Goal: Task Accomplishment & Management: Complete application form

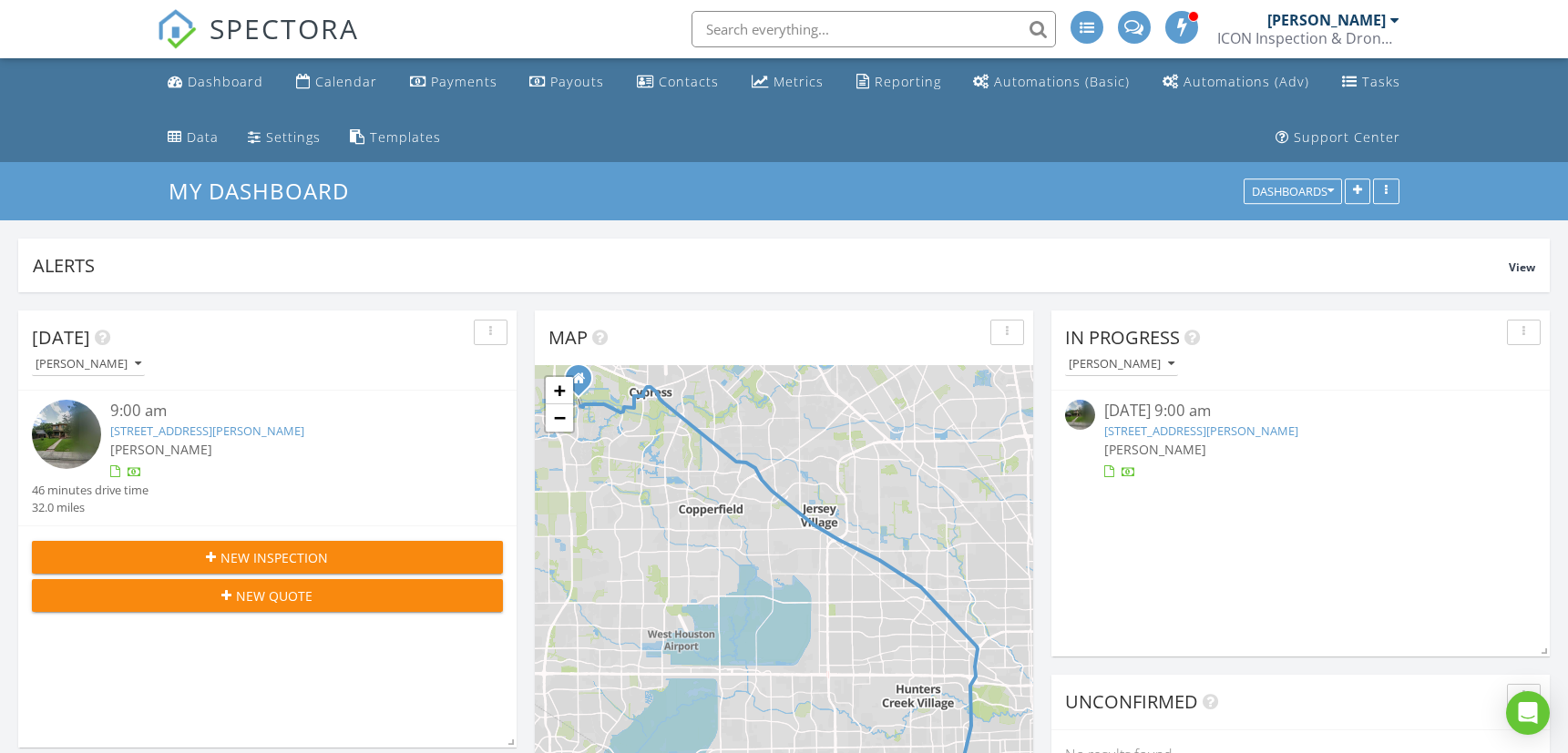
click at [295, 556] on span "New Inspection" at bounding box center [275, 558] width 107 height 19
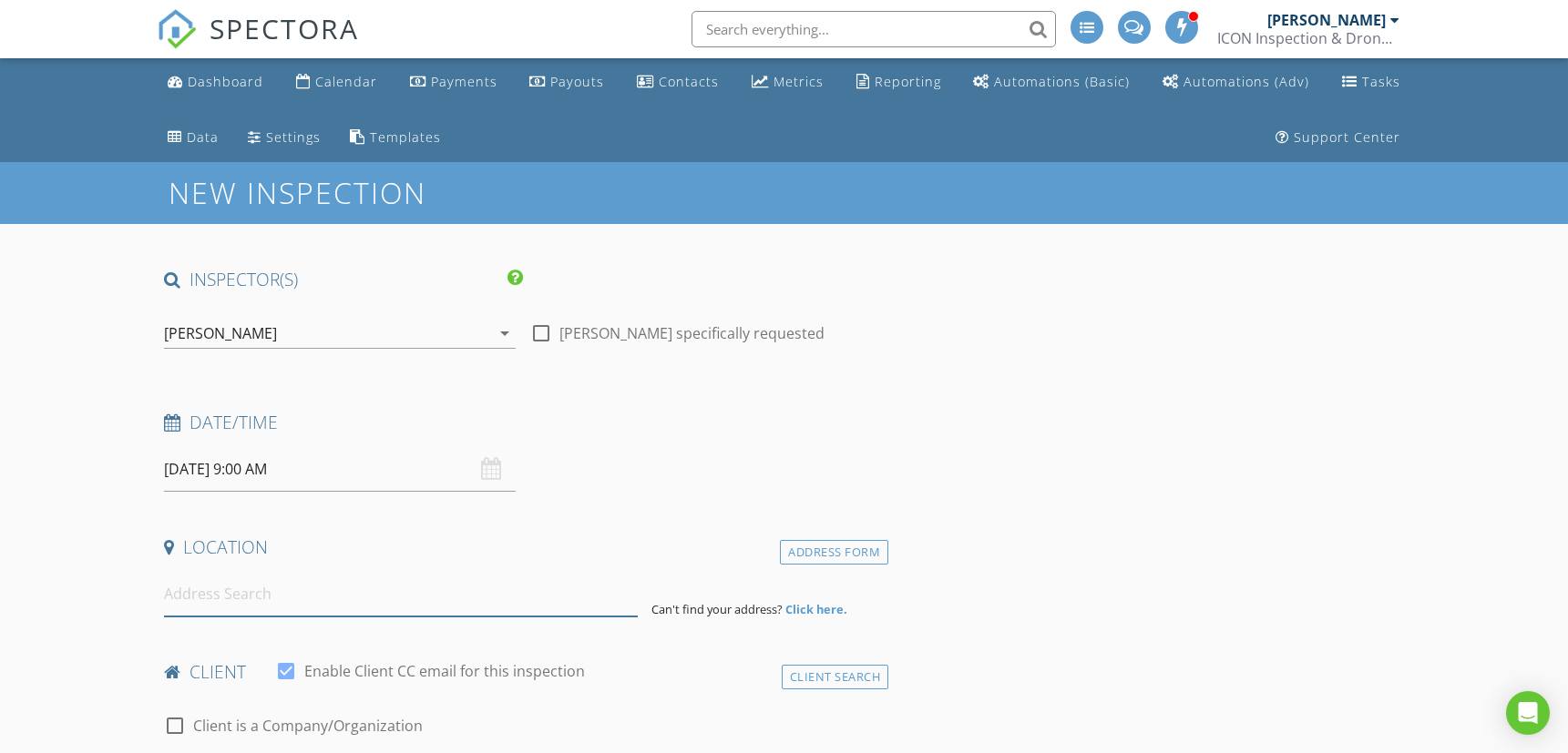
click at [283, 608] on input at bounding box center [400, 594] width 473 height 45
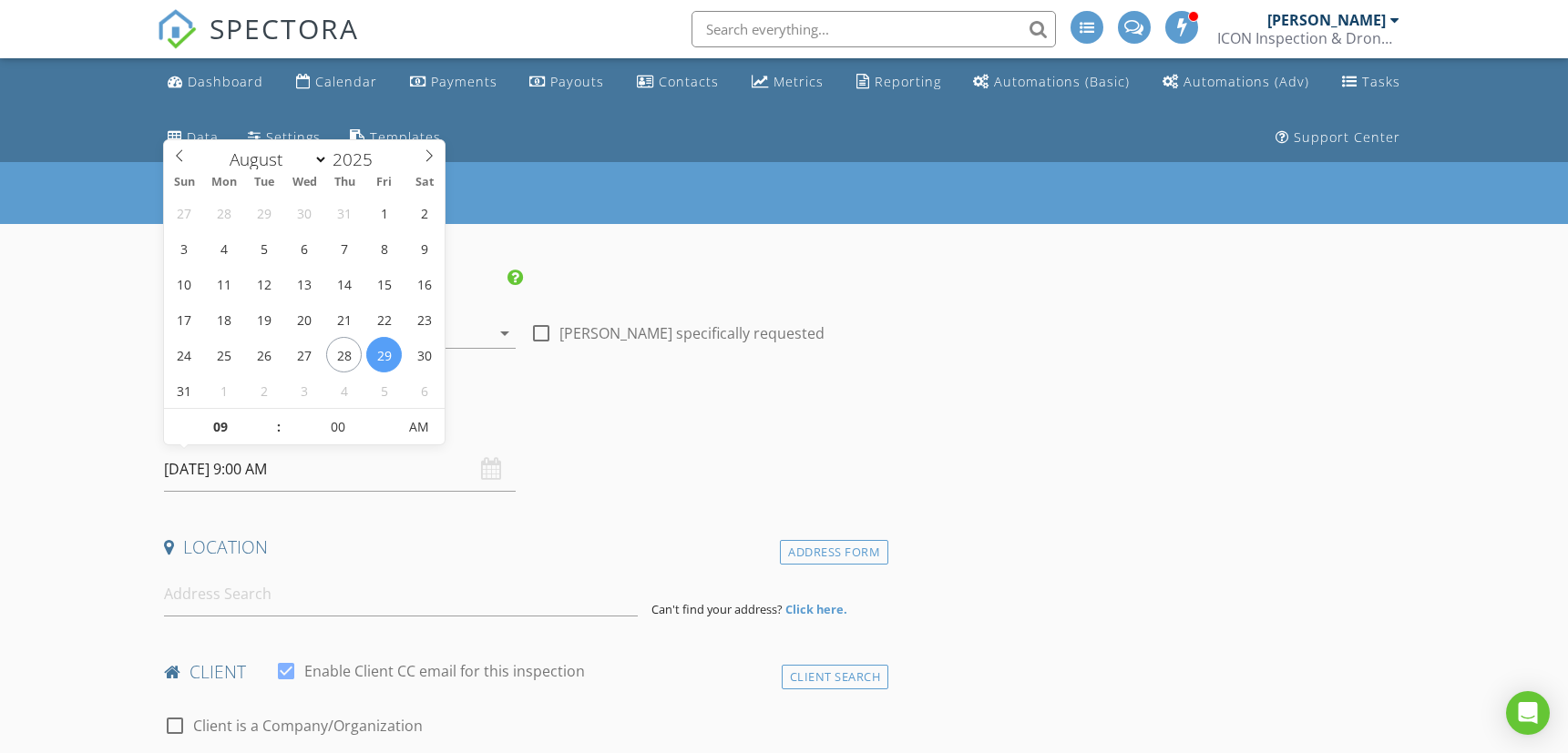
click at [256, 472] on input "08/29/2025 9:00 AM" at bounding box center [339, 469] width 351 height 45
click at [276, 421] on span ":" at bounding box center [279, 427] width 6 height 36
type input "10"
type input "08/29/2025 10:00 AM"
click at [271, 418] on span at bounding box center [269, 417] width 12 height 18
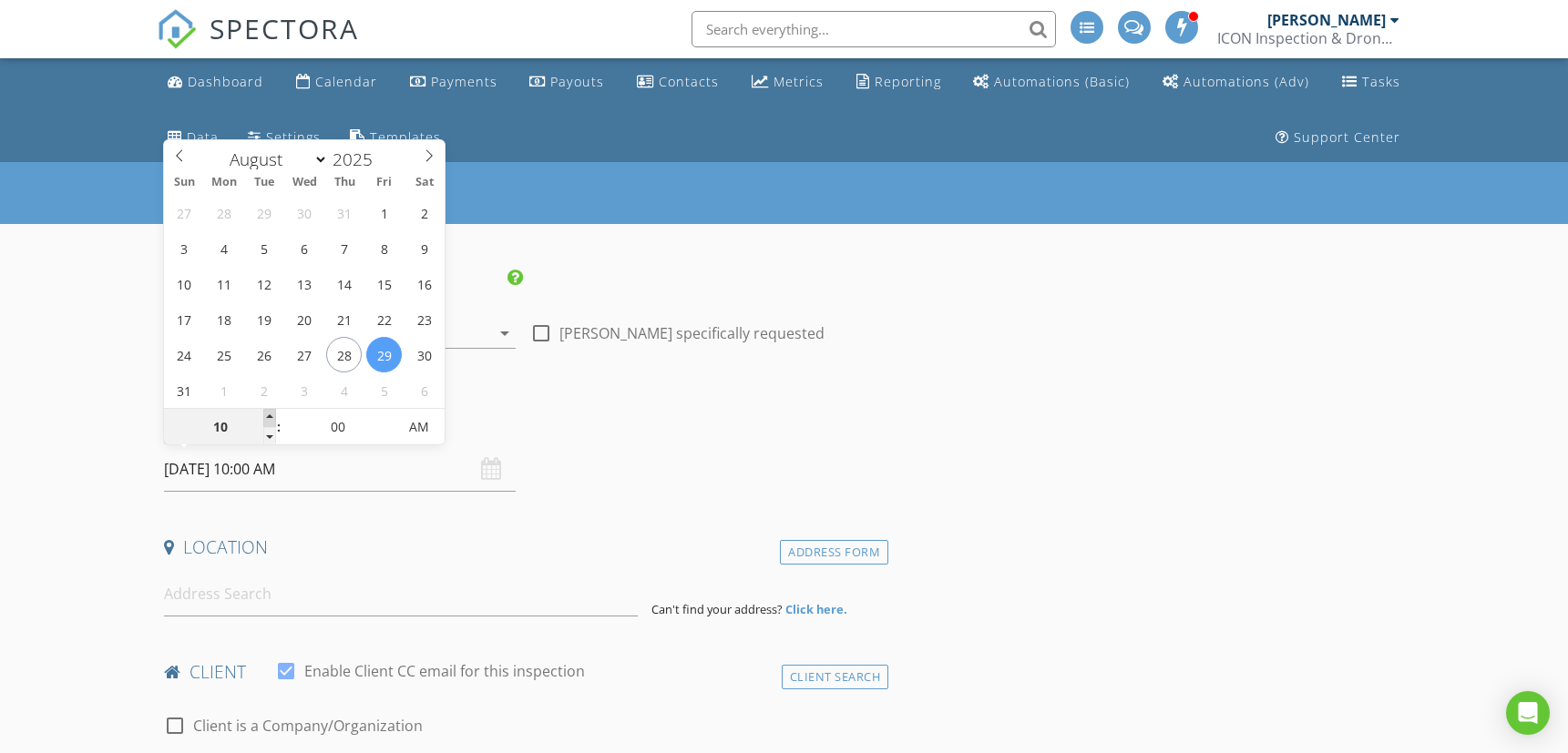
type input "11"
type input "08/29/2025 11:00 AM"
click at [271, 418] on span at bounding box center [269, 417] width 12 height 18
type input "12"
type input "08/29/2025 12:00 PM"
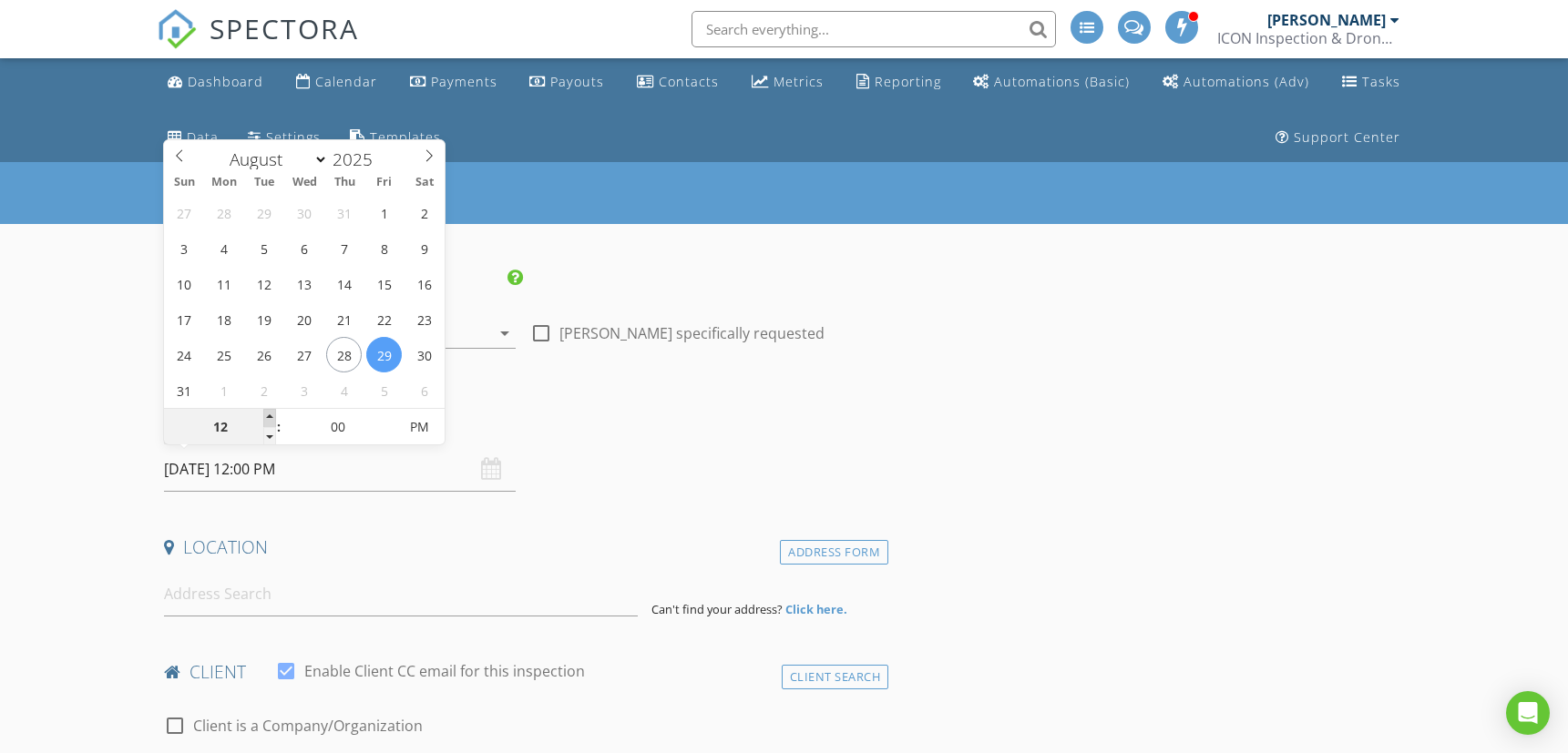
click at [271, 418] on span at bounding box center [269, 417] width 12 height 18
type input "01"
type input "[DATE] 1:00 PM"
click at [271, 418] on span at bounding box center [269, 417] width 12 height 18
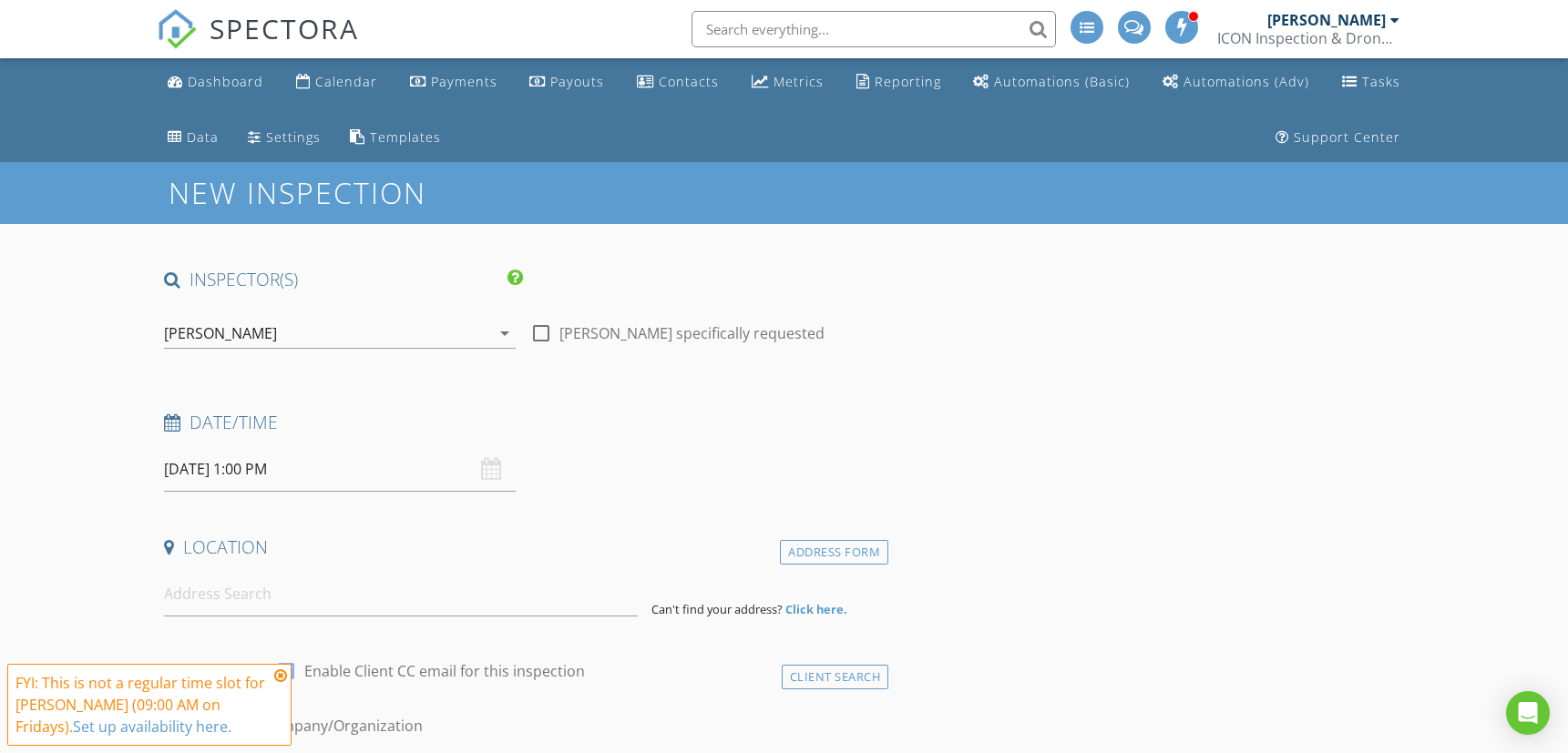
click at [604, 410] on h4 "Date/Time" at bounding box center [522, 422] width 717 height 24
click at [284, 674] on icon at bounding box center [280, 675] width 12 height 14
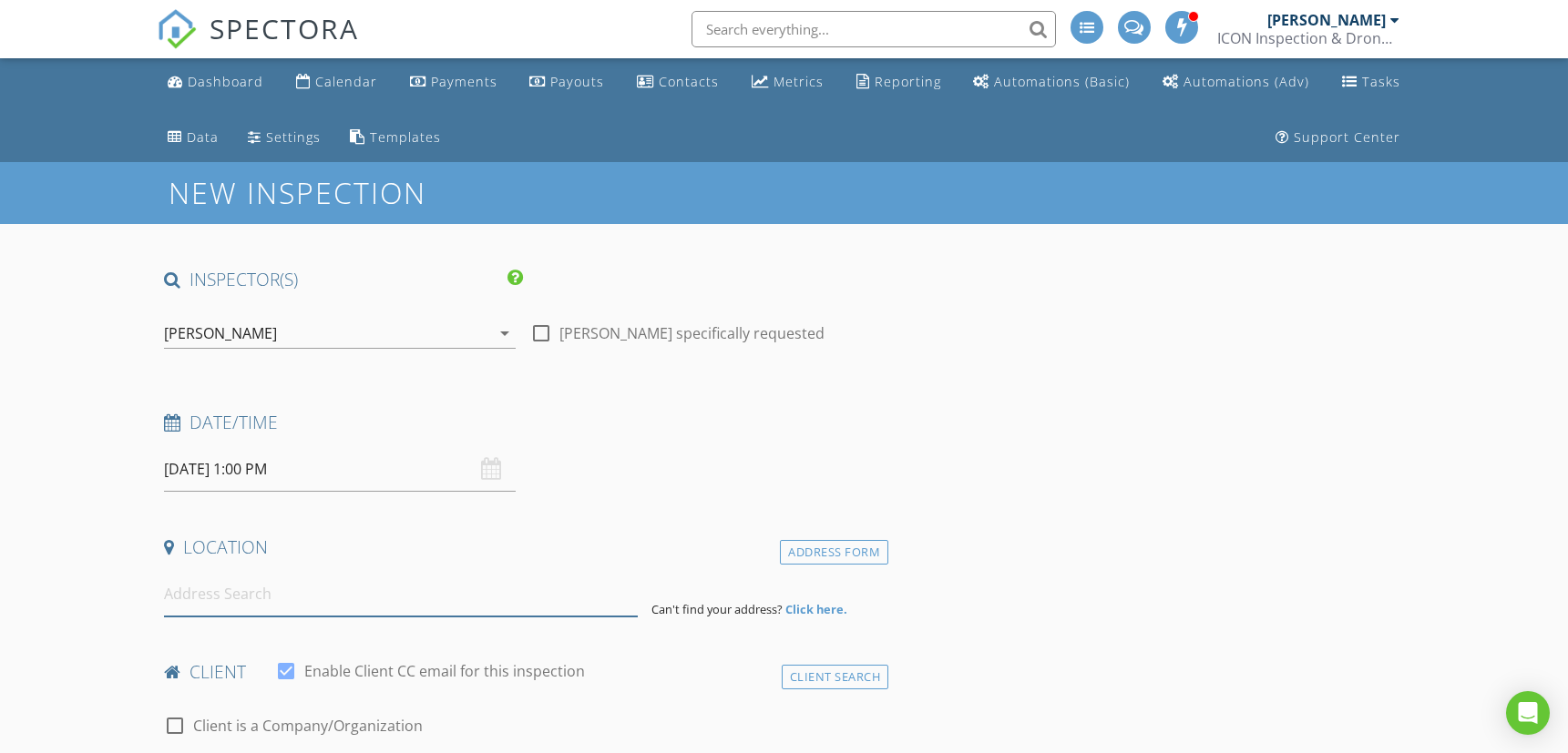
click at [294, 592] on input at bounding box center [400, 594] width 473 height 45
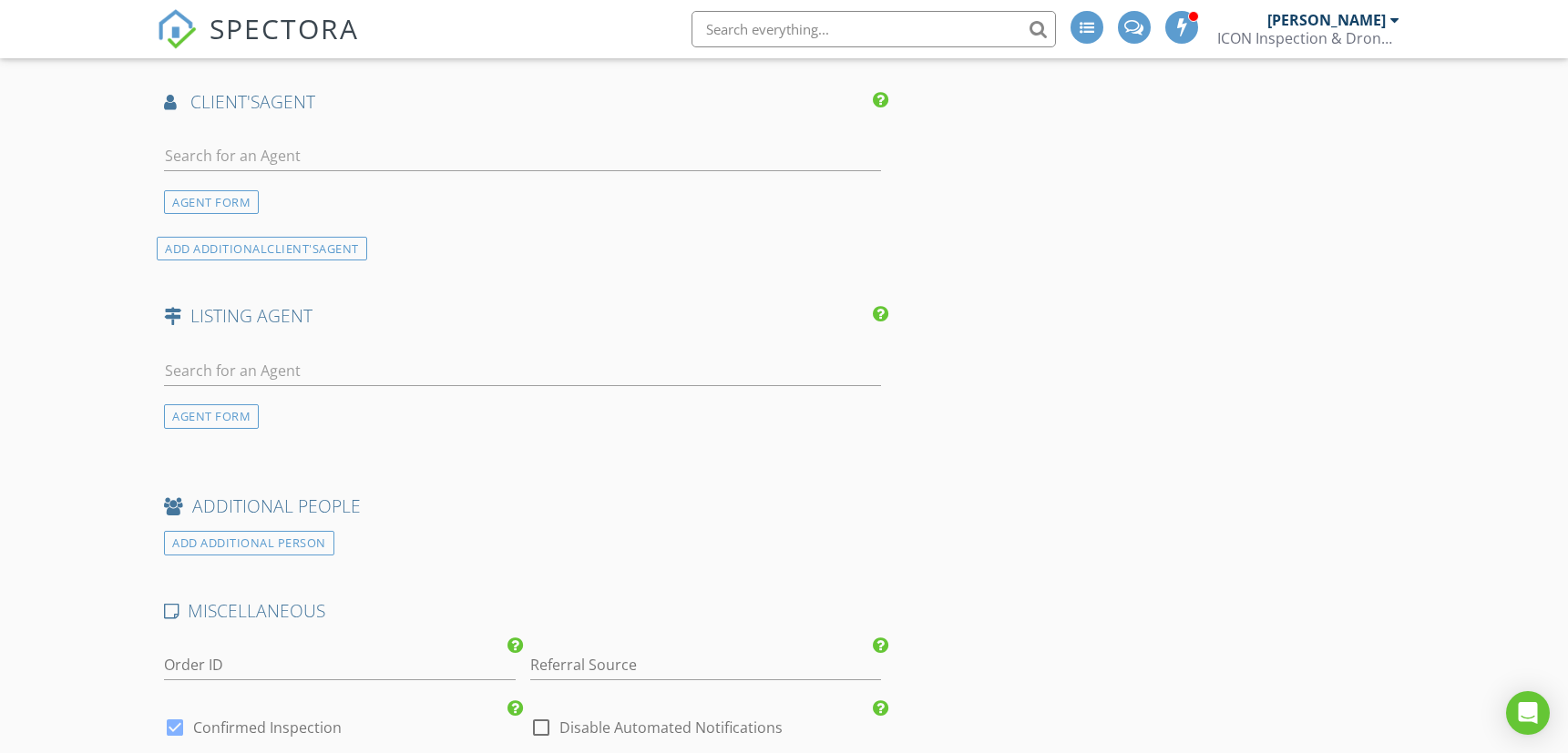
scroll to position [2124, 0]
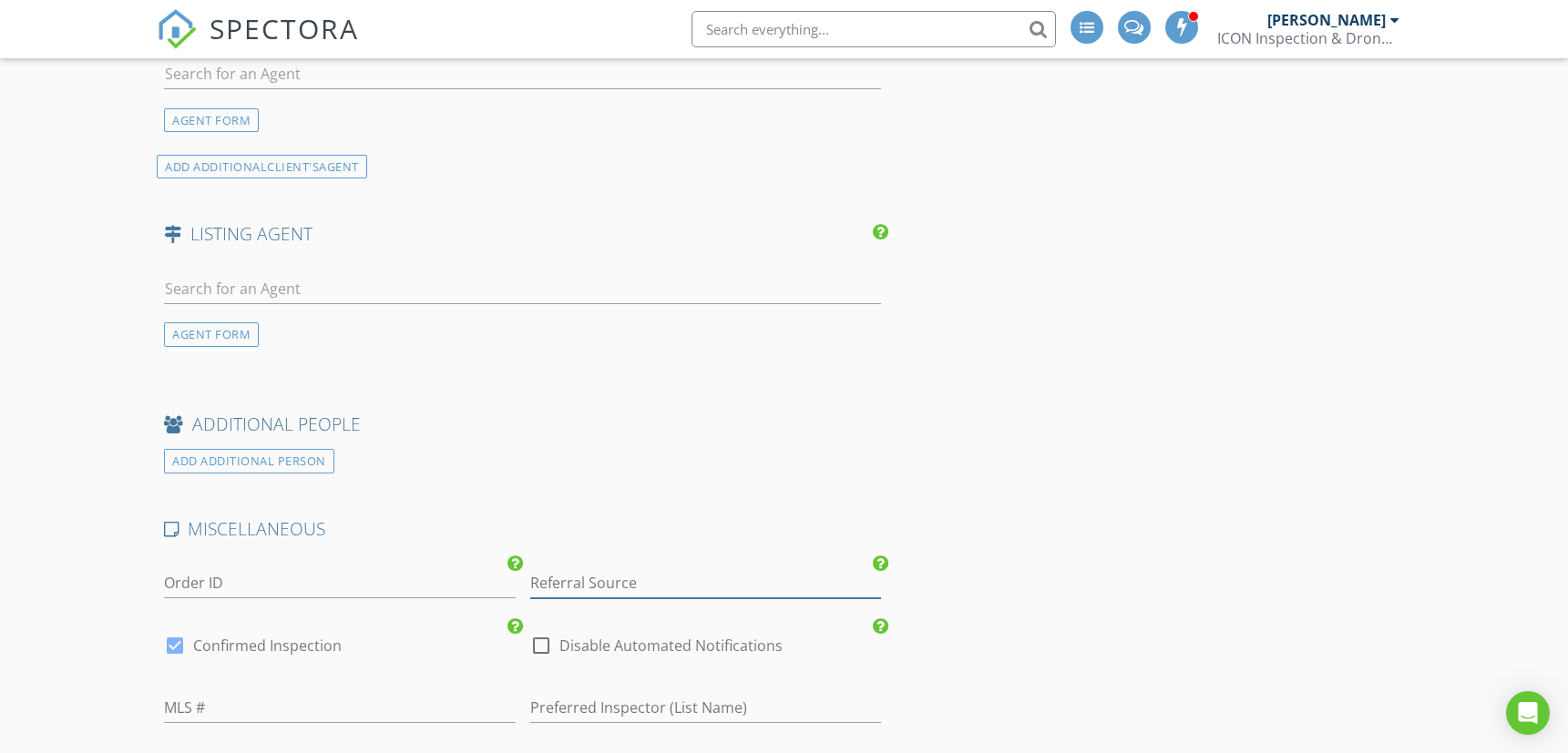
click at [592, 579] on input "Referral Source" at bounding box center [706, 583] width 351 height 30
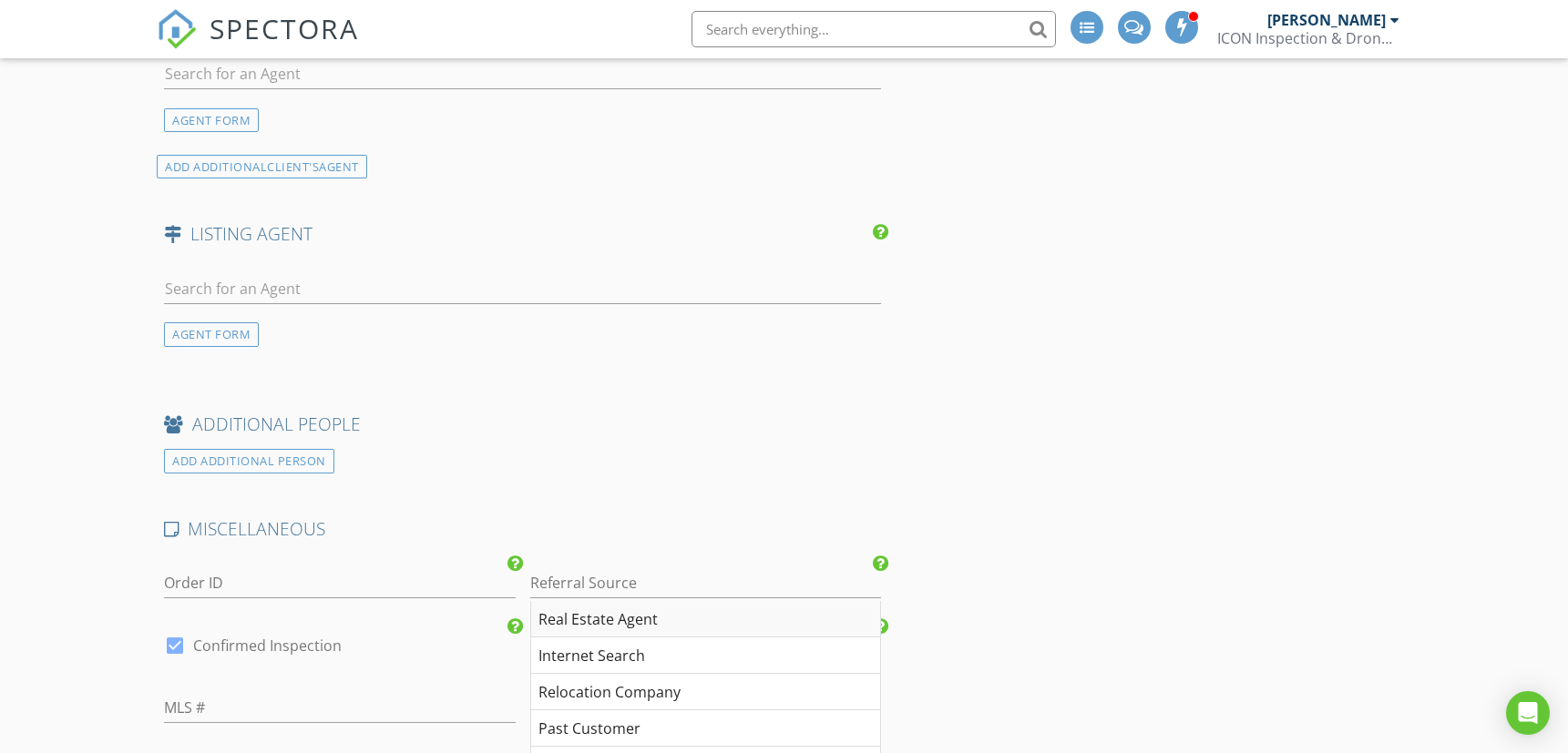
click at [603, 626] on div "Real Estate Agent" at bounding box center [706, 619] width 349 height 36
type input "Real Estate Agent"
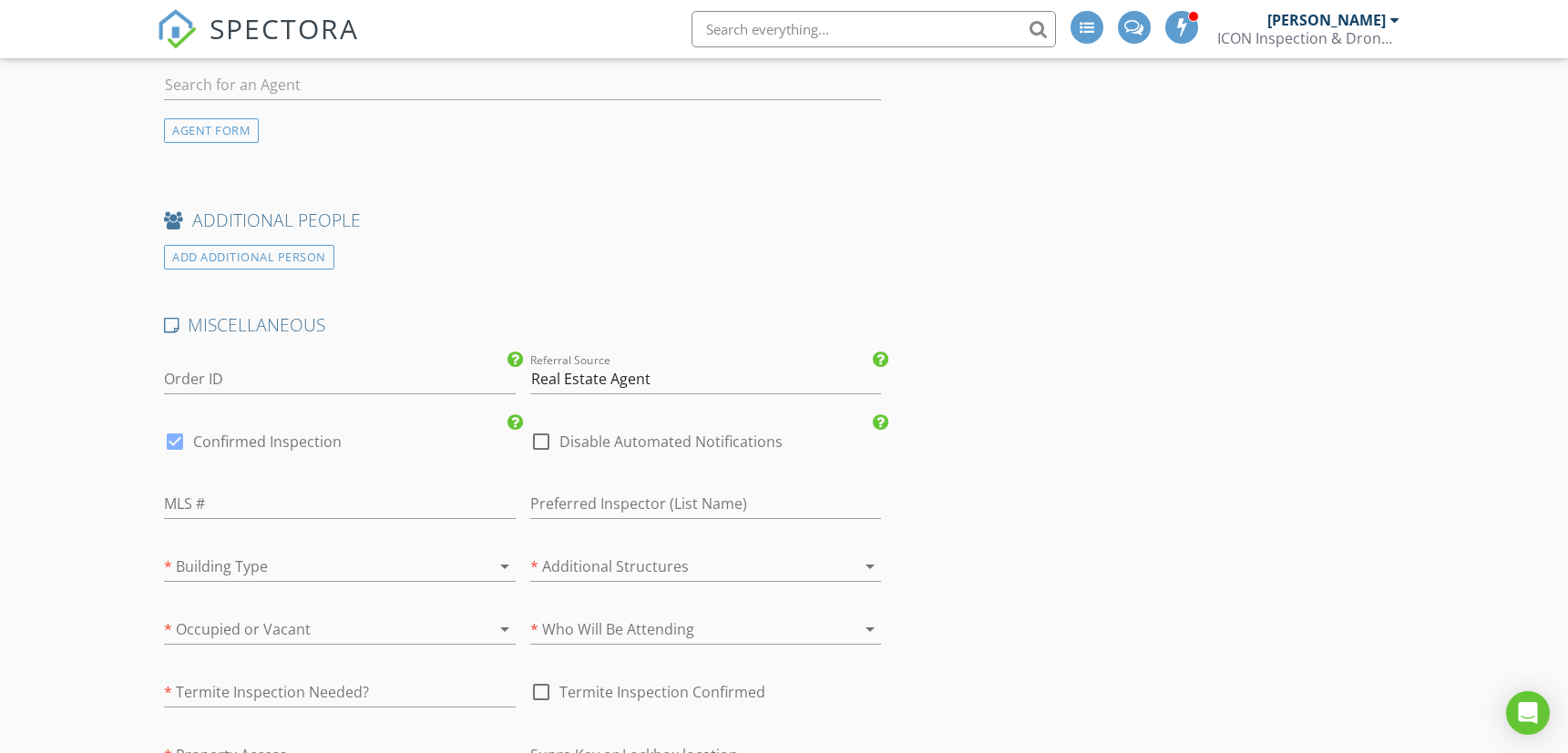
scroll to position [2427, 0]
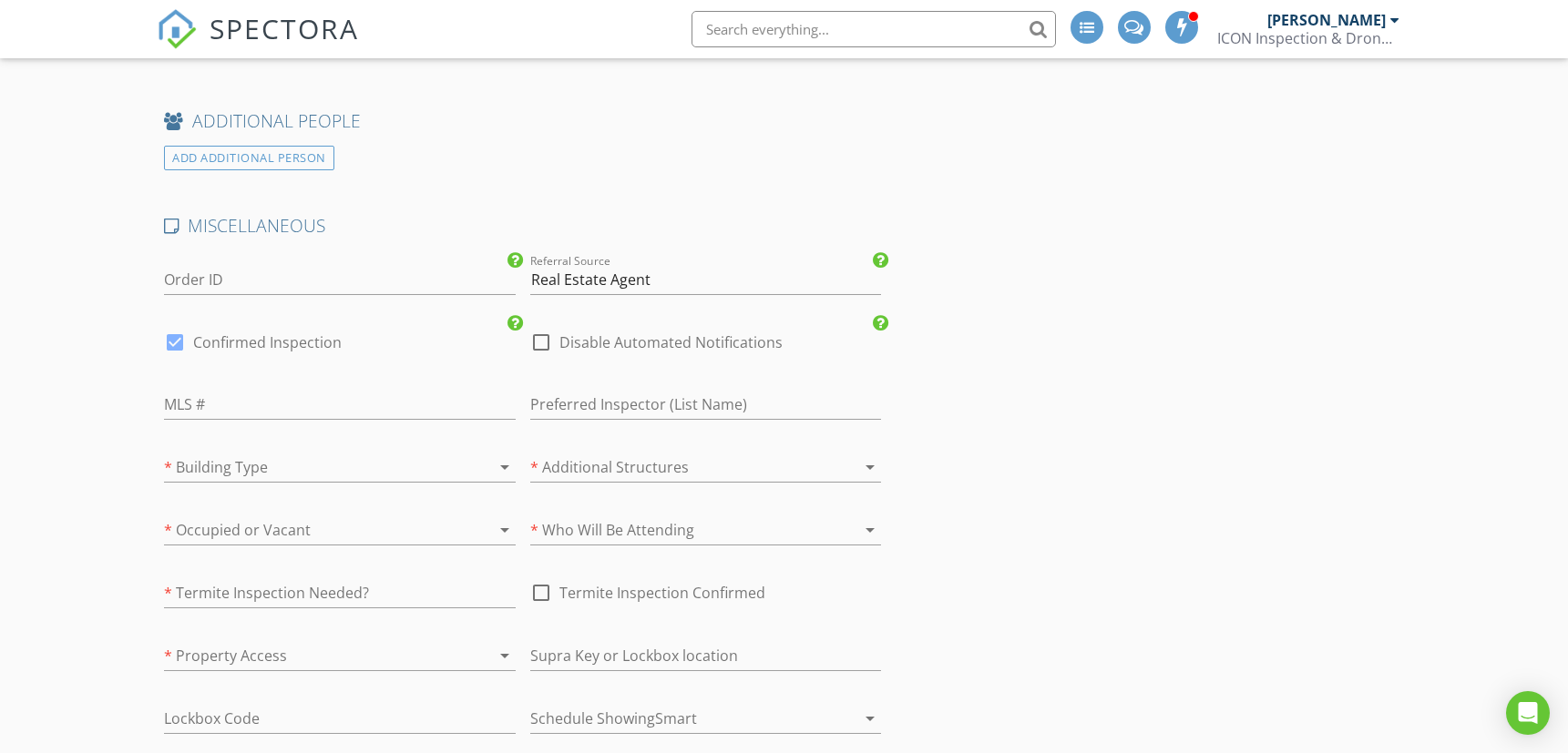
click at [280, 522] on div at bounding box center [314, 530] width 301 height 29
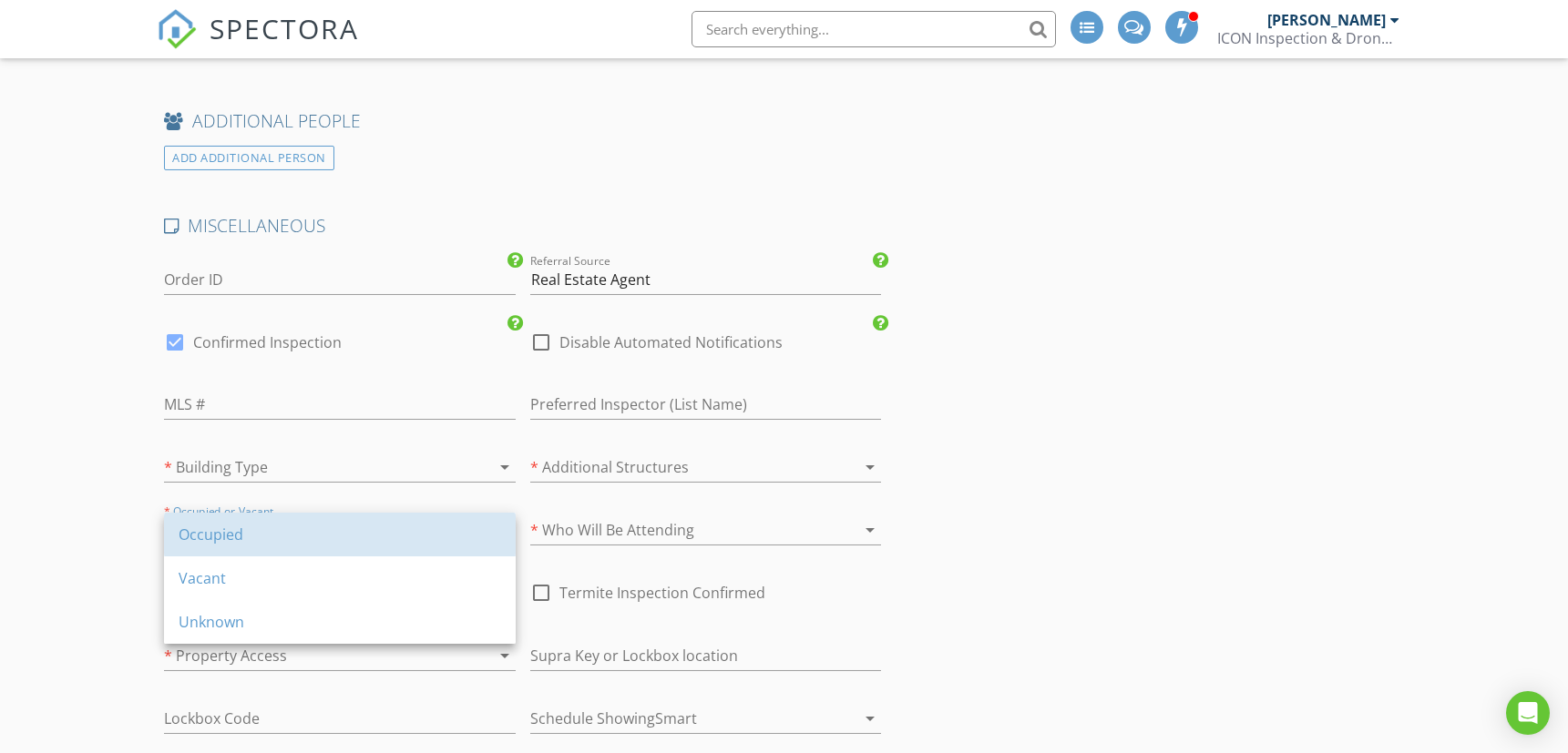
click at [280, 523] on div "Occupied" at bounding box center [340, 534] width 323 height 22
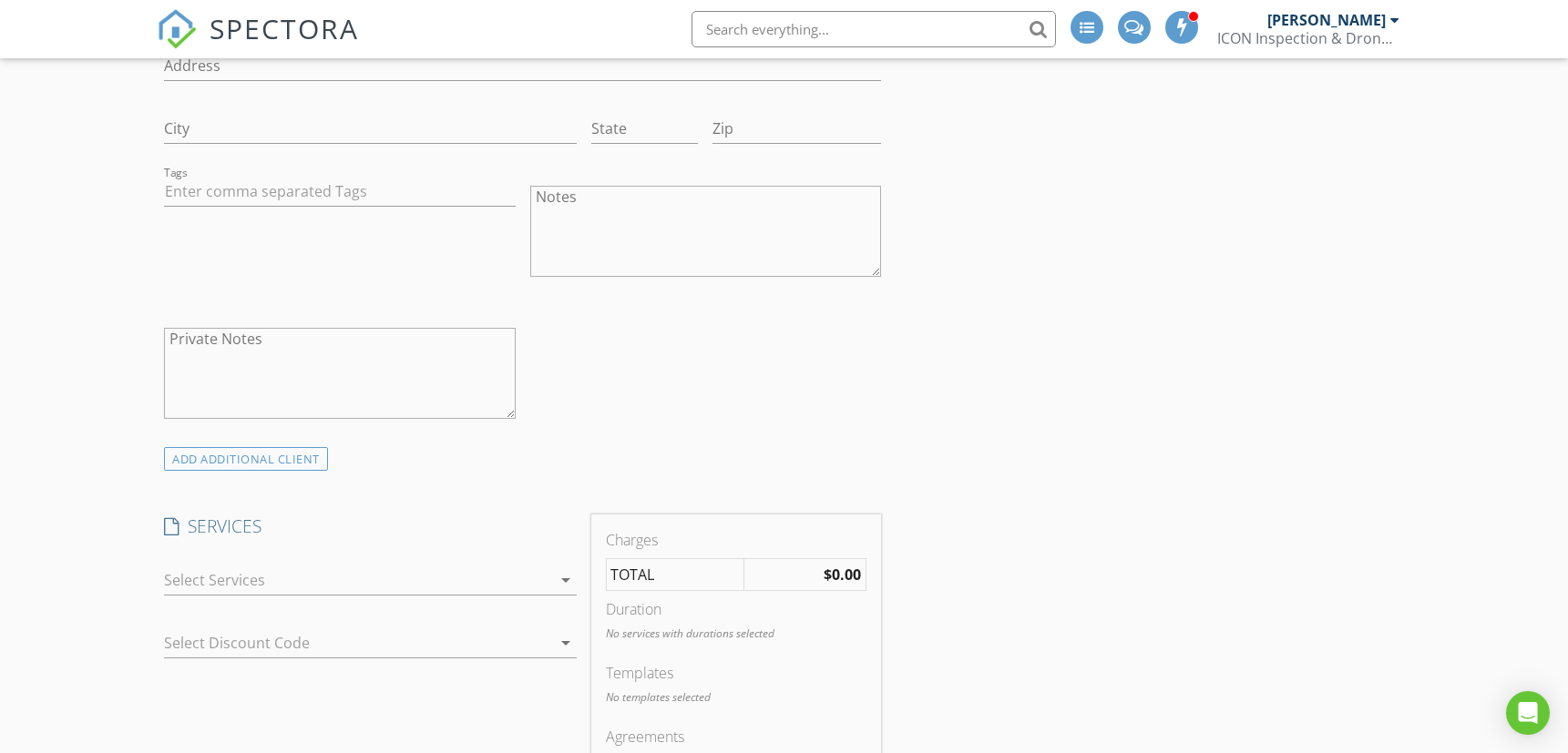
scroll to position [303, 0]
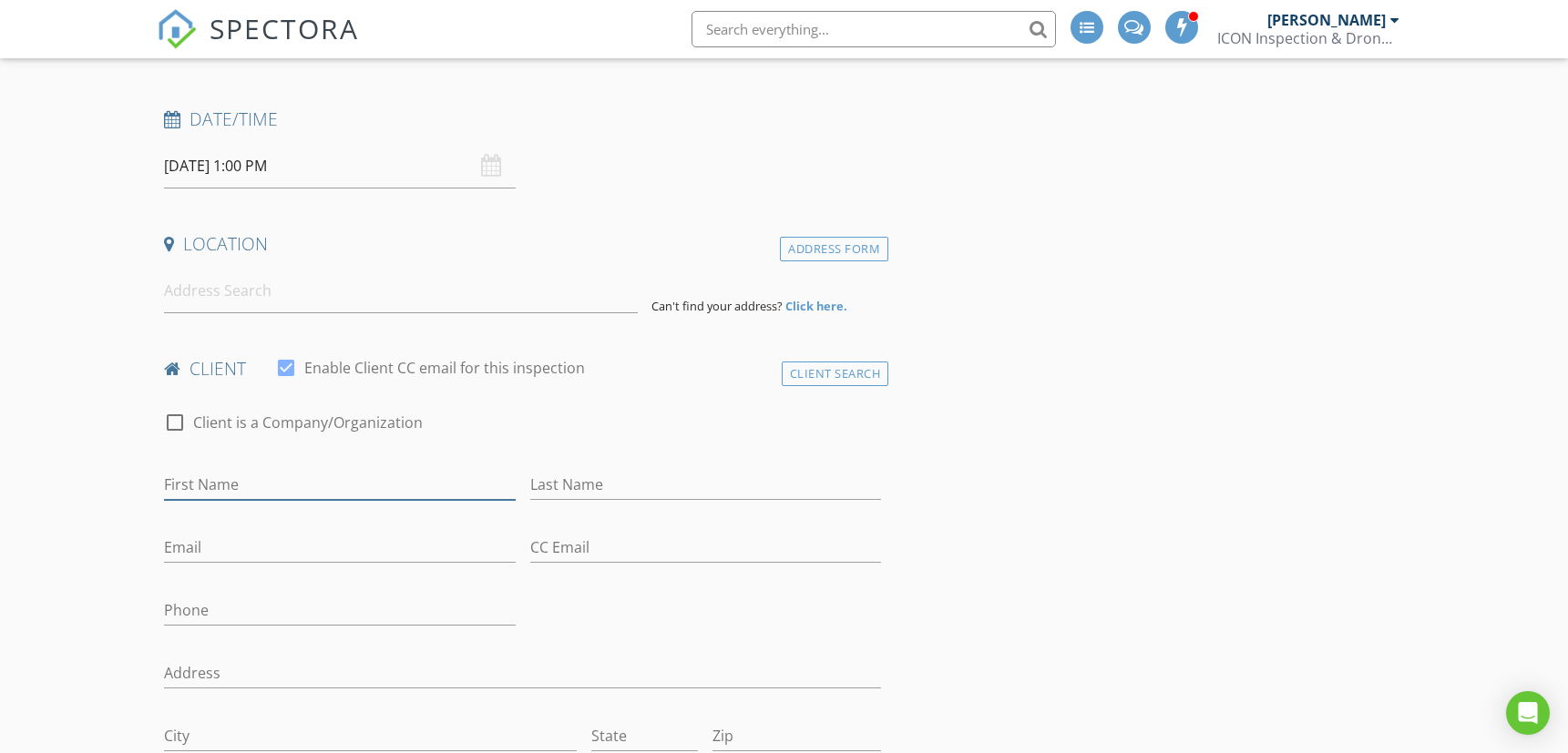
click at [293, 475] on input "First Name" at bounding box center [339, 484] width 351 height 30
click at [259, 288] on input at bounding box center [400, 291] width 473 height 45
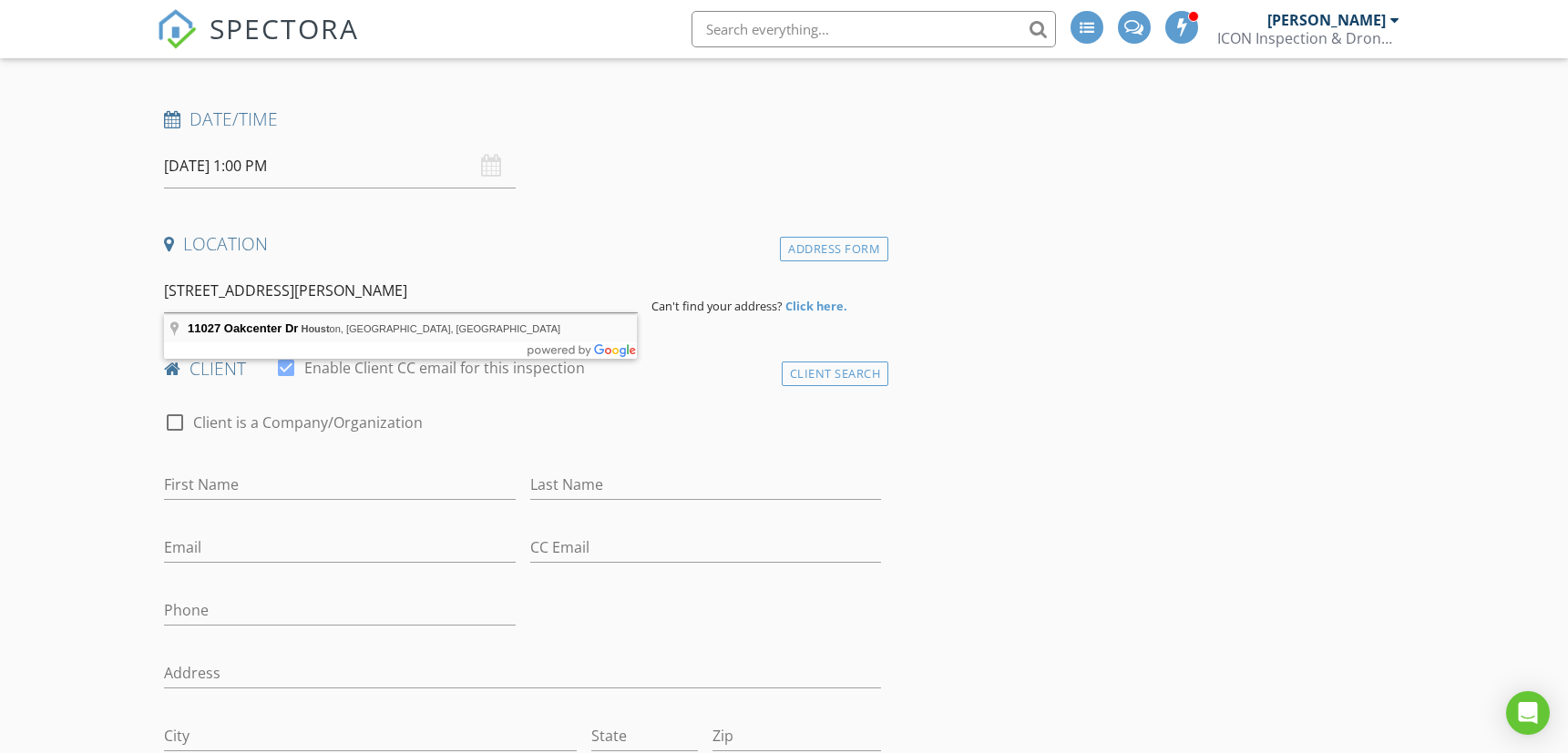
type input "11027 Oakcenter Dr, Houston, TX, USA"
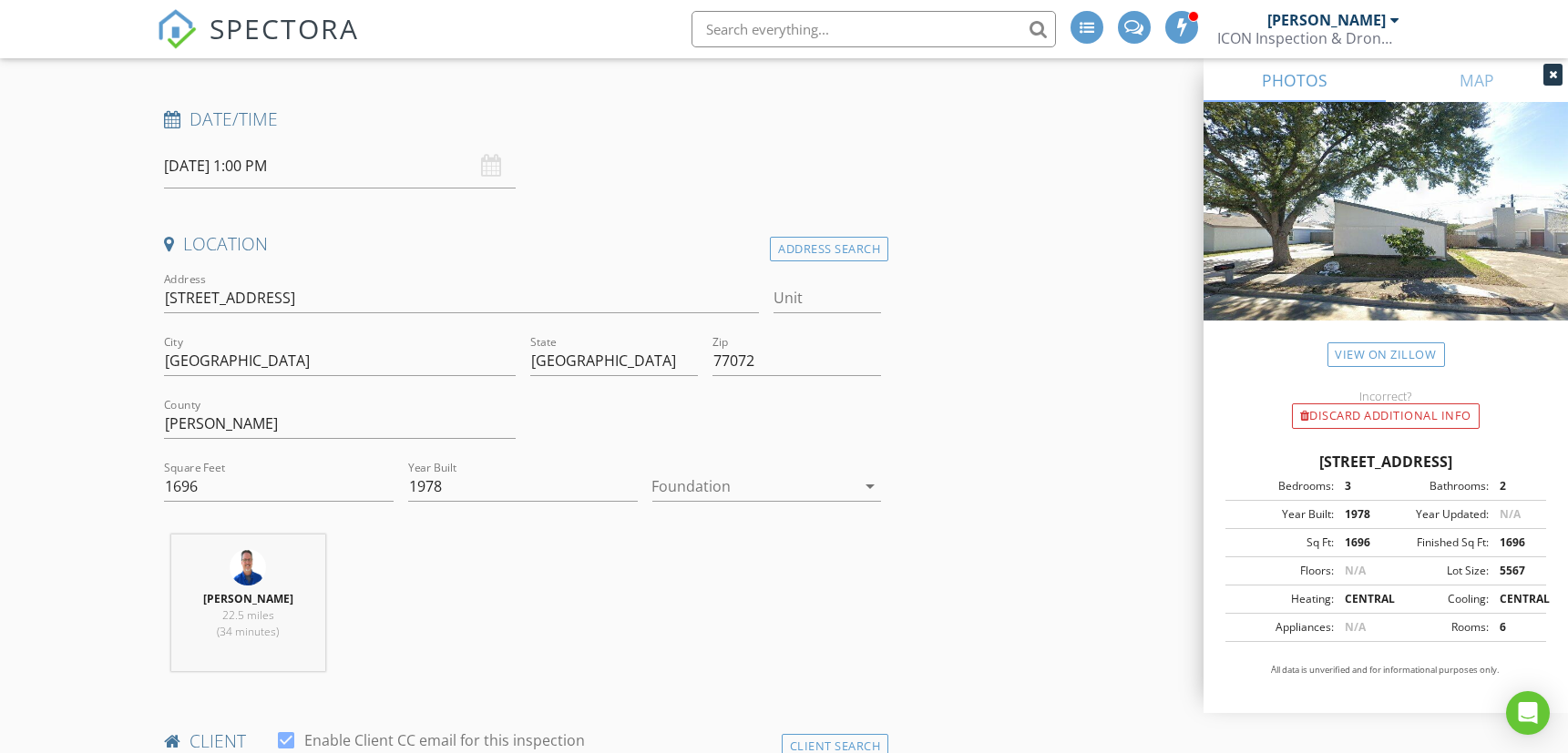
click at [706, 478] on div at bounding box center [753, 486] width 204 height 29
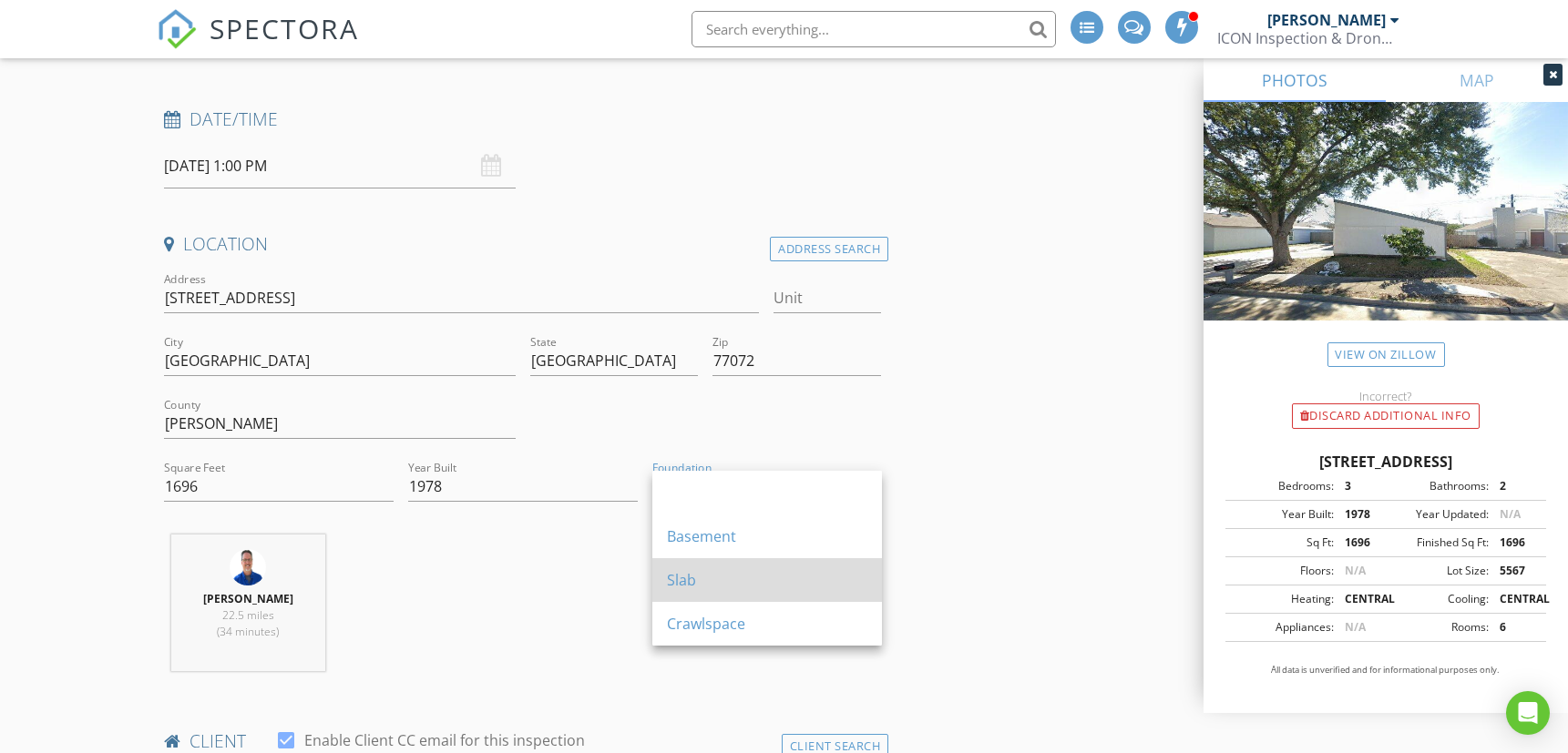
click at [693, 581] on div "Slab" at bounding box center [767, 580] width 200 height 22
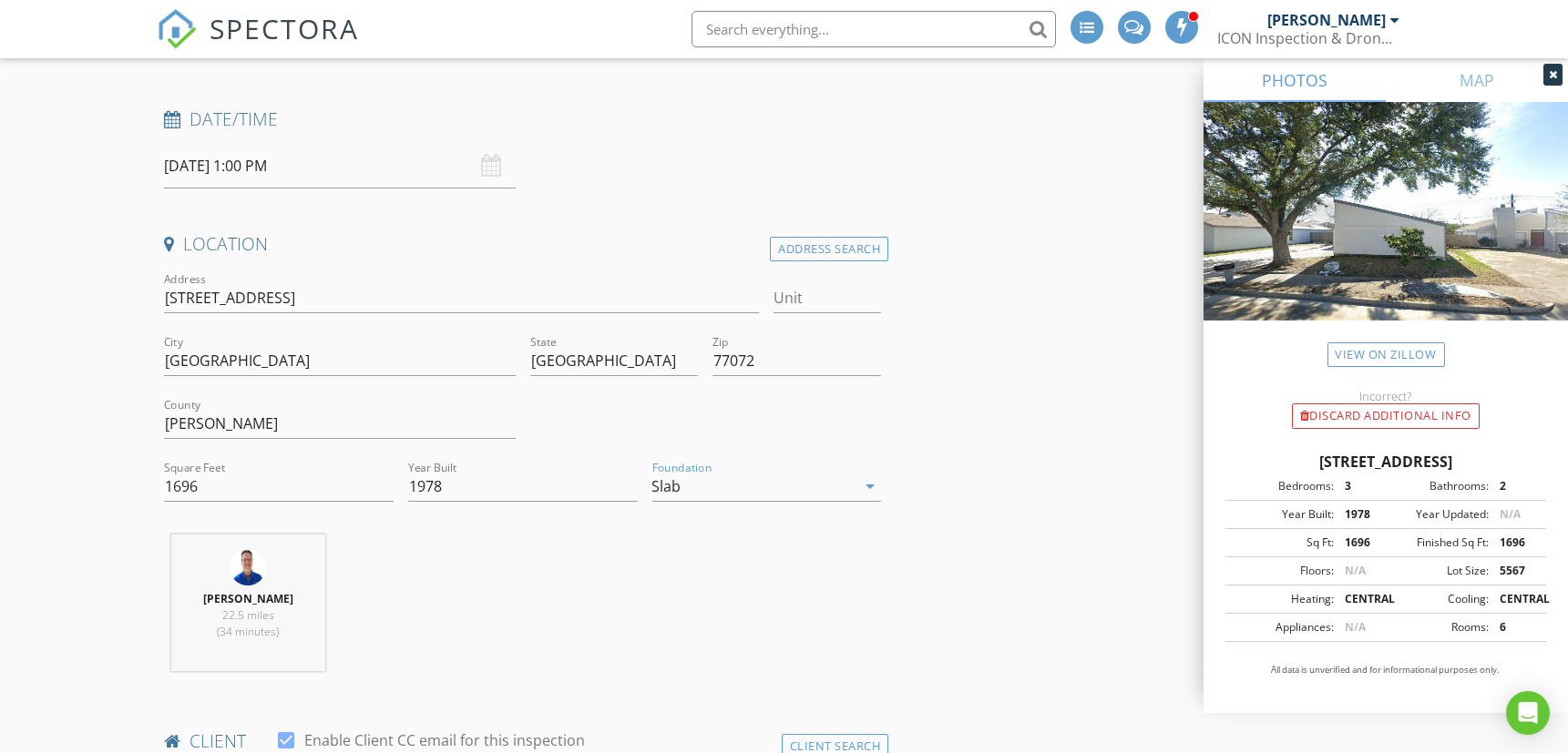
scroll to position [607, 0]
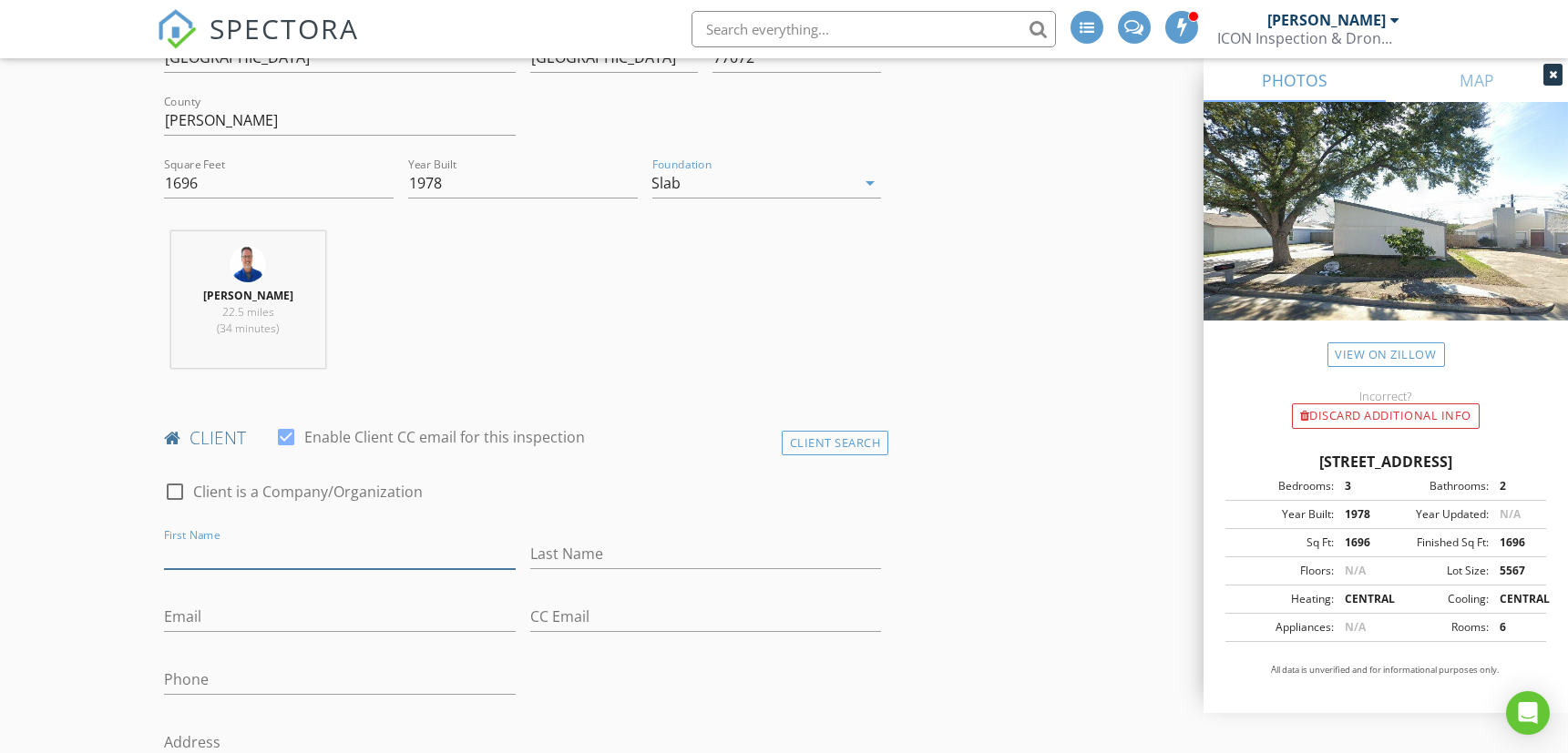
click at [266, 554] on input "First Name" at bounding box center [339, 553] width 351 height 30
type input "Hung Manh"
type input "Nguyen"
click at [258, 615] on input "Email" at bounding box center [339, 616] width 351 height 30
click at [261, 670] on input "Phone" at bounding box center [339, 684] width 351 height 30
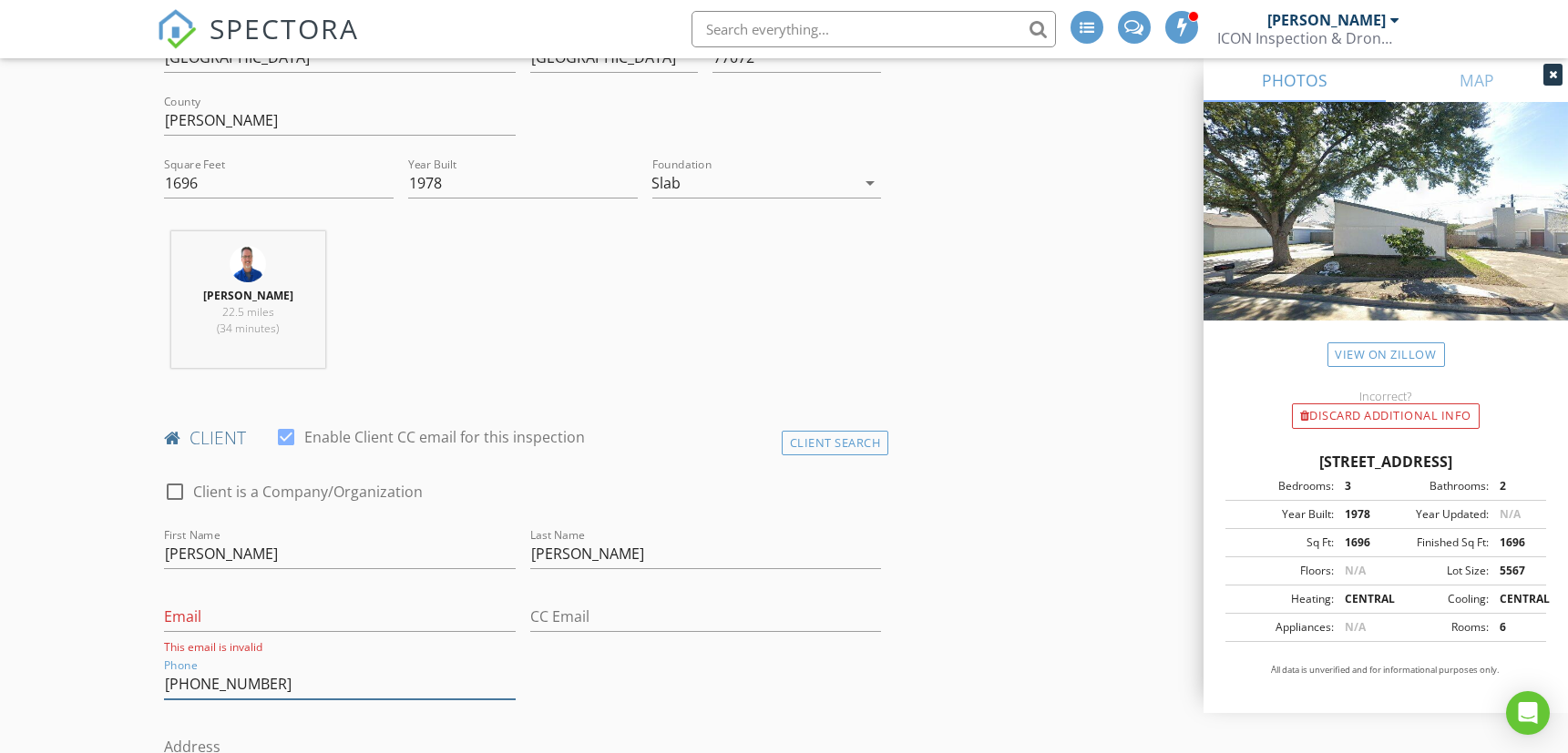
type input "[PHONE_NUMBER]"
click at [219, 609] on input "Email" at bounding box center [339, 616] width 351 height 30
type input "acloserlook@iconinspectionservices.com"
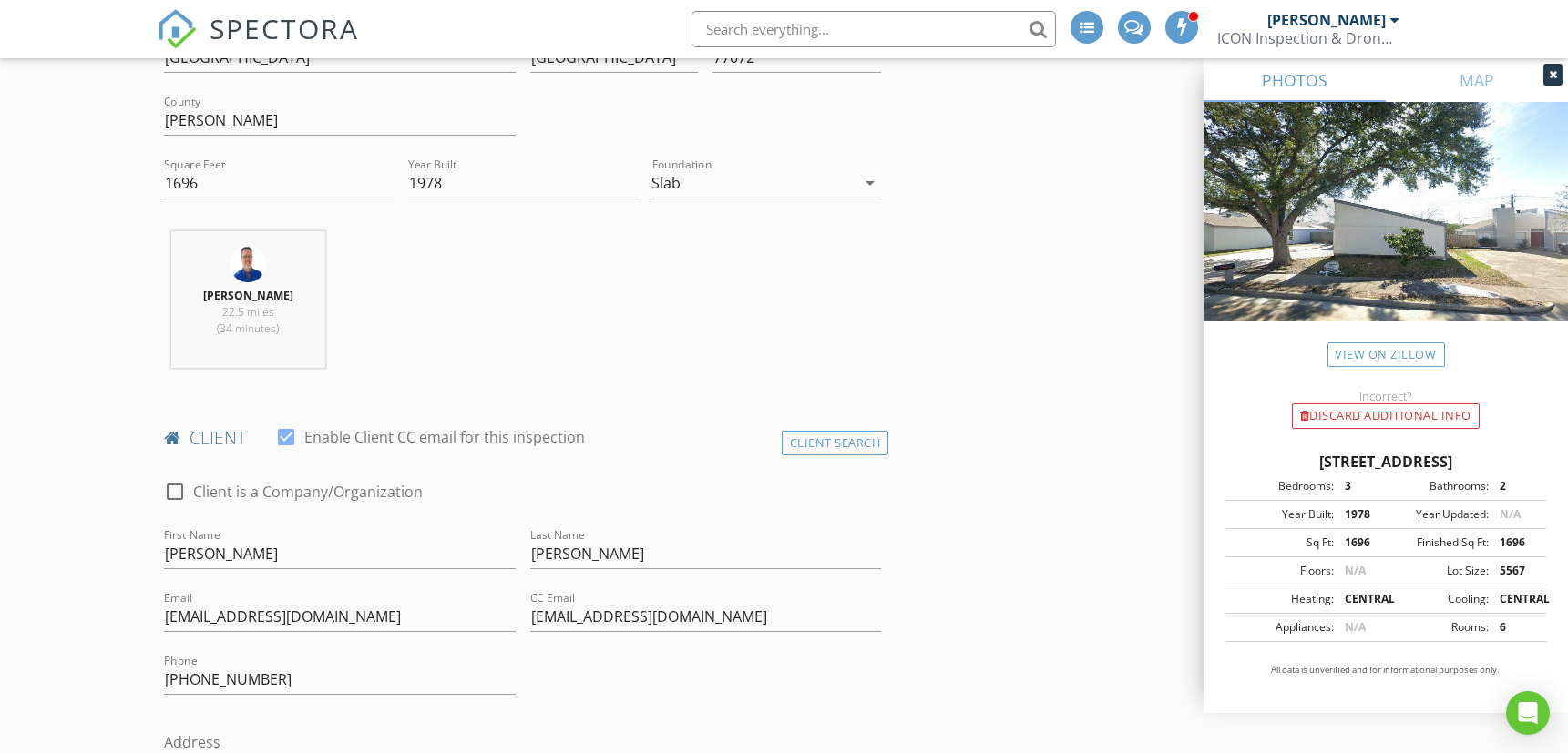
click at [850, 612] on input "acloserlook@iconinspectionservices.com" at bounding box center [706, 616] width 351 height 30
drag, startPoint x: 843, startPoint y: 620, endPoint x: 458, endPoint y: 636, distance: 385.3
click at [761, 314] on div "Trent Barnes 22.5 miles (34 minutes)" at bounding box center [523, 307] width 731 height 151
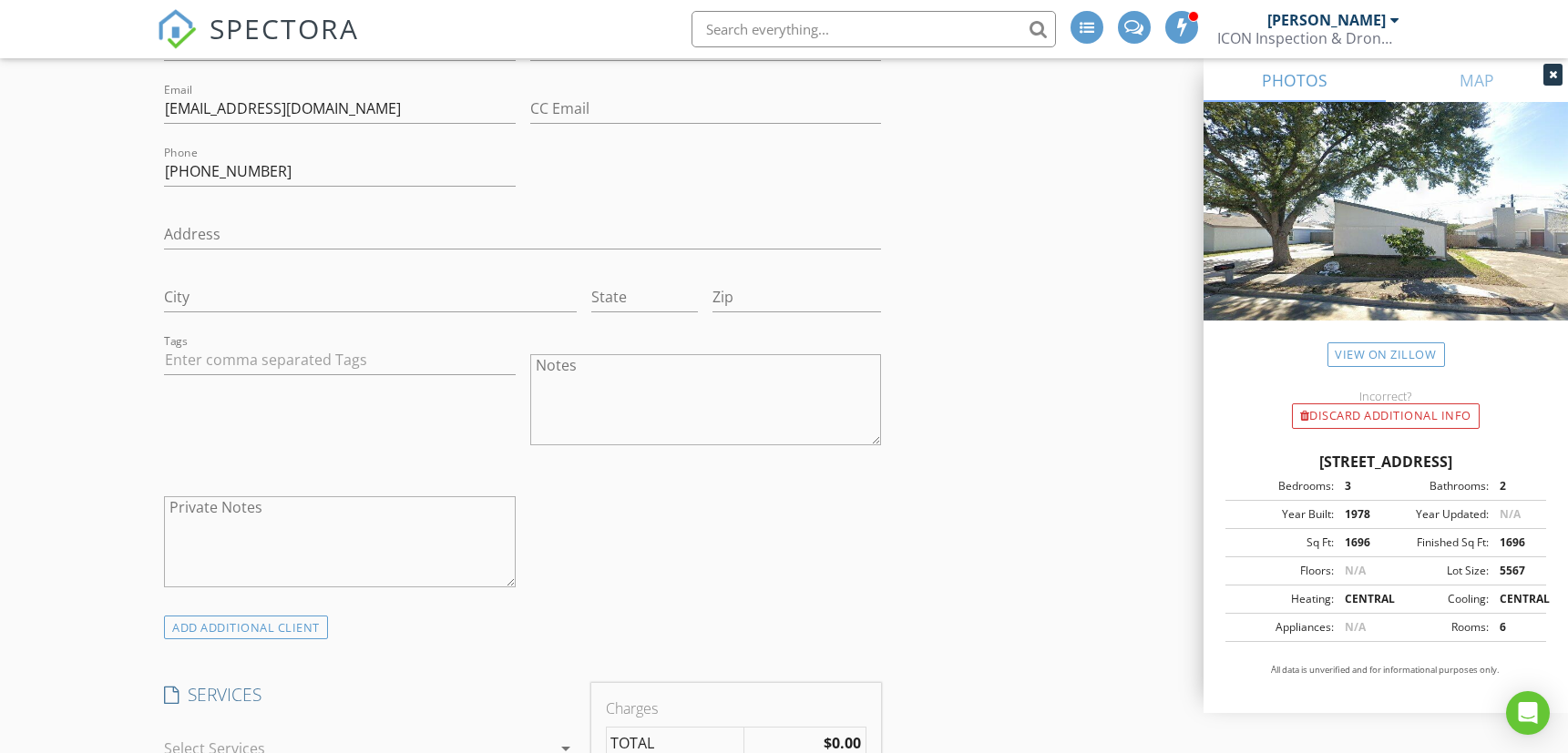
scroll to position [1517, 0]
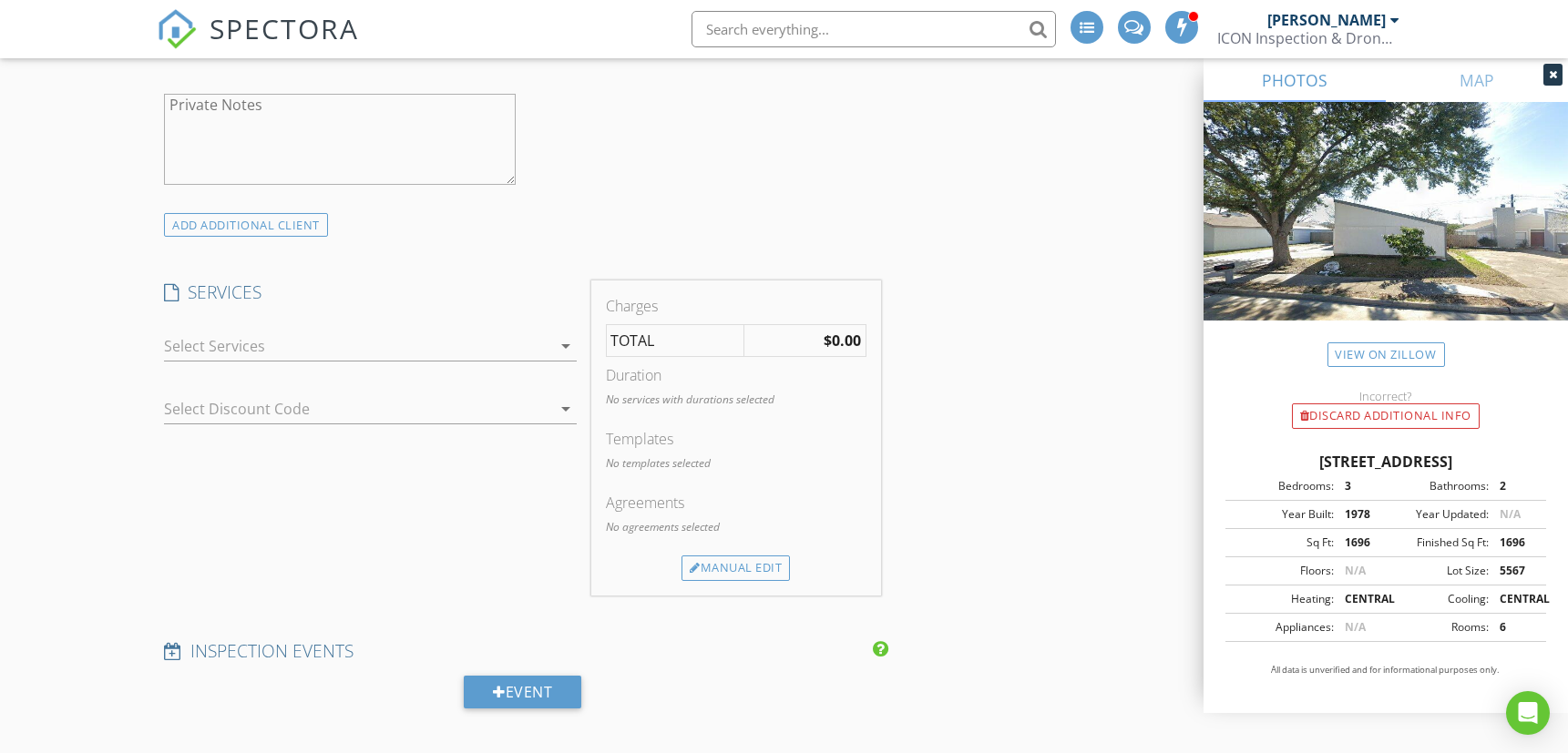
click at [239, 341] on div at bounding box center [357, 345] width 387 height 29
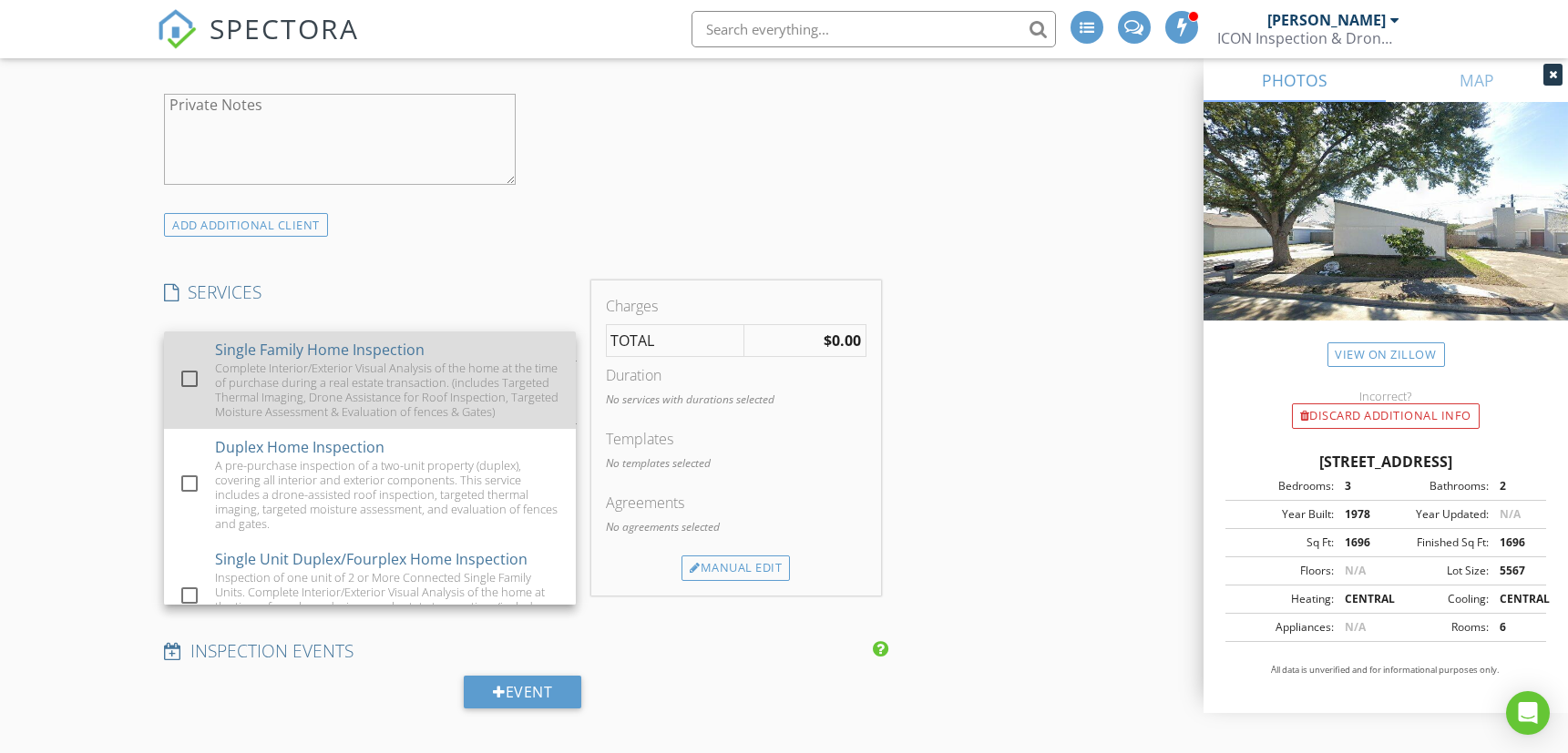
click at [301, 379] on div "Complete Interior/Exterior Visual Analysis of the home at the time of purchase …" at bounding box center [389, 389] width 347 height 58
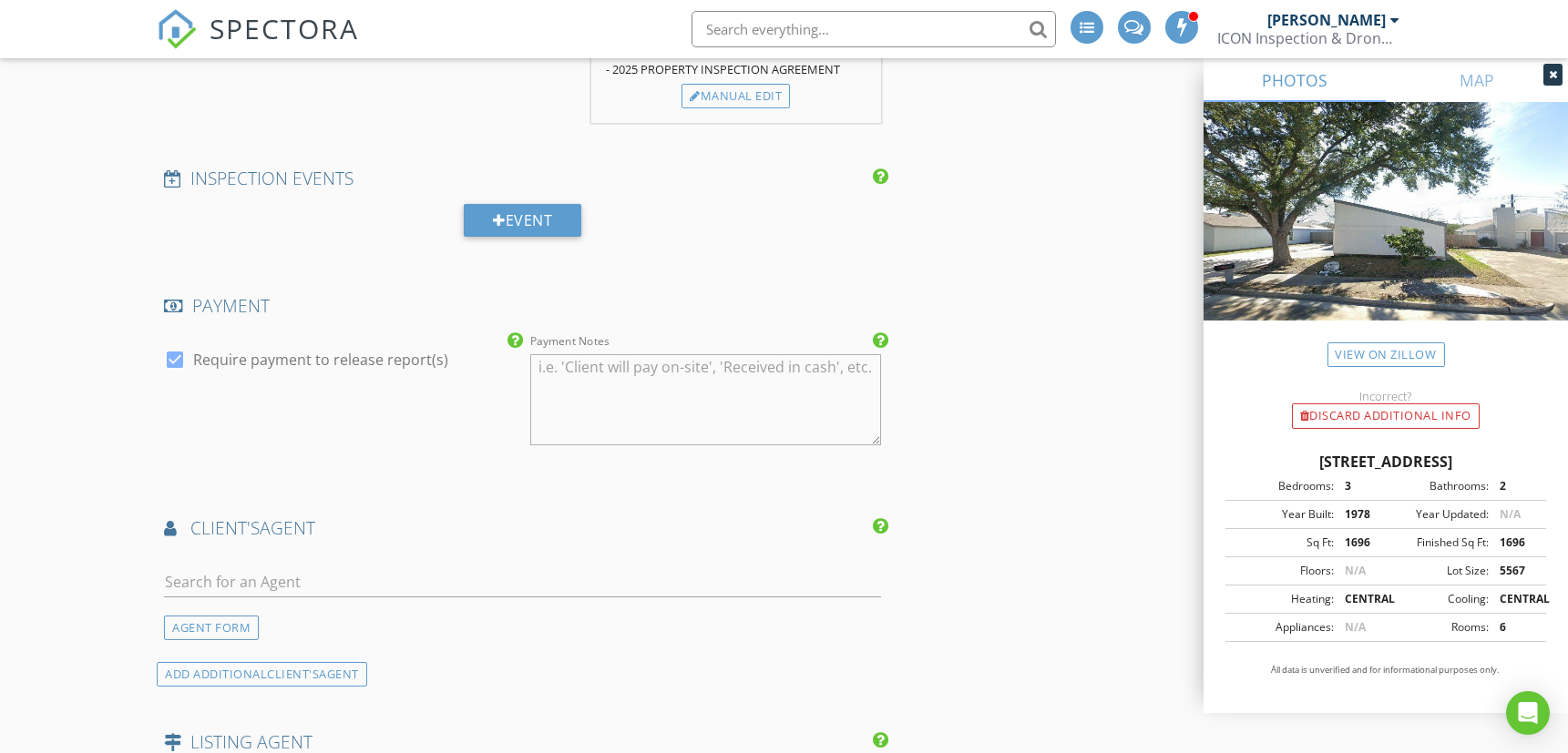
scroll to position [2124, 0]
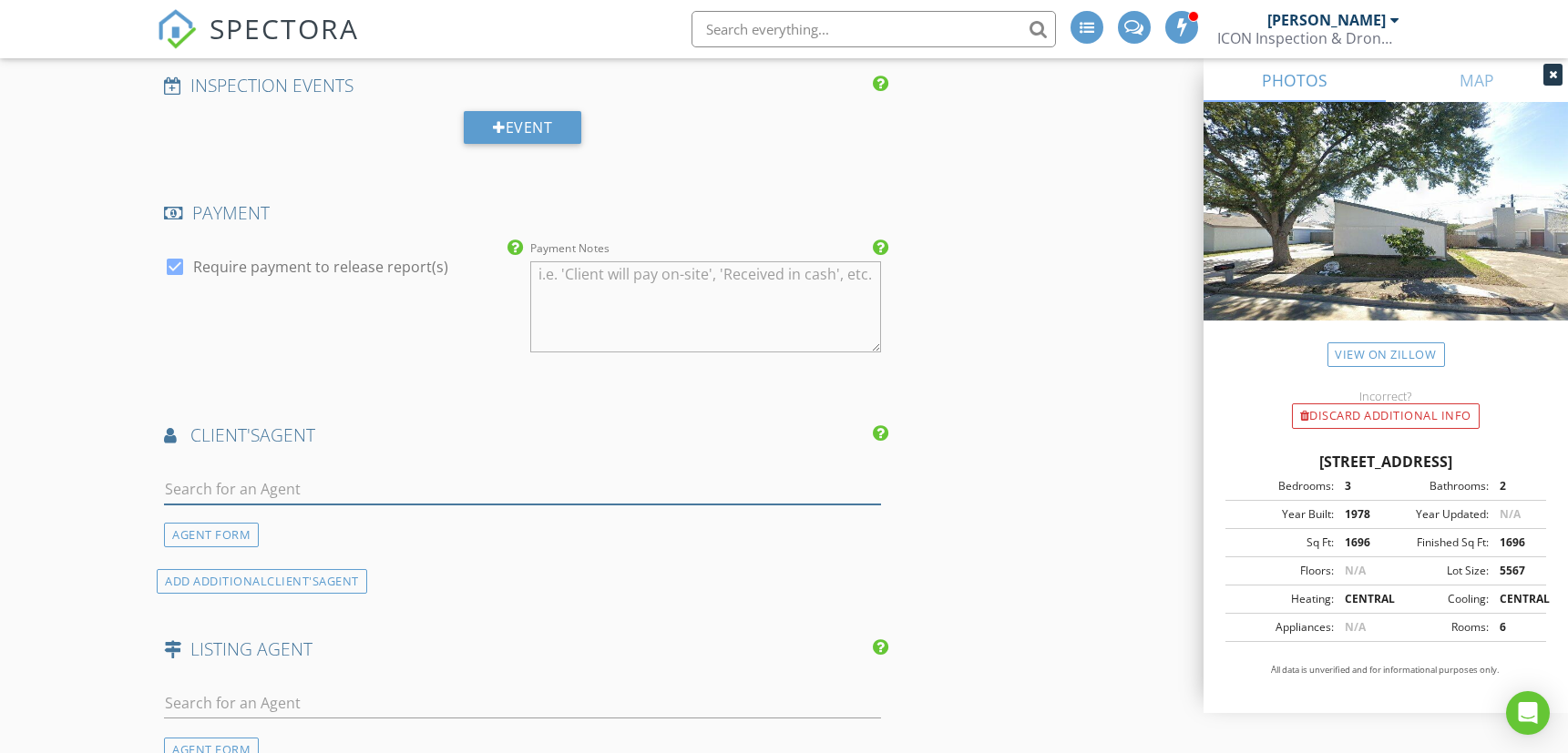
click at [390, 475] on input "text" at bounding box center [522, 489] width 717 height 30
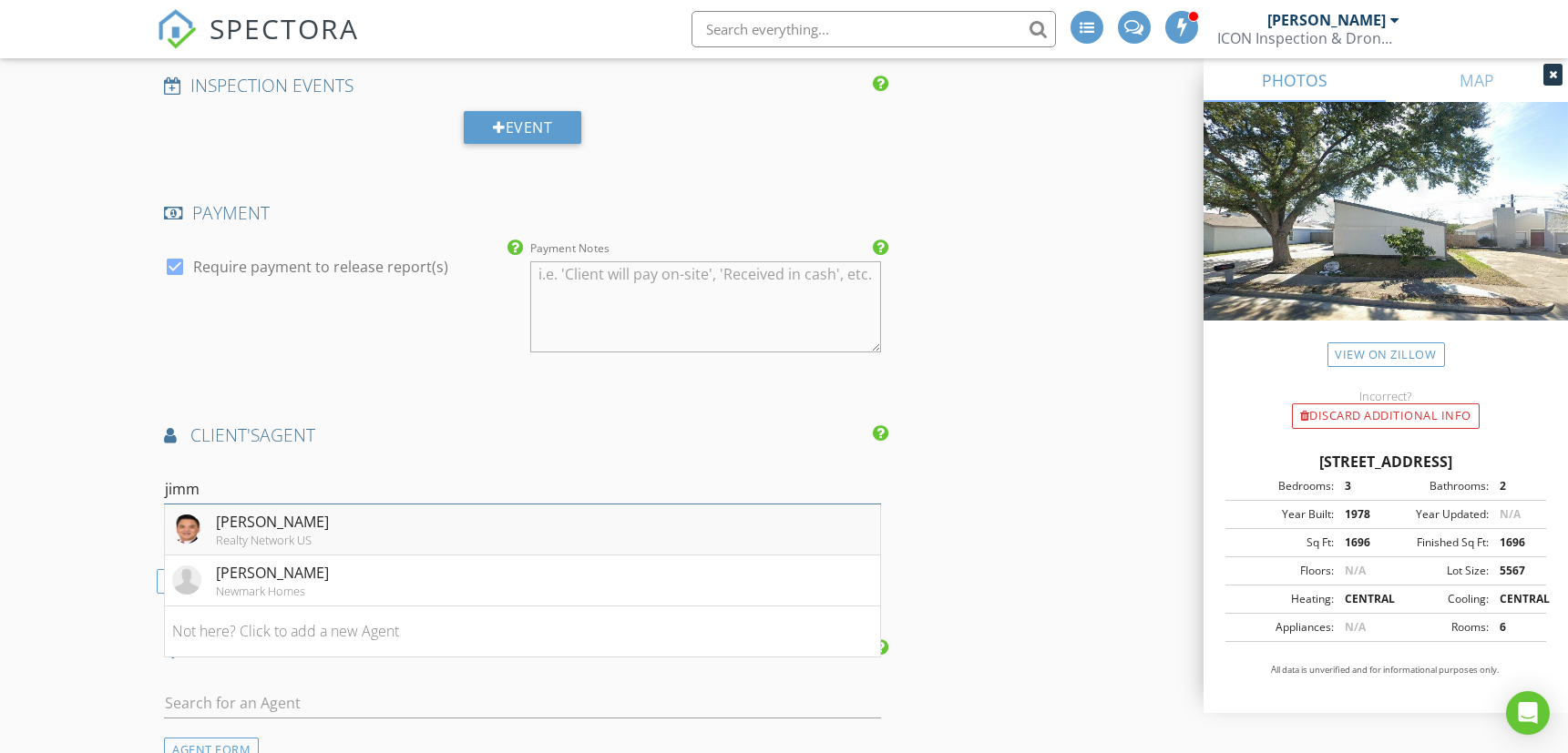
type input "jimm"
click at [228, 513] on div "[PERSON_NAME]" at bounding box center [273, 521] width 113 height 22
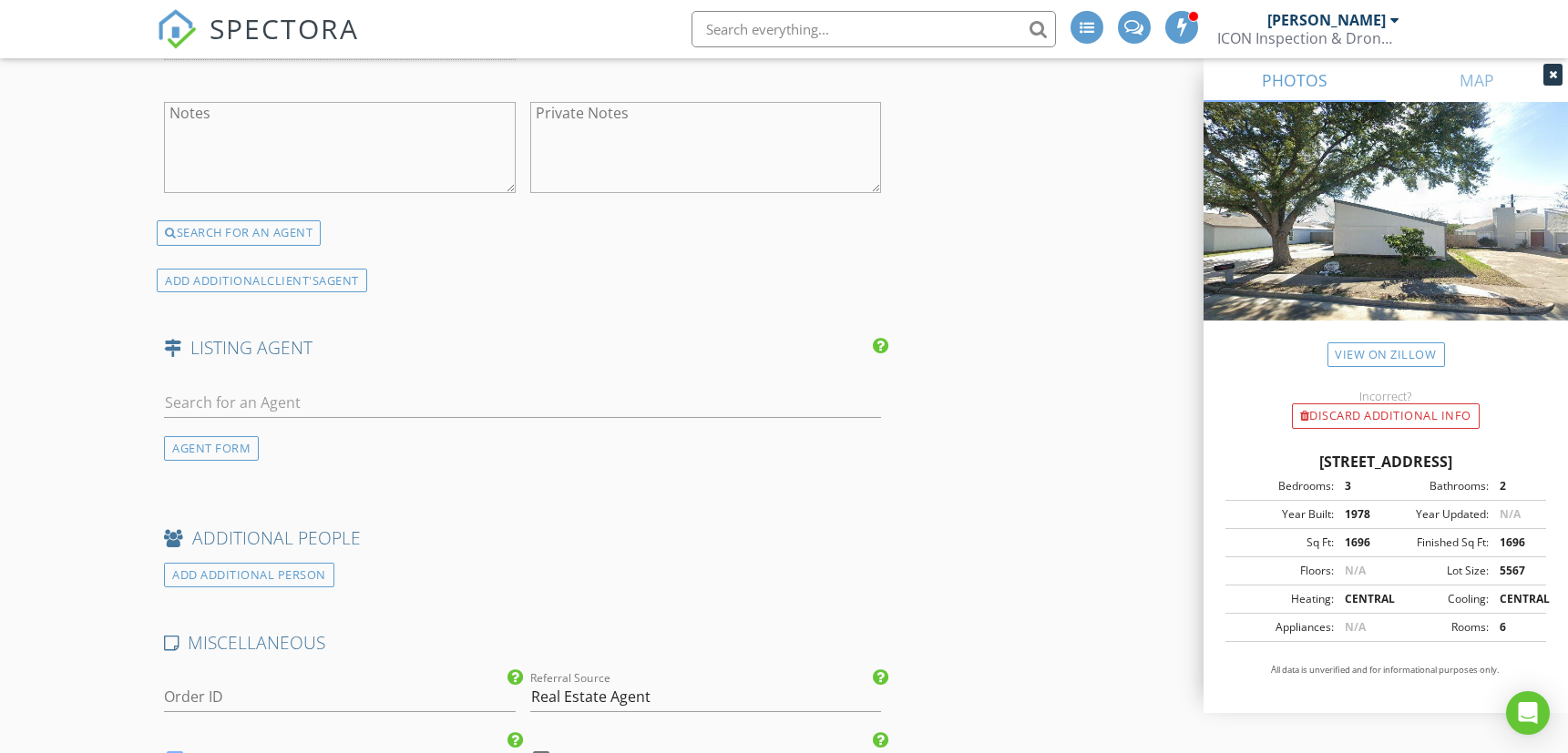
scroll to position [3035, 0]
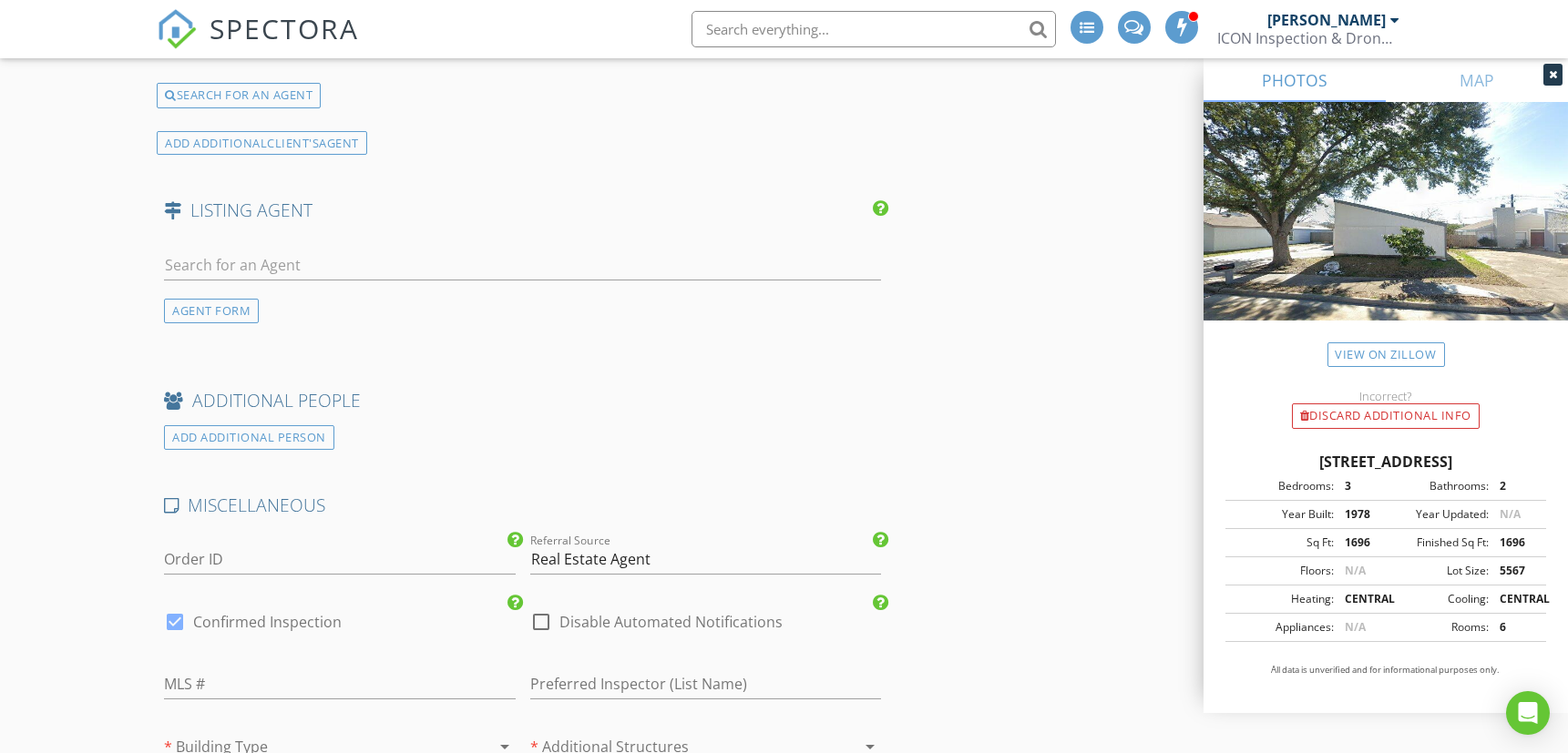
click at [277, 732] on div at bounding box center [314, 746] width 301 height 29
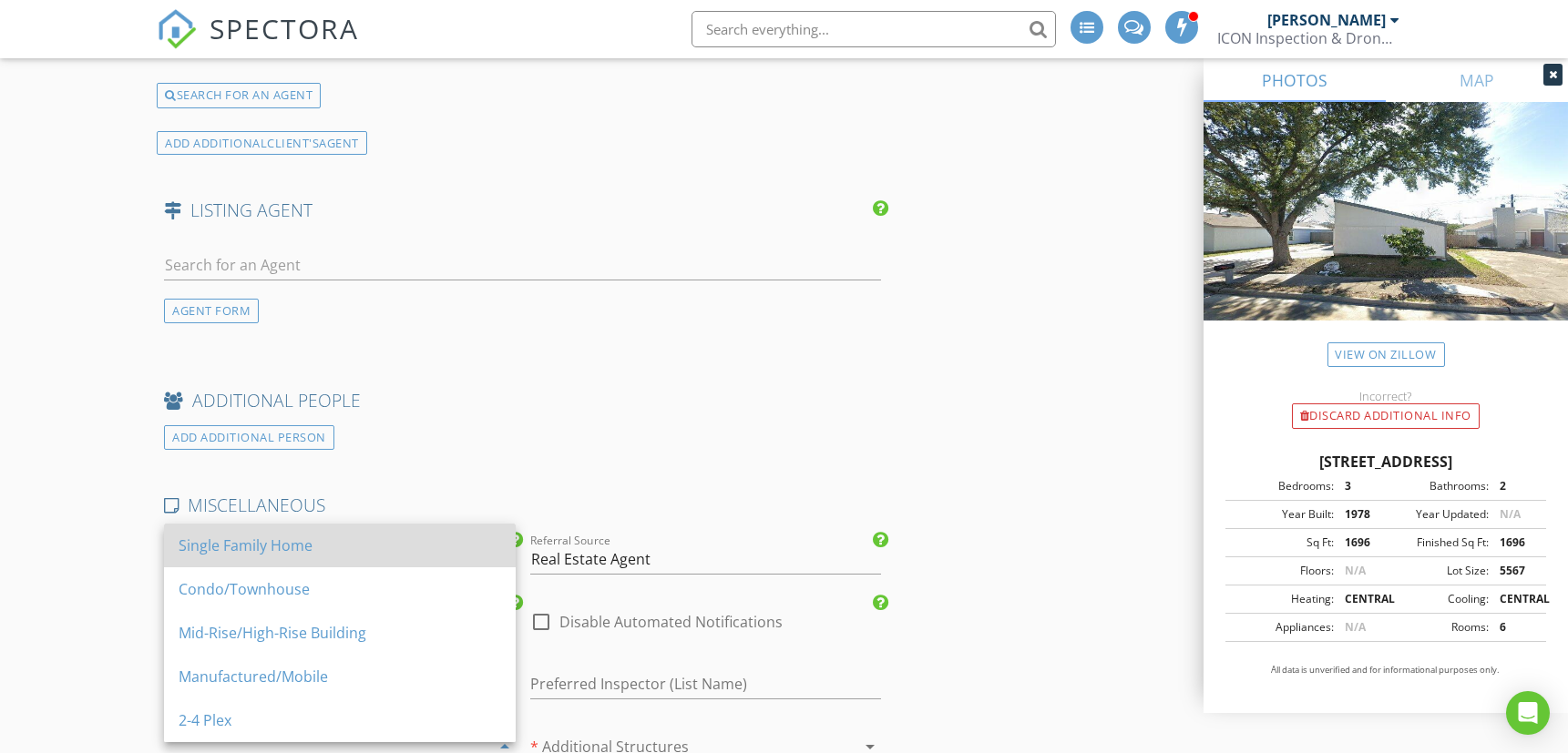
click at [262, 551] on div "Single Family Home" at bounding box center [340, 545] width 323 height 22
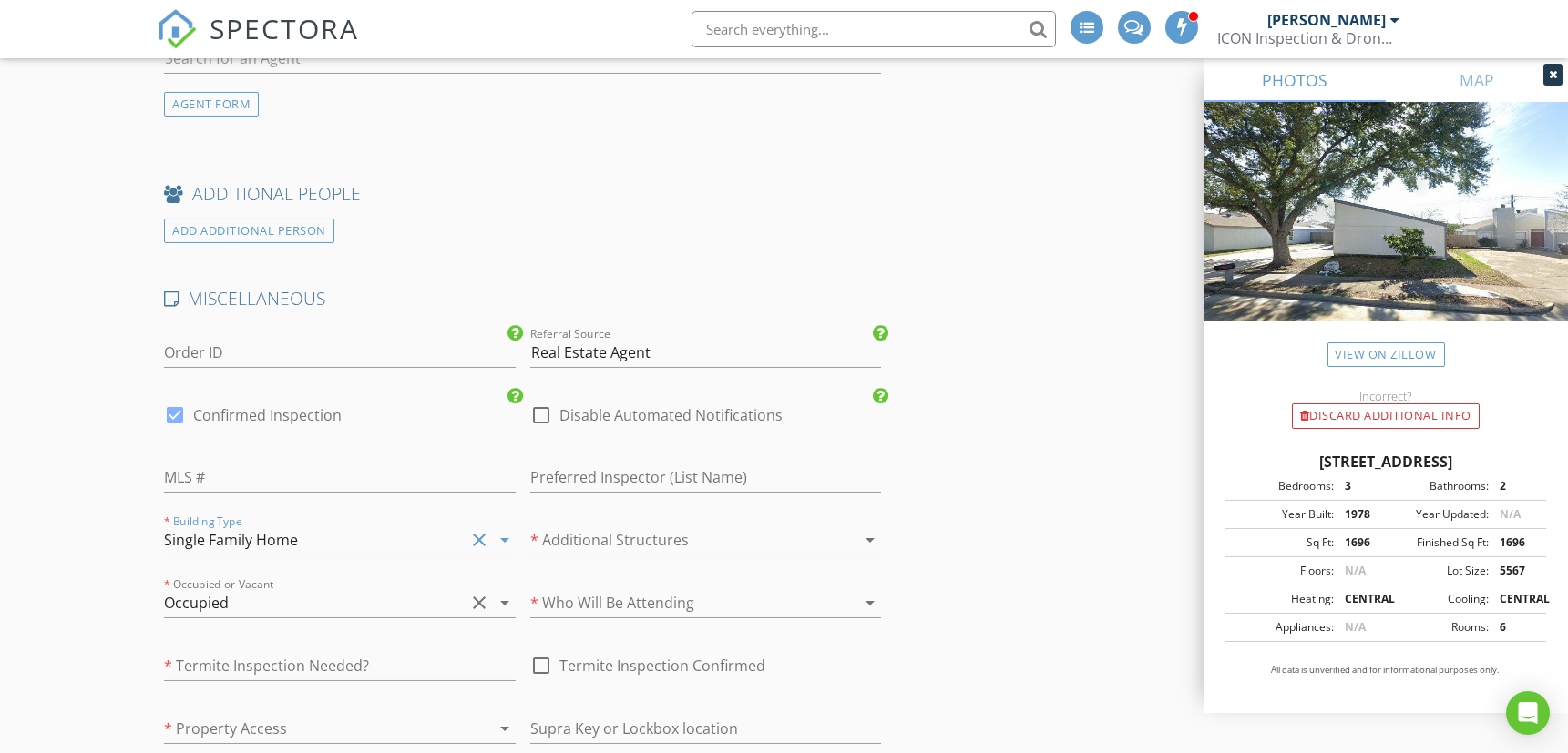
scroll to position [3338, 0]
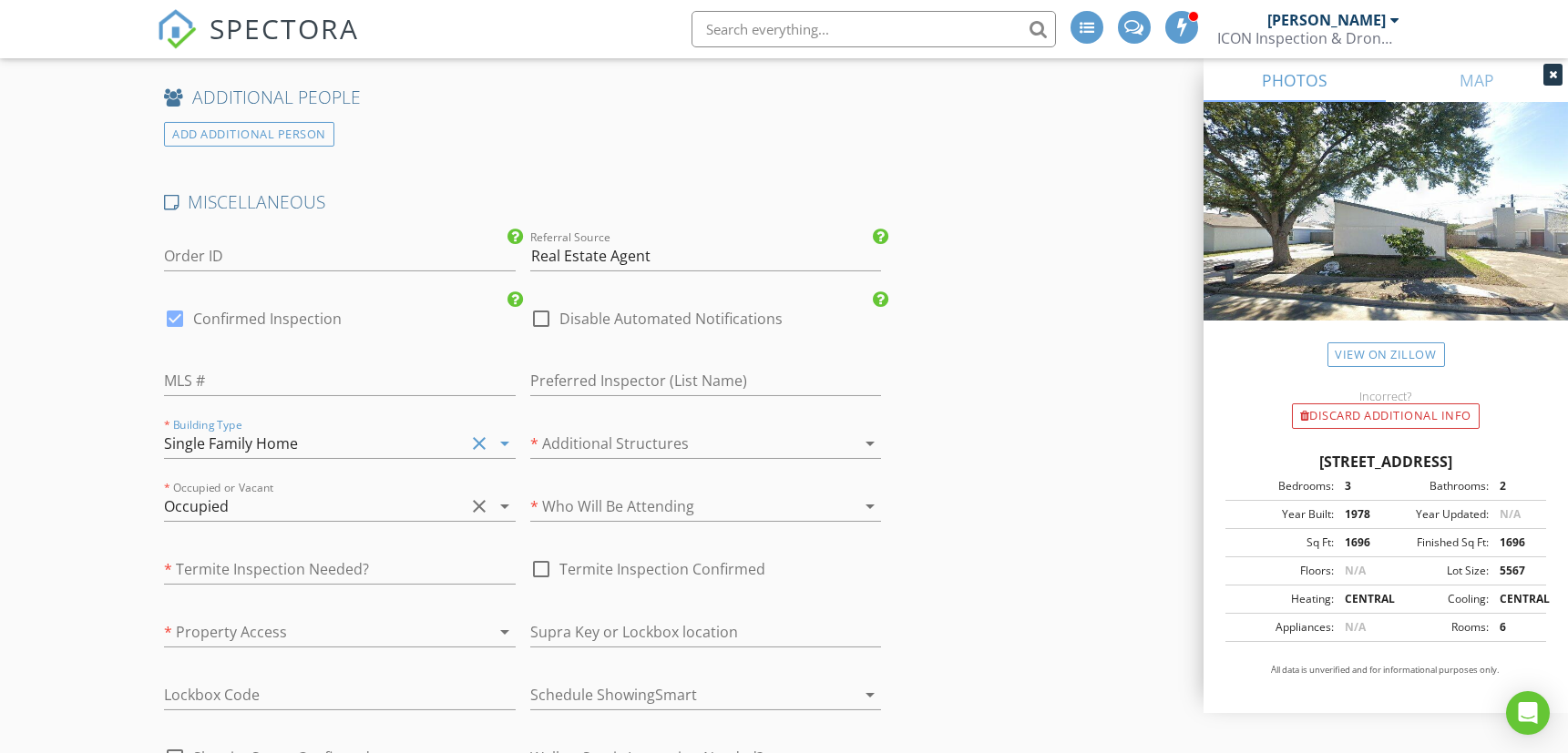
click at [595, 429] on div at bounding box center [681, 443] width 301 height 29
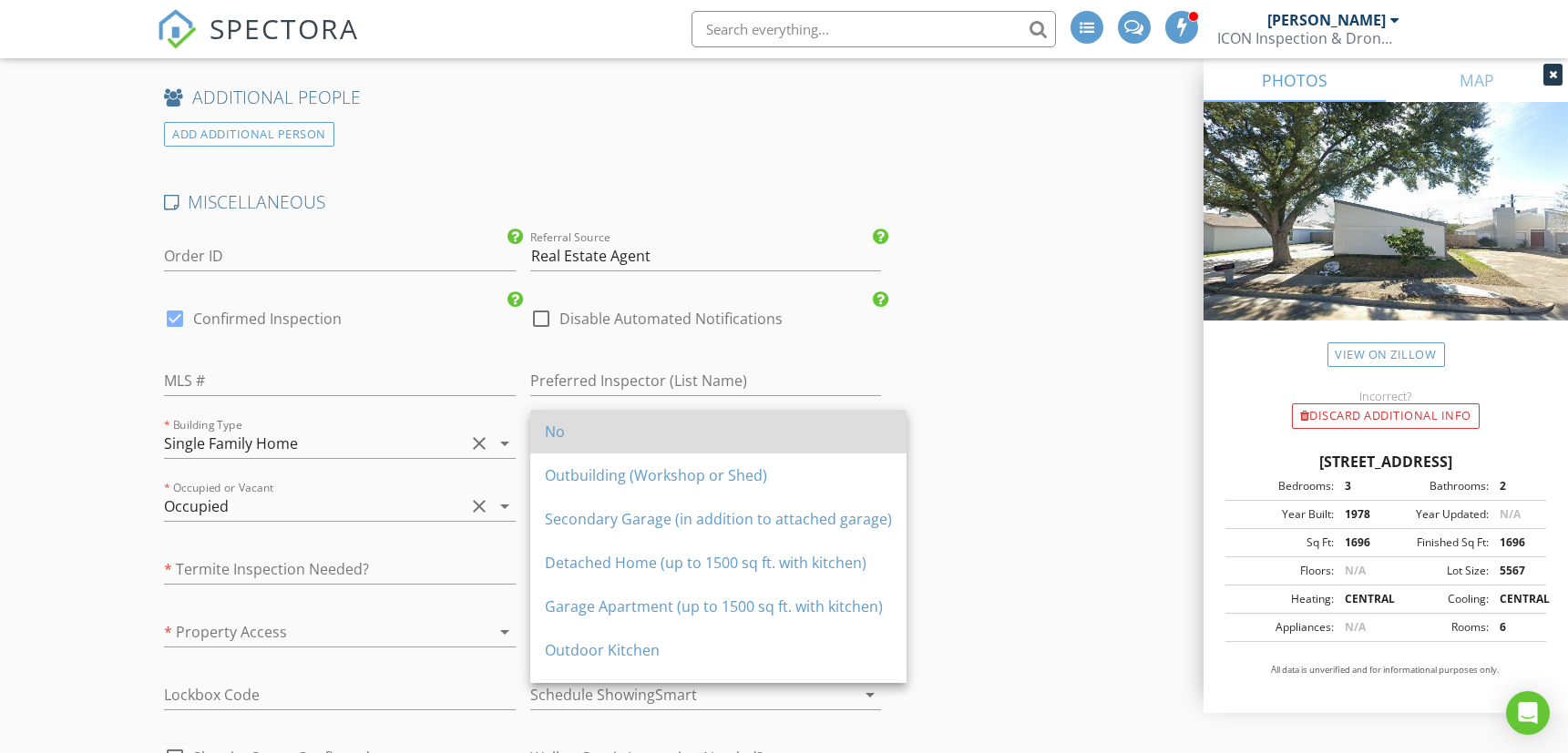
click at [594, 433] on div "No" at bounding box center [718, 432] width 347 height 22
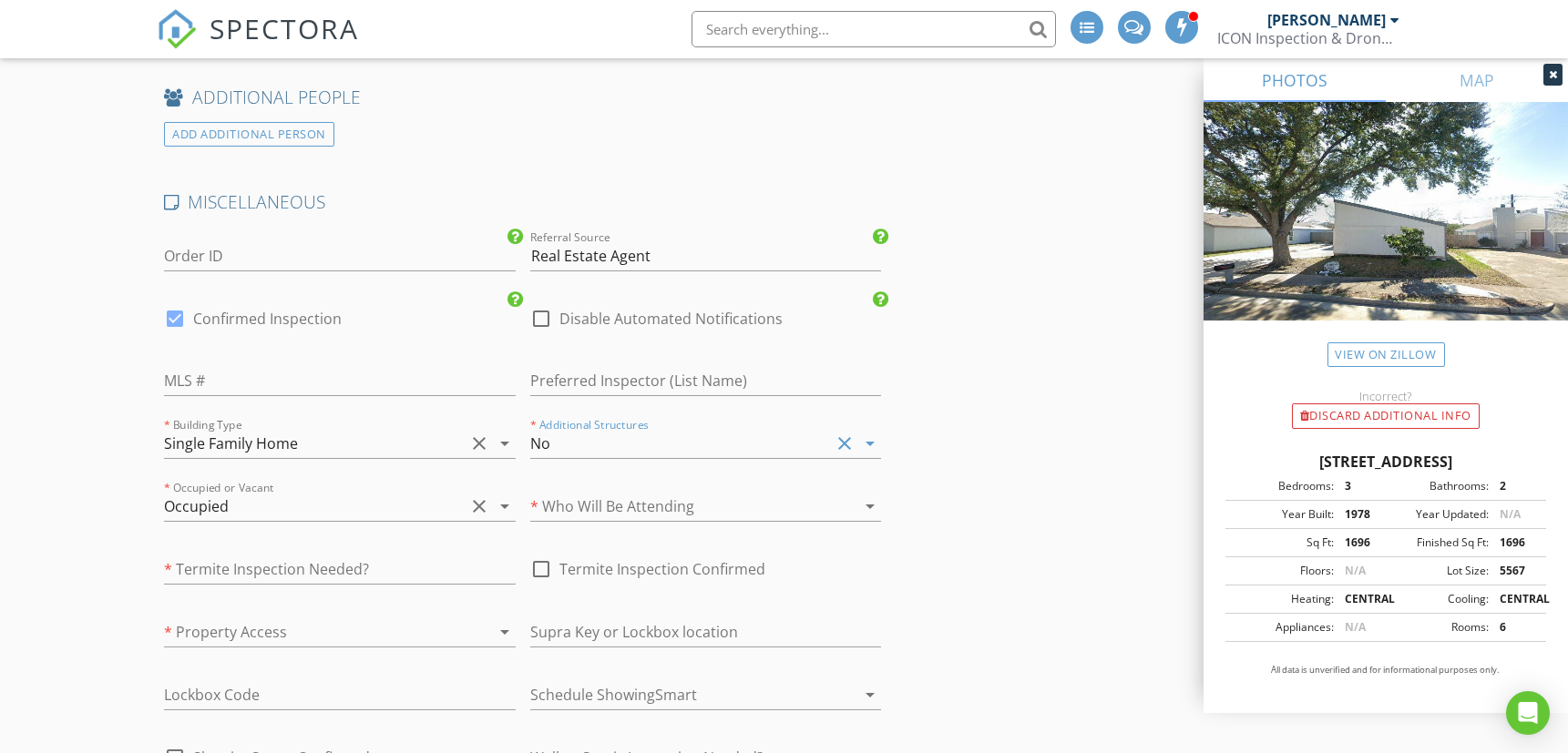
click at [598, 492] on div at bounding box center [681, 506] width 301 height 29
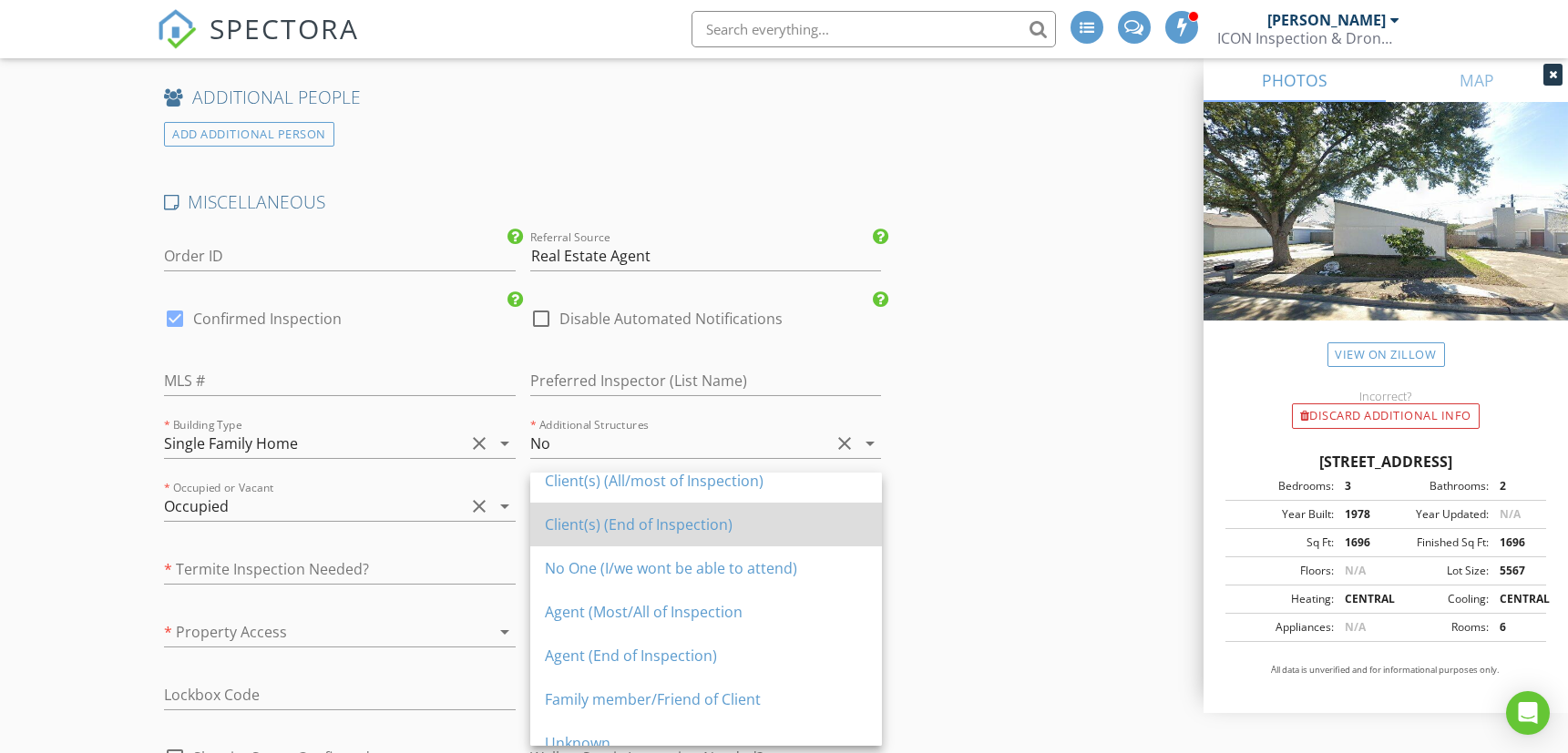
scroll to position [33, 0]
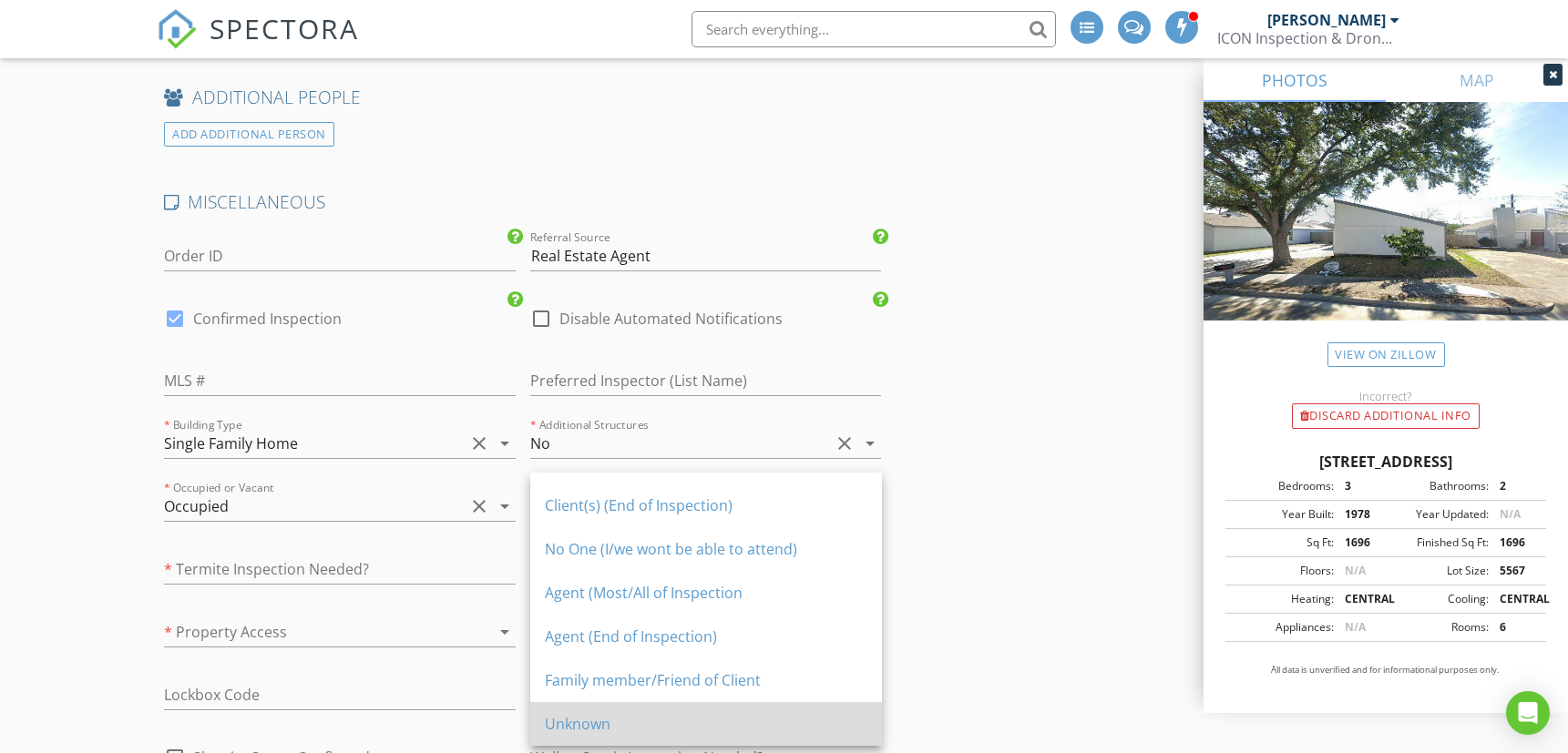
click at [613, 731] on div "Unknown" at bounding box center [706, 723] width 323 height 22
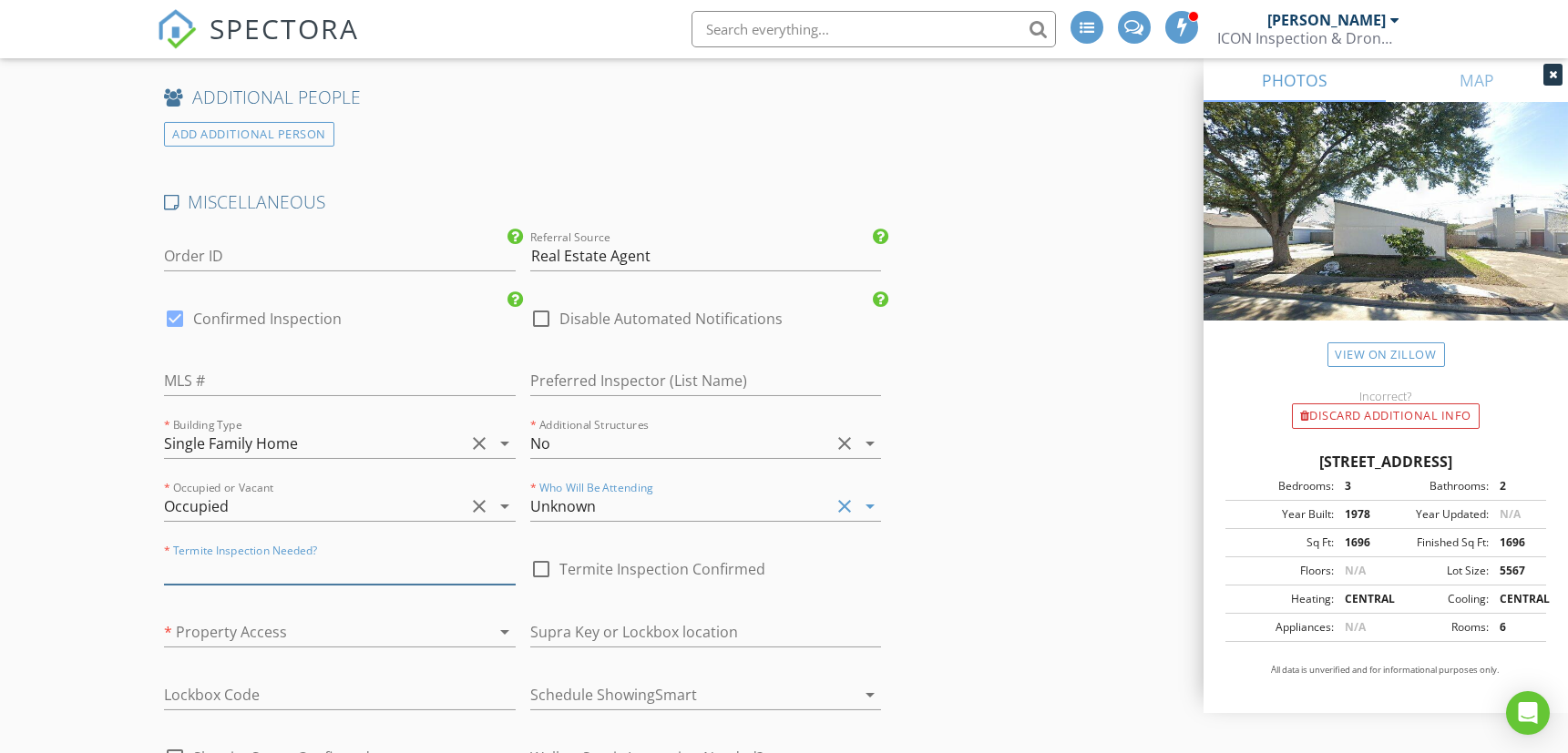
click at [266, 555] on input "text" at bounding box center [339, 569] width 351 height 30
type input "Yes B&P"
click at [286, 617] on div at bounding box center [314, 631] width 301 height 29
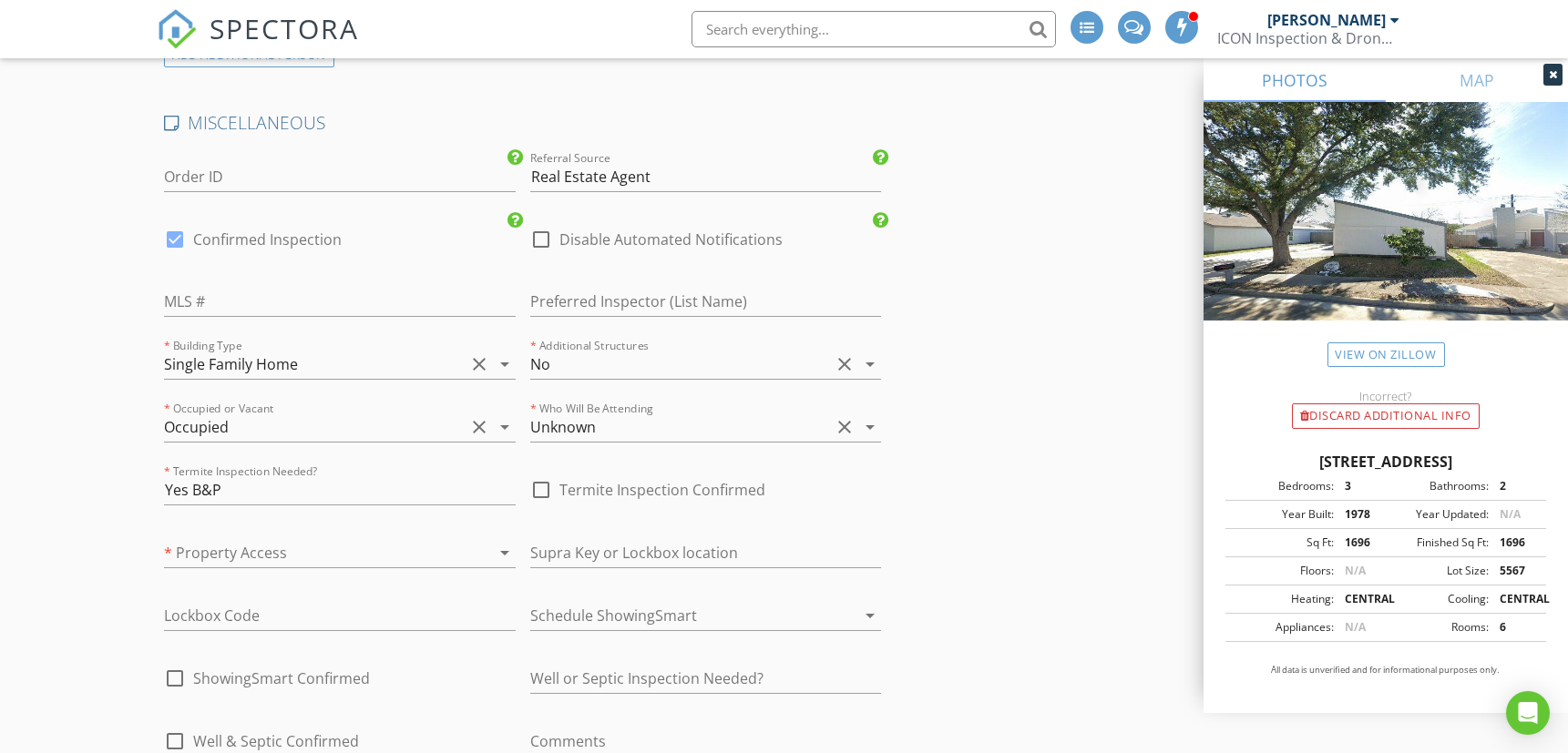
scroll to position [3417, 0]
click at [174, 225] on div at bounding box center [175, 240] width 31 height 31
checkbox input "false"
checkbox input "true"
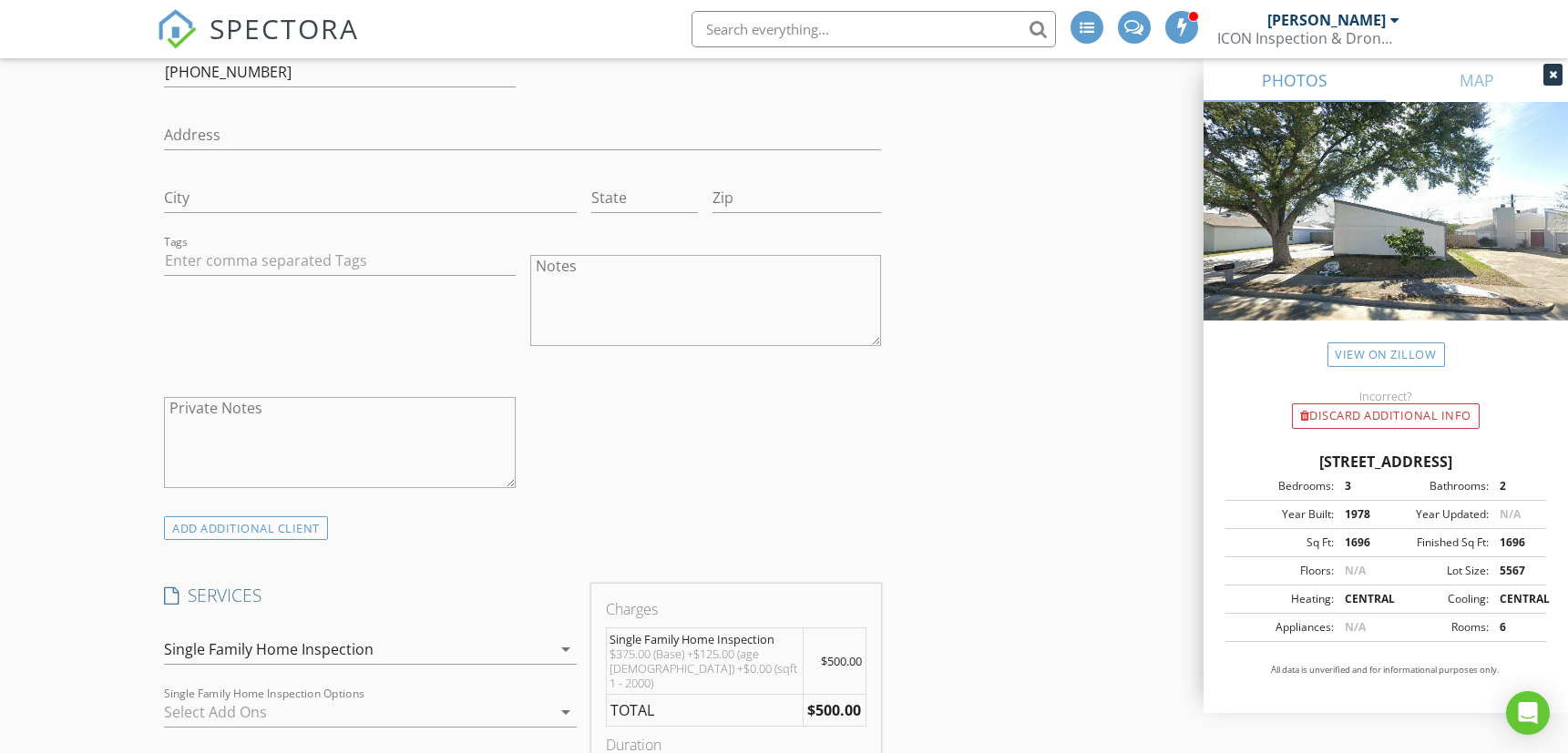
scroll to position [1517, 0]
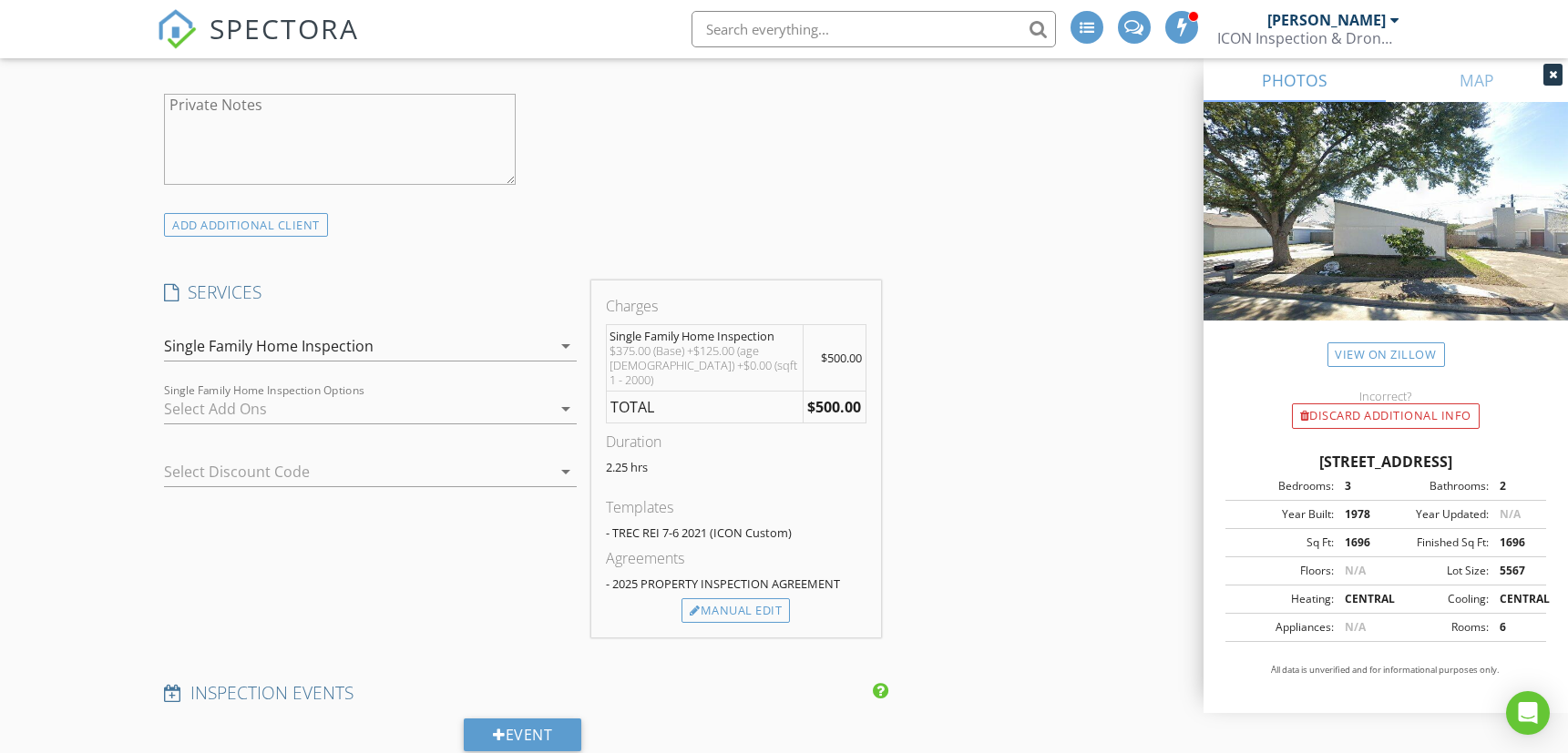
click at [210, 395] on div at bounding box center [357, 409] width 387 height 29
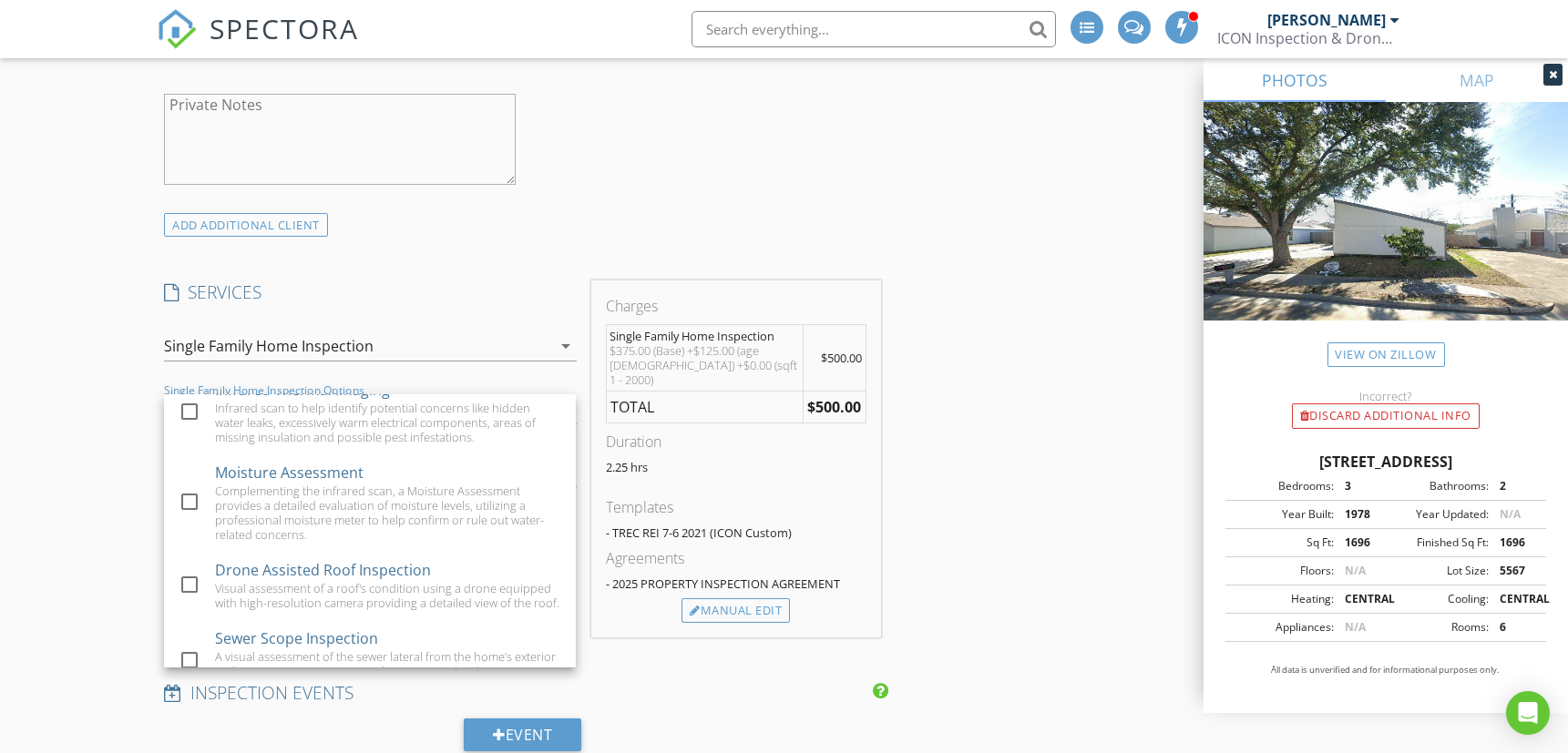
scroll to position [1649, 0]
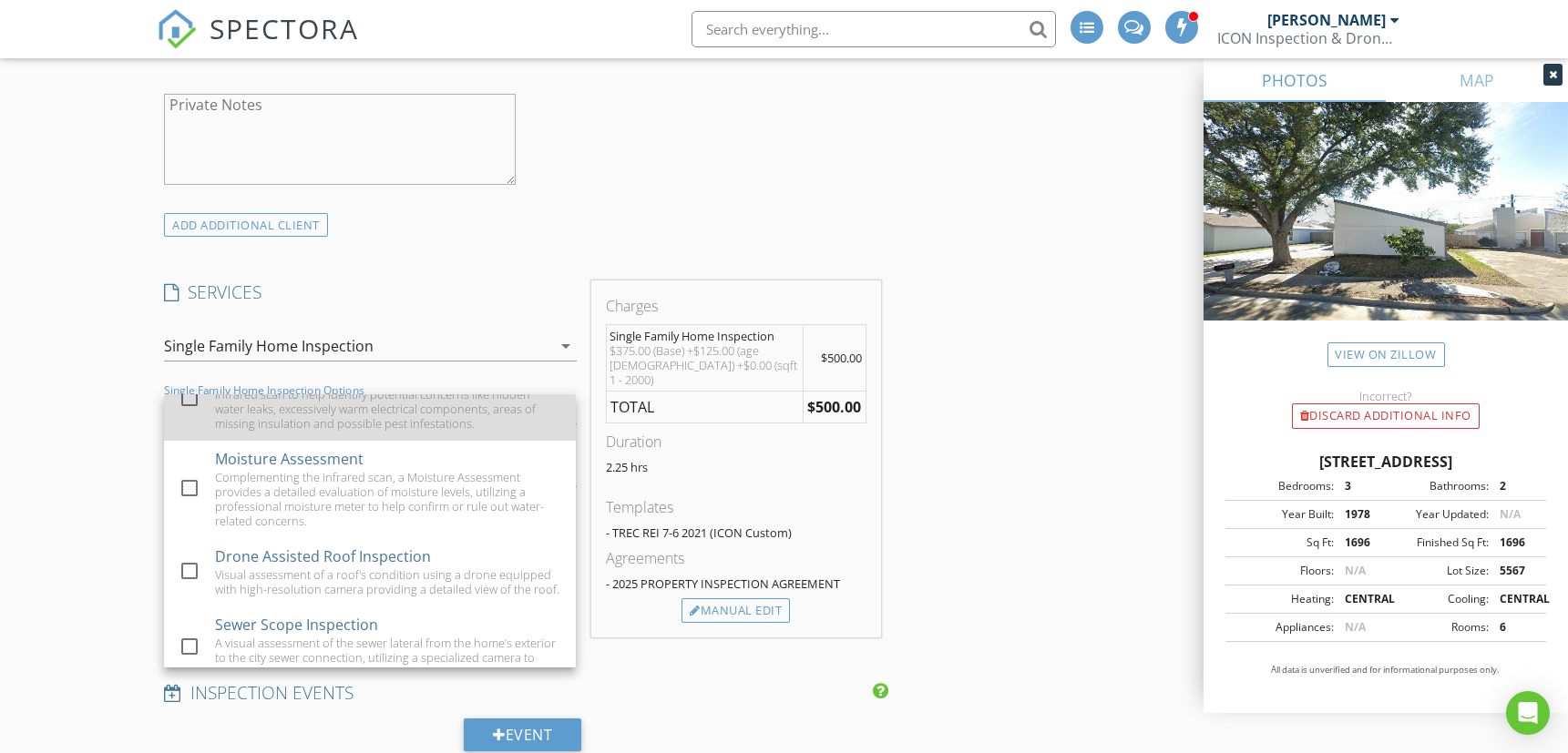
click at [183, 413] on div at bounding box center [190, 398] width 31 height 31
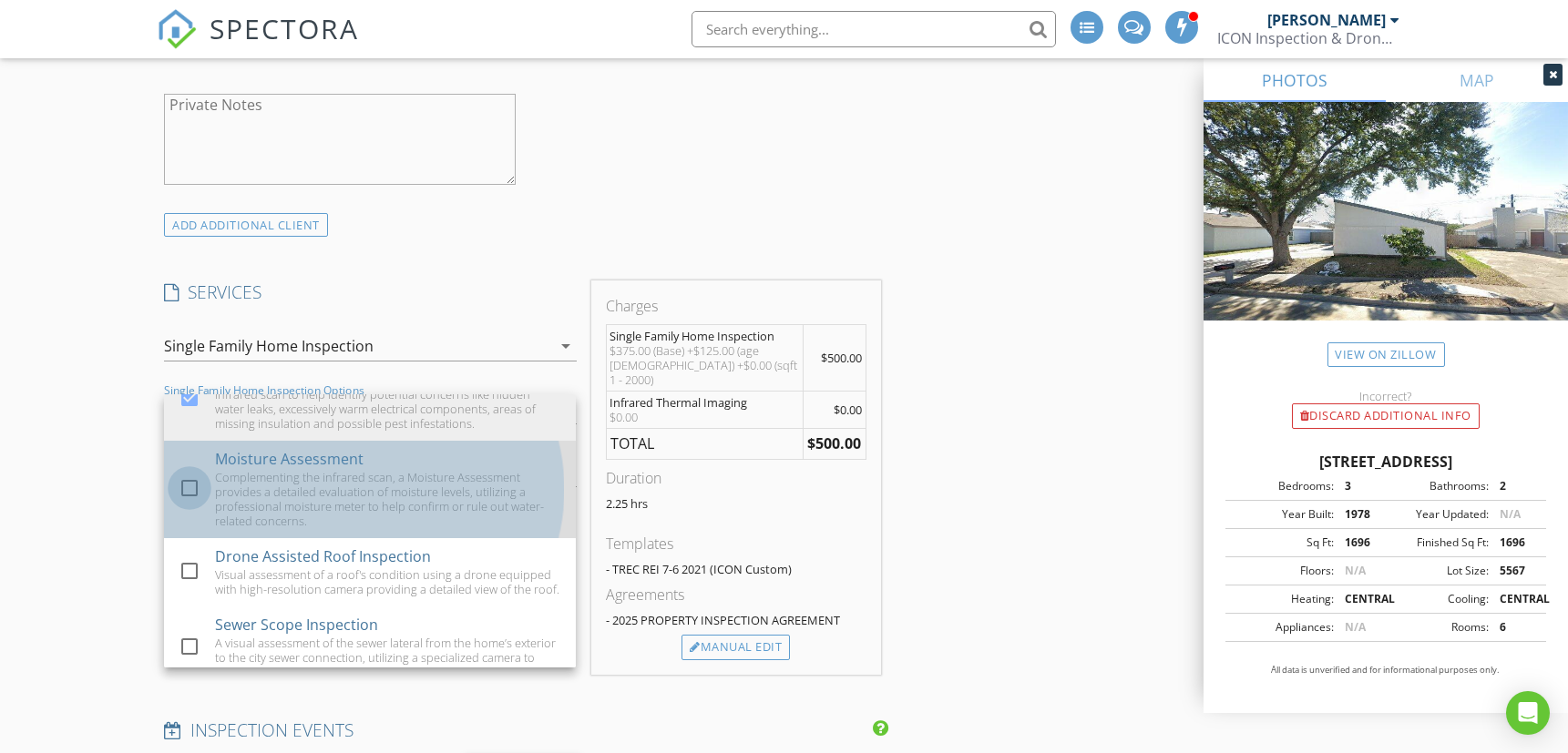
drag, startPoint x: 192, startPoint y: 517, endPoint x: 196, endPoint y: 559, distance: 42.2
click at [192, 503] on div at bounding box center [190, 488] width 31 height 31
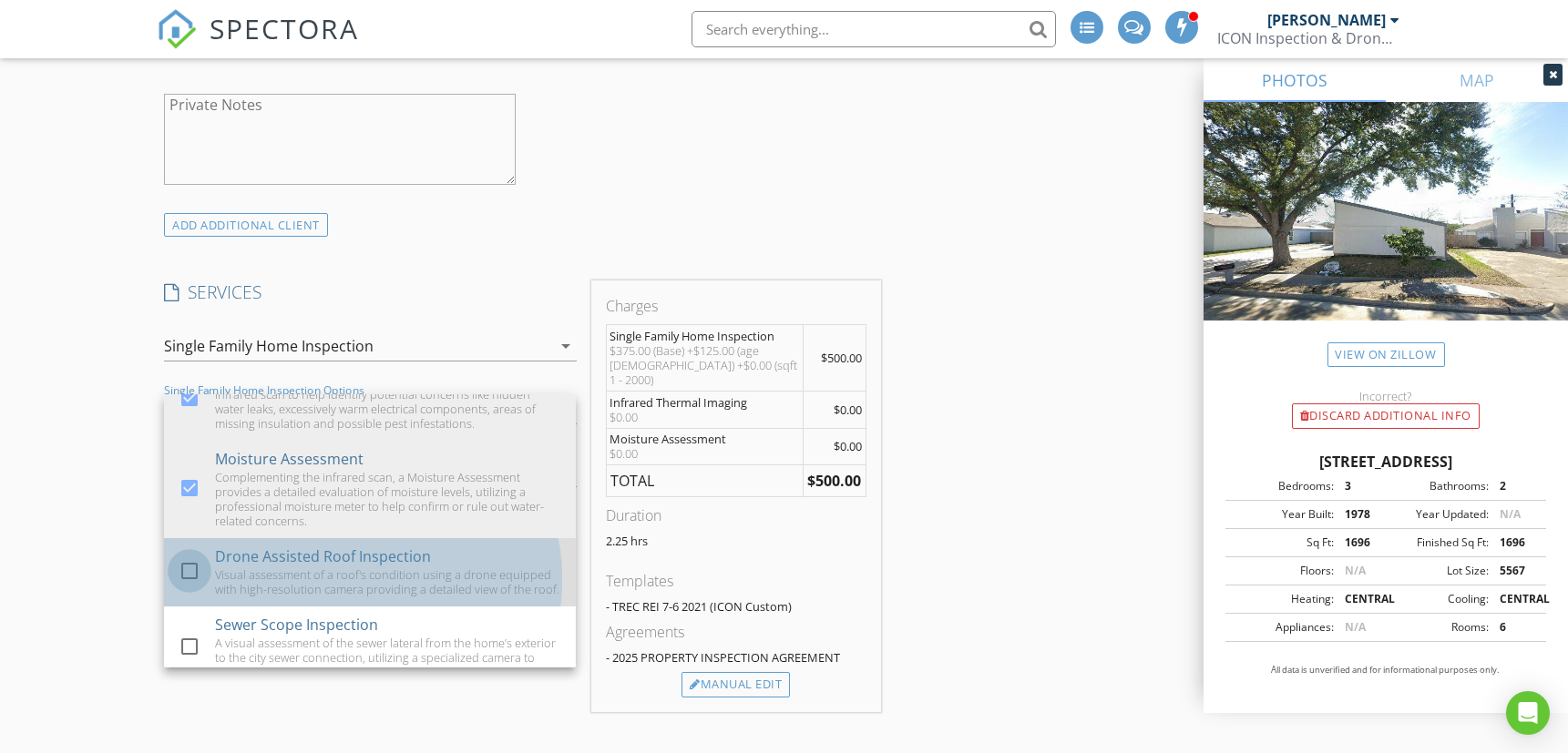
click at [182, 587] on div at bounding box center [190, 571] width 31 height 31
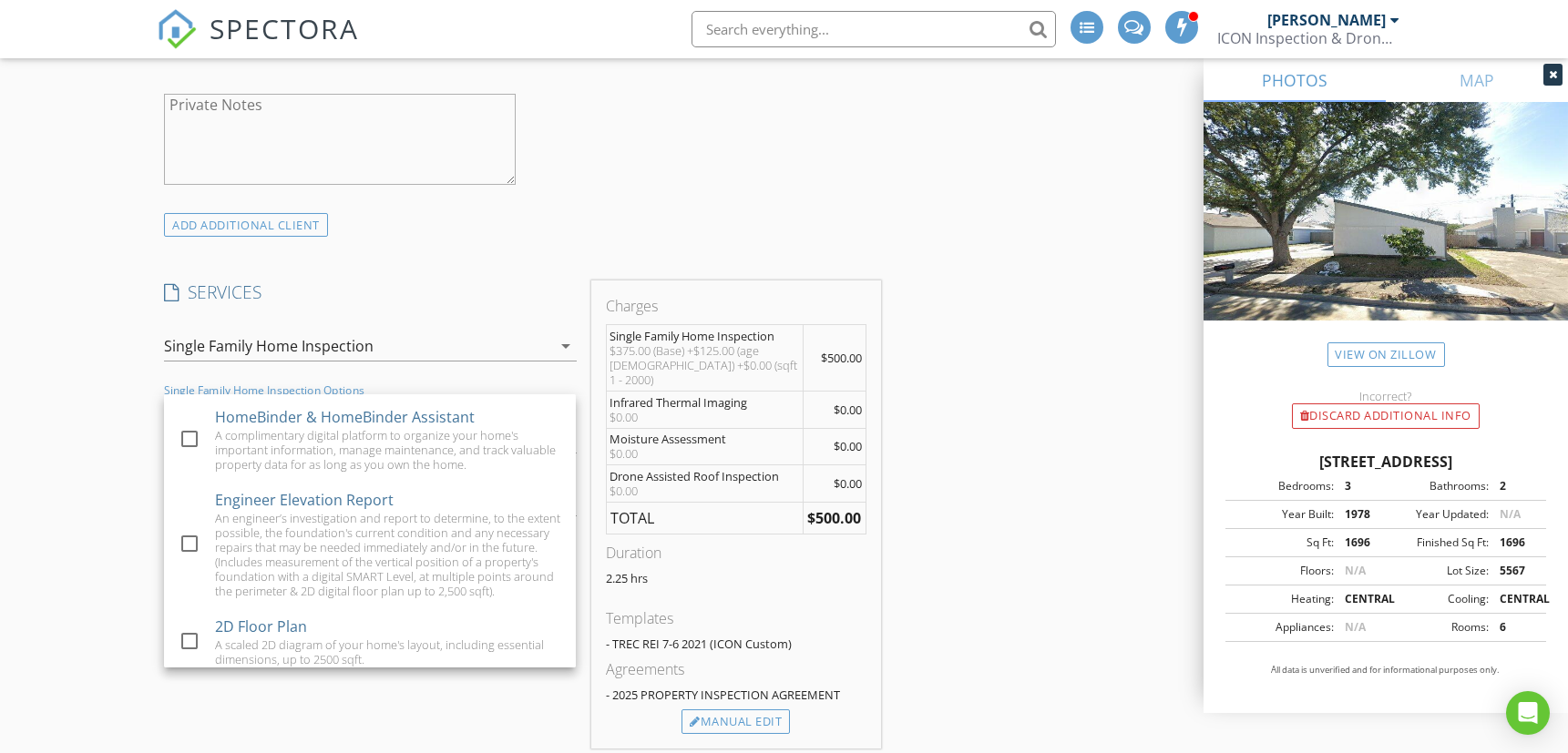
scroll to position [587, 0]
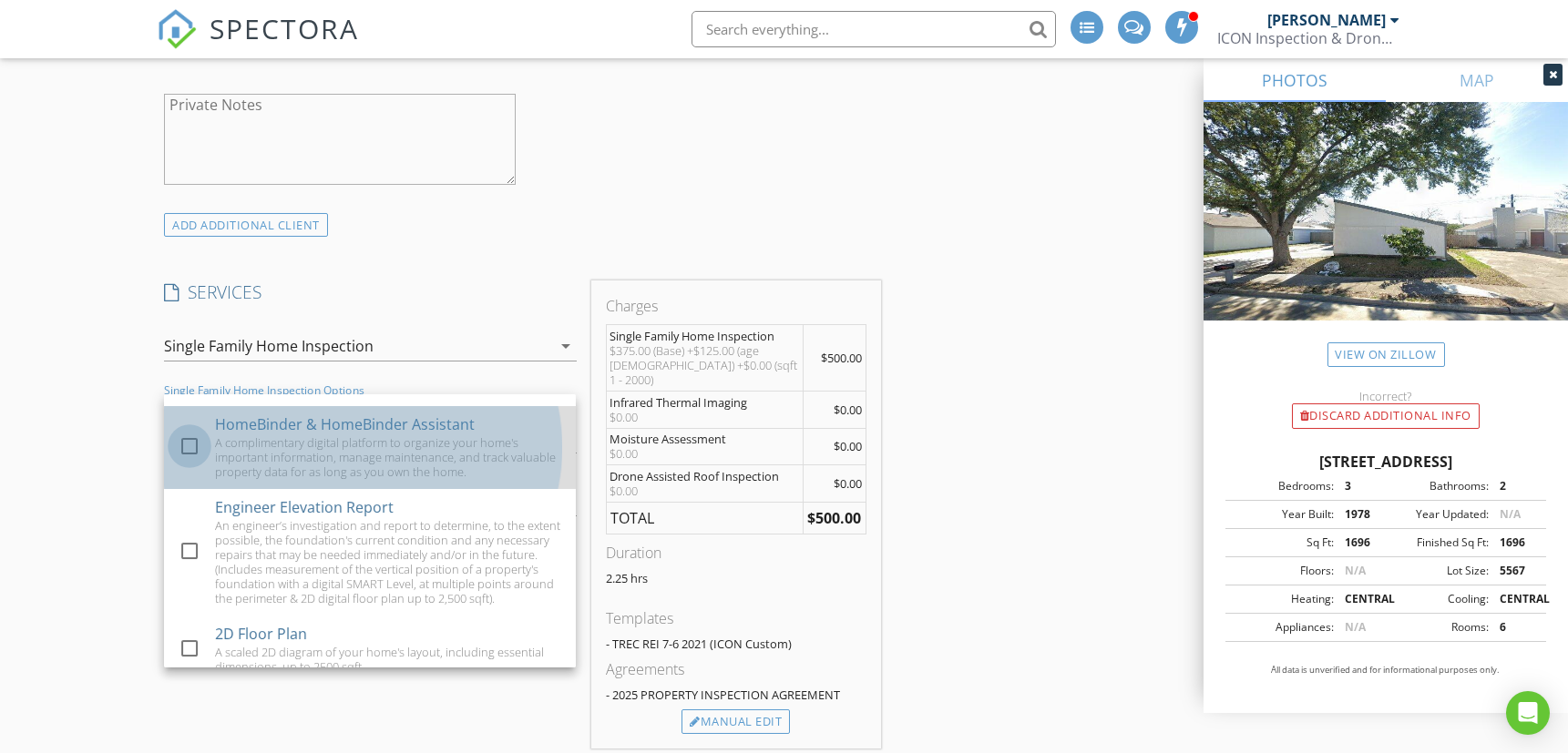
click at [183, 455] on div at bounding box center [190, 446] width 31 height 31
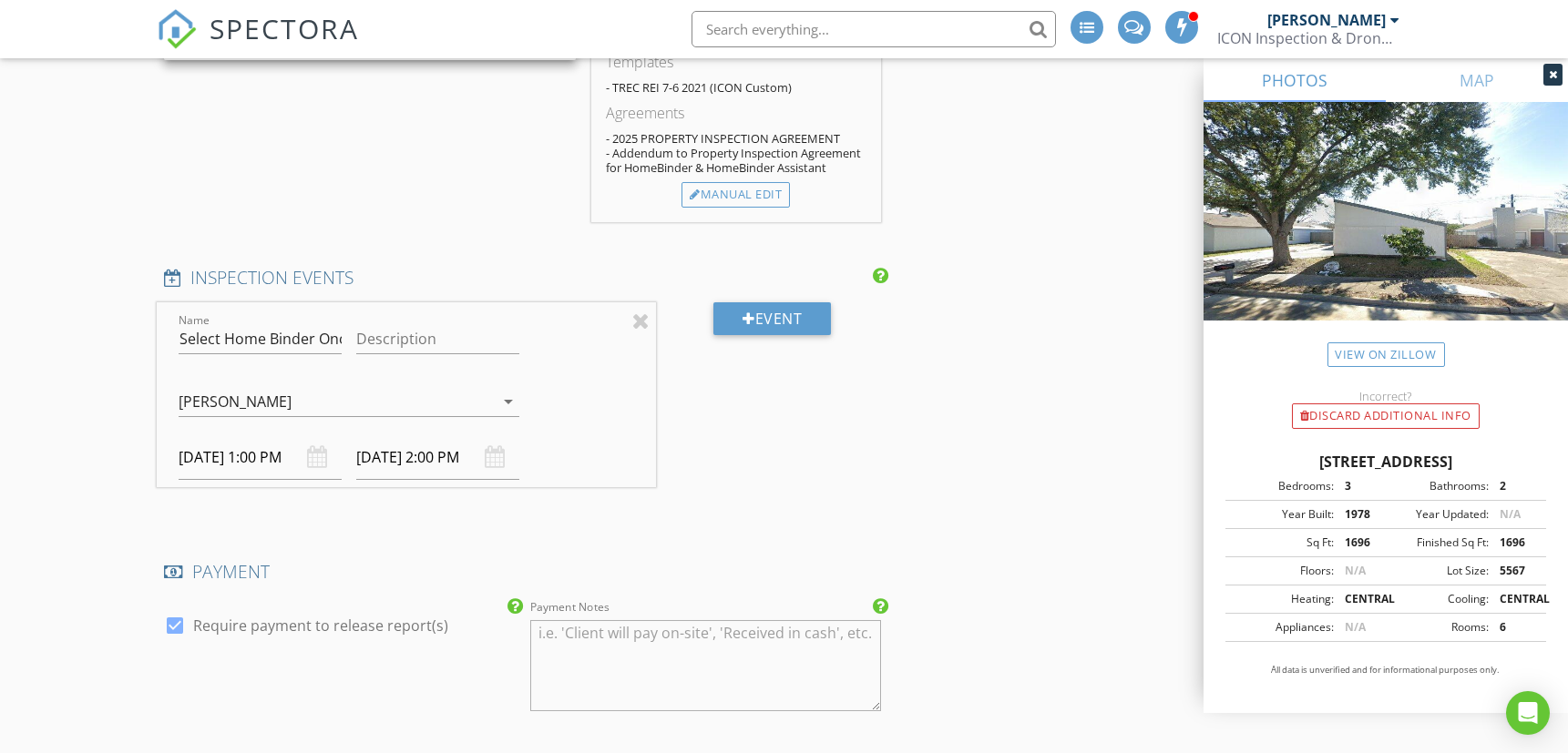
scroll to position [1821, 0]
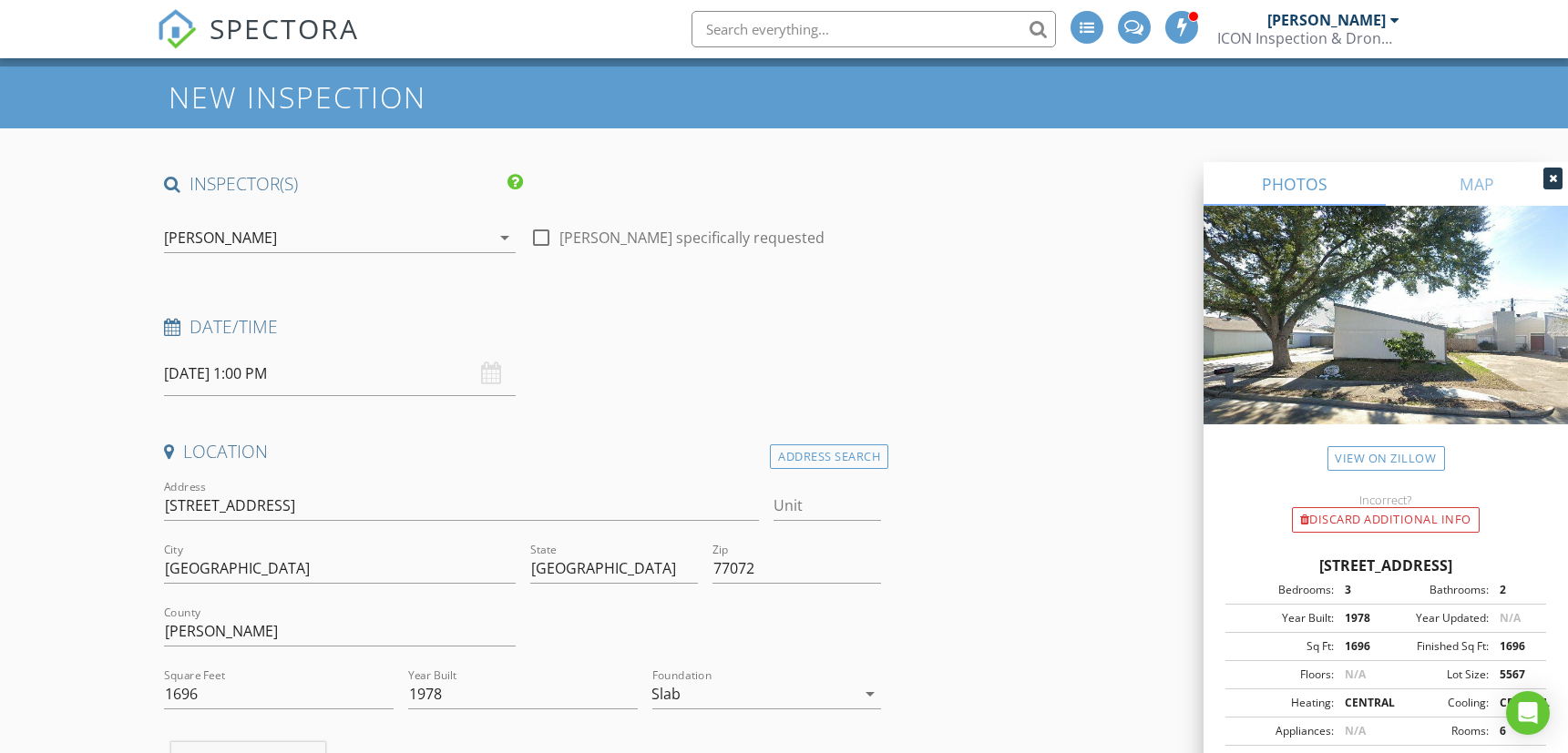
scroll to position [0, 0]
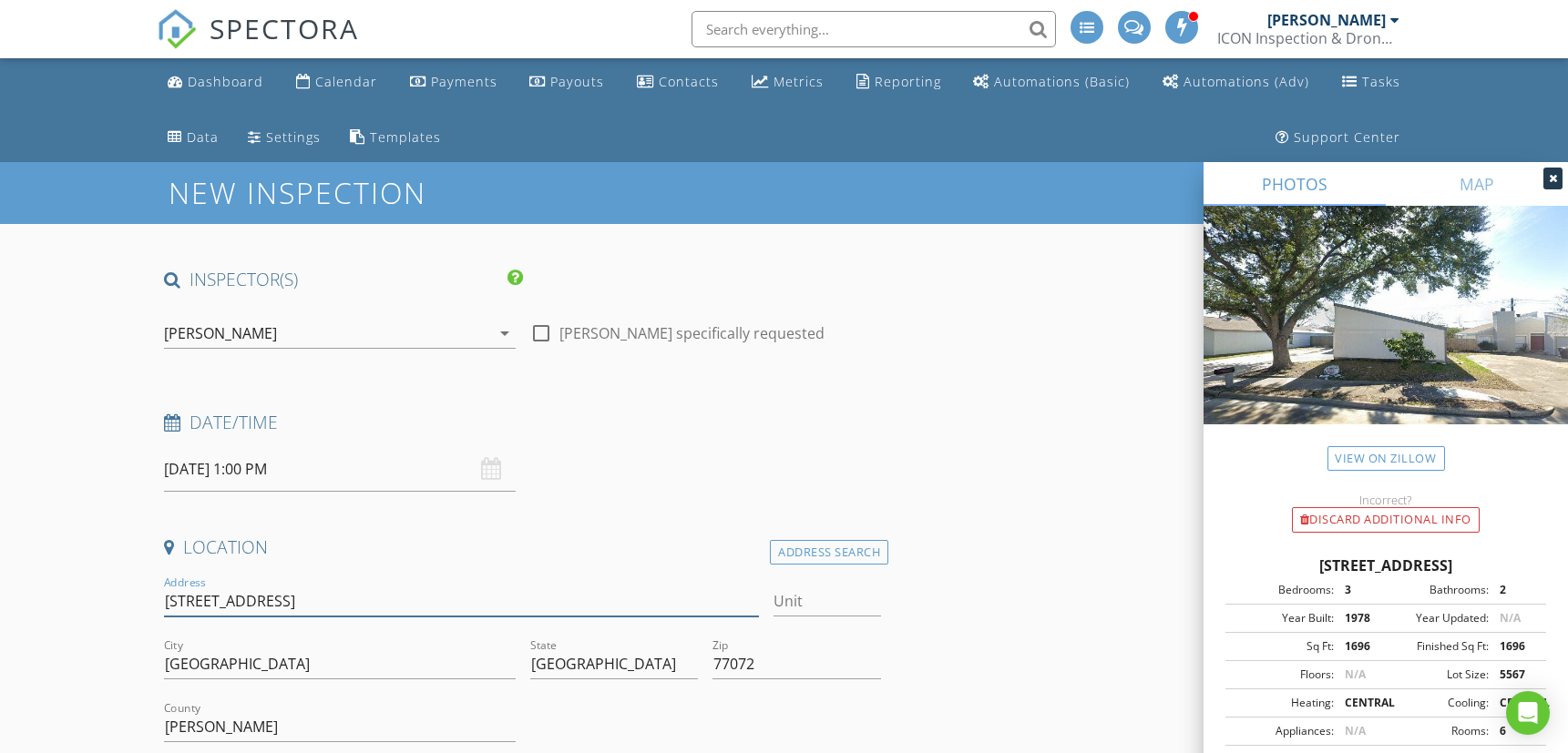
drag, startPoint x: 165, startPoint y: 595, endPoint x: 342, endPoint y: 604, distance: 177.2
click at [342, 604] on input "[STREET_ADDRESS]" at bounding box center [460, 601] width 594 height 30
type input "1696"
type input "1978"
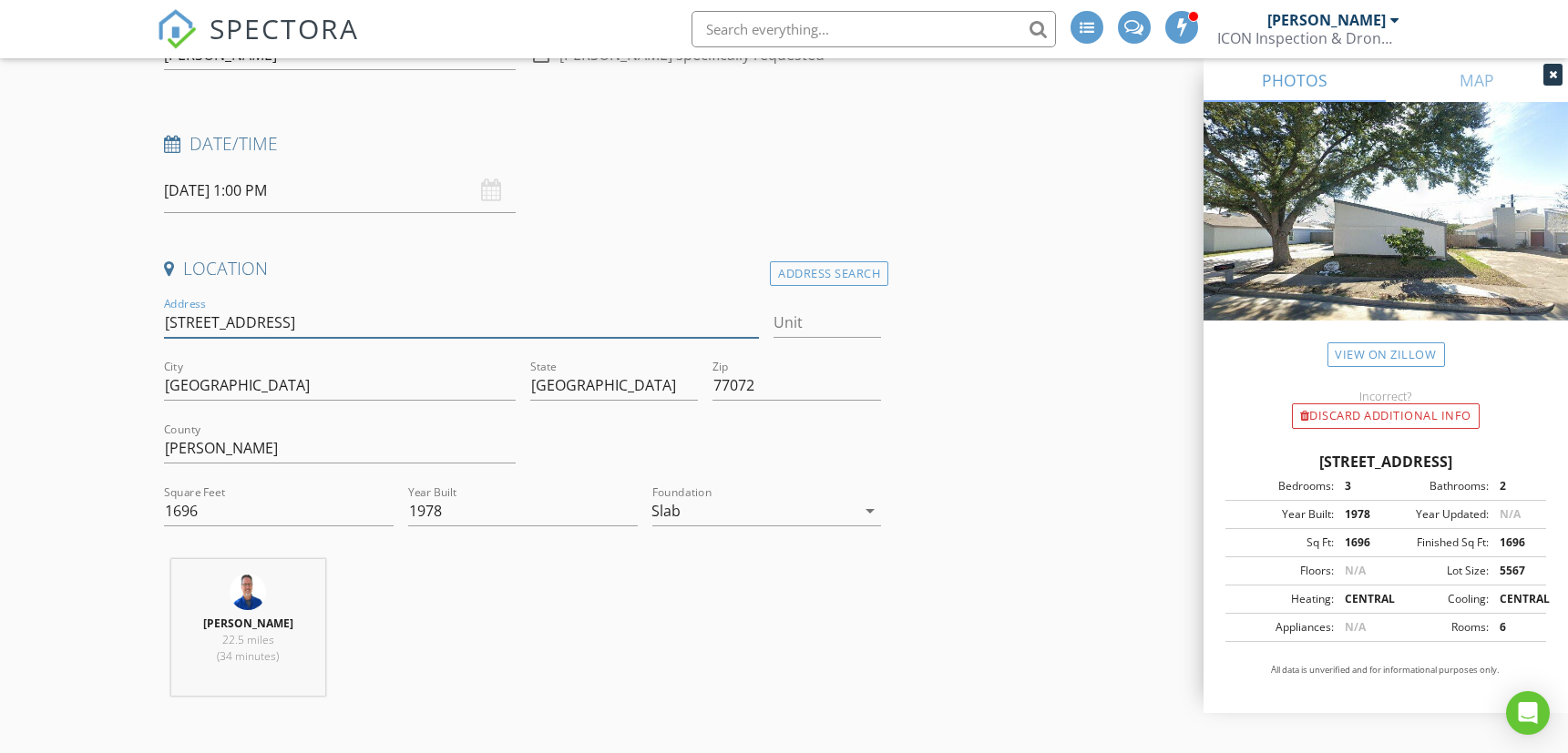
scroll to position [303, 0]
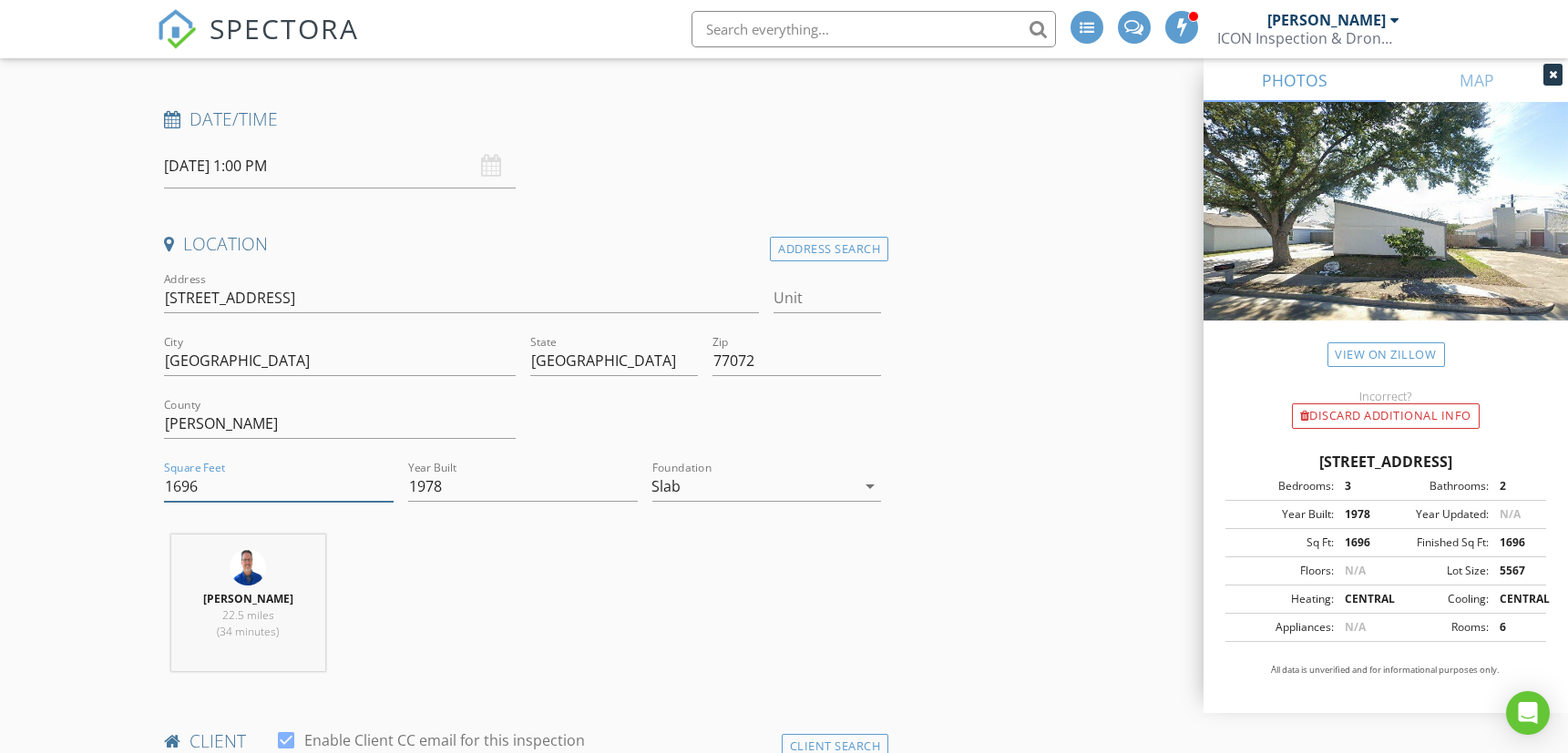
drag, startPoint x: 218, startPoint y: 489, endPoint x: 109, endPoint y: 489, distance: 109.0
paste input "857"
type input "1857"
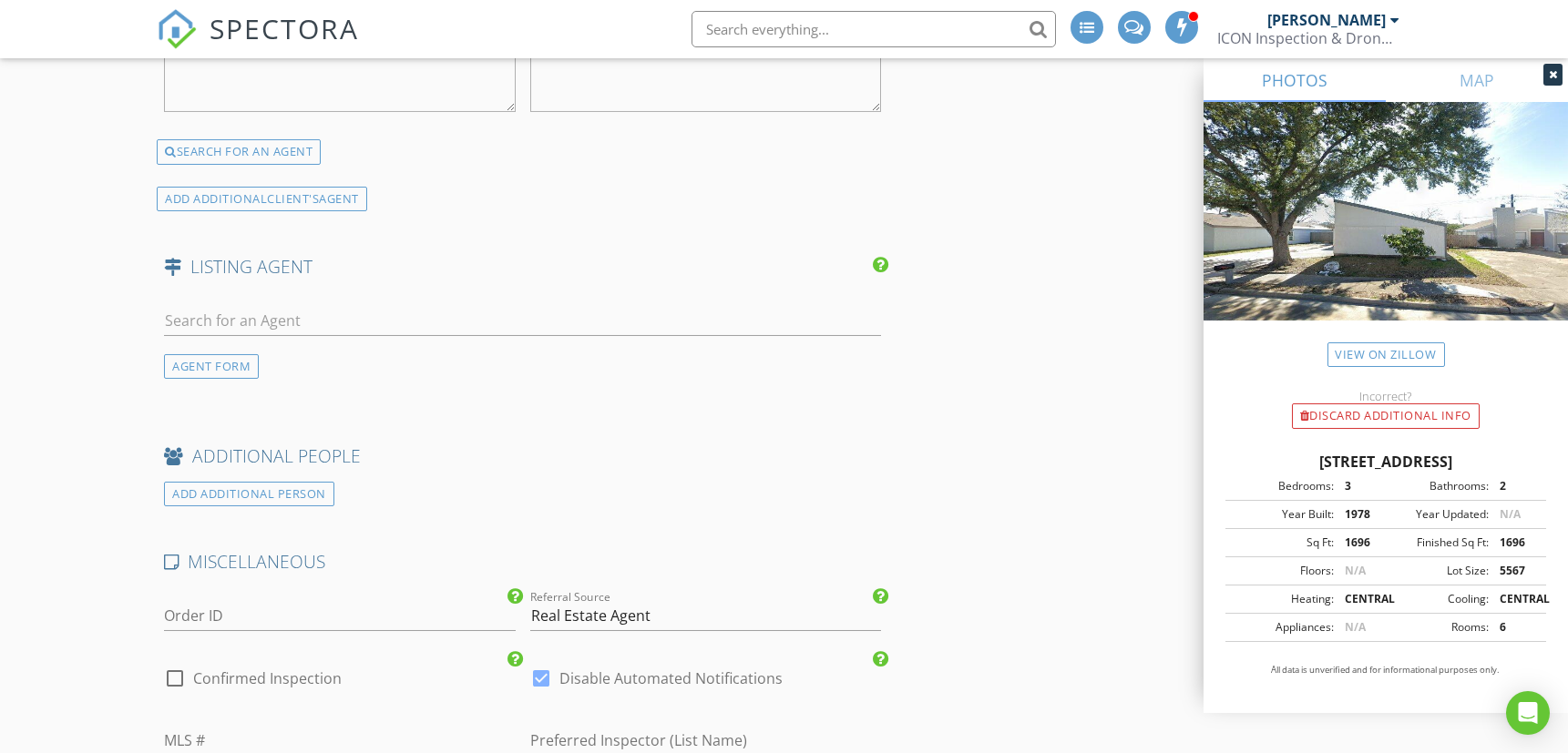
scroll to position [3643, 0]
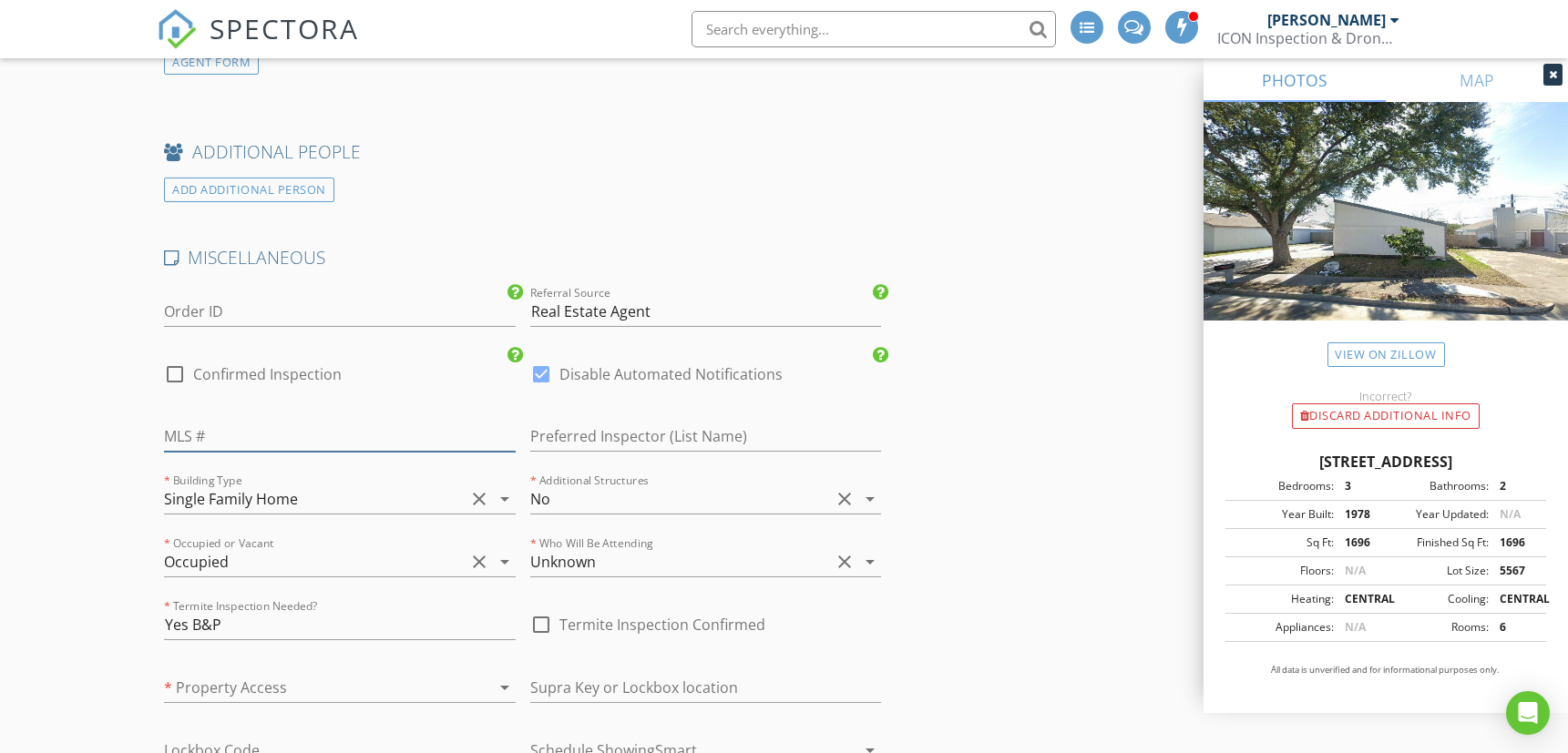
click at [219, 422] on input "number" at bounding box center [339, 436] width 351 height 30
paste input "23173887"
type input "23173887"
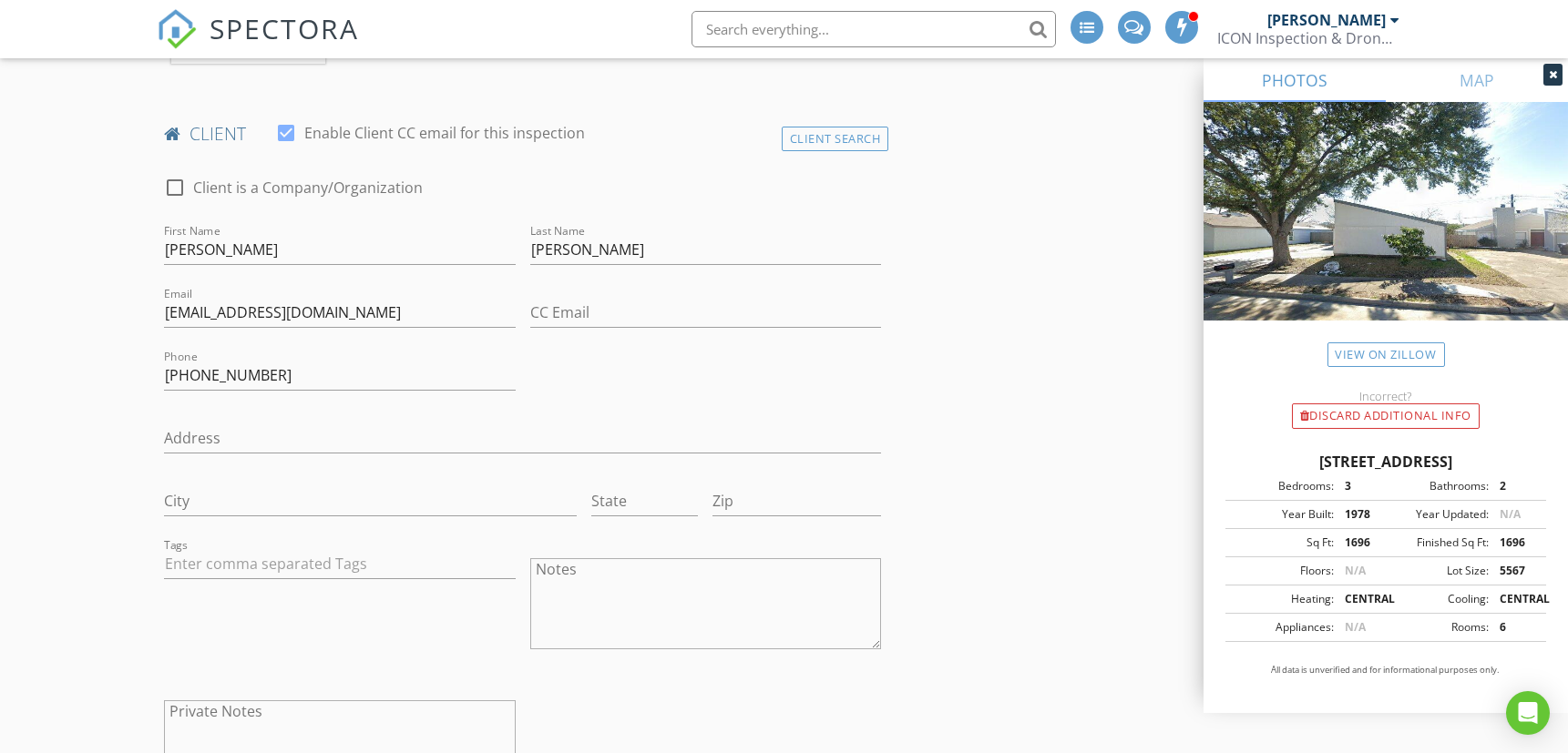
scroll to position [0, 0]
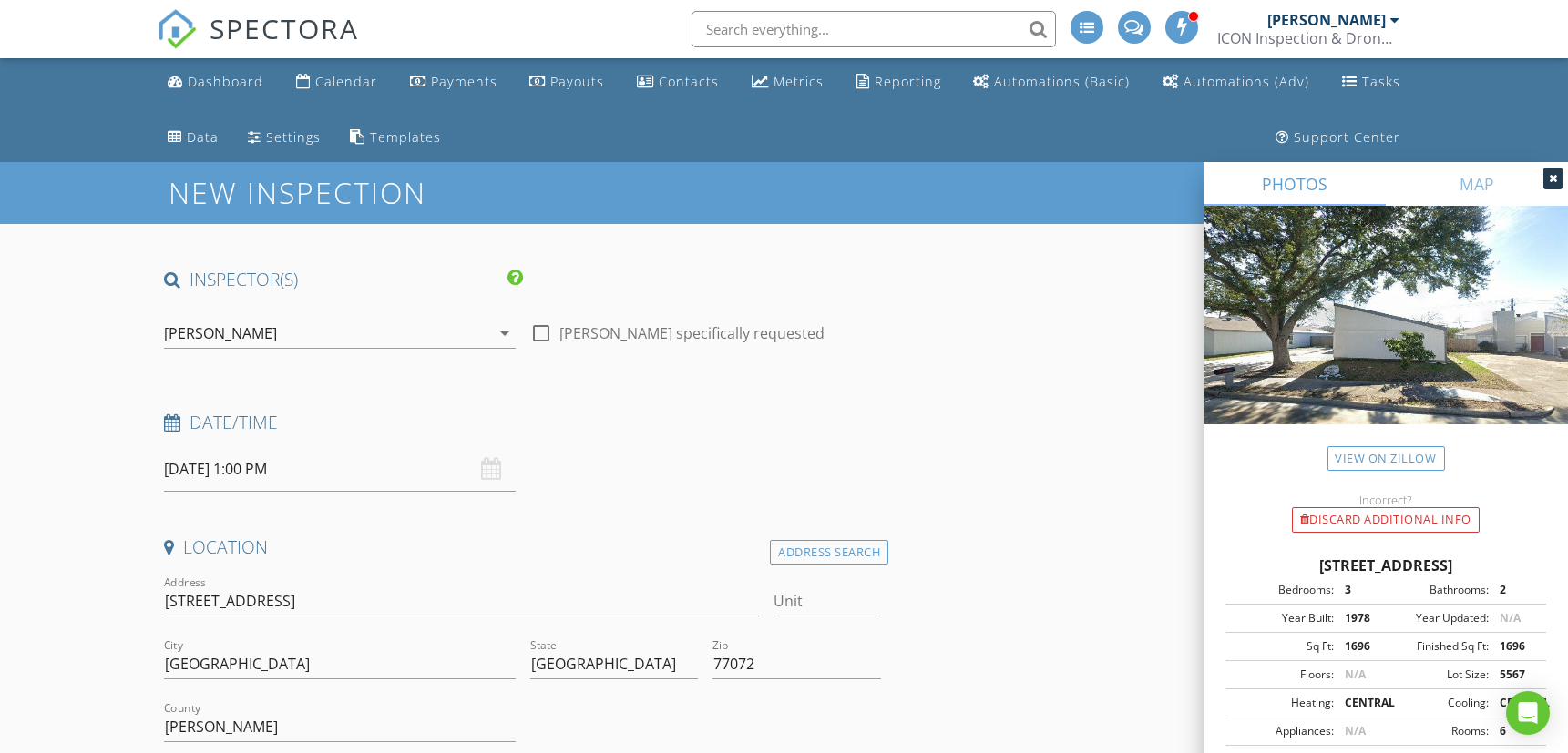
click at [215, 471] on input "[DATE] 1:00 PM" at bounding box center [339, 469] width 351 height 45
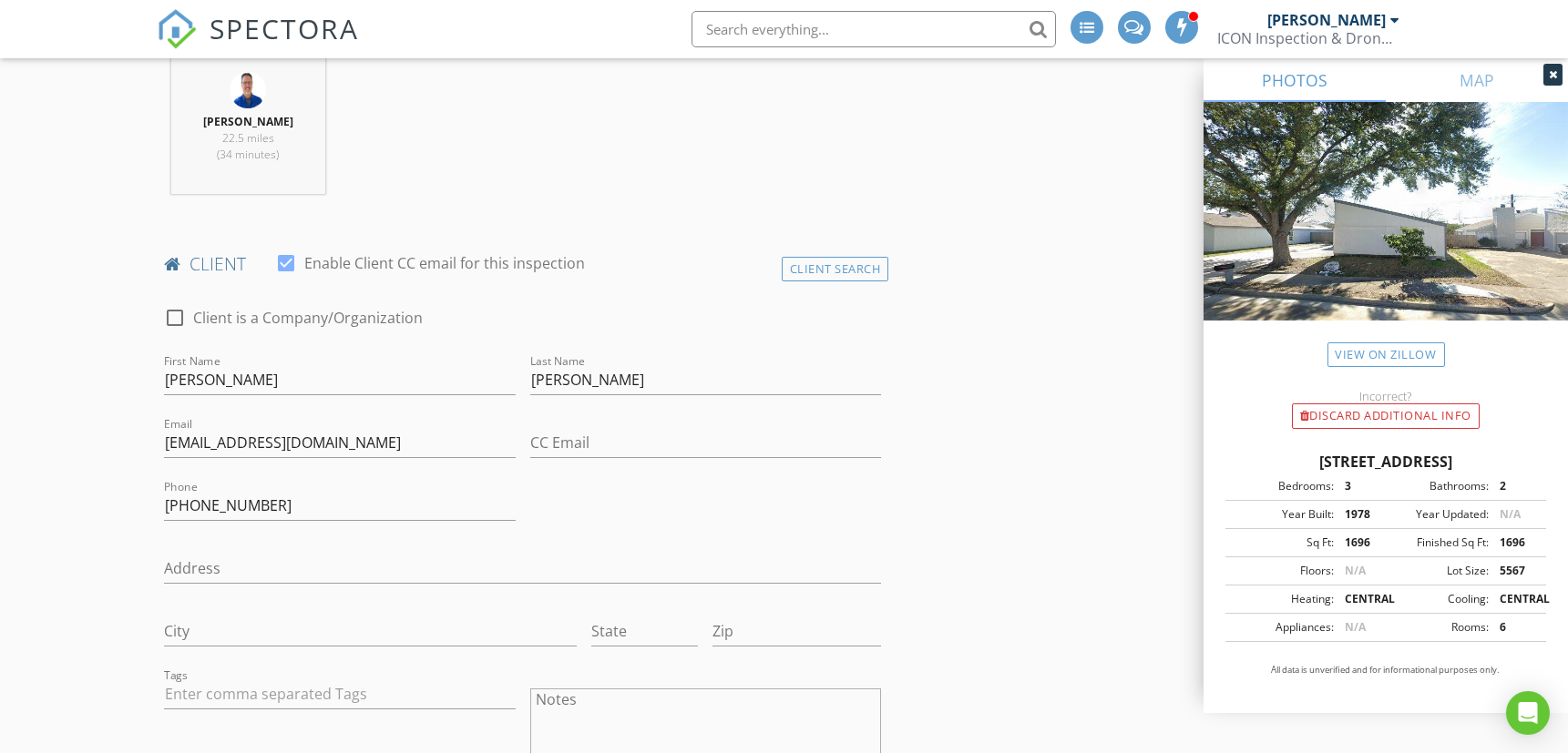
scroll to position [911, 0]
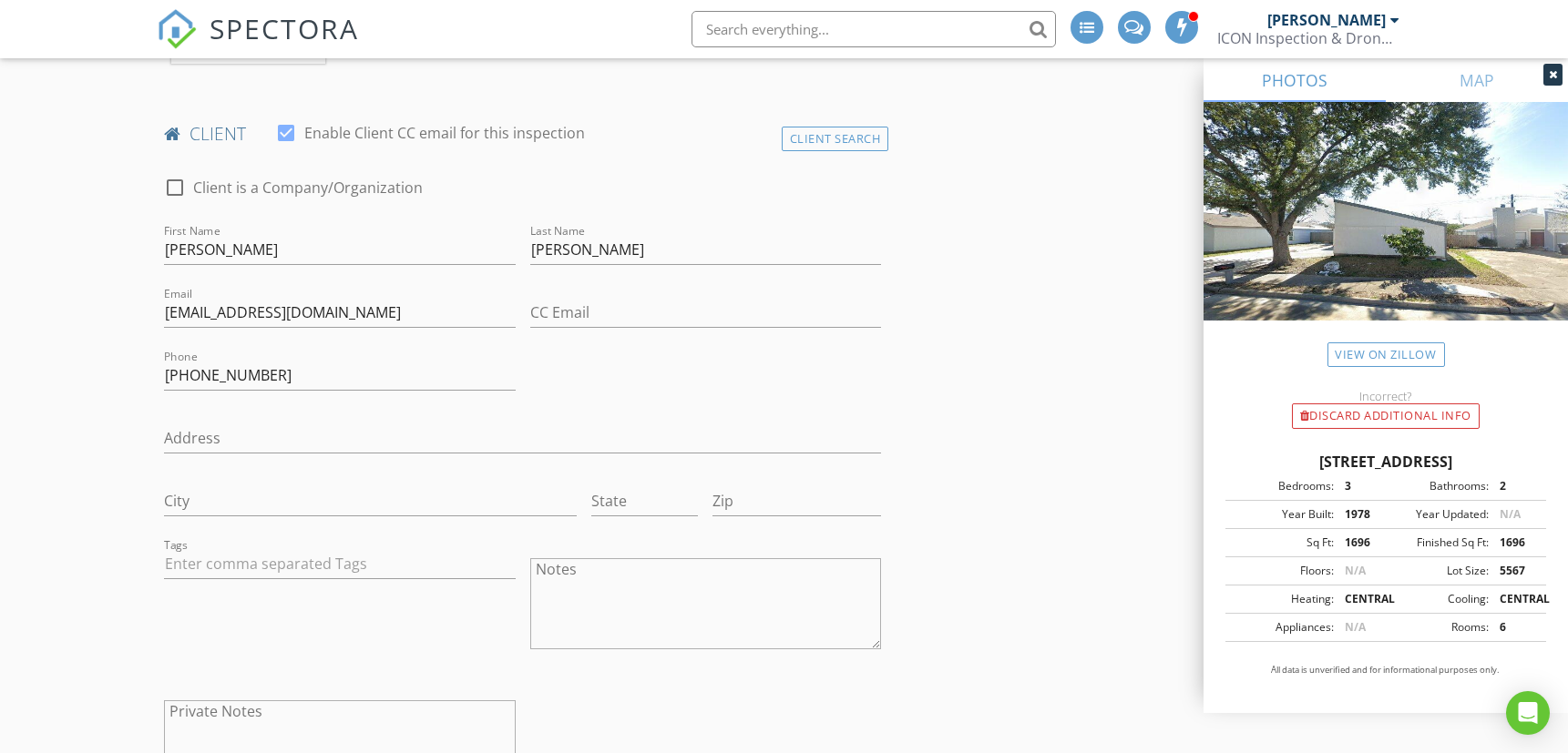
click at [625, 602] on textarea "Notes" at bounding box center [706, 603] width 351 height 91
type textarea "P"
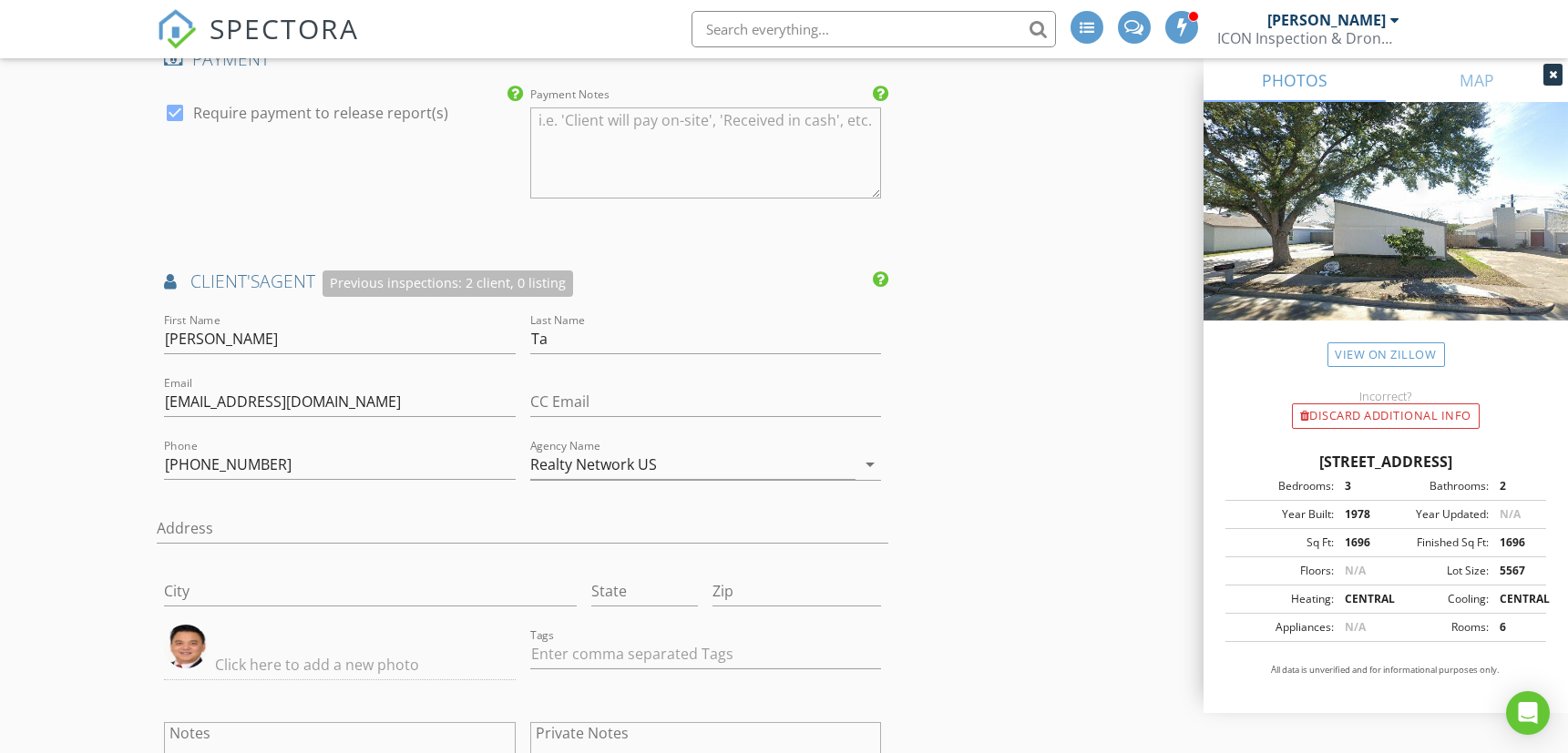
scroll to position [2732, 0]
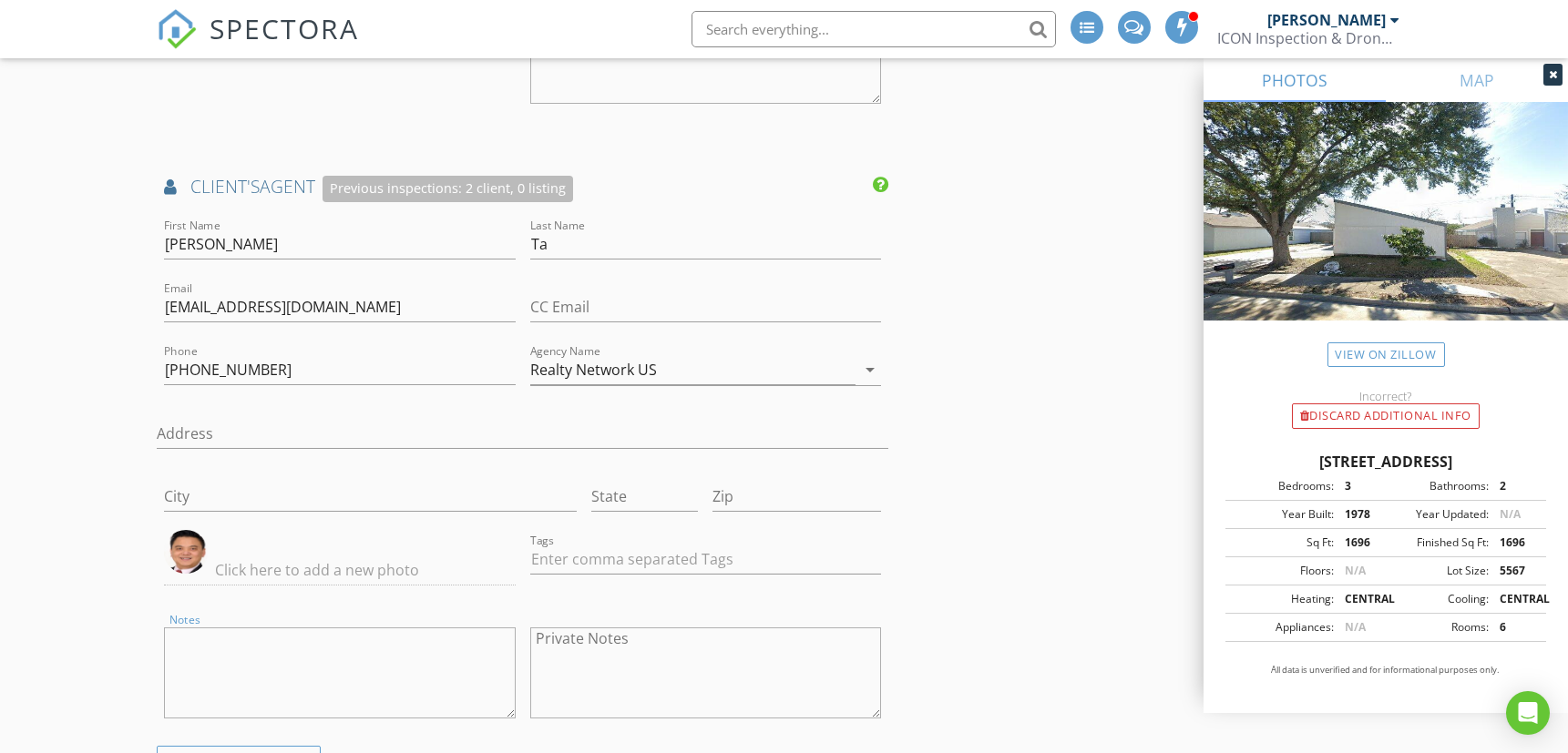
click at [353, 651] on textarea "Notes" at bounding box center [339, 673] width 351 height 91
click at [604, 671] on textarea "Private Notes" at bounding box center [706, 673] width 351 height 91
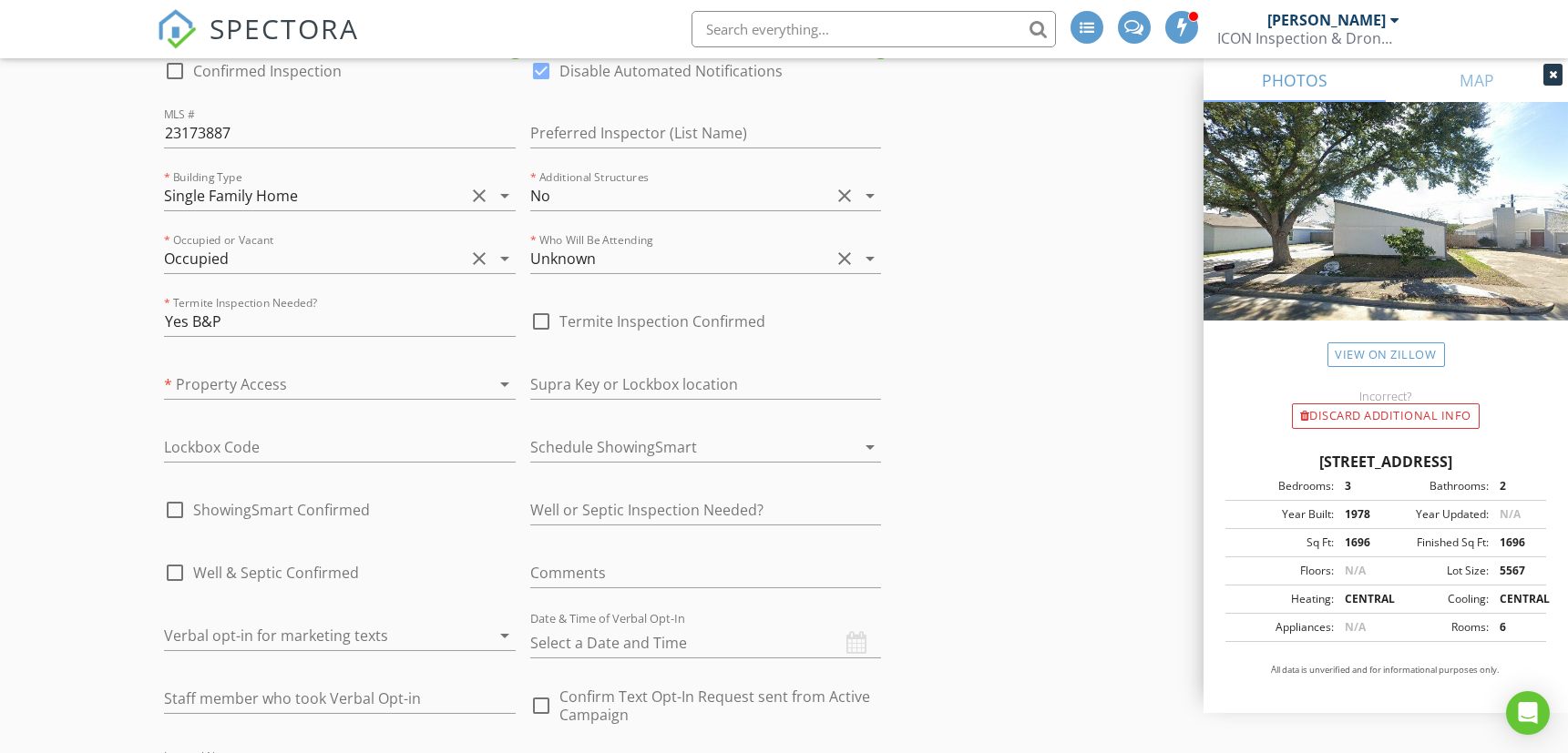
scroll to position [3035, 0]
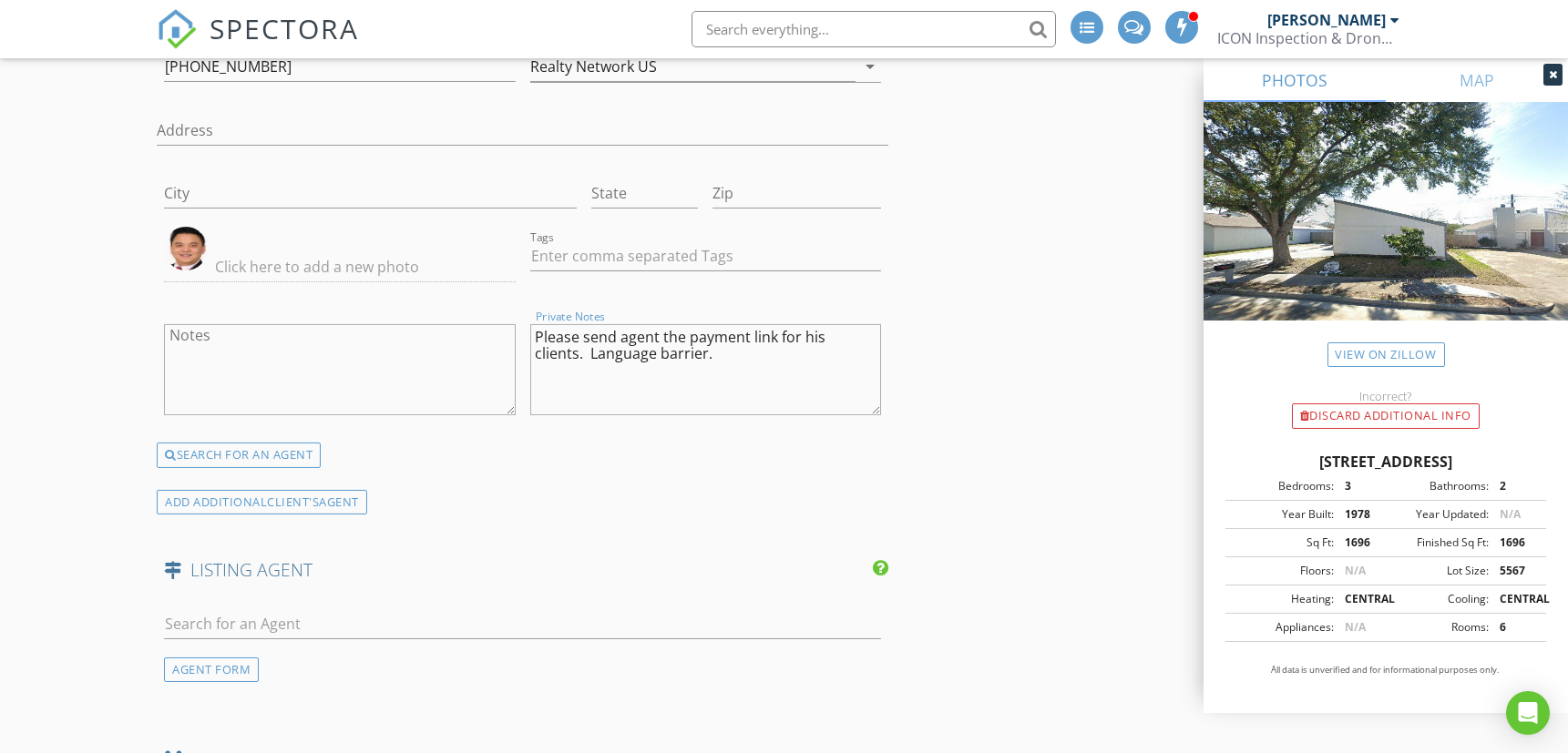
type textarea "Please send agent the payment link for his clients. Language barrier."
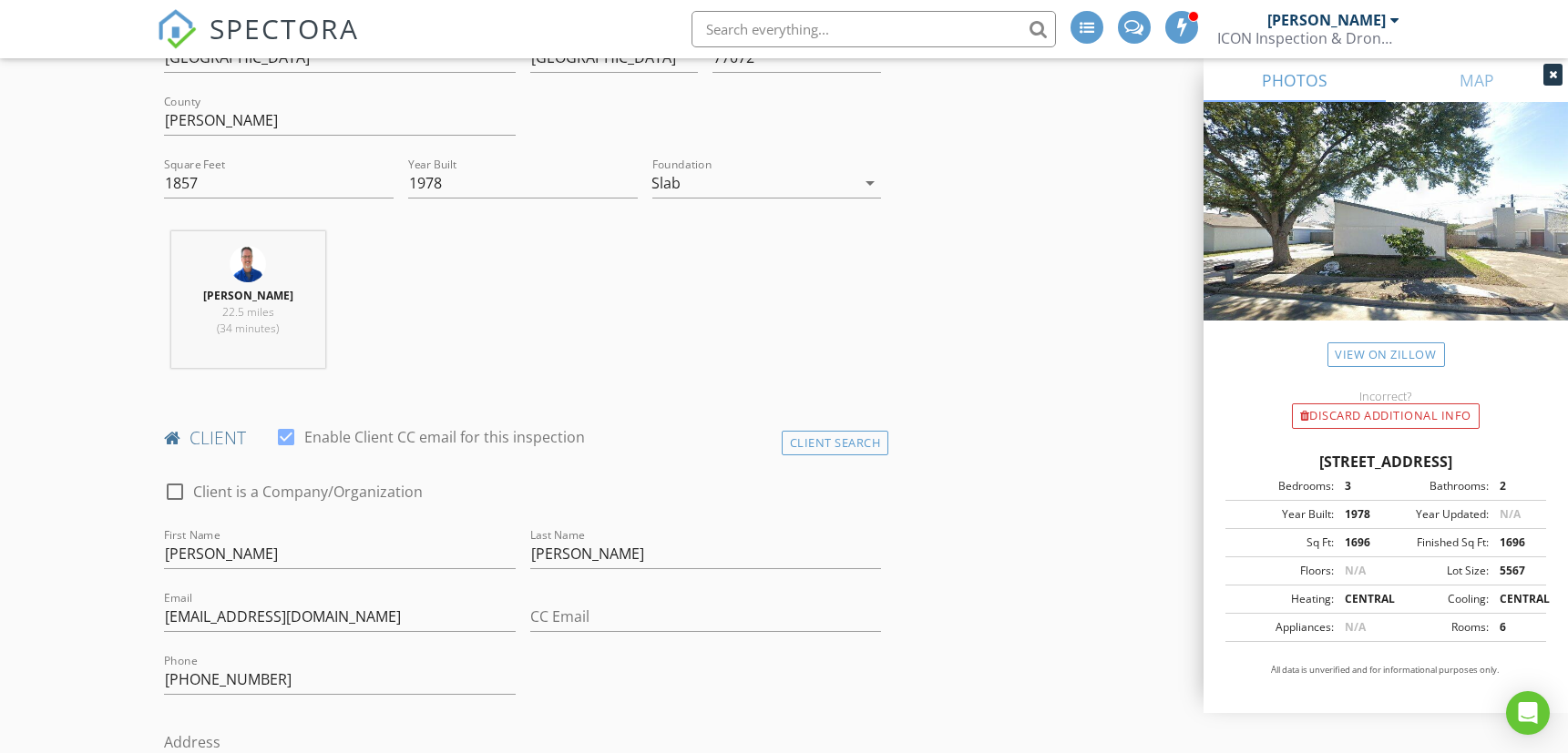
scroll to position [911, 0]
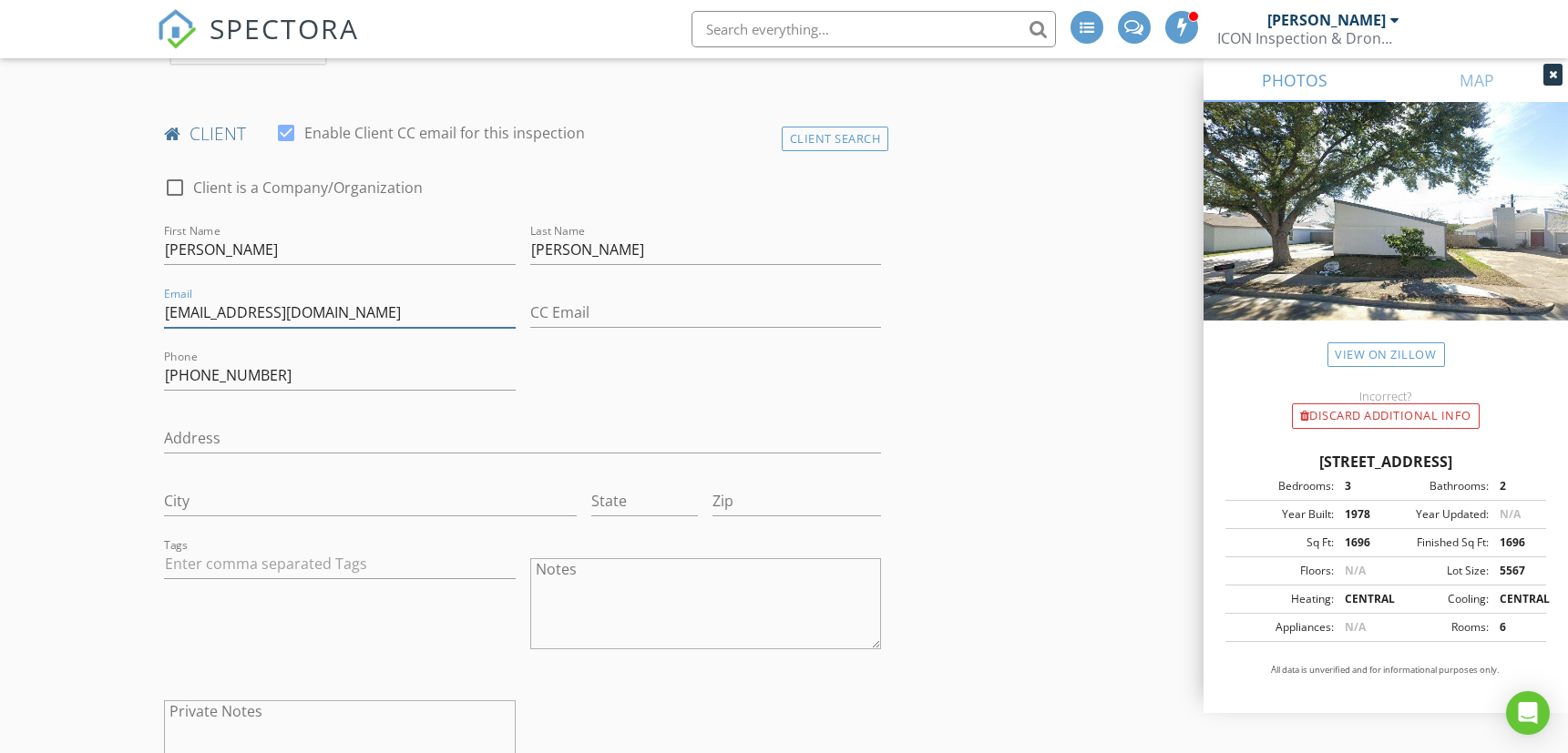
click at [269, 309] on input "acloserlook@iconinspectionservices.com" at bounding box center [339, 312] width 351 height 30
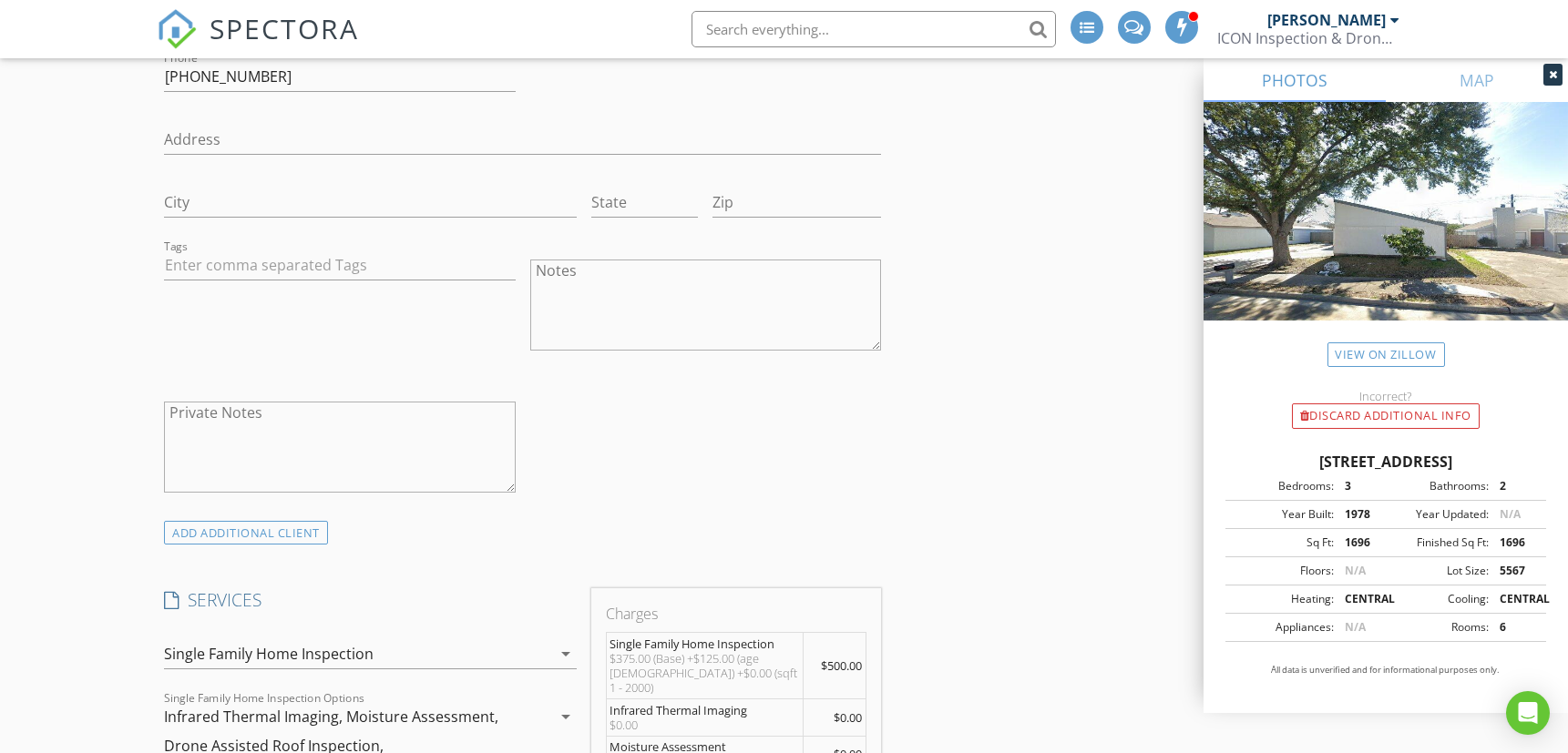
scroll to position [1517, 0]
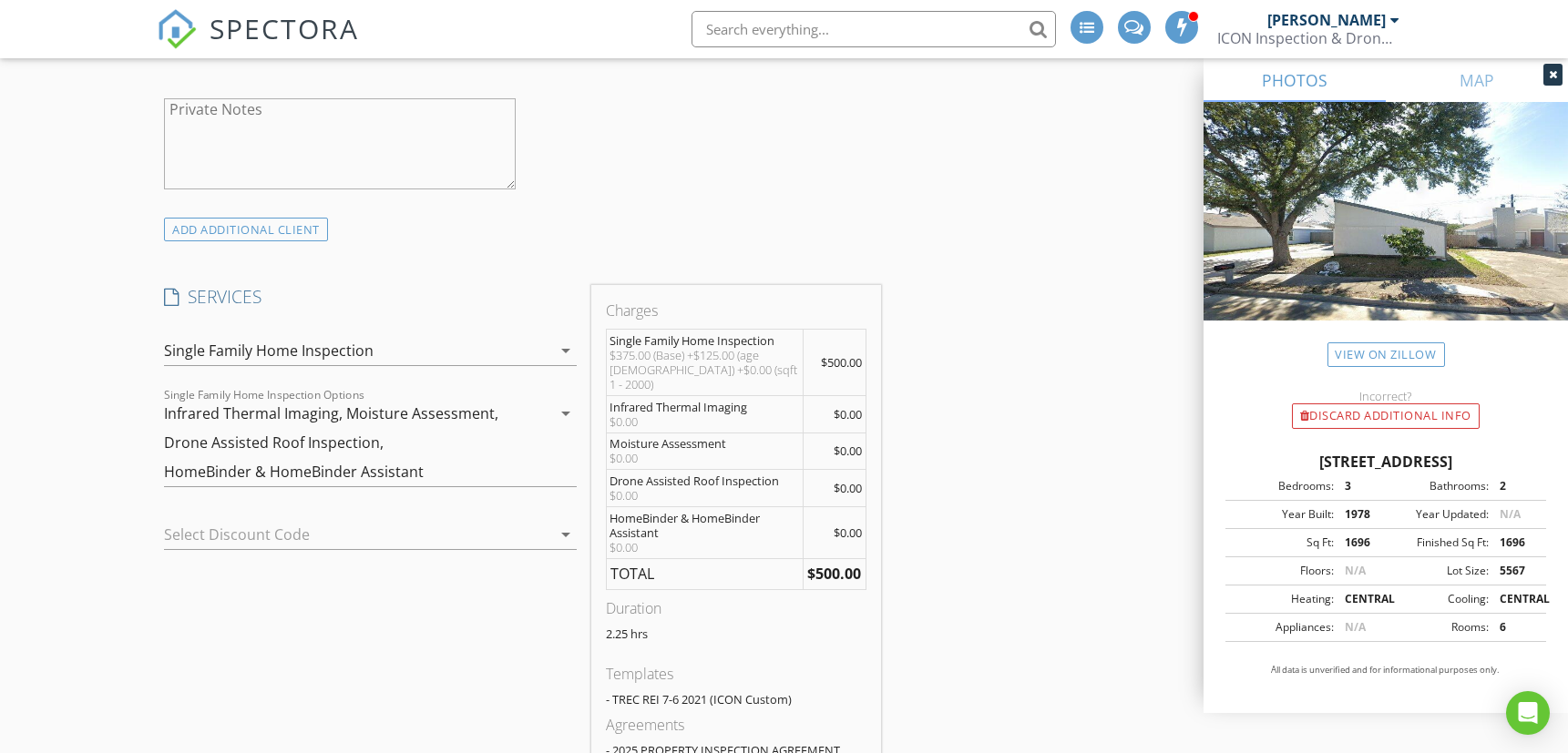
click at [307, 526] on div at bounding box center [344, 534] width 361 height 29
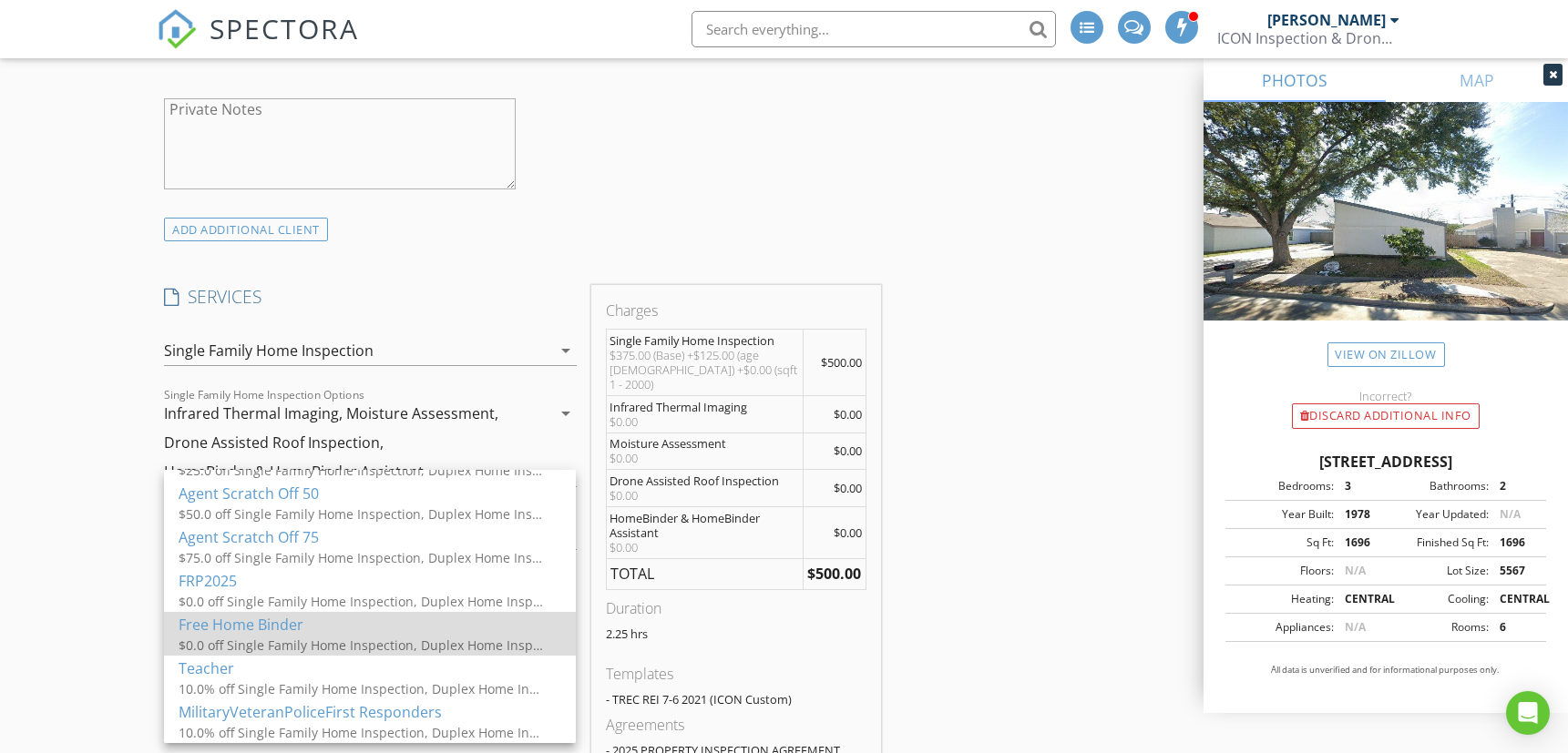
scroll to position [342, 0]
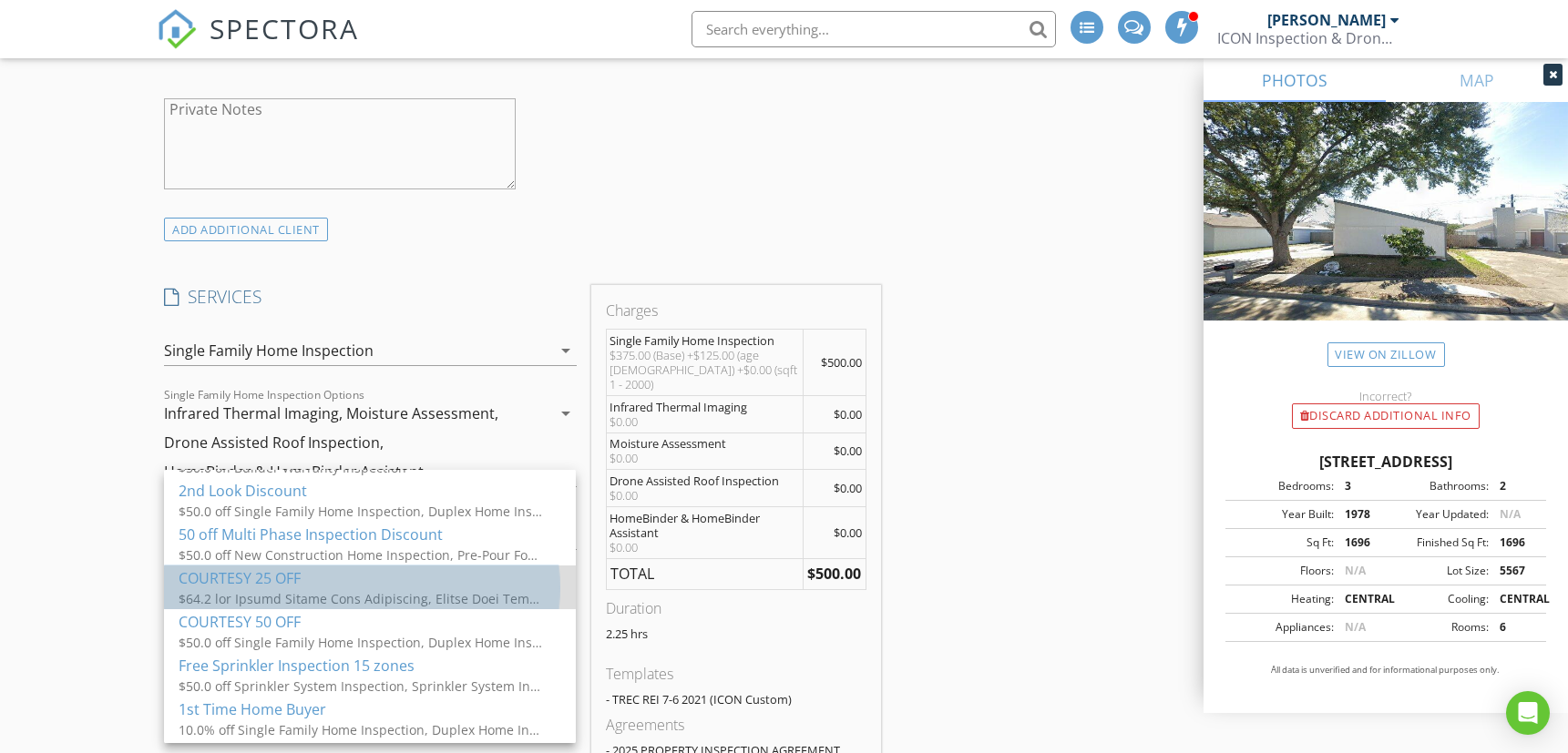
click at [235, 582] on div "COURTESY 25 OFF" at bounding box center [370, 577] width 383 height 22
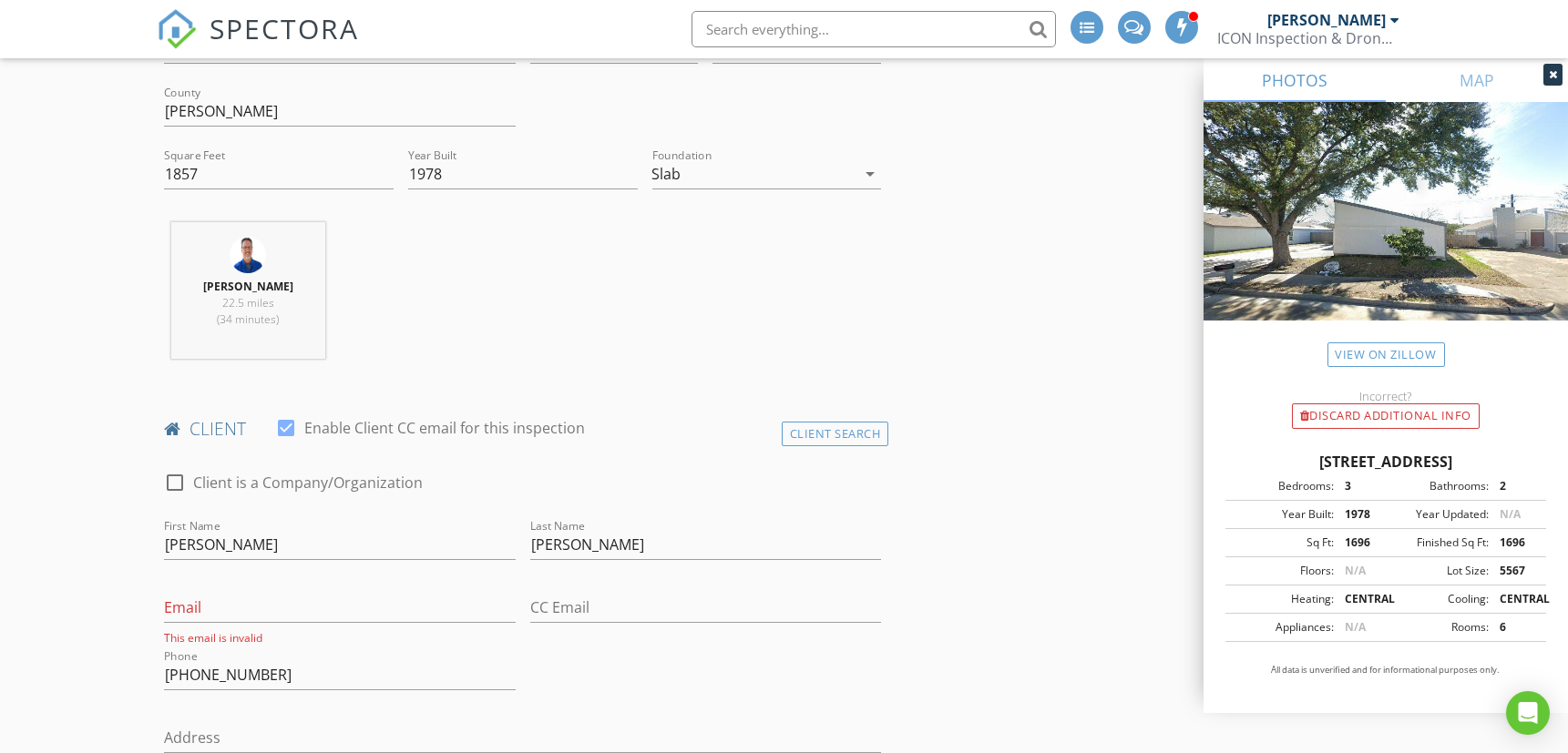
scroll to position [607, 0]
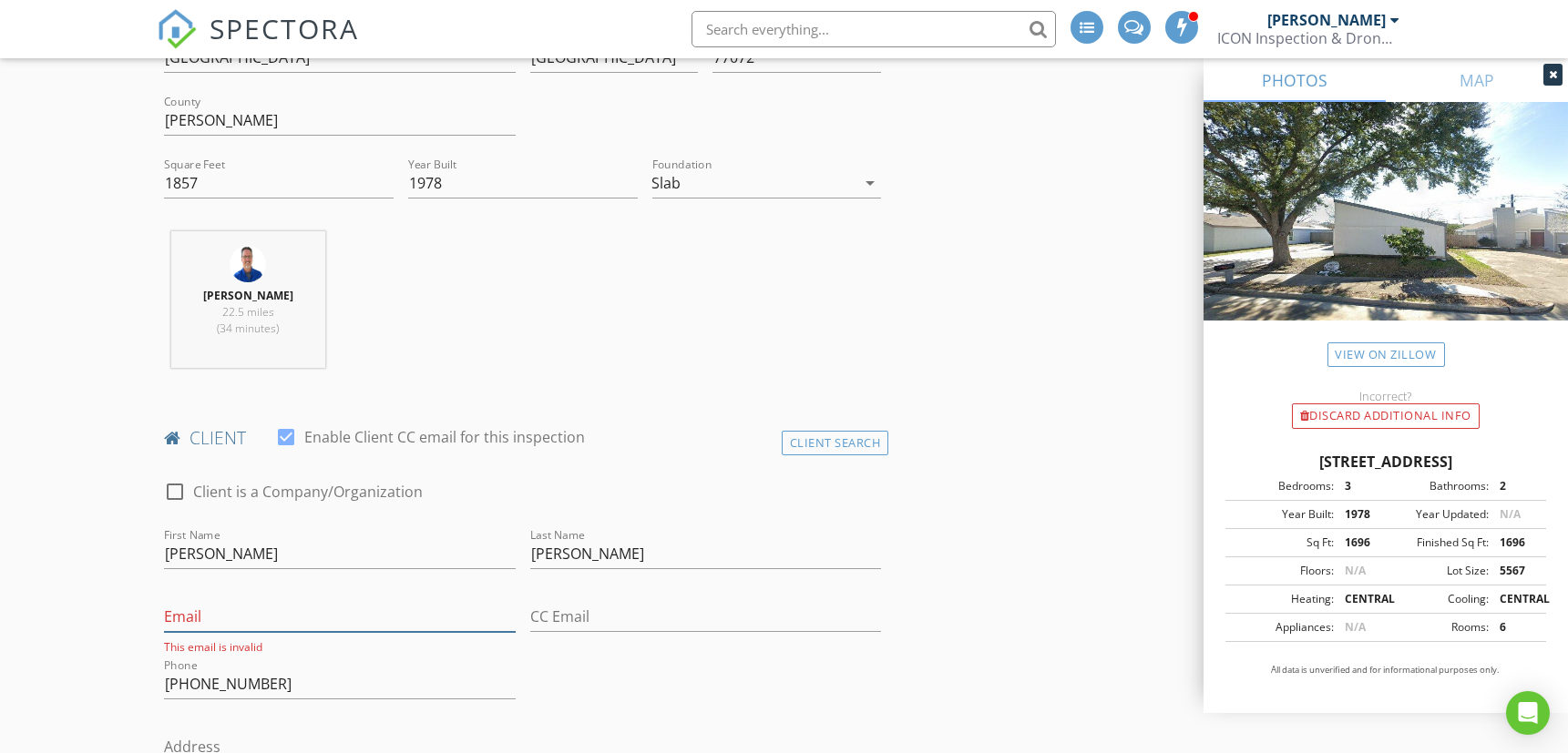
click at [262, 605] on input "Email" at bounding box center [339, 616] width 351 height 30
type input "[EMAIL_ADDRESS][DOMAIN_NAME]"
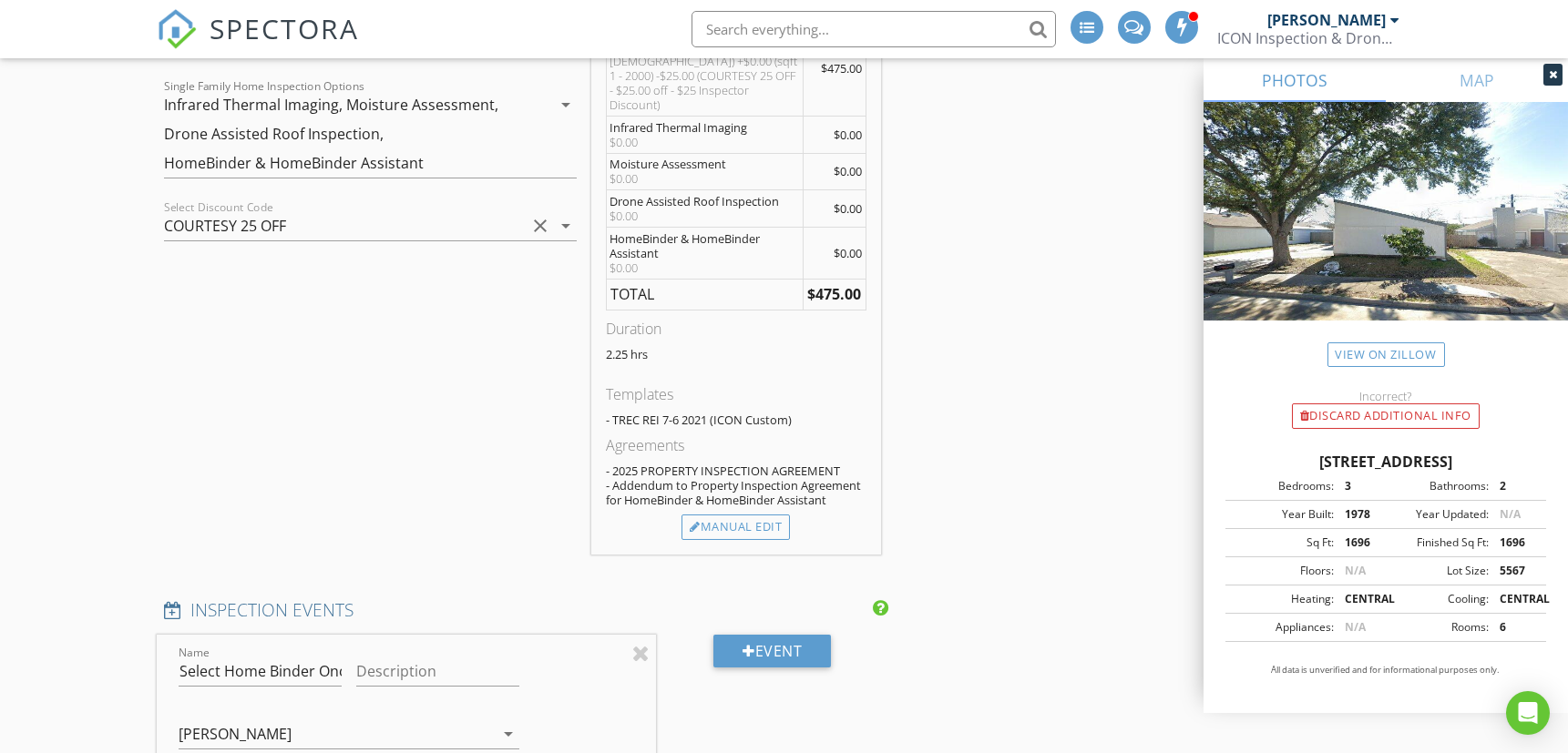
scroll to position [2124, 0]
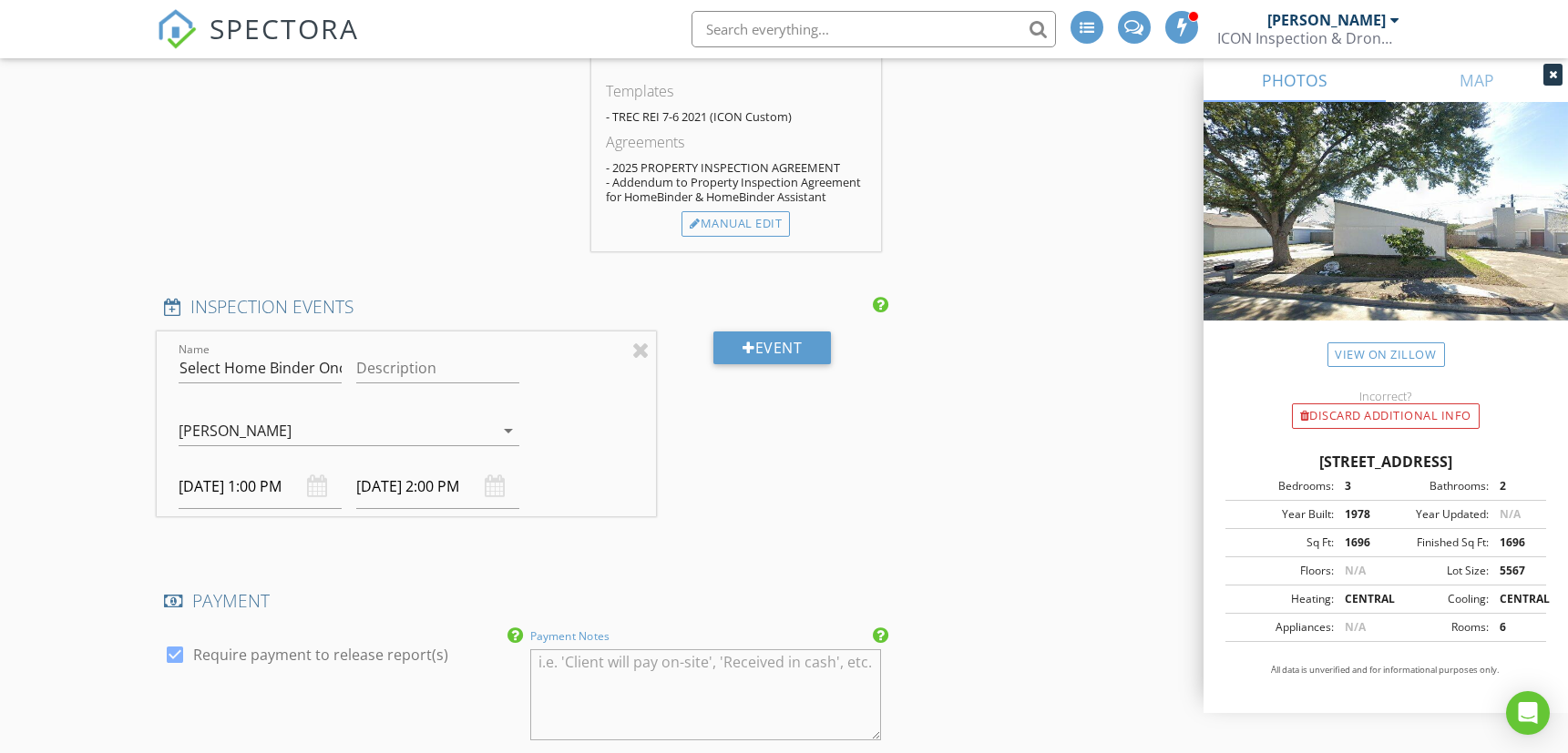
click at [805, 656] on textarea "Payment Notes" at bounding box center [706, 695] width 351 height 91
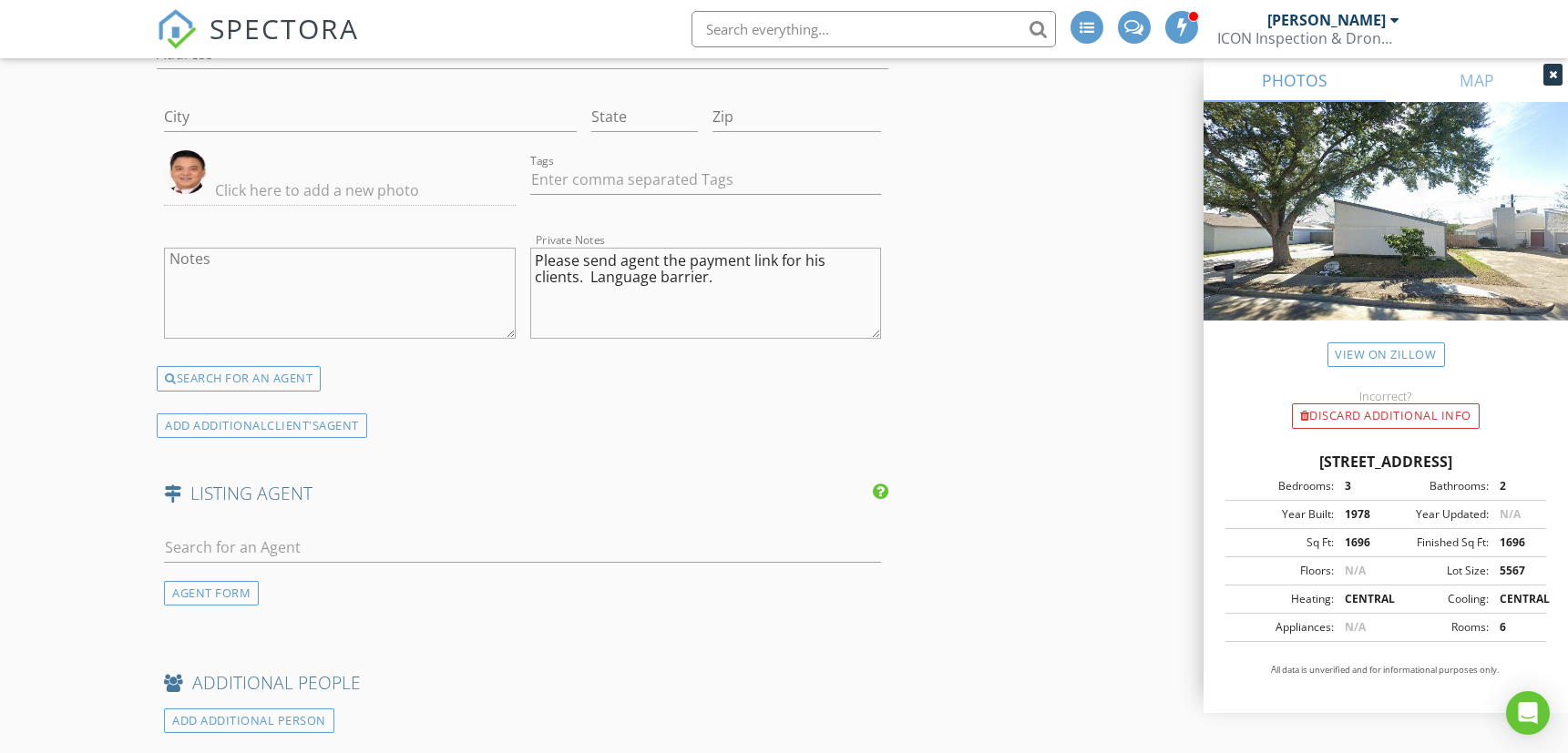
scroll to position [3035, 0]
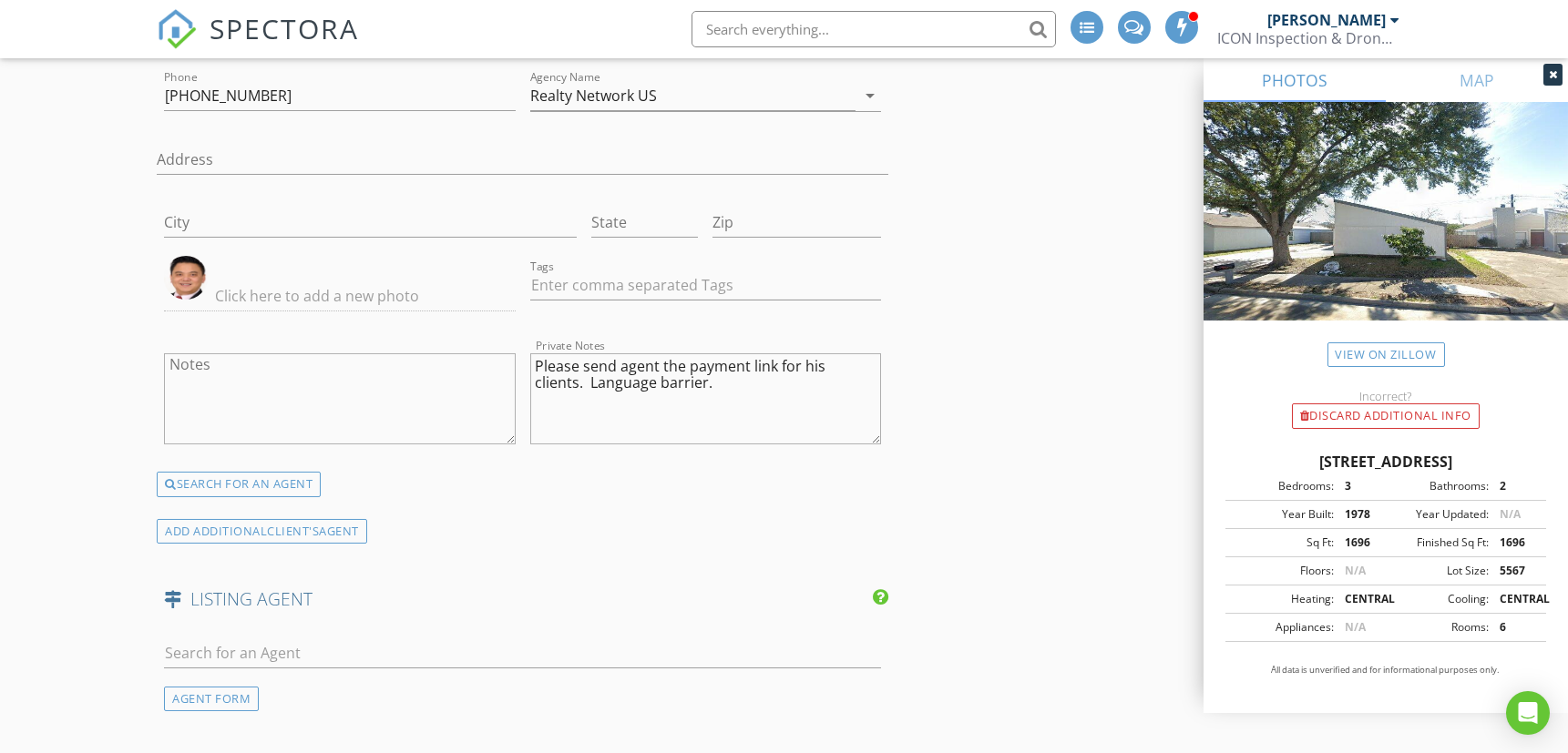
type textarea "Send payment link to [PERSON_NAME] as well."
click at [709, 369] on textarea "Please send agent the payment link for his clients. Language barrier." at bounding box center [706, 398] width 351 height 91
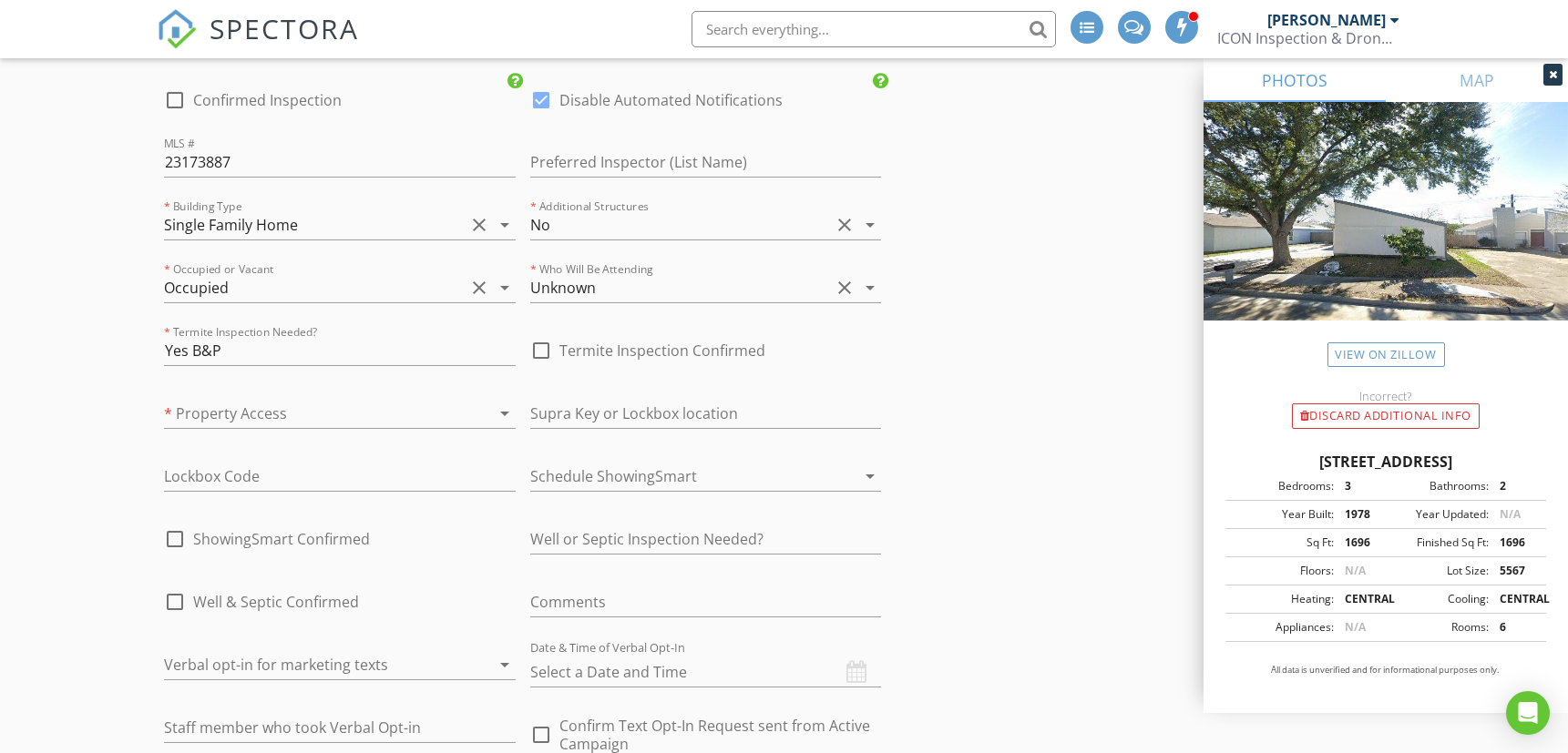
scroll to position [4715, 0]
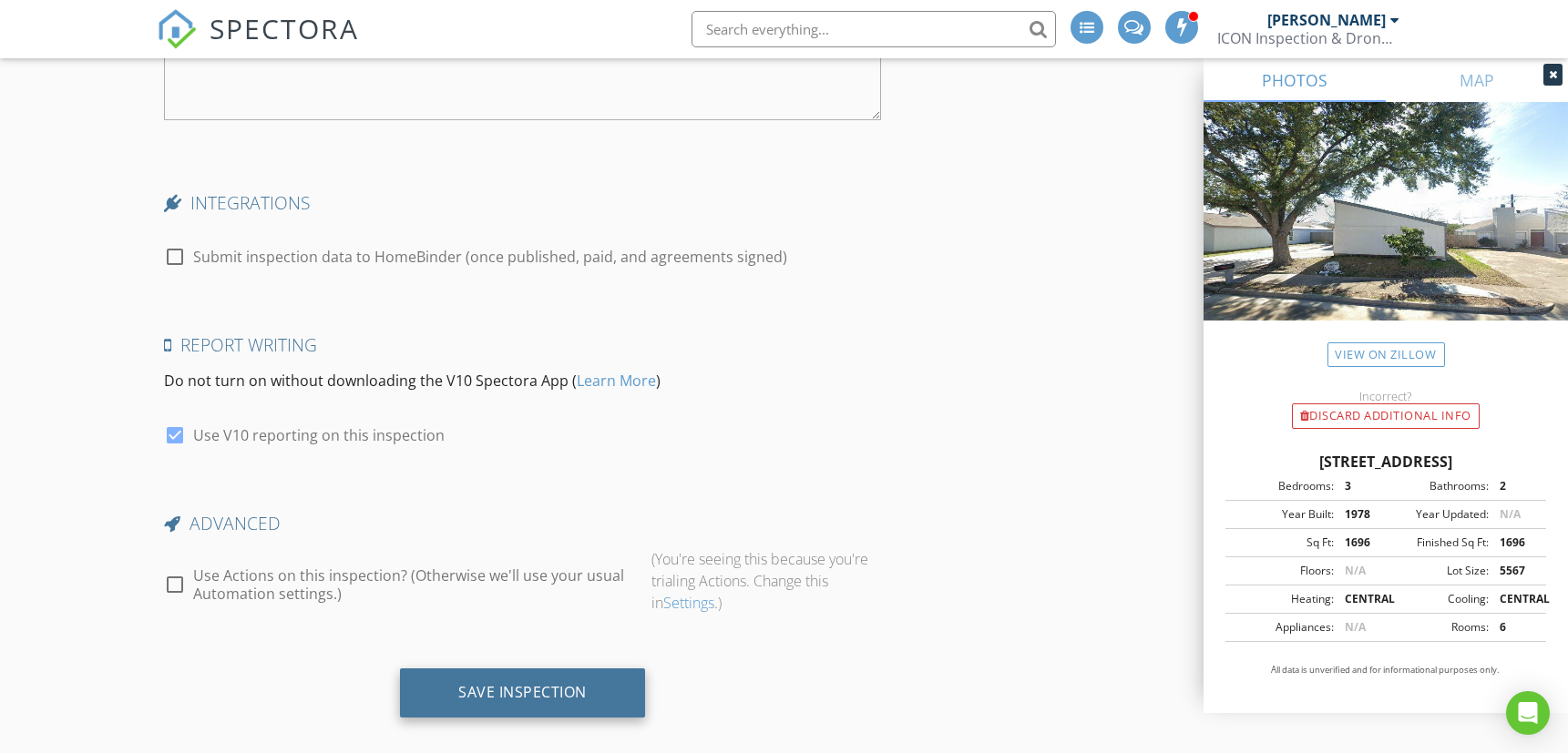
click at [584, 683] on div "Save Inspection" at bounding box center [523, 692] width 128 height 18
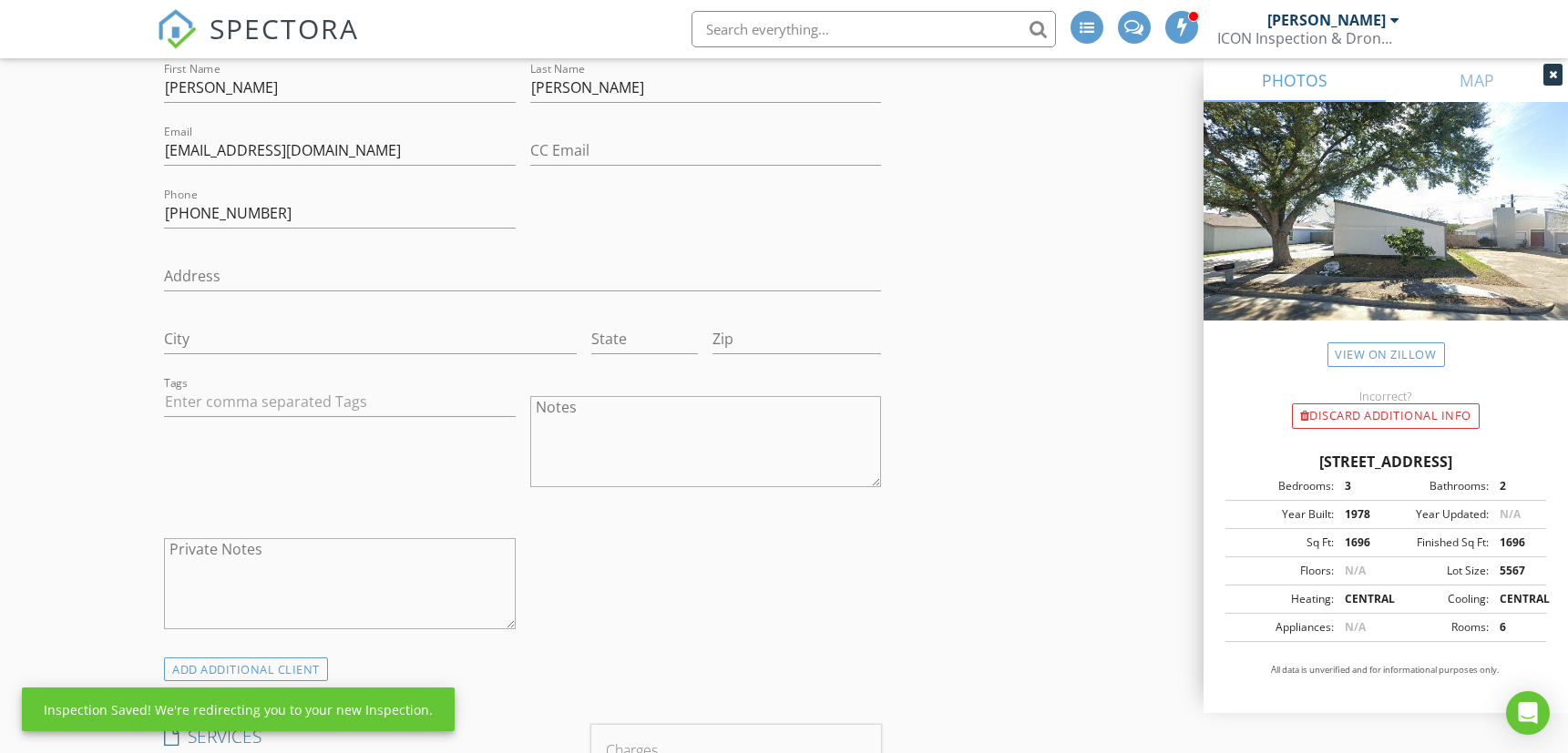
scroll to position [0, 0]
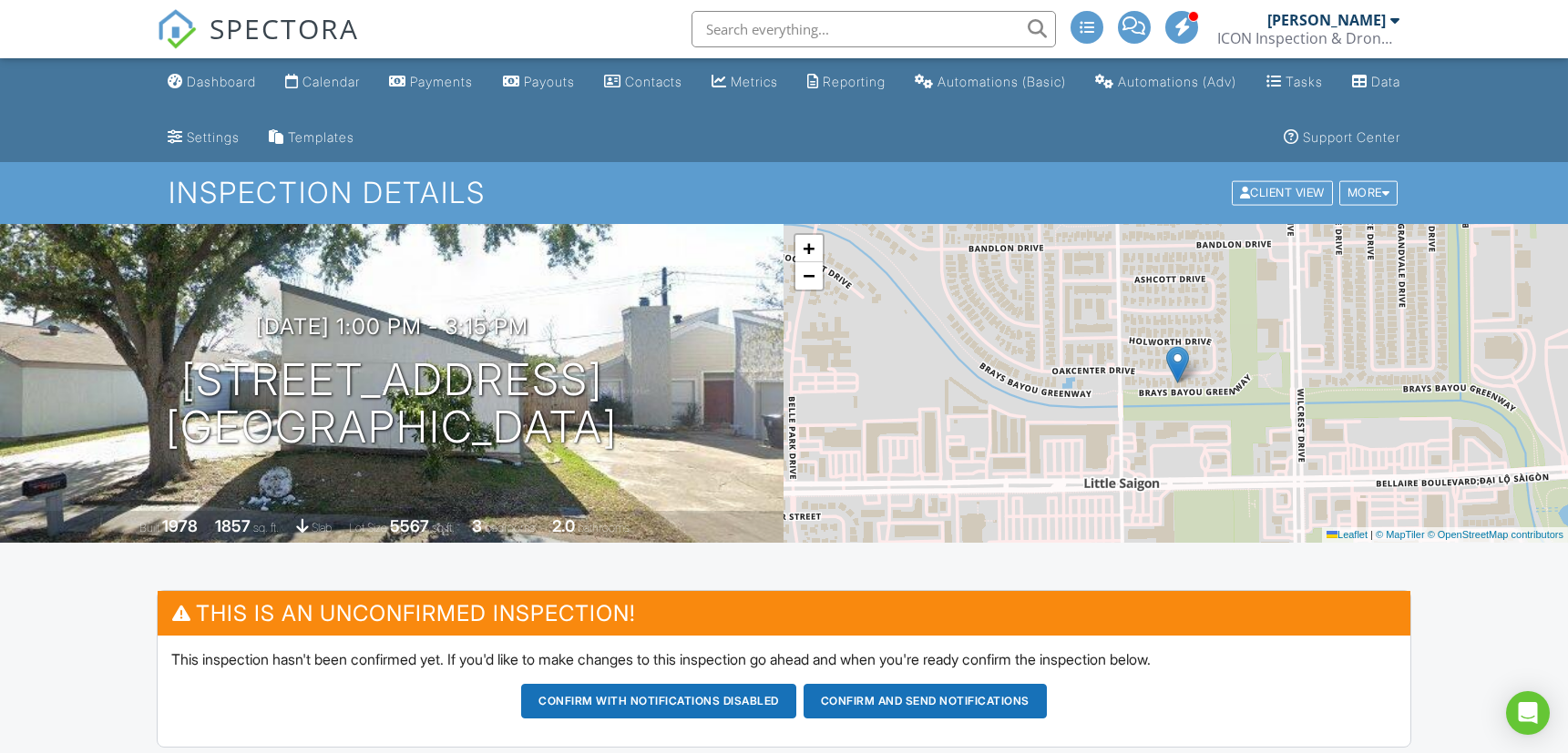
drag, startPoint x: 155, startPoint y: 365, endPoint x: 634, endPoint y: 428, distance: 483.1
click at [634, 428] on div "08/29/2025 1:00 pm - 3:15 pm 11027 Oakcenter Dr Houston, TX 77072" at bounding box center [392, 383] width 784 height 138
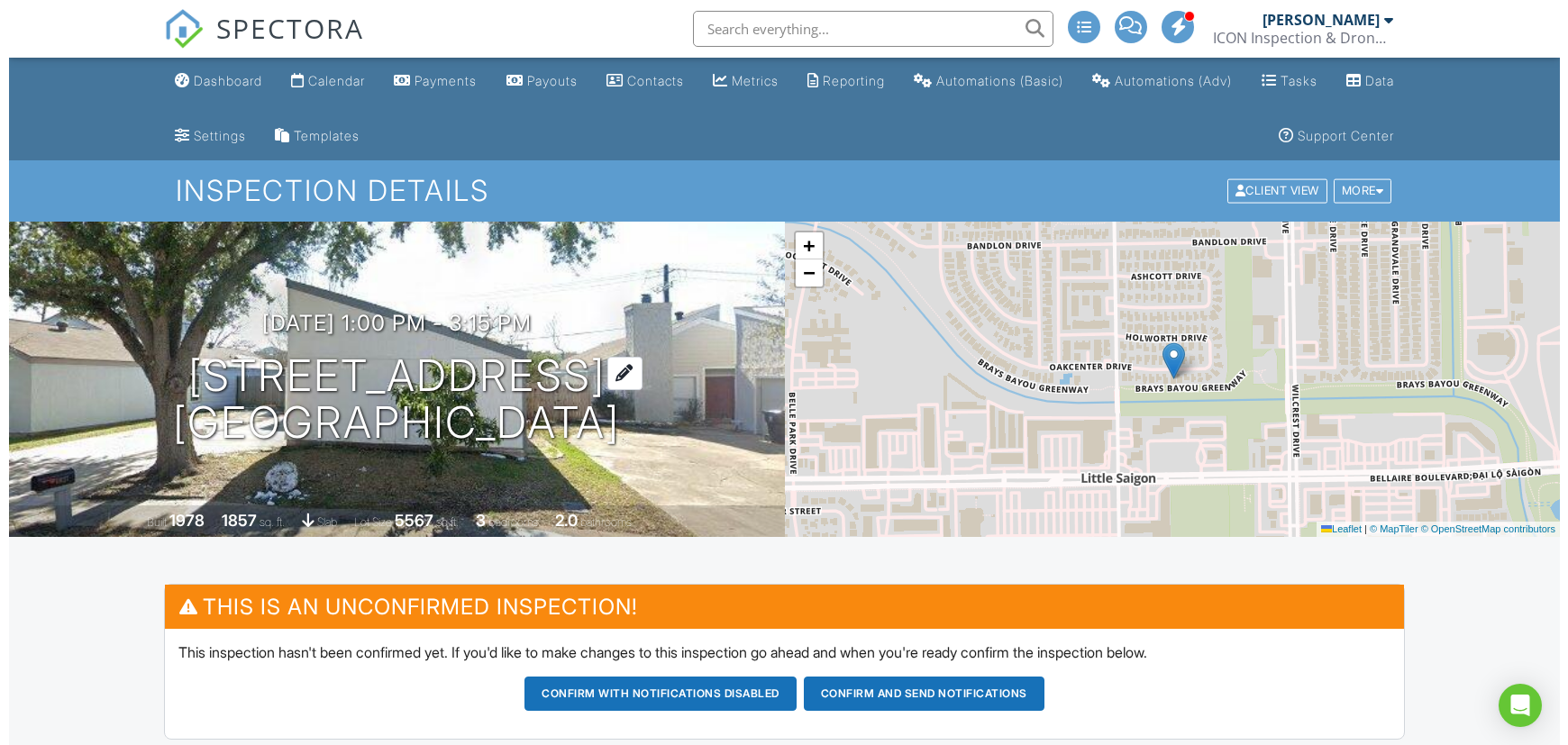
scroll to position [601, 0]
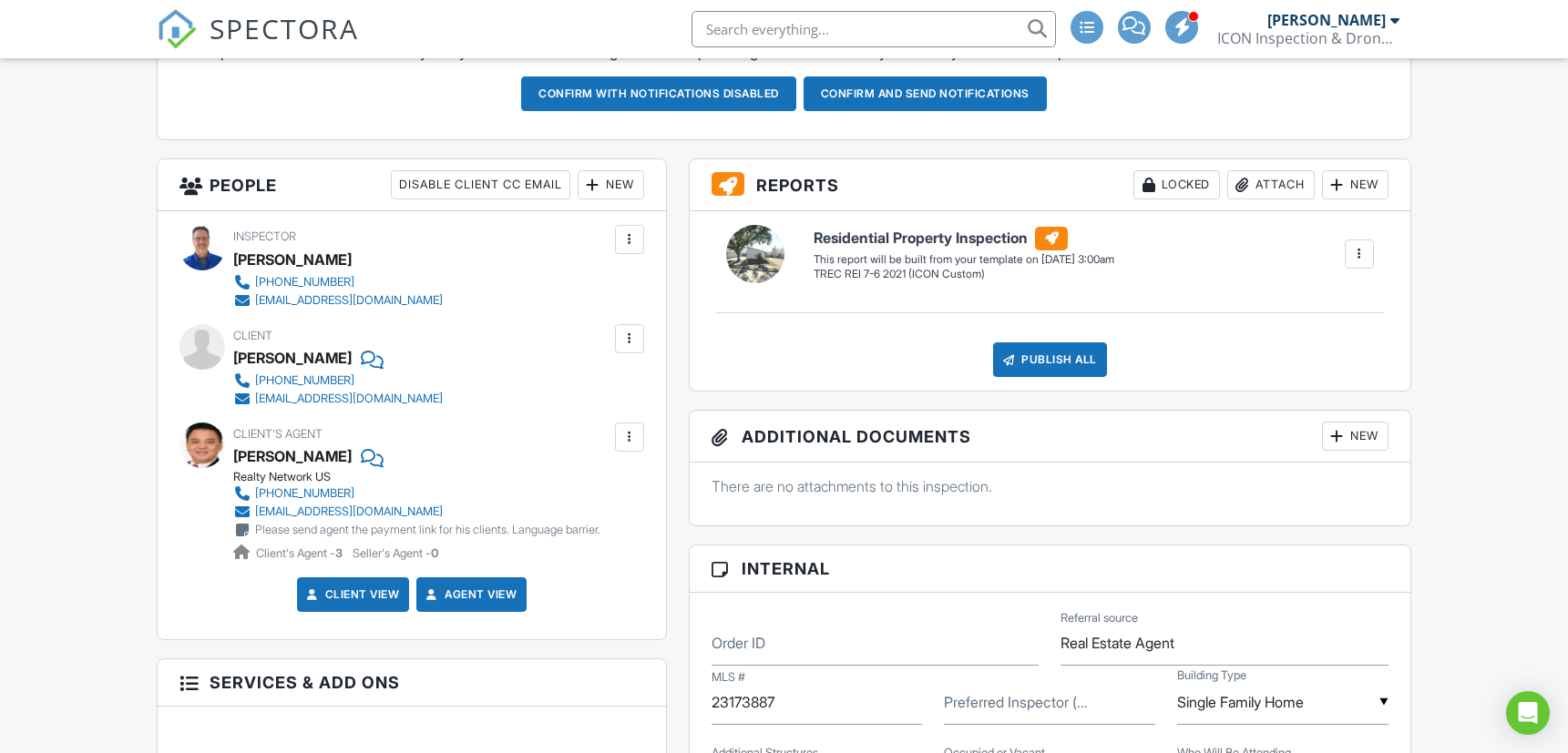
click at [616, 179] on div "New" at bounding box center [610, 185] width 66 height 29
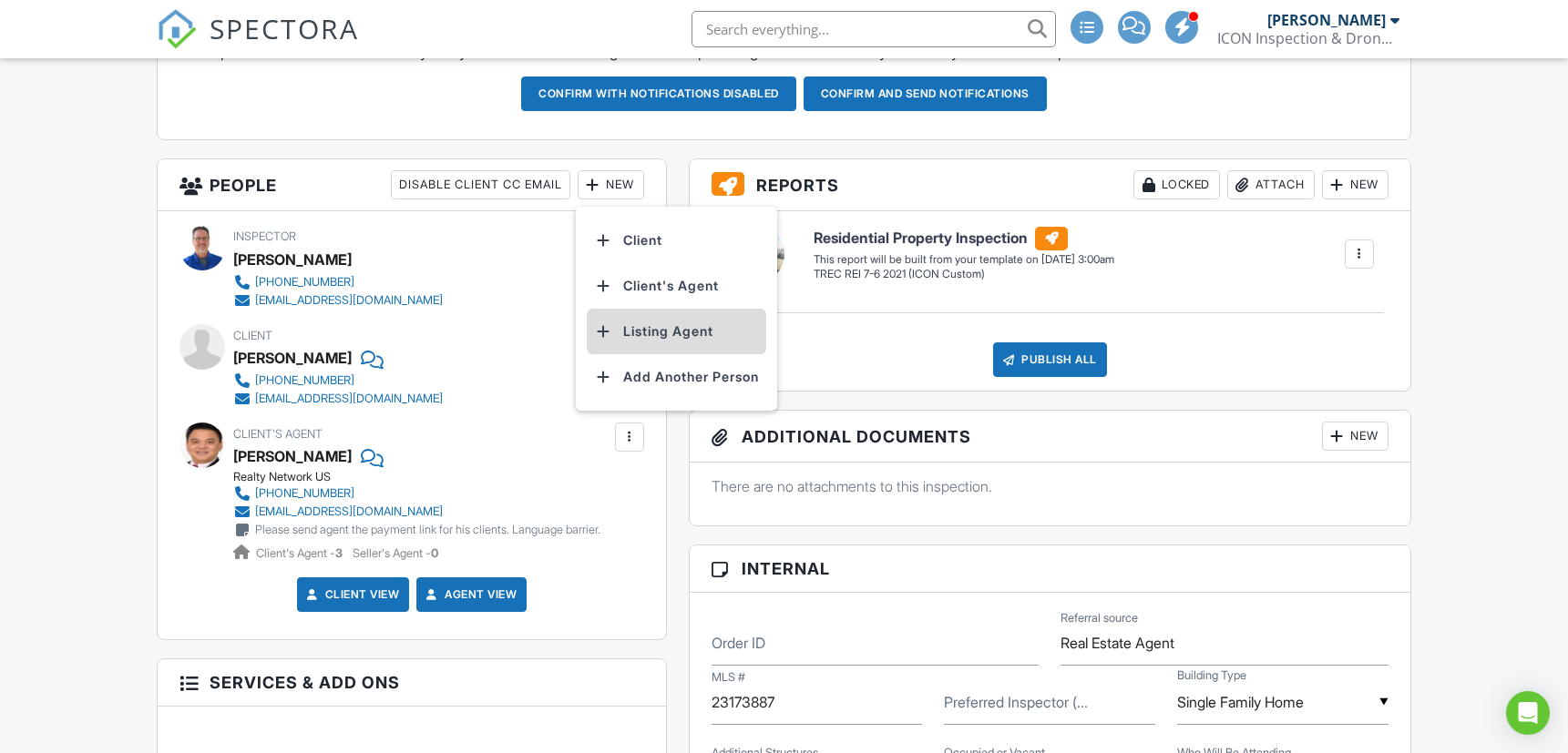
click at [656, 325] on li "Listing Agent" at bounding box center [676, 332] width 179 height 46
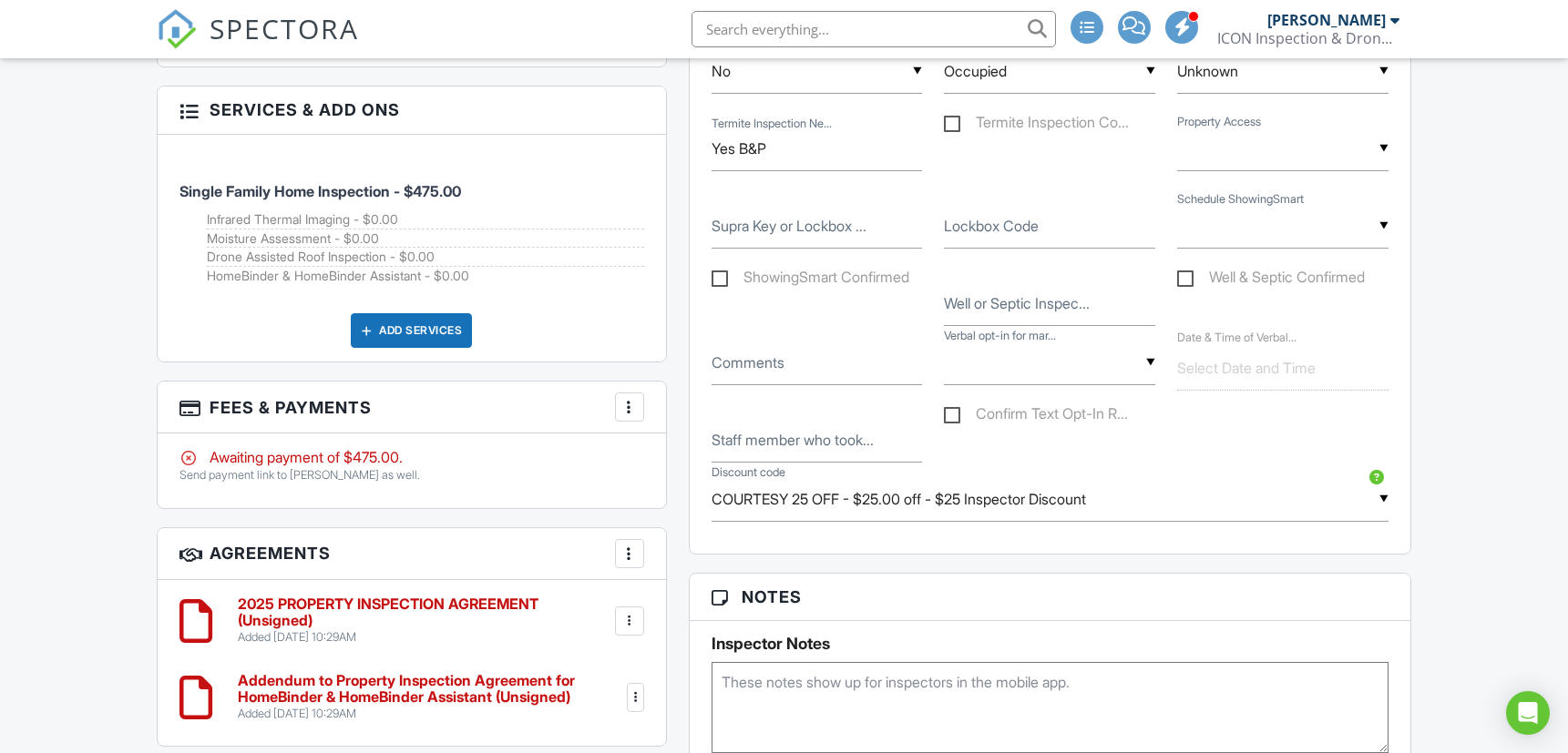
scroll to position [1214, 0]
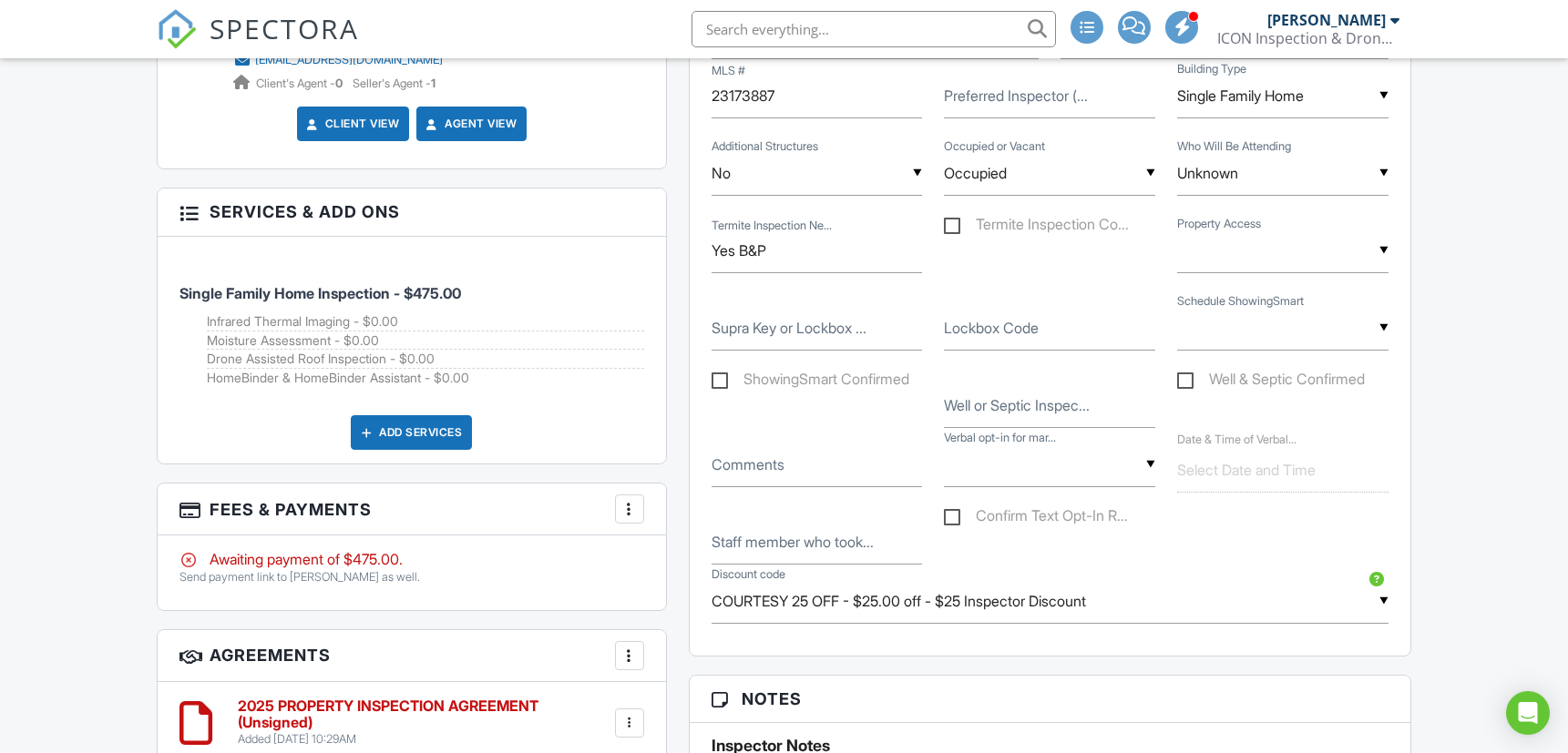
click at [1273, 333] on div "▼ No Yes No Yes" at bounding box center [1283, 328] width 212 height 45
click at [1248, 469] on span "Yes" at bounding box center [1221, 467] width 53 height 46
type input "Yes"
click at [793, 370] on label "ShowingSmart Confirmed" at bounding box center [810, 382] width 198 height 23
click at [724, 376] on input "ShowingSmart Confirmed" at bounding box center [717, 382] width 11 height 11
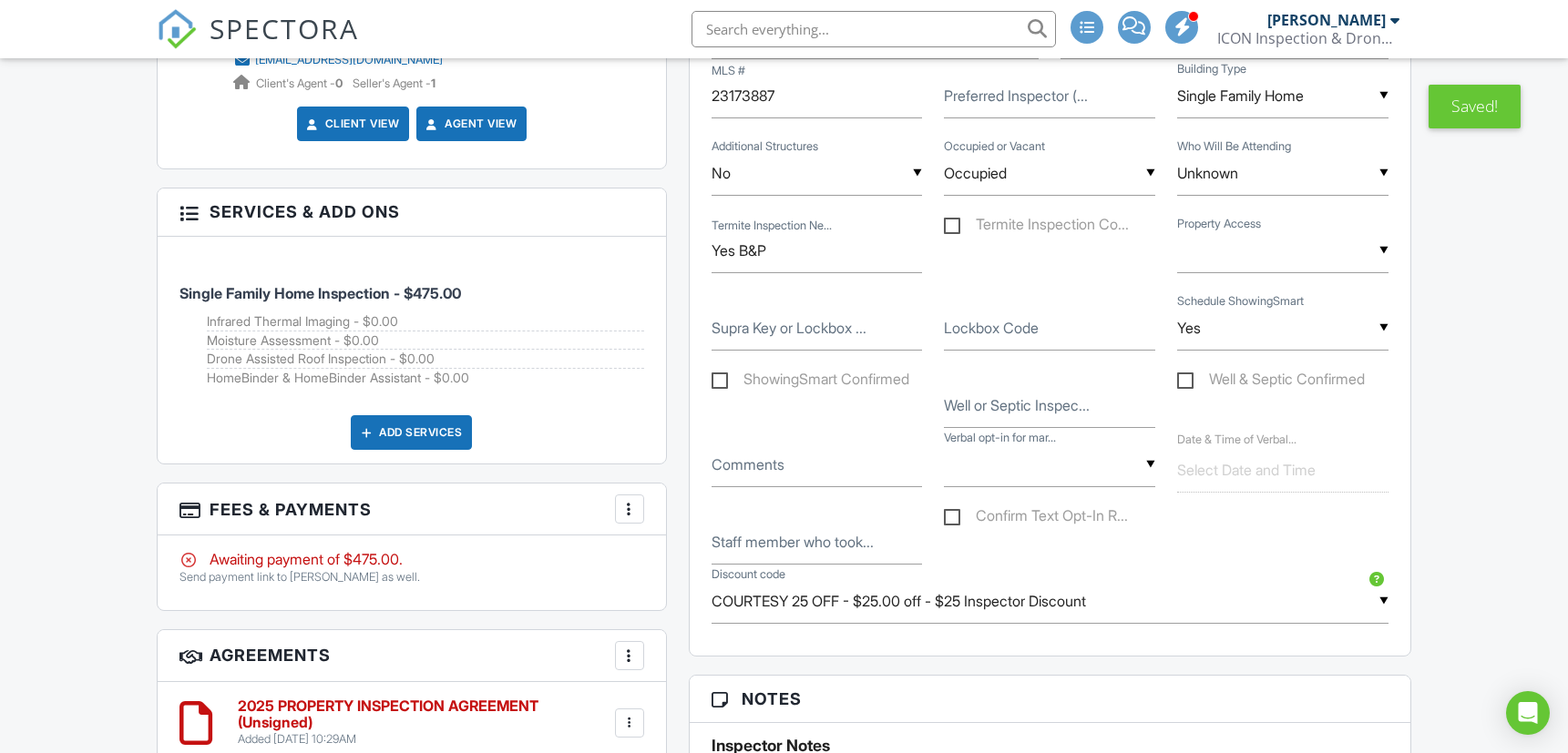
checkbox input "true"
click at [1254, 260] on div "▼ Supra Key Combo Code Lockbox Open Door Homeowner Listing Agent Client (Homebu…" at bounding box center [1283, 251] width 212 height 45
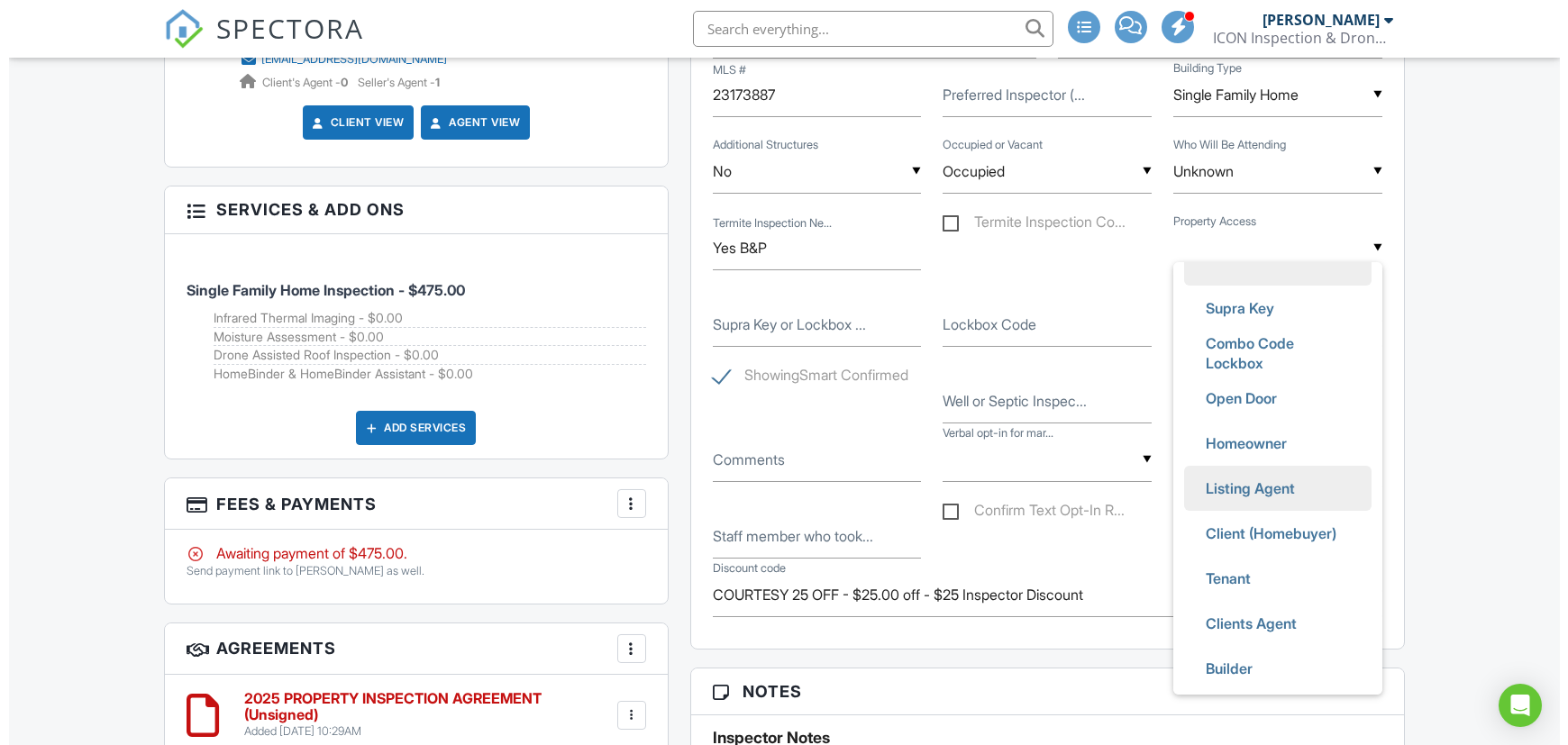
scroll to position [84, 0]
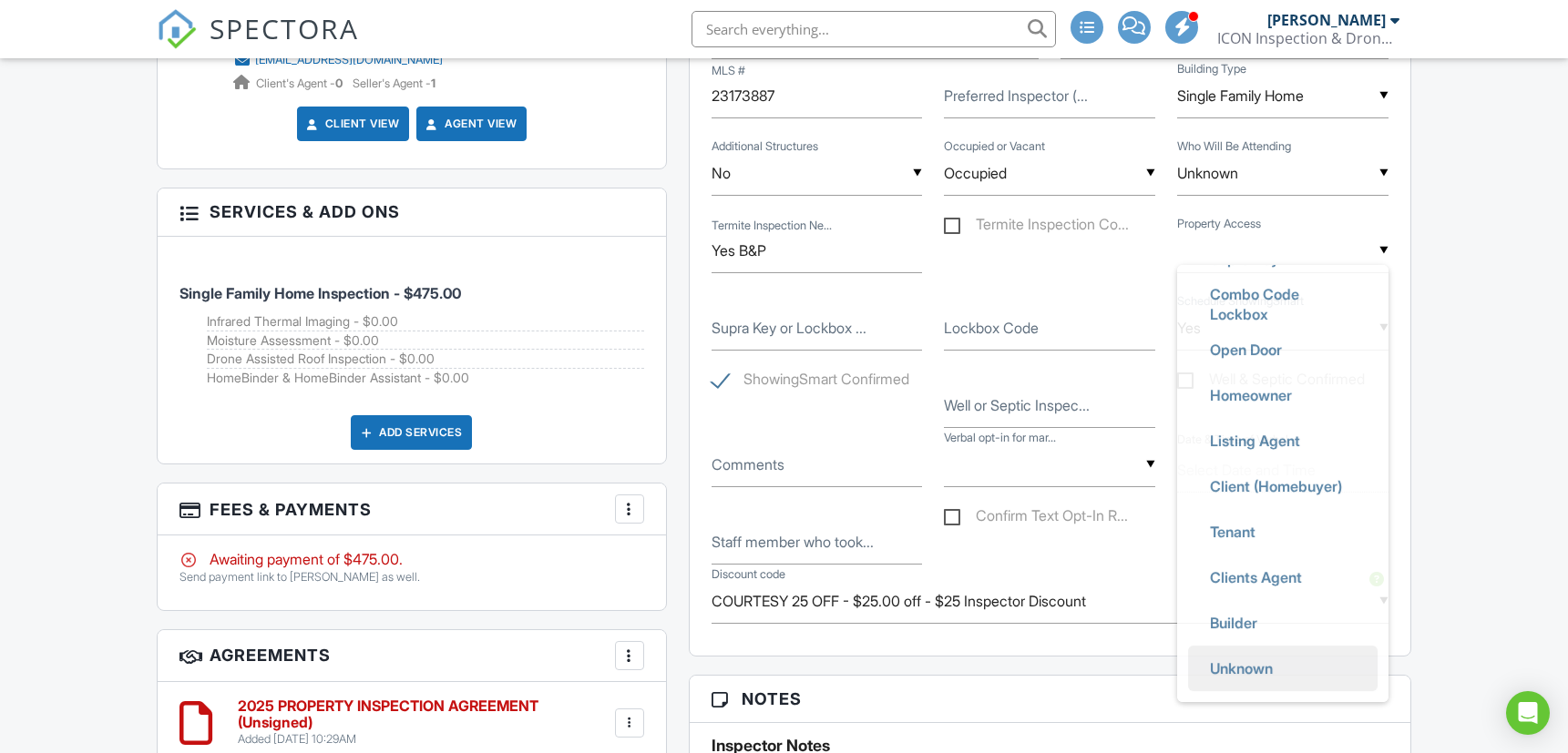
click at [1254, 665] on span "Unknown" at bounding box center [1242, 669] width 92 height 46
type input "Unknown"
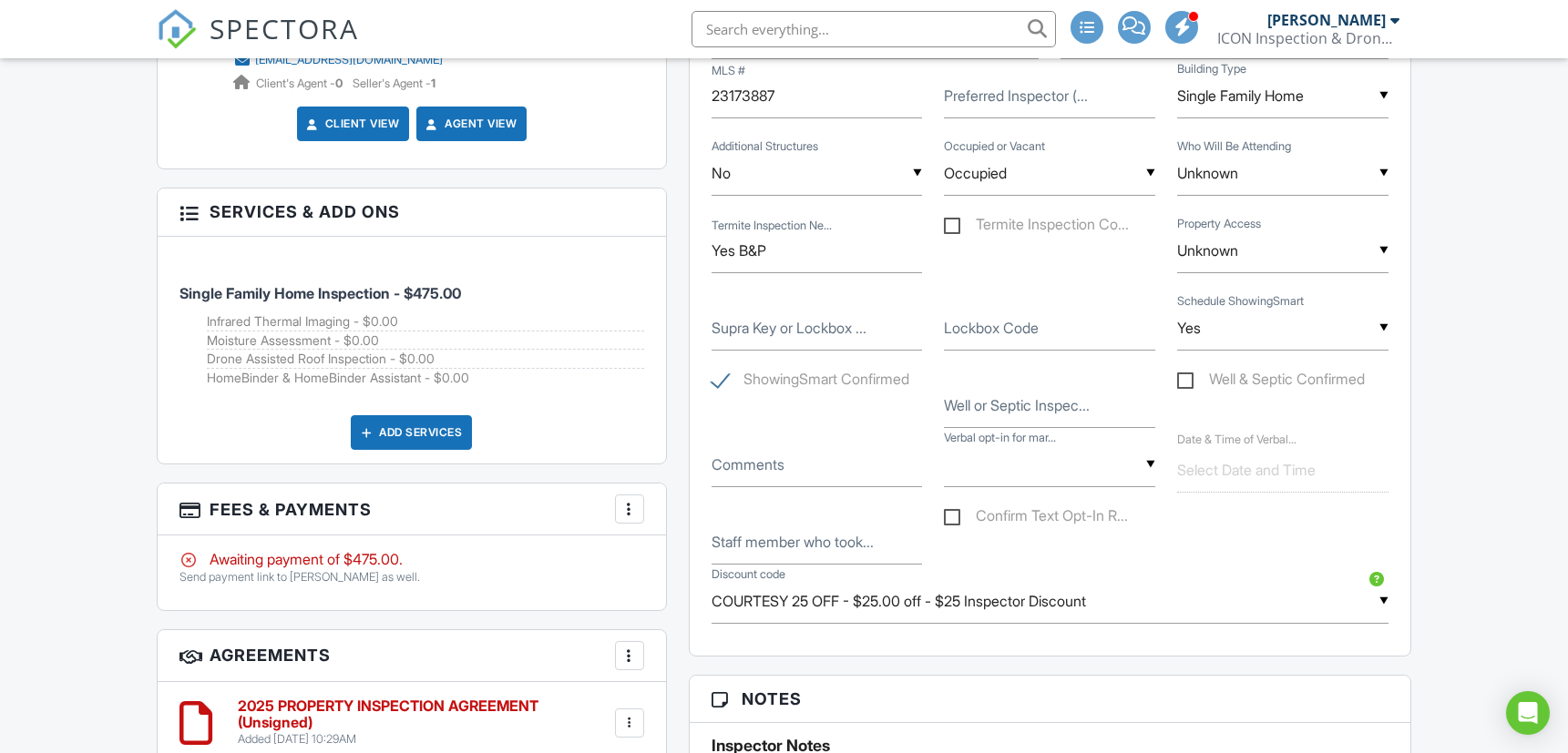
click at [627, 509] on div at bounding box center [629, 508] width 18 height 18
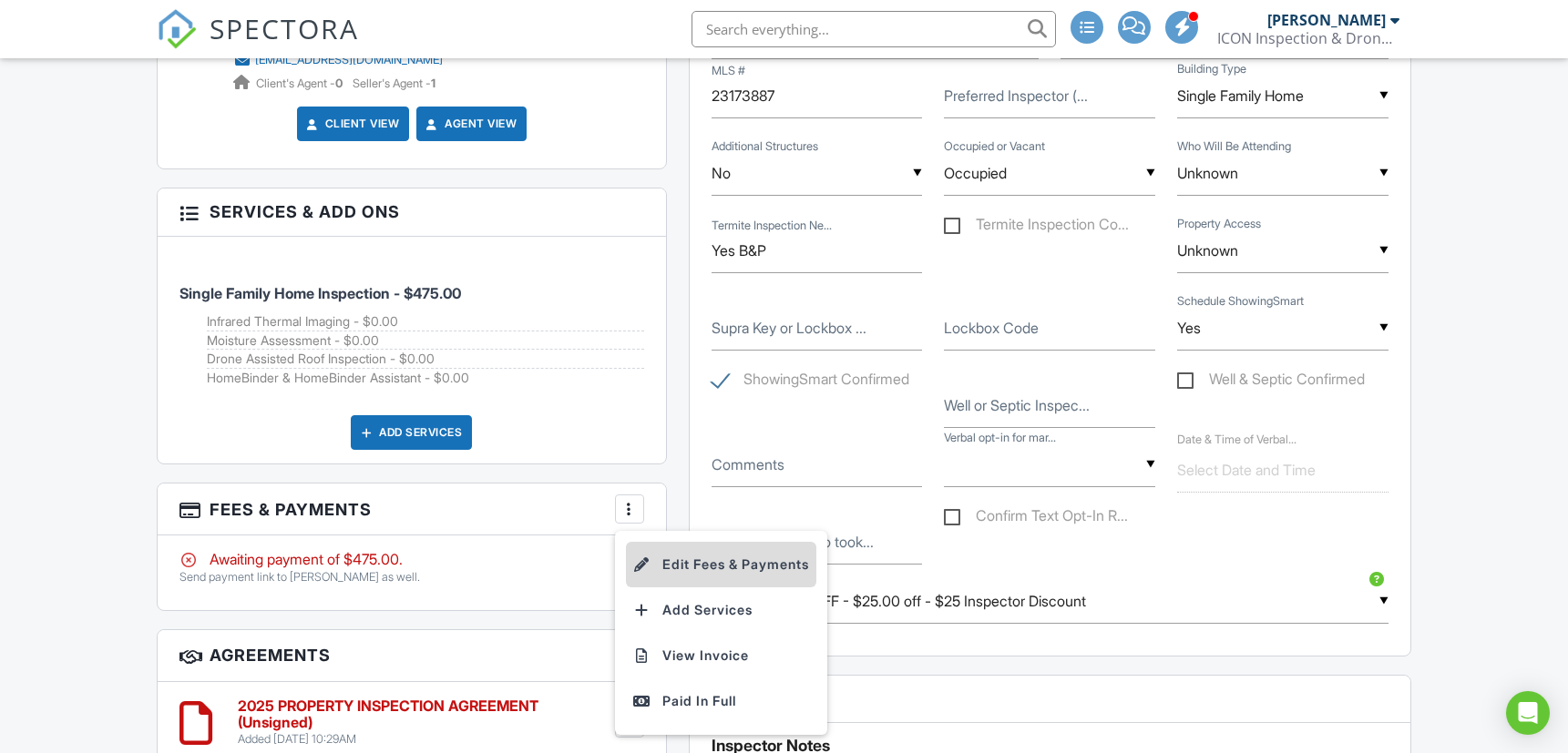
click at [691, 559] on li "Edit Fees & Payments" at bounding box center [721, 565] width 190 height 46
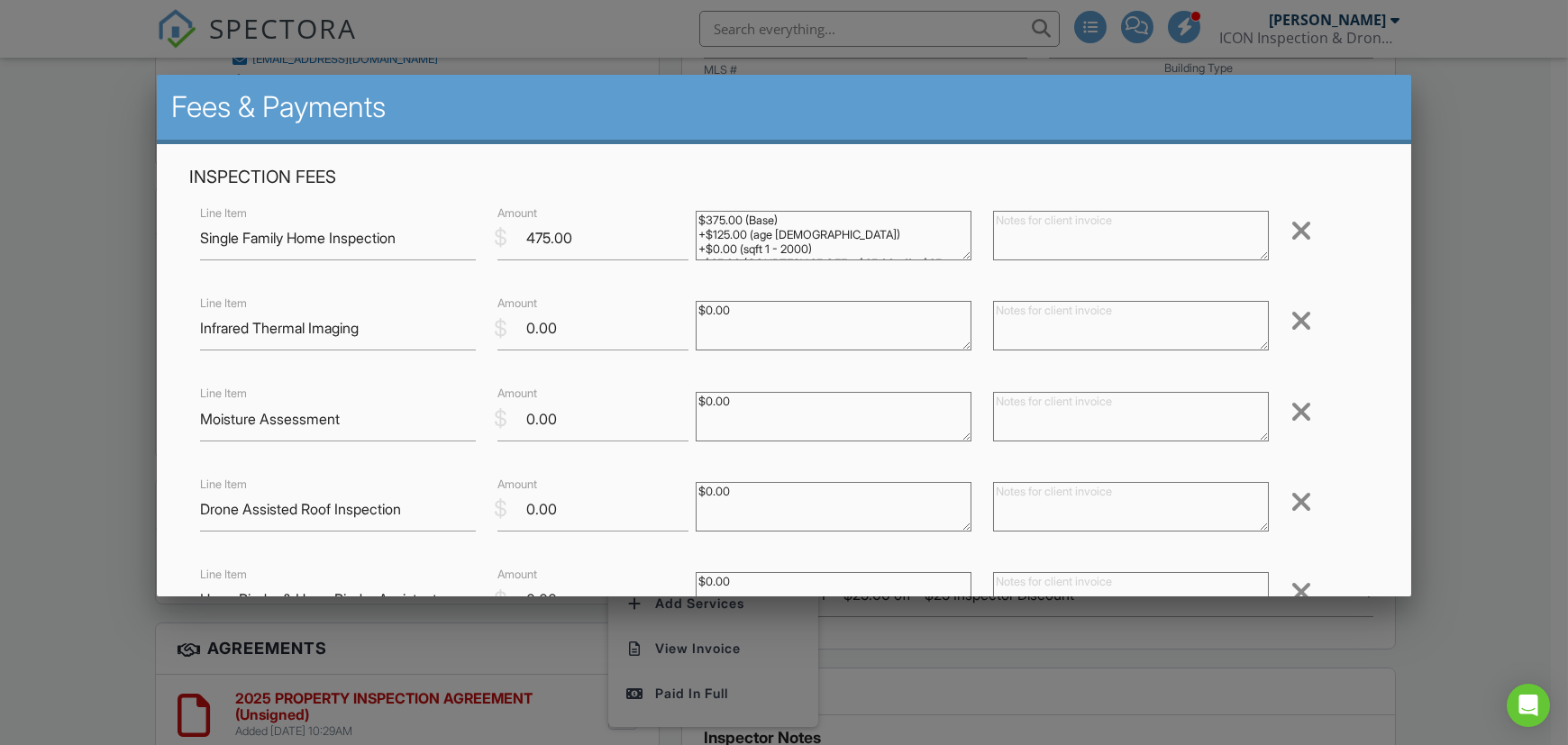
drag, startPoint x: 831, startPoint y: 232, endPoint x: 664, endPoint y: 212, distance: 168.2
click at [664, 212] on div "Line Item Single Family Home Inspection $ Amount 475.00 $375.00 (Base) +$125.00…" at bounding box center [784, 238] width 1189 height 72
click at [883, 244] on textarea "$375.00 (Base) +$125.00 (age [DEMOGRAPHIC_DATA]) +$0.00 (sqft 1 - 2000) -$25.00…" at bounding box center [833, 236] width 276 height 49
click at [1028, 241] on textarea at bounding box center [1131, 236] width 276 height 49
paste textarea "$375.00 (Base) +$125.00 (age [DEMOGRAPHIC_DATA]) +$0.00 (sqft 1 - 2000) -$25.00…"
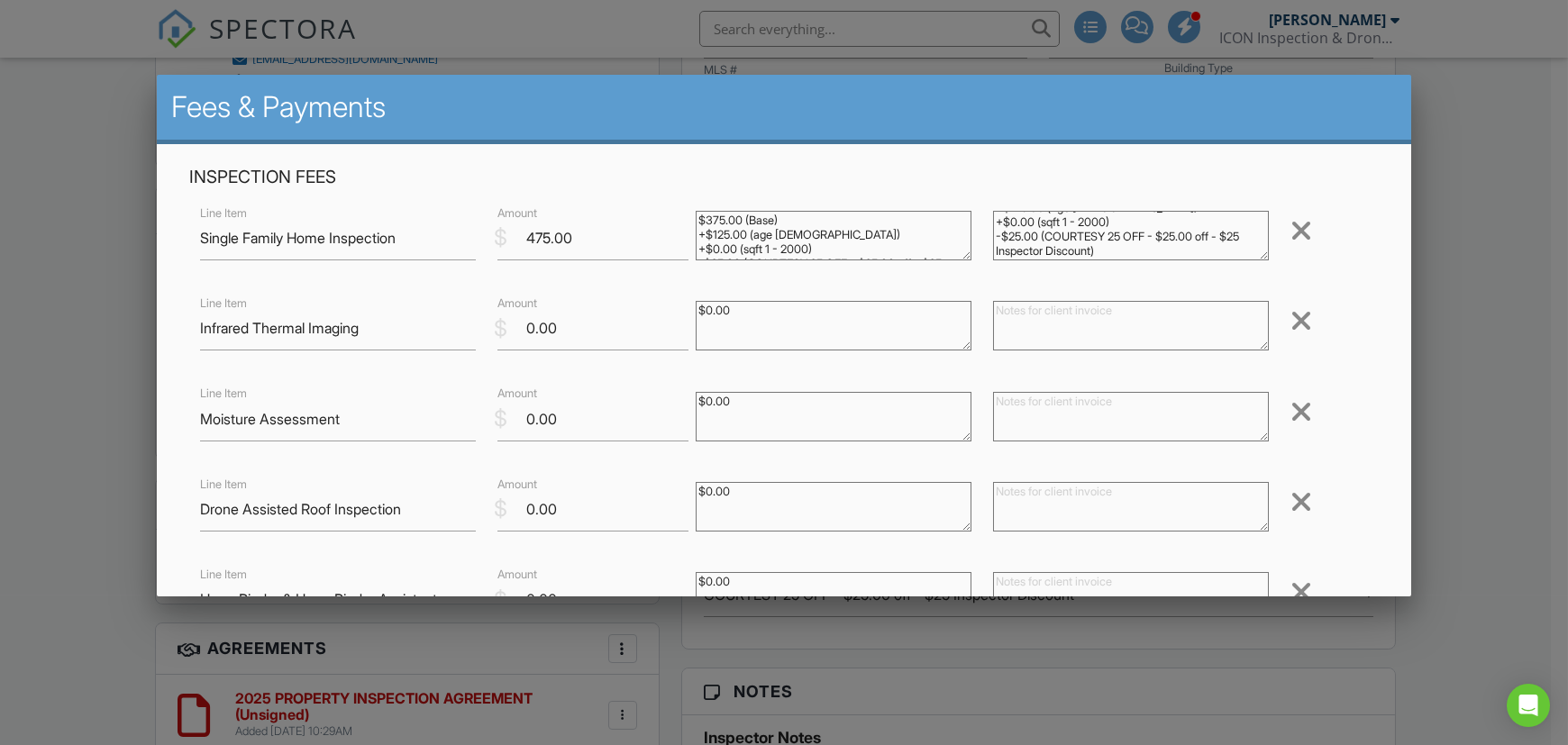
scroll to position [0, 0]
drag, startPoint x: 1112, startPoint y: 220, endPoint x: 957, endPoint y: 215, distance: 155.1
click at [957, 215] on div "Line Item Single Family Home Inspection $ Amount 475.00 $375.00 (Base) +$125.00…" at bounding box center [784, 238] width 1189 height 72
click at [1111, 249] on textarea "$375.00 (Base) +$125.00 (age [DEMOGRAPHIC_DATA]) +$0.00 (sqft 1 - 2000) -$25.00…" at bounding box center [1131, 236] width 276 height 49
drag, startPoint x: 1117, startPoint y: 250, endPoint x: 986, endPoint y: 243, distance: 131.2
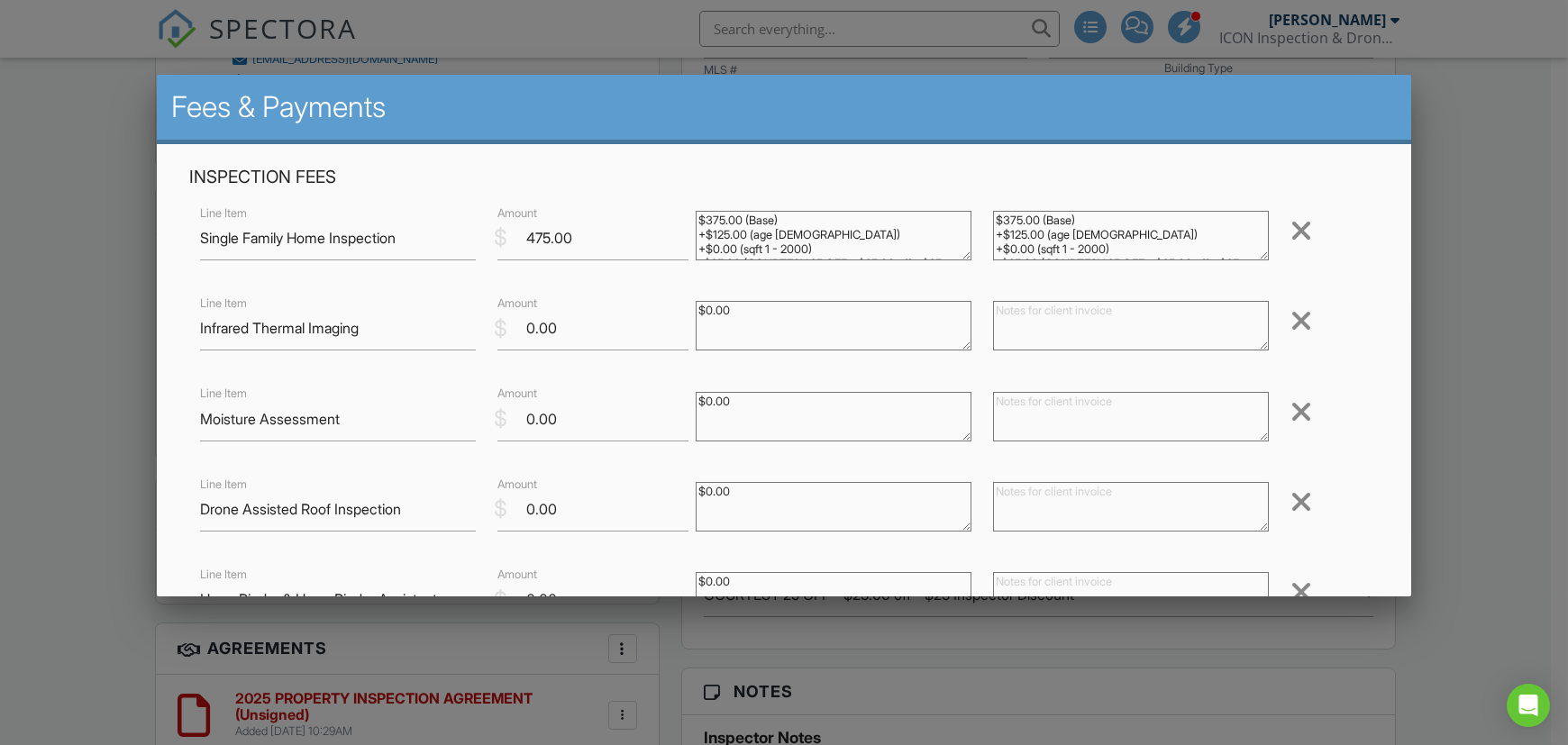
click at [993, 243] on textarea "$375.00 (Base) +$125.00 (age [DEMOGRAPHIC_DATA]) +$0.00 (sqft 1 - 2000) -$25.00…" at bounding box center [1131, 236] width 276 height 49
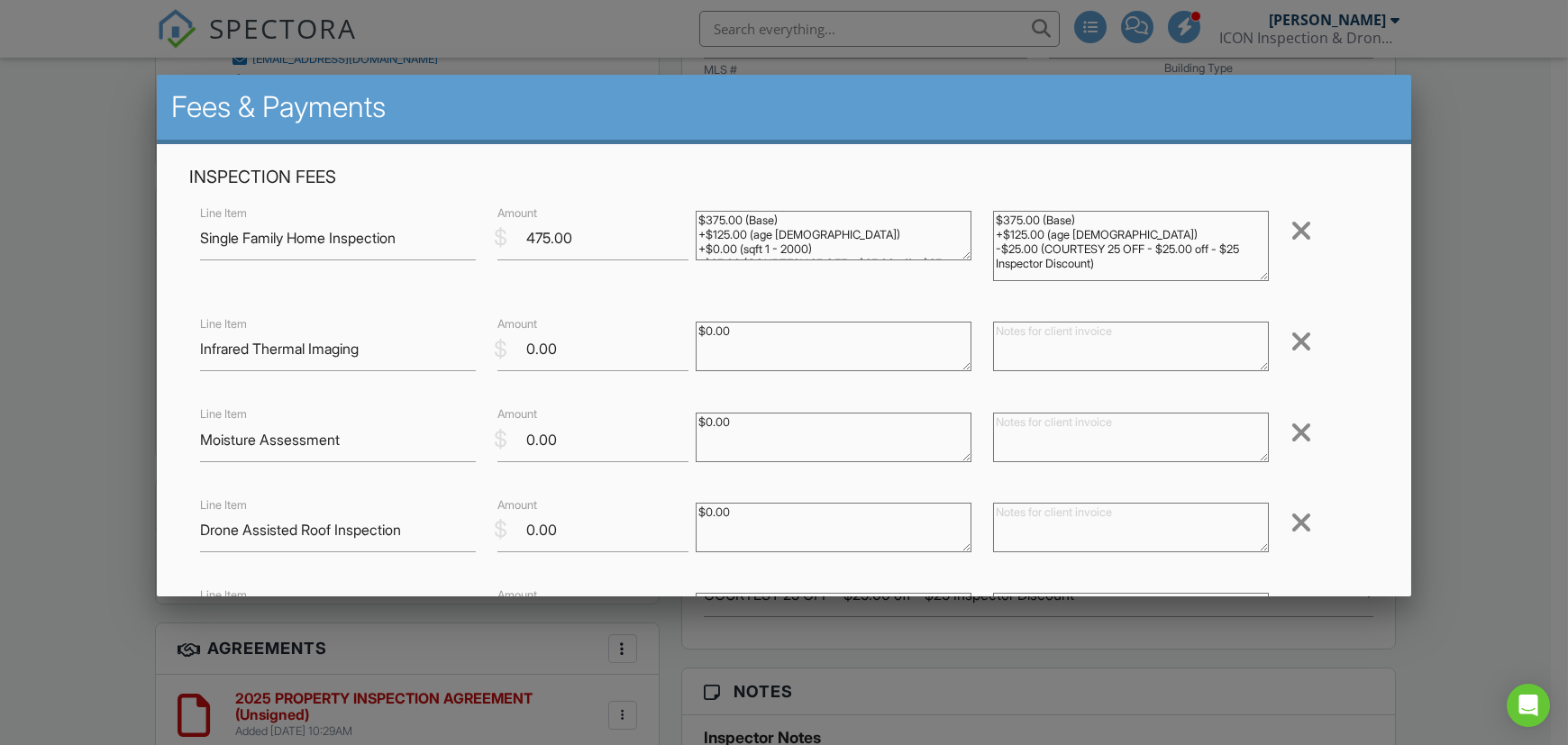
drag, startPoint x: 1247, startPoint y: 248, endPoint x: 1252, endPoint y: 270, distance: 22.6
click at [1252, 270] on textarea "$375.00 (Base) +$125.00 (age [DEMOGRAPHIC_DATA]) -$25.00 (COURTESY 25 OFF - $25…" at bounding box center [1131, 246] width 276 height 70
type textarea "$375.00 (Base) +$125.00 (age [DEMOGRAPHIC_DATA]) -$25.00 (COURTESY 25 OFF - $25…"
click at [716, 346] on textarea "$0.00" at bounding box center [833, 346] width 276 height 49
paste textarea "Infrared scan to help identify potential concerns like hidden water leaks, exce…"
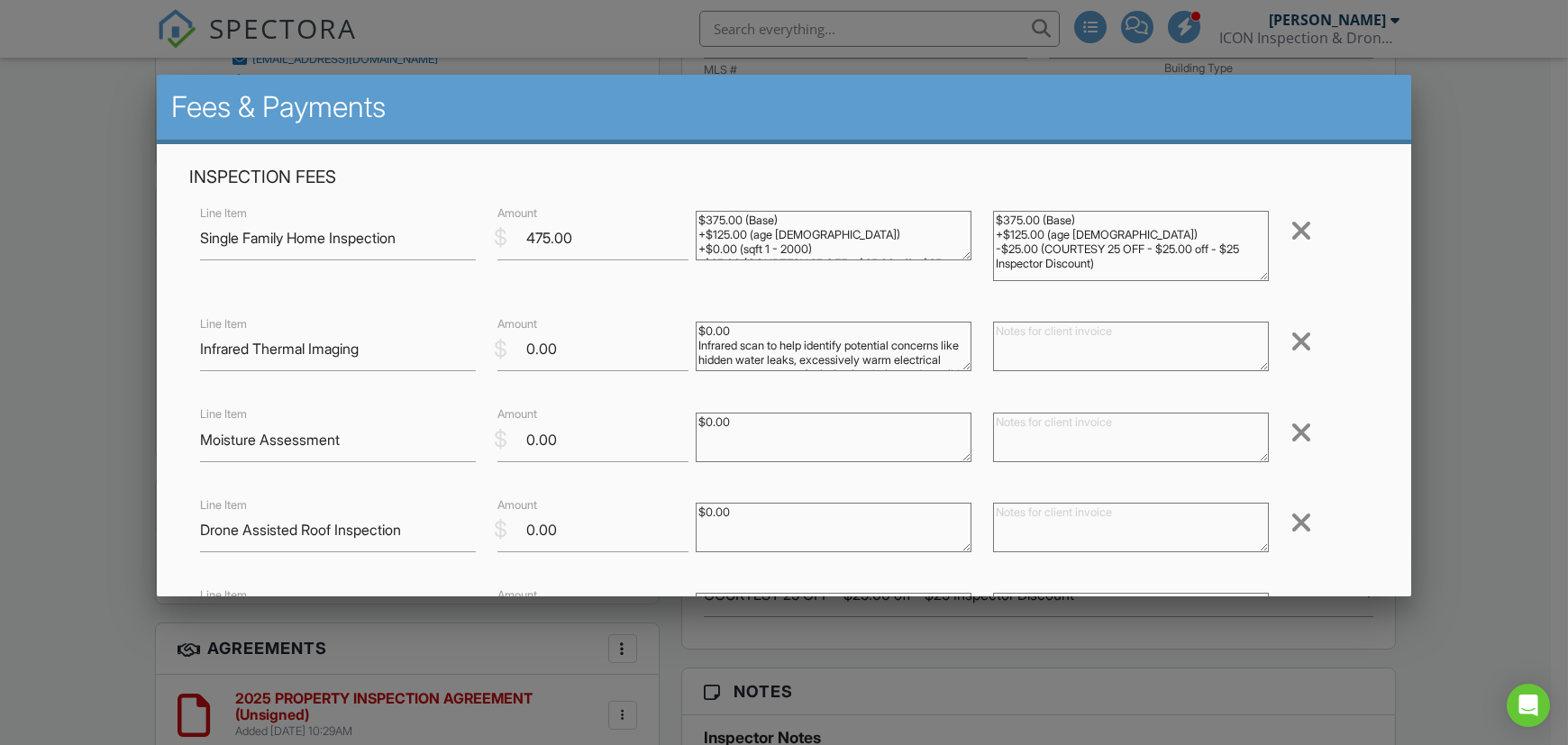
scroll to position [41, 0]
type textarea "$0.00"
click at [1054, 352] on textarea at bounding box center [1131, 346] width 276 height 49
paste textarea "Infrared scan to help identify potential concerns like hidden water leaks, exce…"
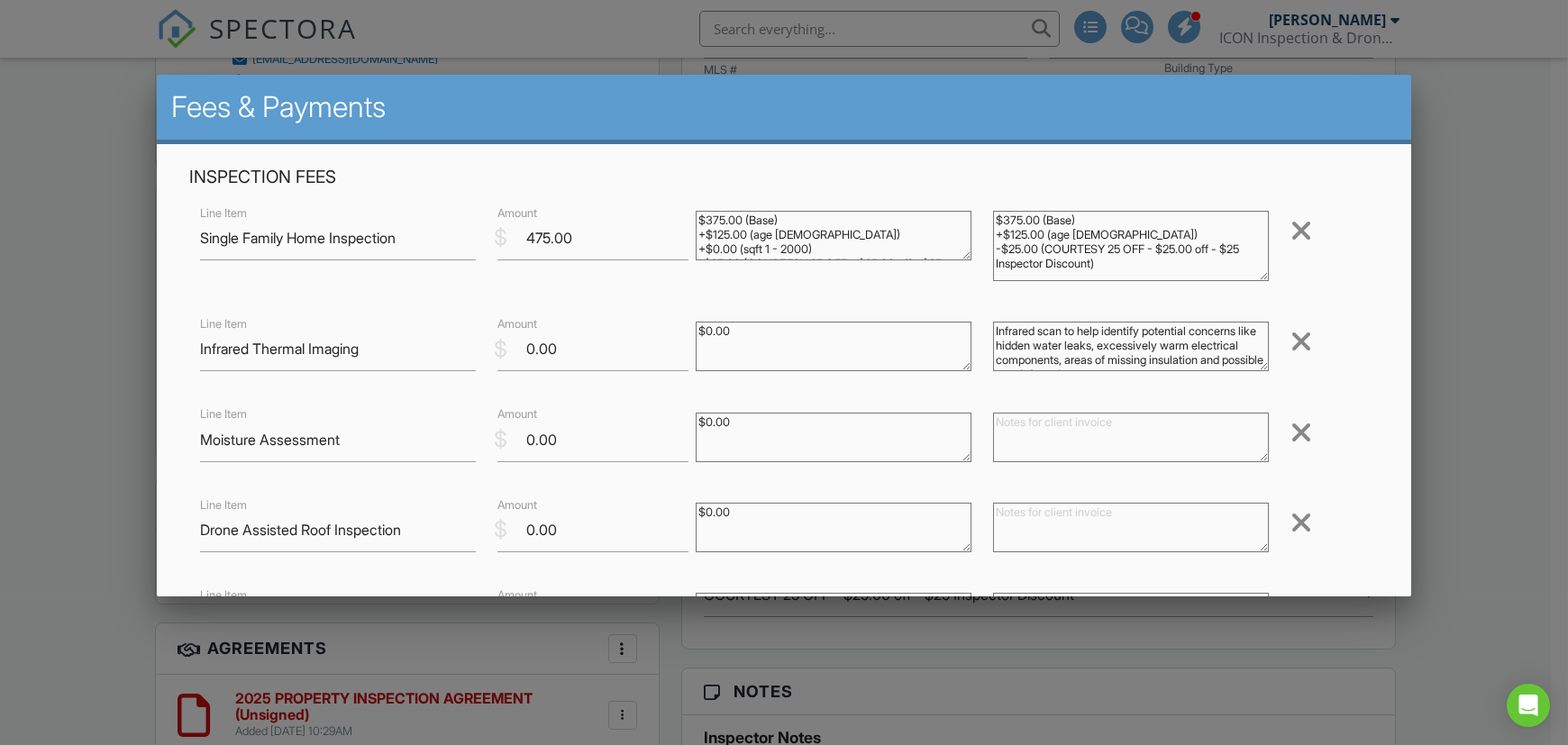
scroll to position [26, 0]
type textarea "Infrared scan to help identify potential concerns like hidden water leaks, exce…"
click at [1033, 450] on textarea at bounding box center [1131, 437] width 276 height 49
paste textarea "Complementing the infrared scan, a Moisture Assessment provides a detailed eval…"
type textarea "Complementing the infrared scan, a Moisture Assessment provides a detailed eval…"
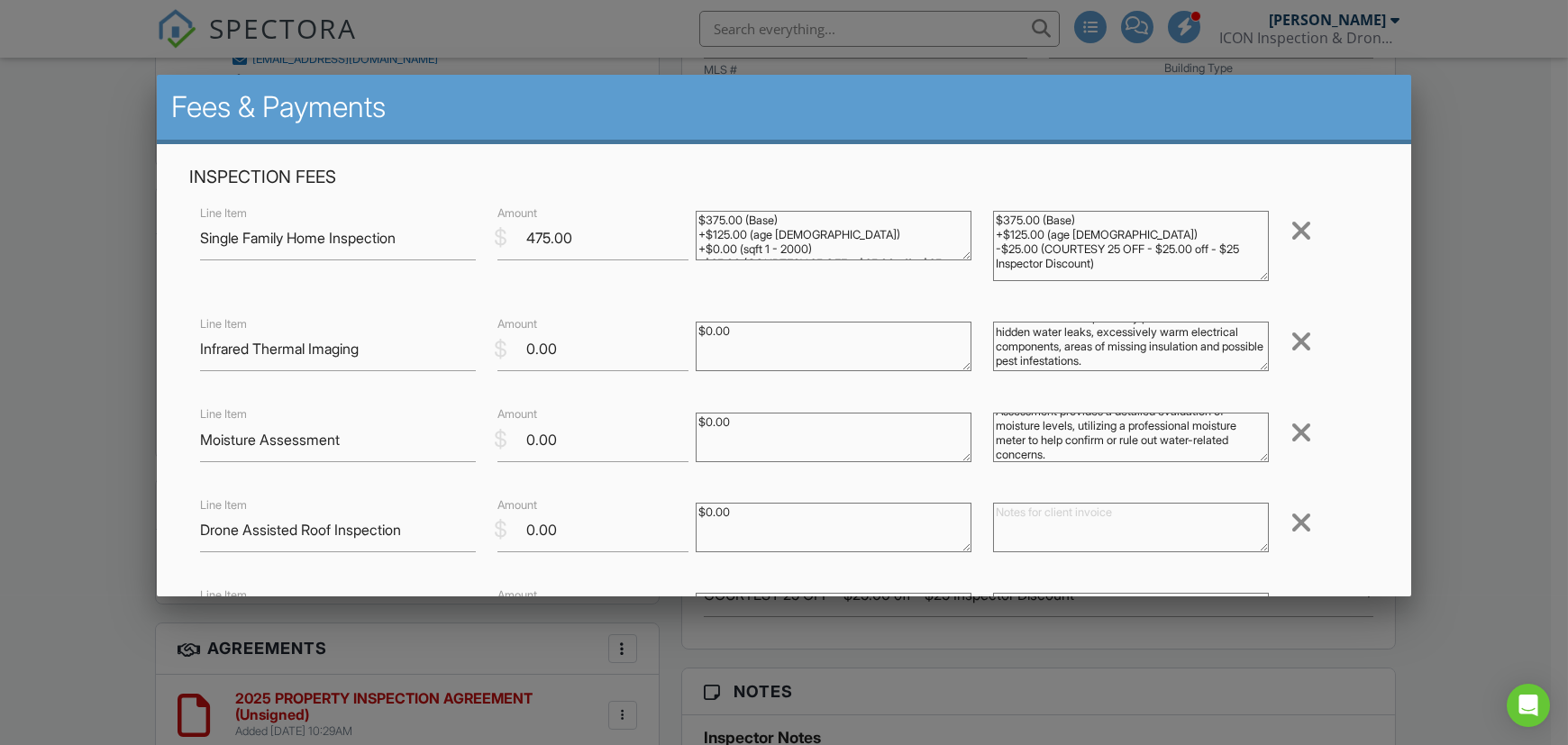
click at [1037, 532] on textarea at bounding box center [1131, 527] width 276 height 49
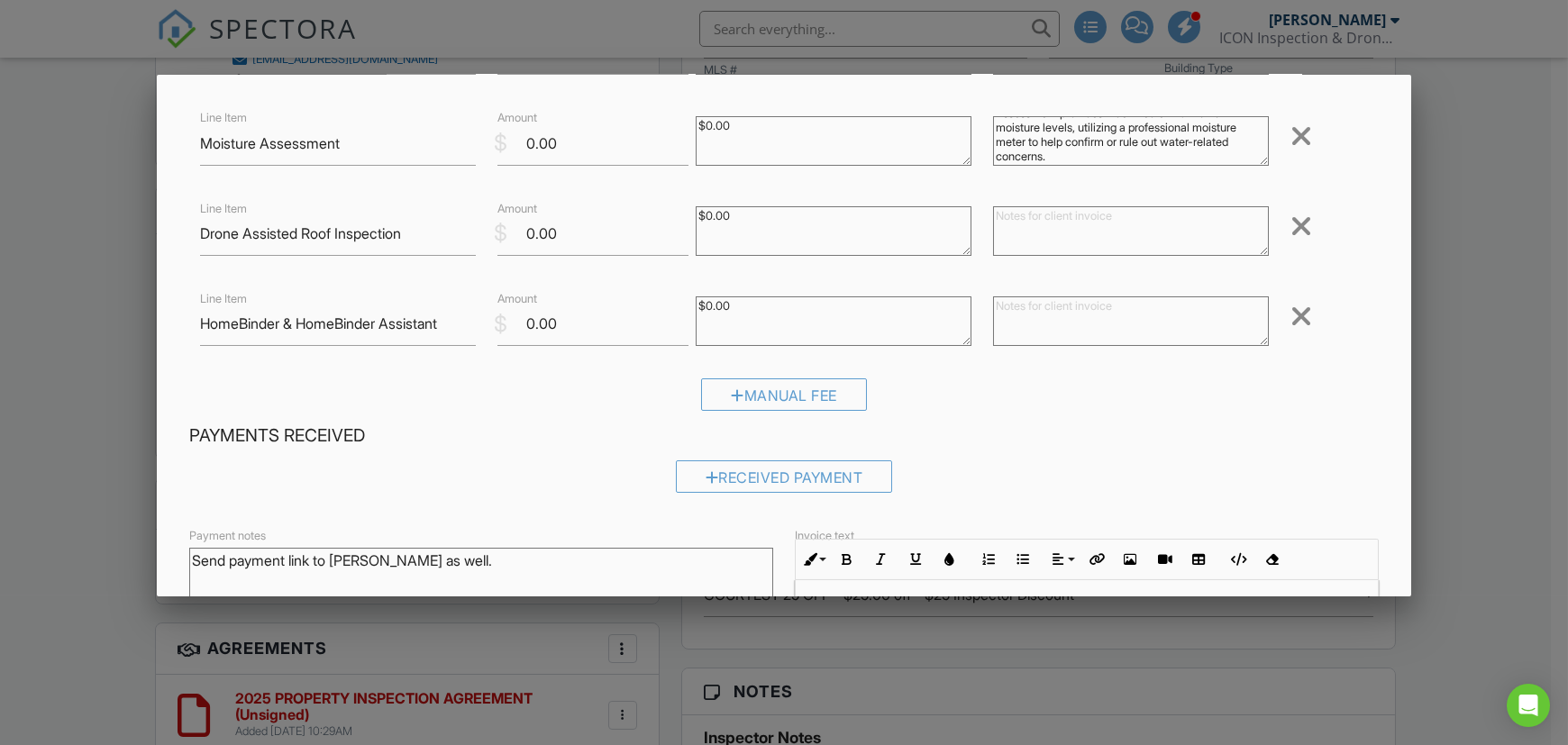
scroll to position [300, 0]
paste textarea "Visual assessment of a roof's condition using a drone equipped with high-resolu…"
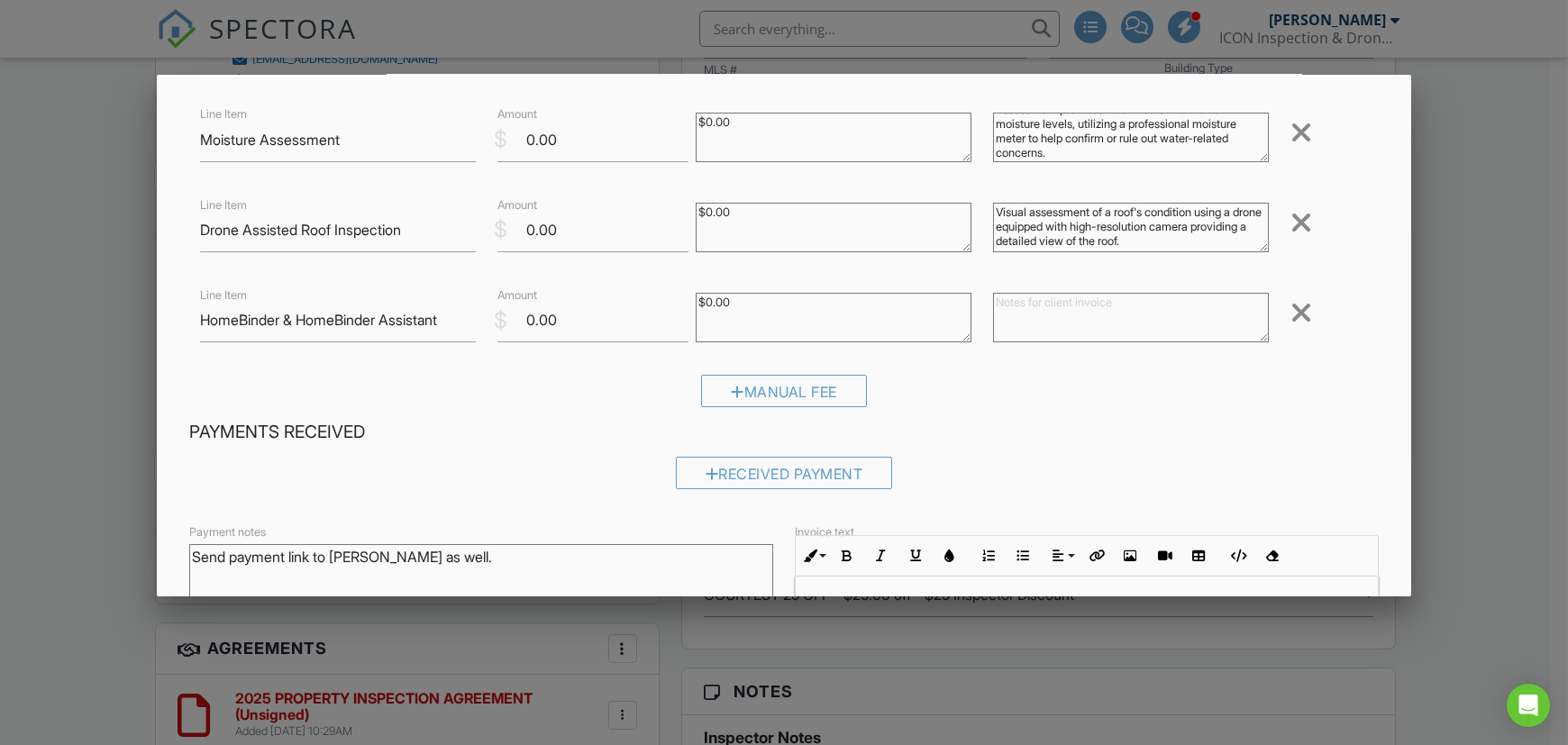
type textarea "Visual assessment of a roof's condition using a drone equipped with high-resolu…"
click at [1014, 293] on div at bounding box center [1131, 320] width 297 height 72
click at [1014, 313] on textarea at bounding box center [1131, 317] width 276 height 49
paste textarea "Complimentary HomeBinder & HomeBinder Assistant. Learn more here https://www.ic…"
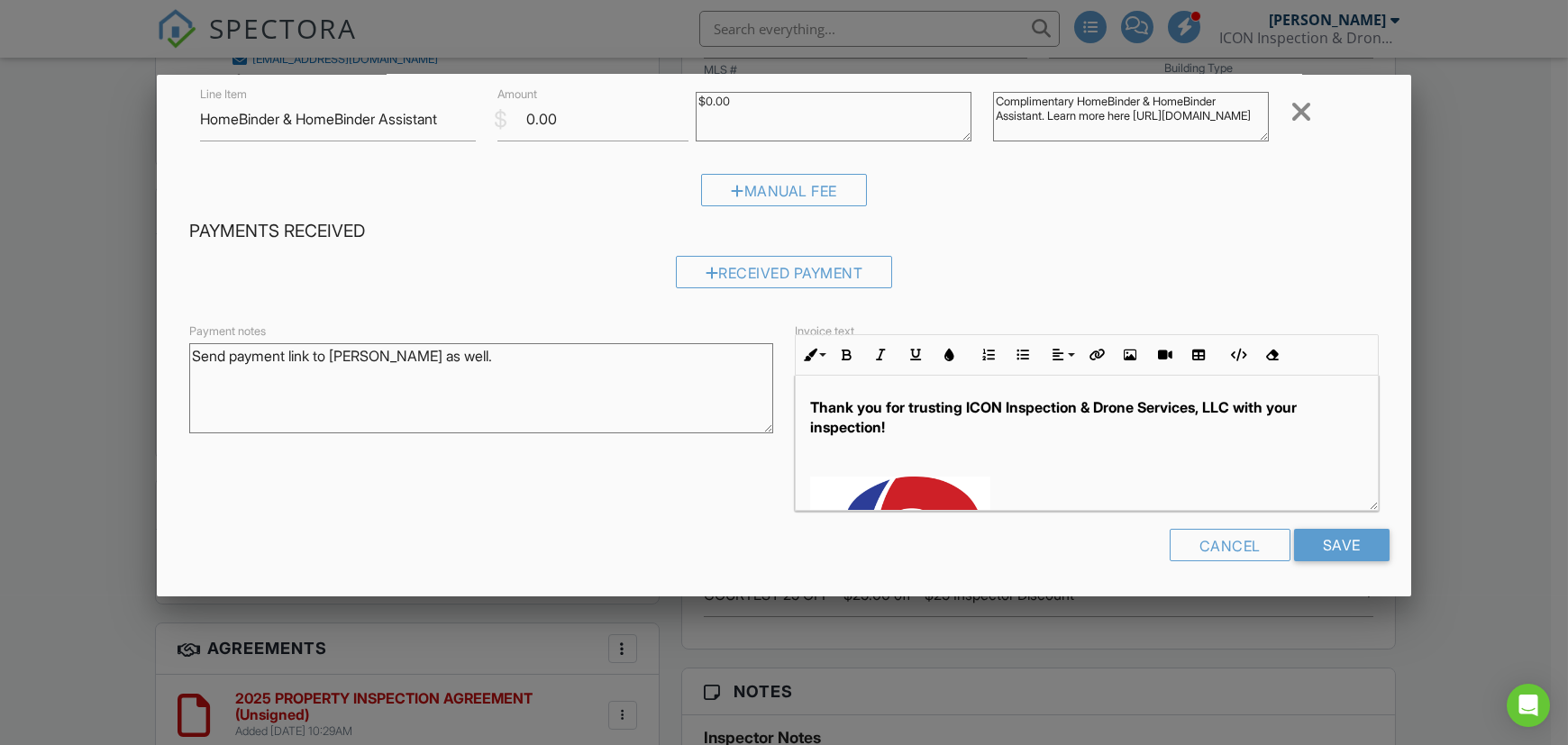
scroll to position [503, 0]
type textarea "Complimentary HomeBinder & HomeBinder Assistant. Learn more here https://www.ic…"
click at [1310, 546] on input "Save" at bounding box center [1342, 545] width 96 height 32
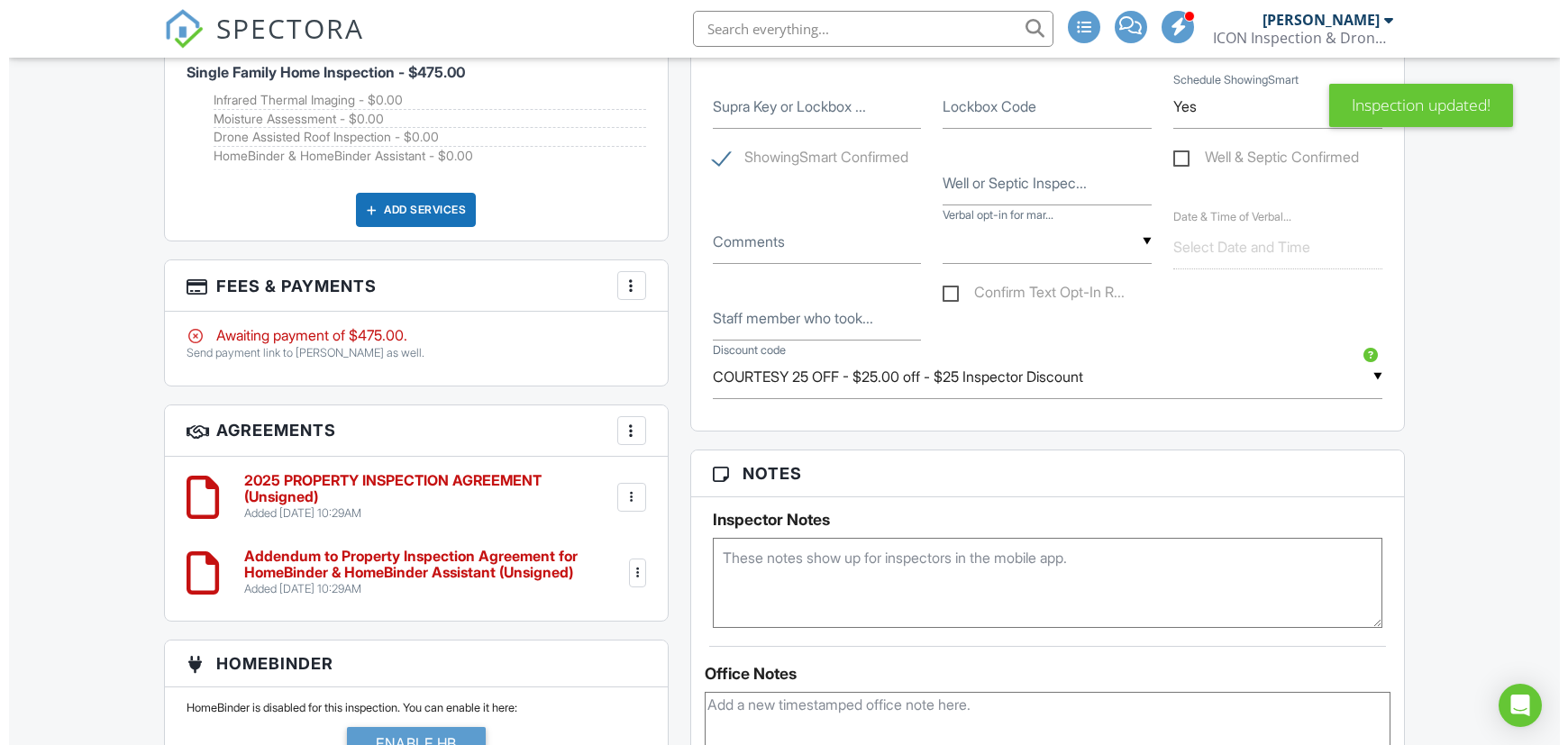
scroll to position [1501, 0]
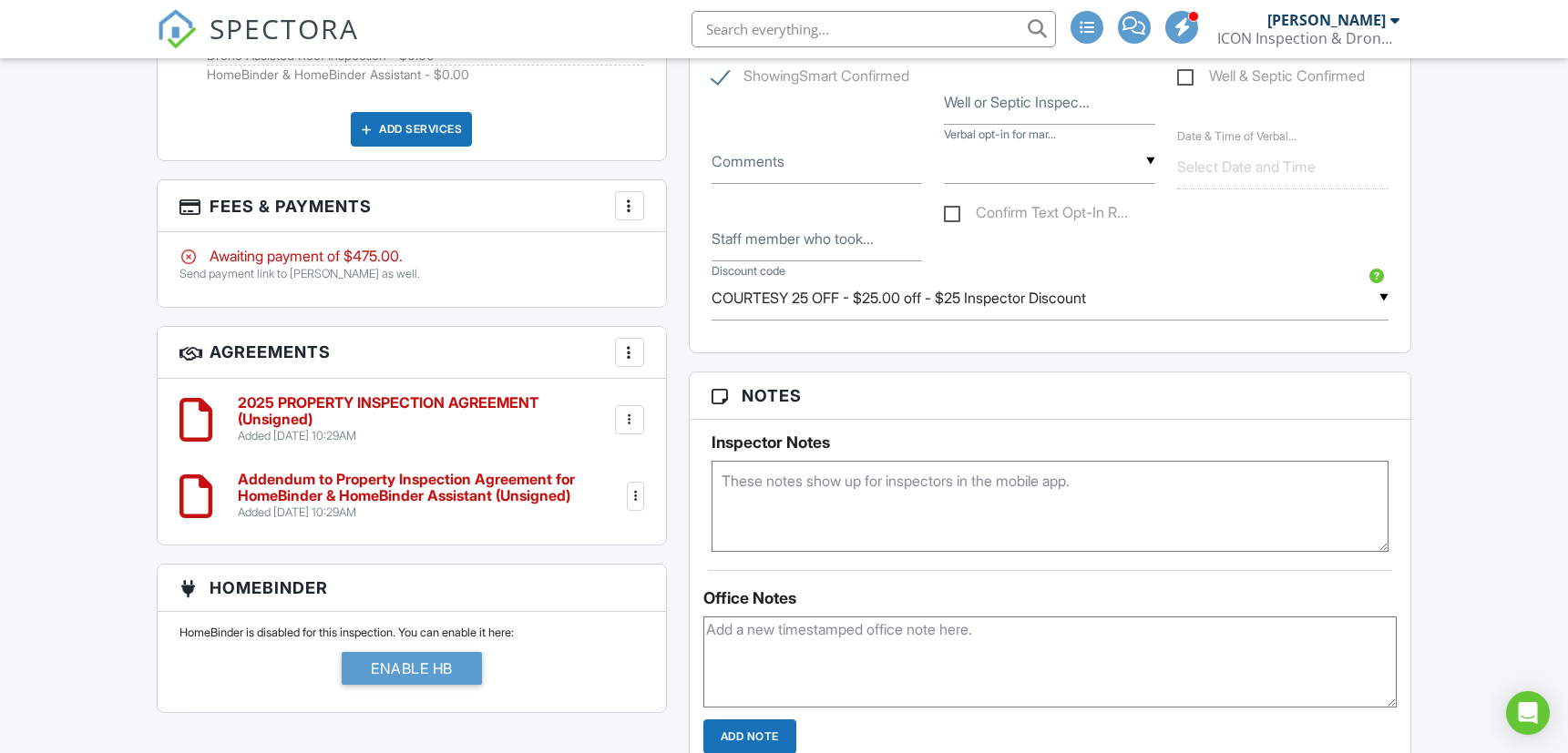
click at [632, 209] on div at bounding box center [629, 206] width 18 height 18
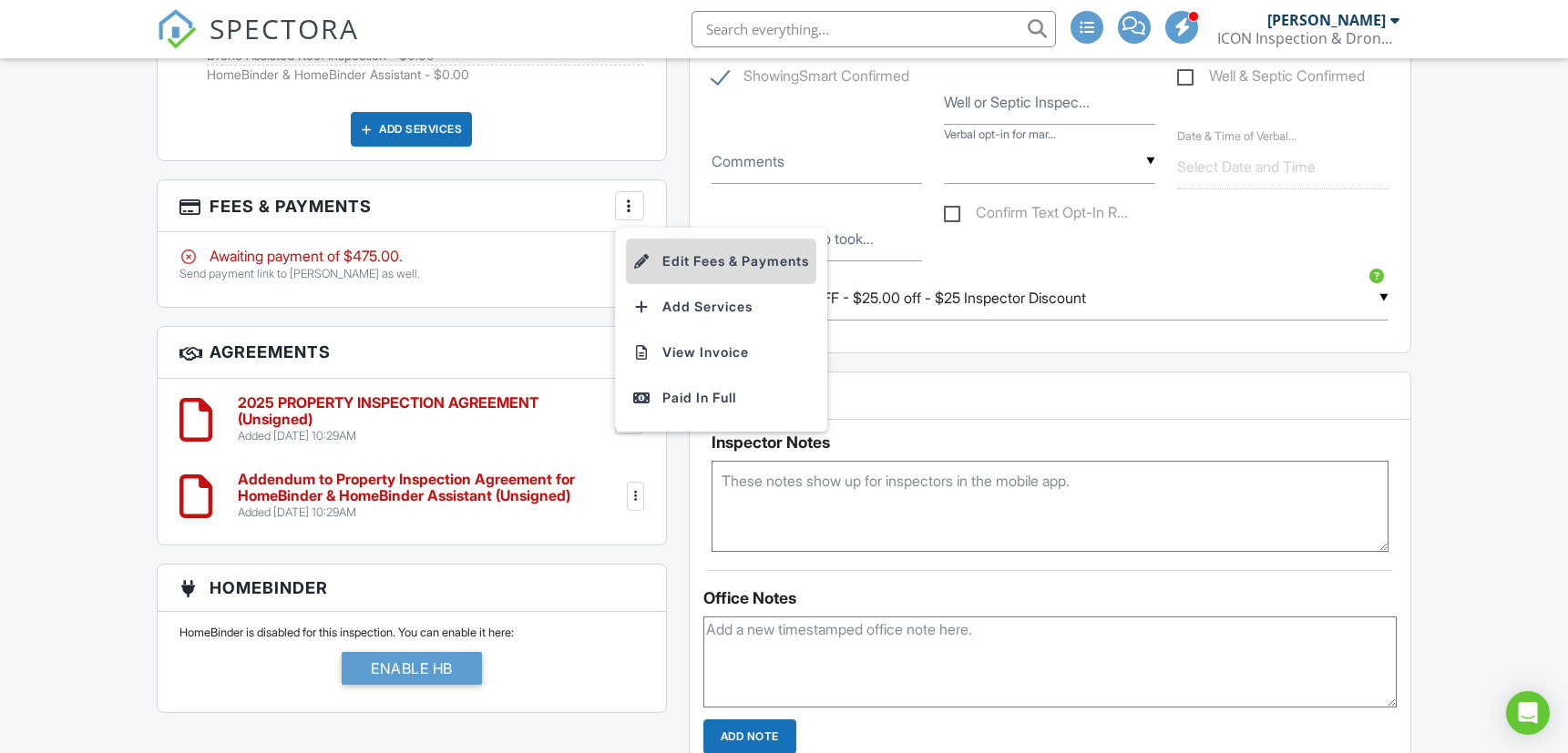
click at [684, 254] on li "Edit Fees & Payments" at bounding box center [721, 261] width 190 height 46
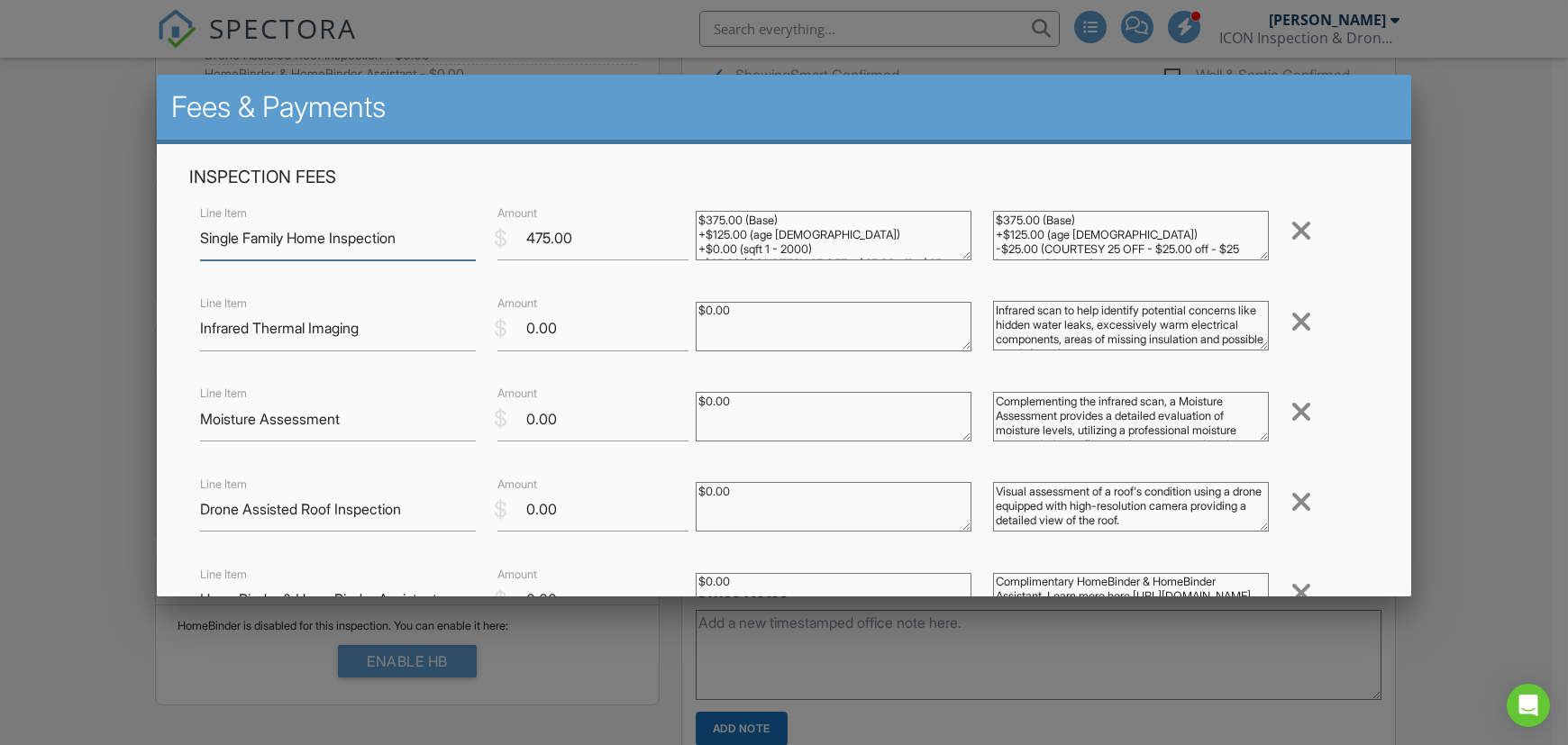
scroll to position [483, 0]
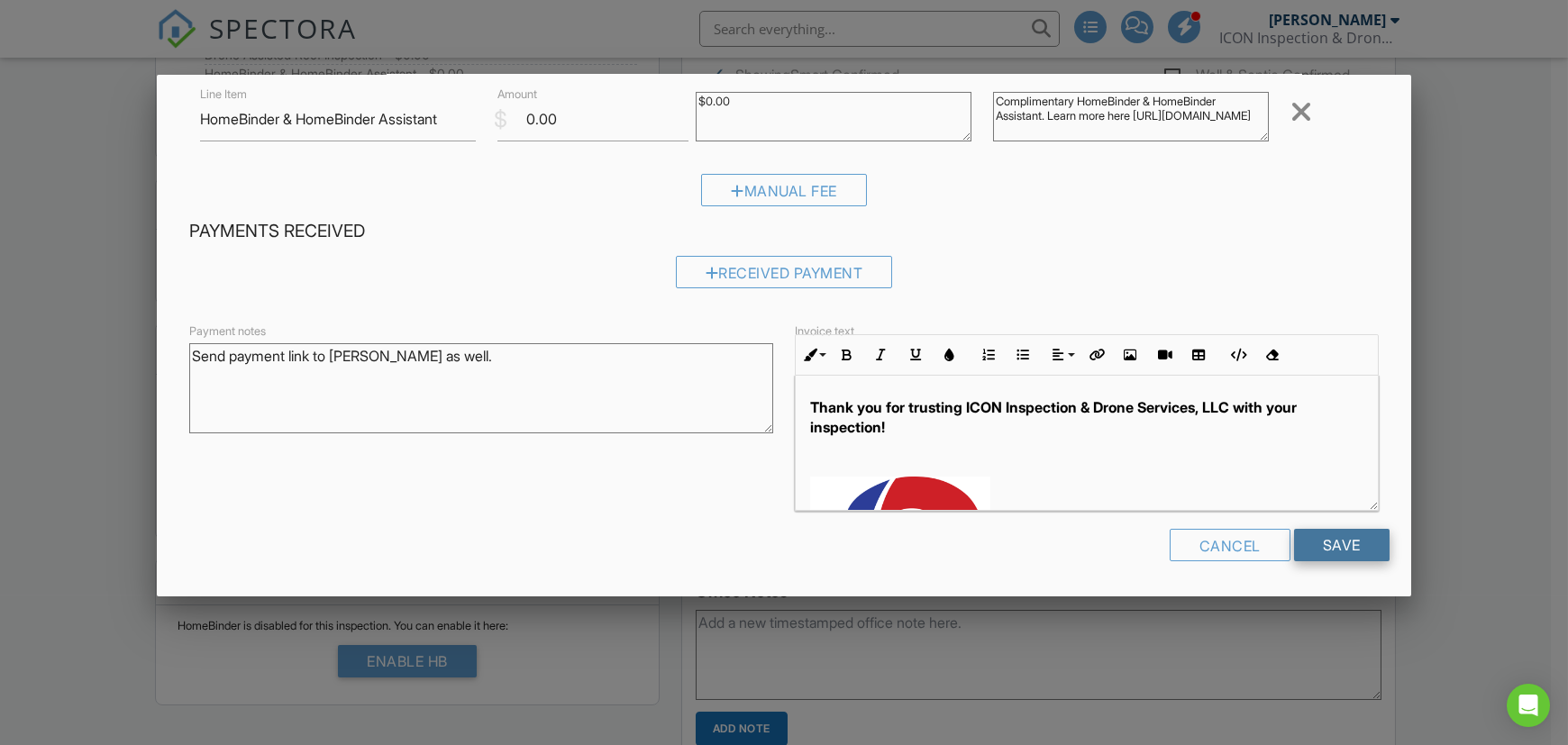
click at [1332, 532] on input "Save" at bounding box center [1342, 545] width 96 height 32
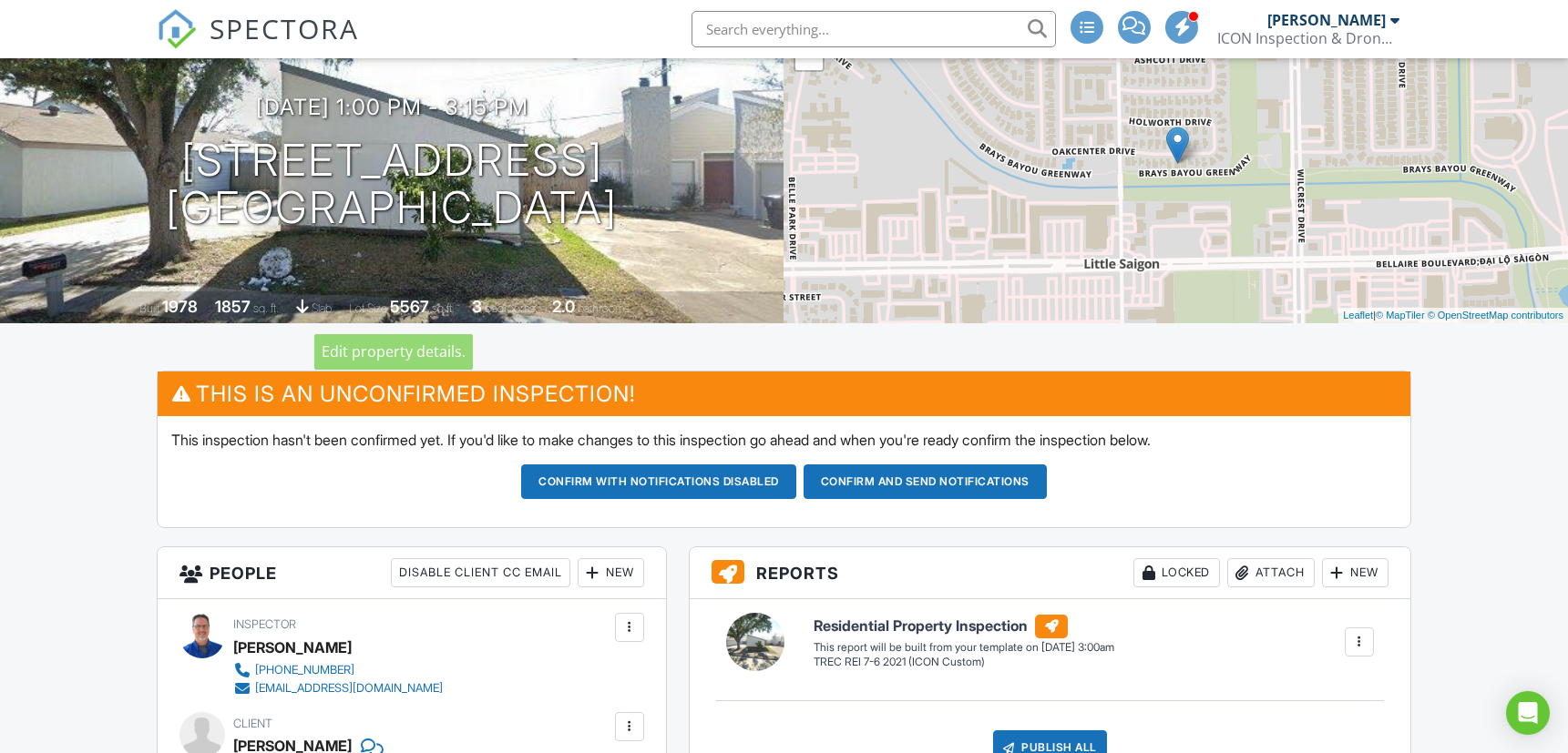
scroll to position [303, 0]
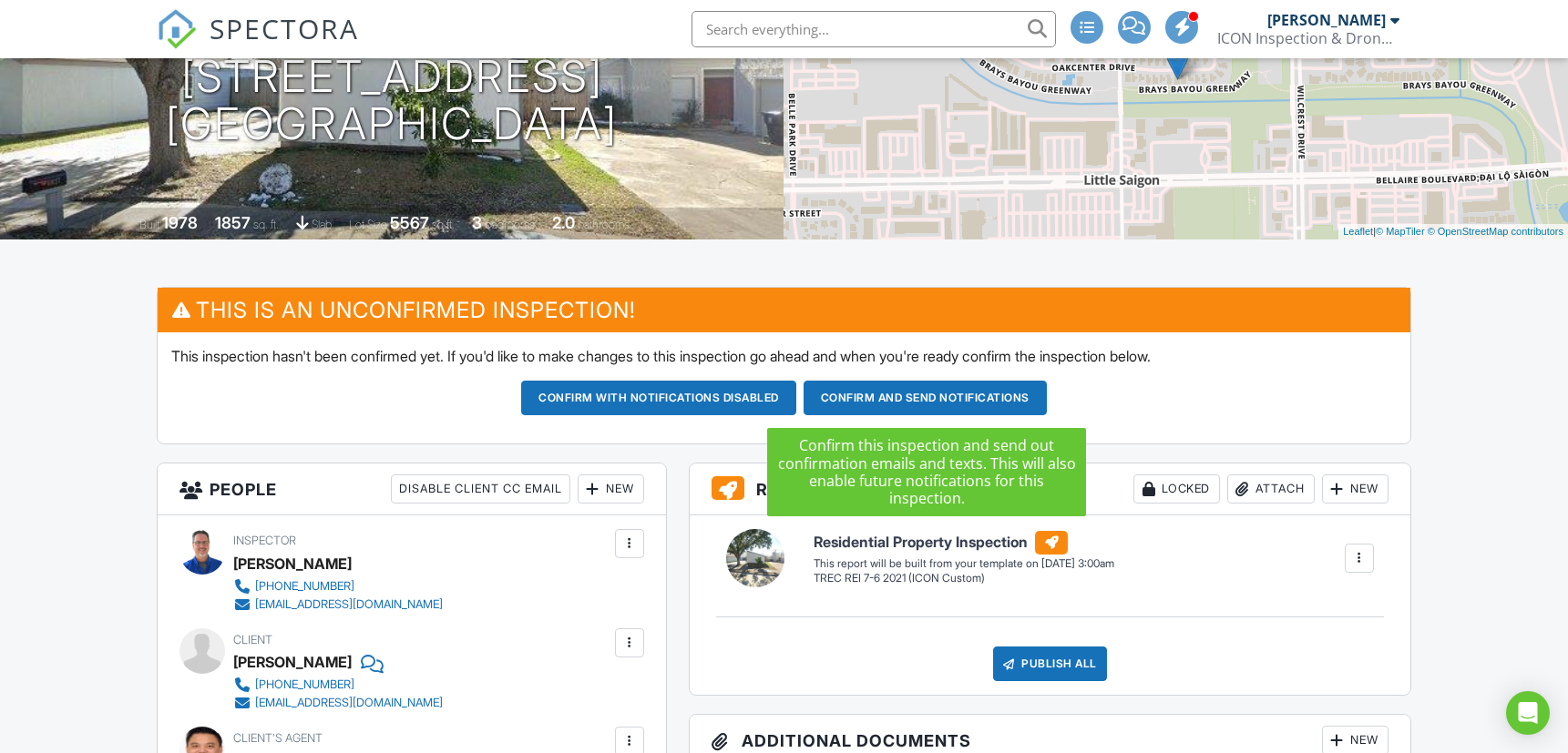
click at [796, 393] on button "Confirm and send notifications" at bounding box center [658, 398] width 275 height 34
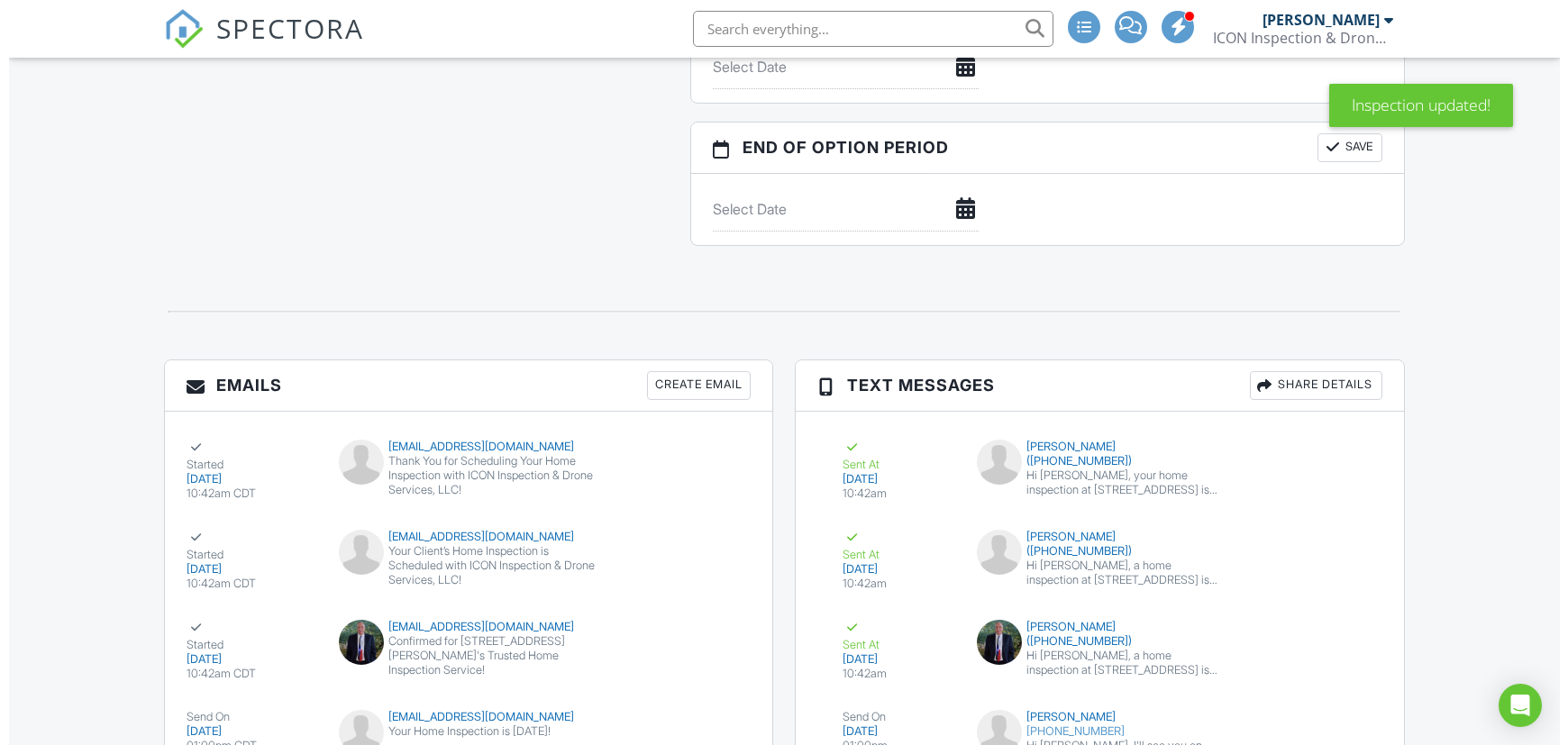
scroll to position [2402, 0]
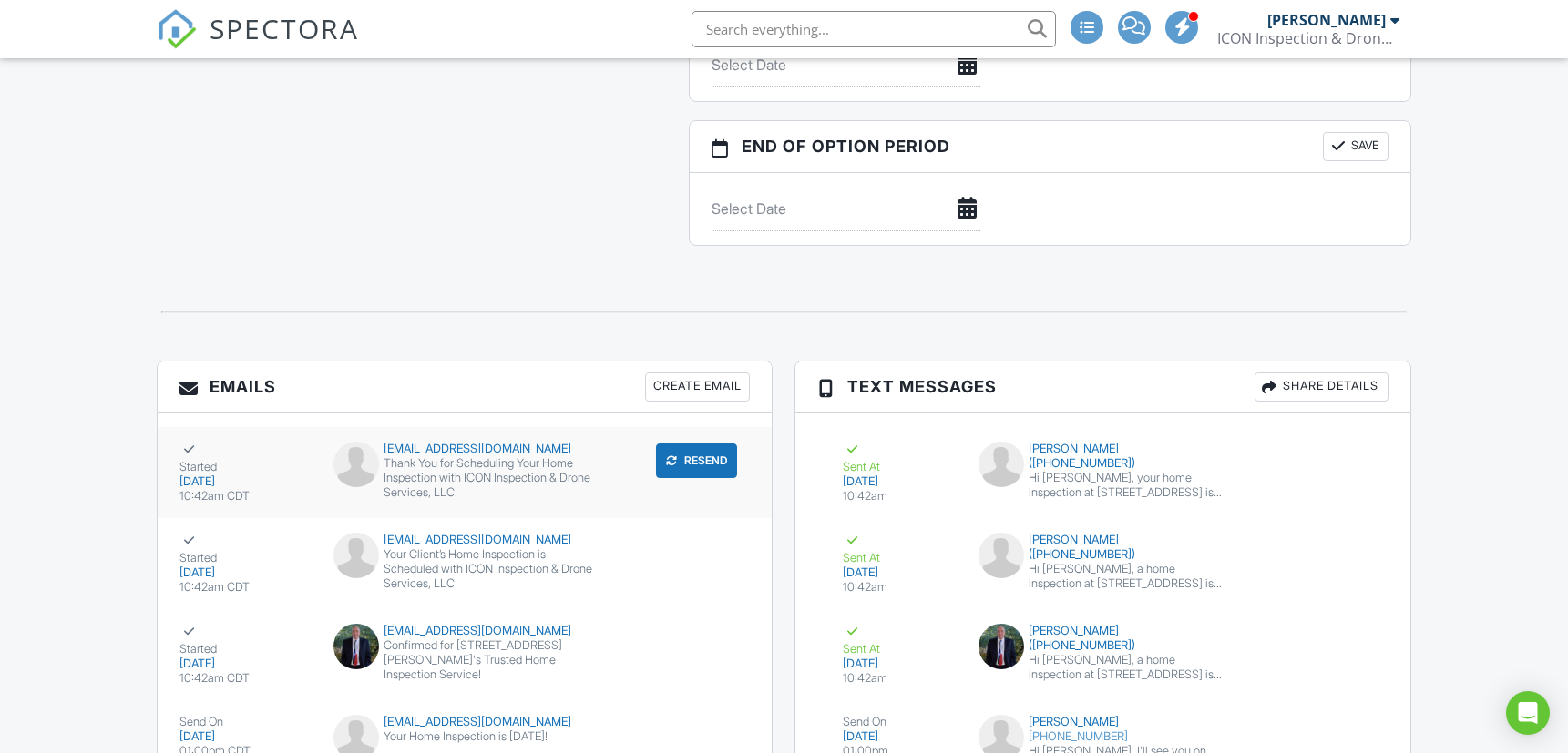
click at [483, 459] on div "Thank You for Scheduling Your Home Inspection with ICON Inspection & Drone Serv…" at bounding box center [464, 478] width 263 height 44
click at [712, 376] on div "Create Email" at bounding box center [697, 387] width 104 height 29
click at [433, 555] on div "Your Client’s Home Inspection is Scheduled with ICON Inspection & Drone Service…" at bounding box center [464, 569] width 263 height 44
click at [686, 380] on div "Create Email" at bounding box center [697, 387] width 104 height 29
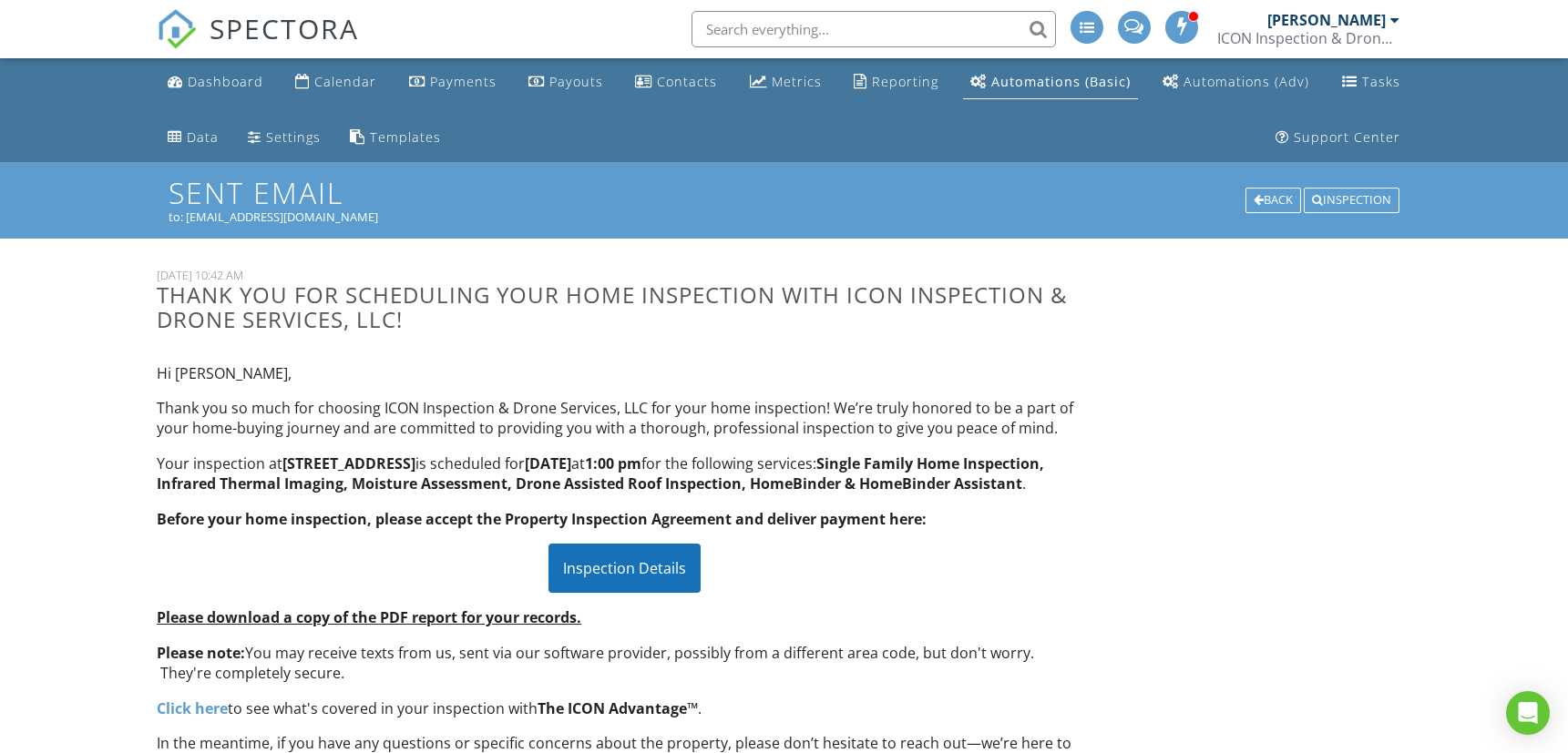
click at [659, 584] on div "Inspection Details" at bounding box center [624, 567] width 152 height 49
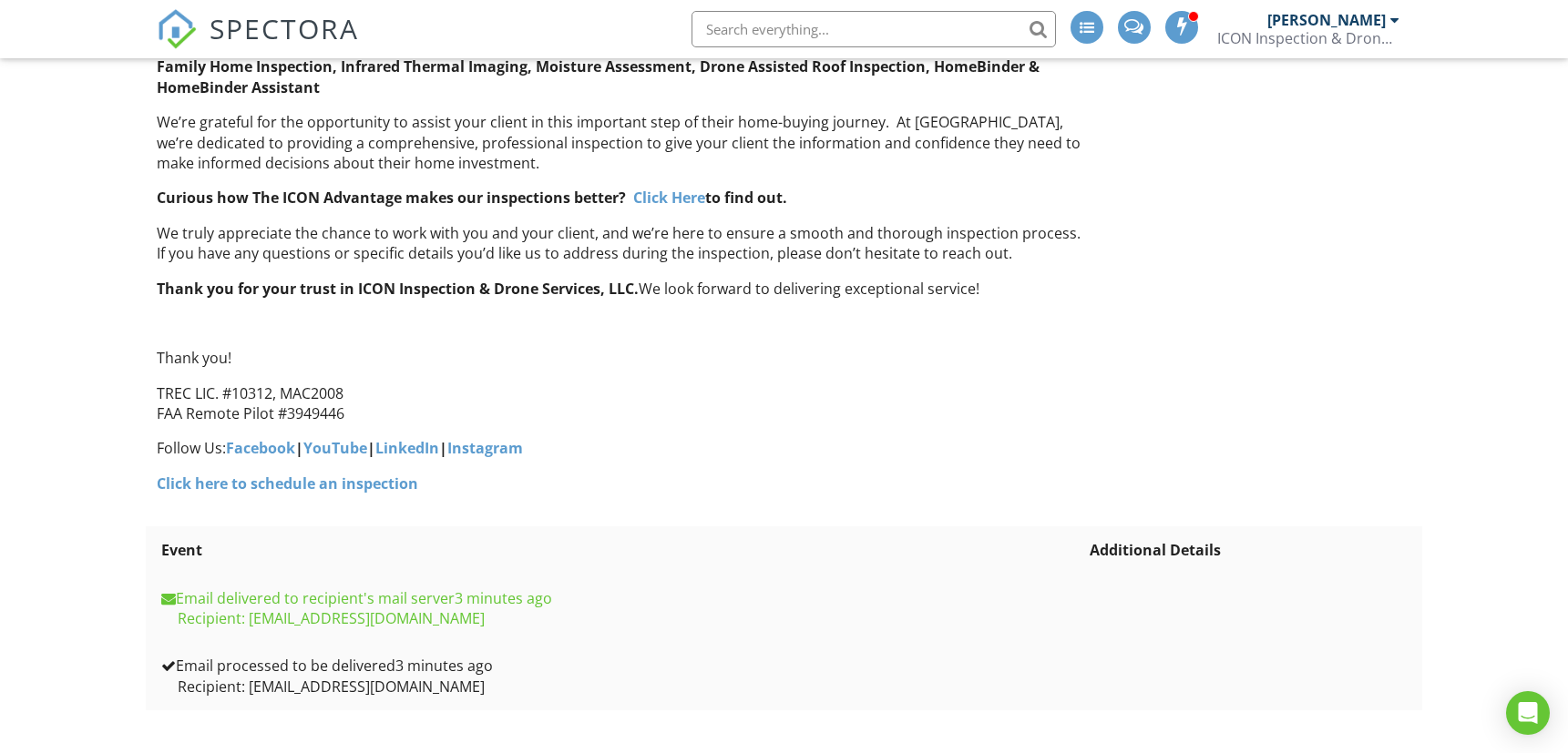
scroll to position [365, 0]
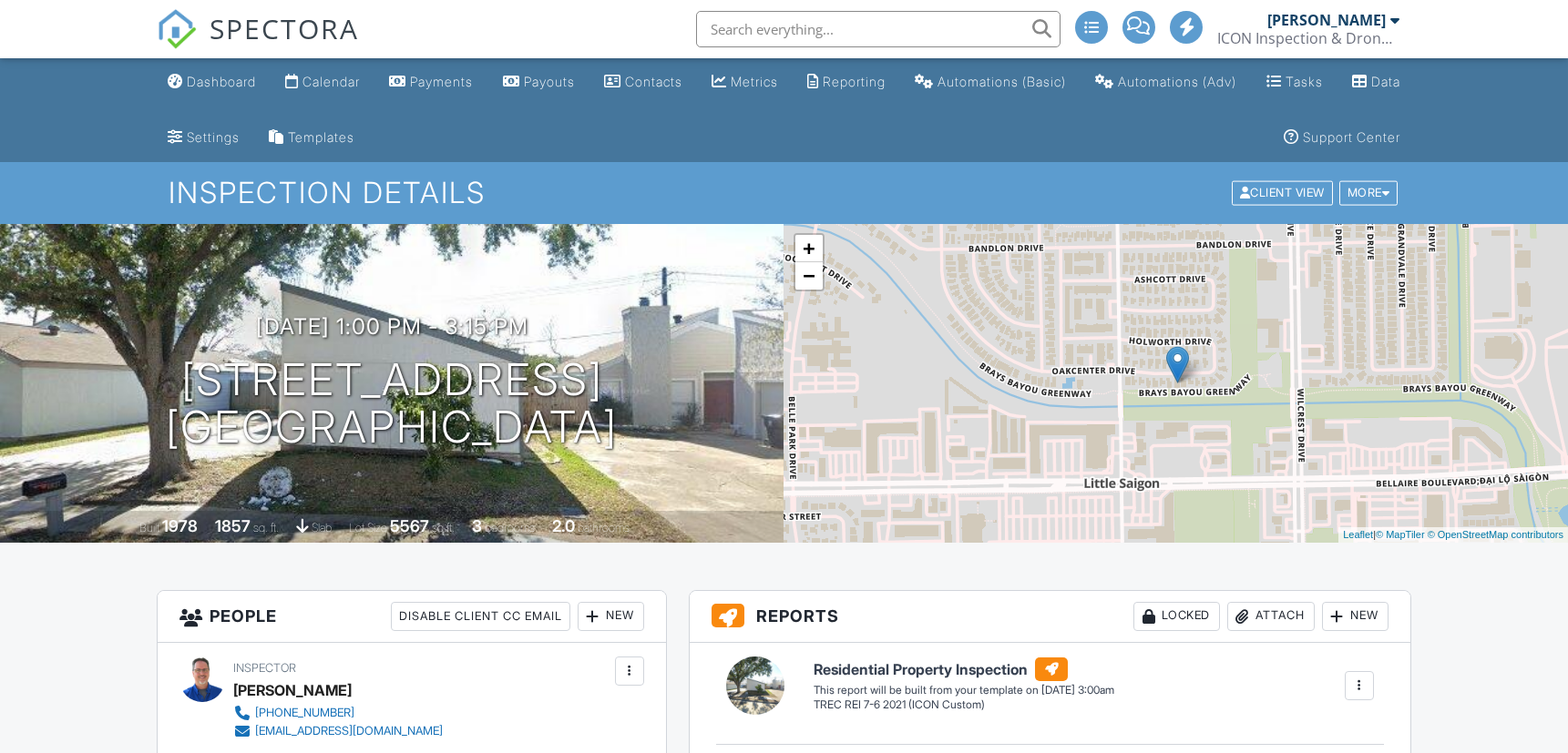
click at [211, 86] on div "Dashboard" at bounding box center [221, 81] width 69 height 15
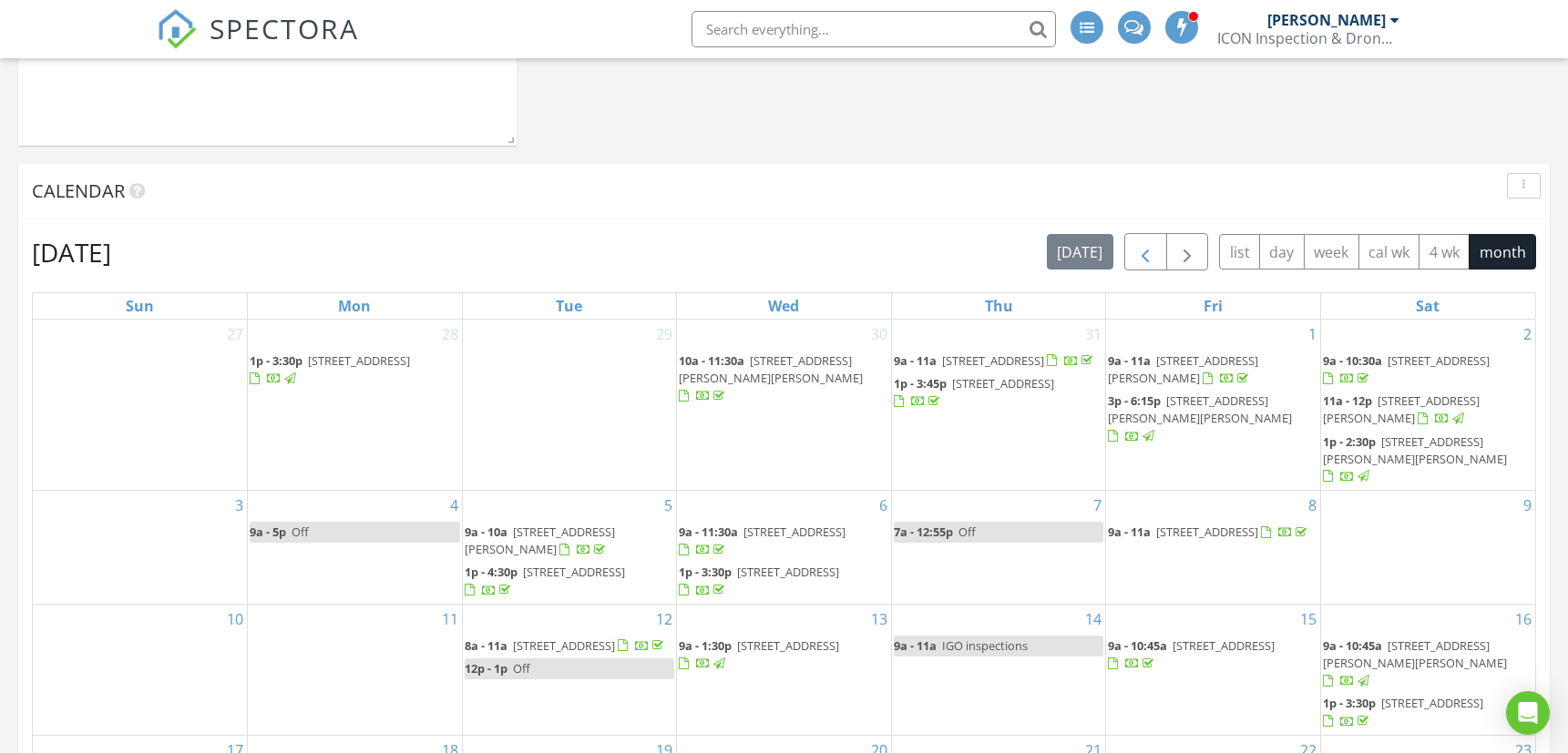
scroll to position [1214, 0]
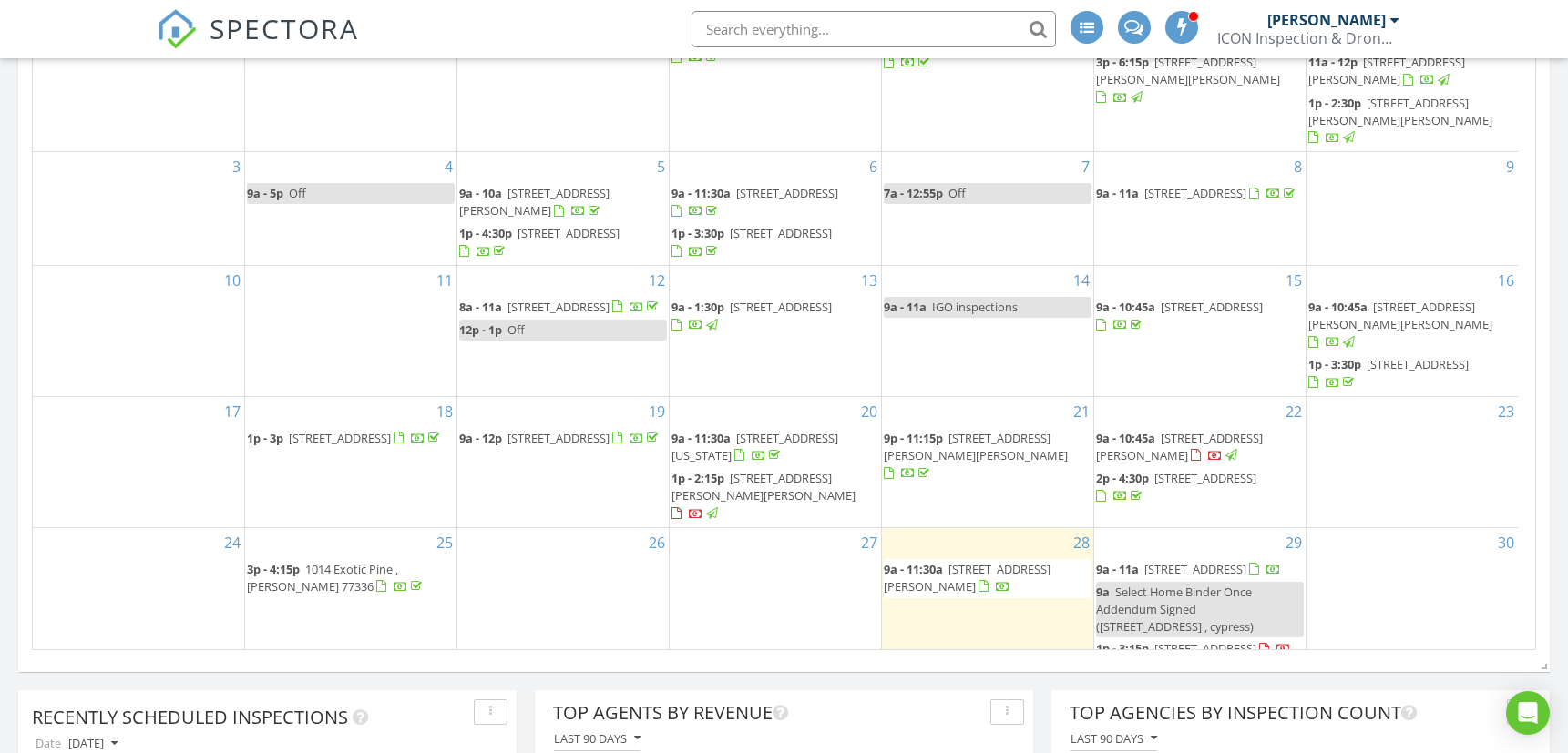
click at [1239, 561] on span "8226 Almera Falls Drive , cypress 77433" at bounding box center [1195, 568] width 102 height 16
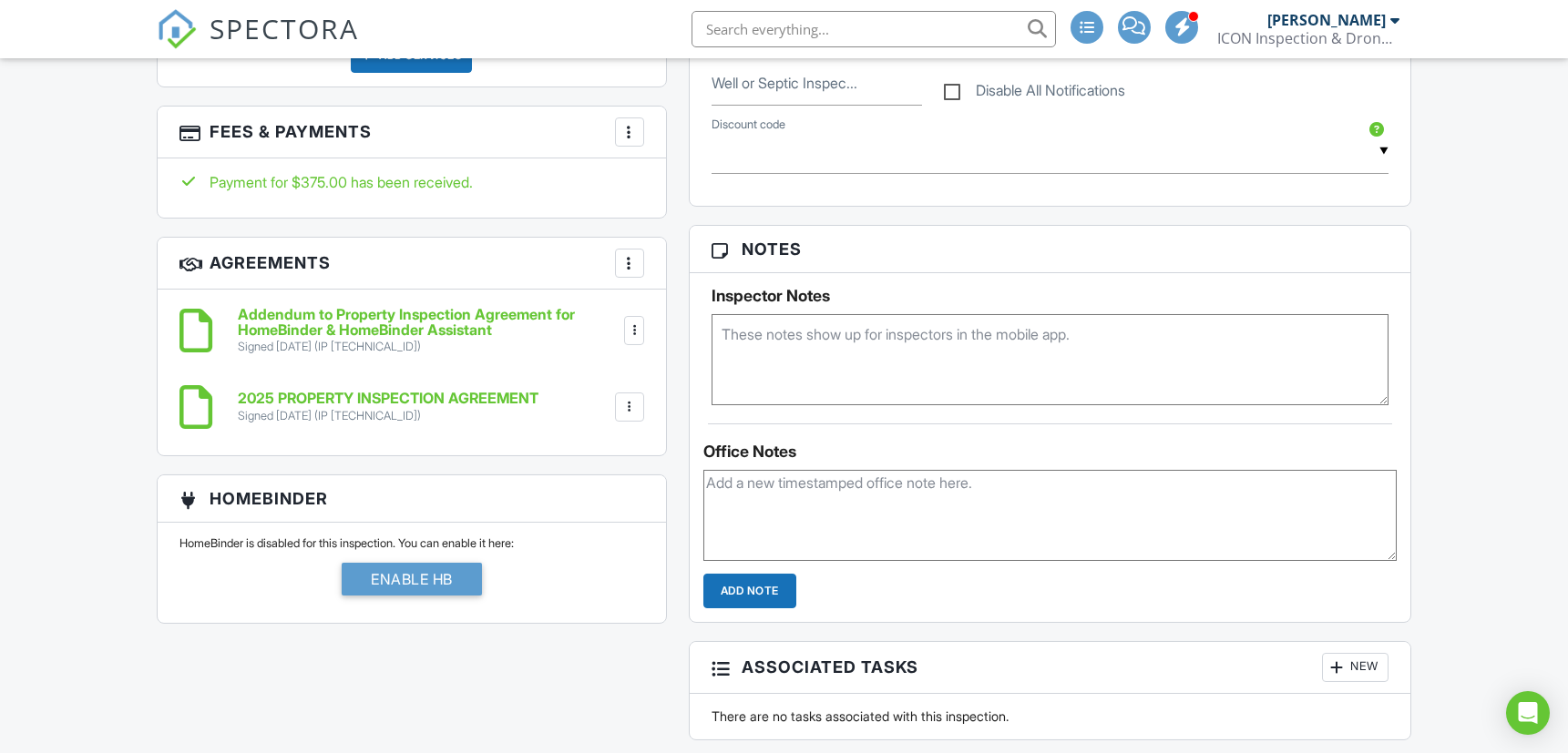
scroll to position [1517, 0]
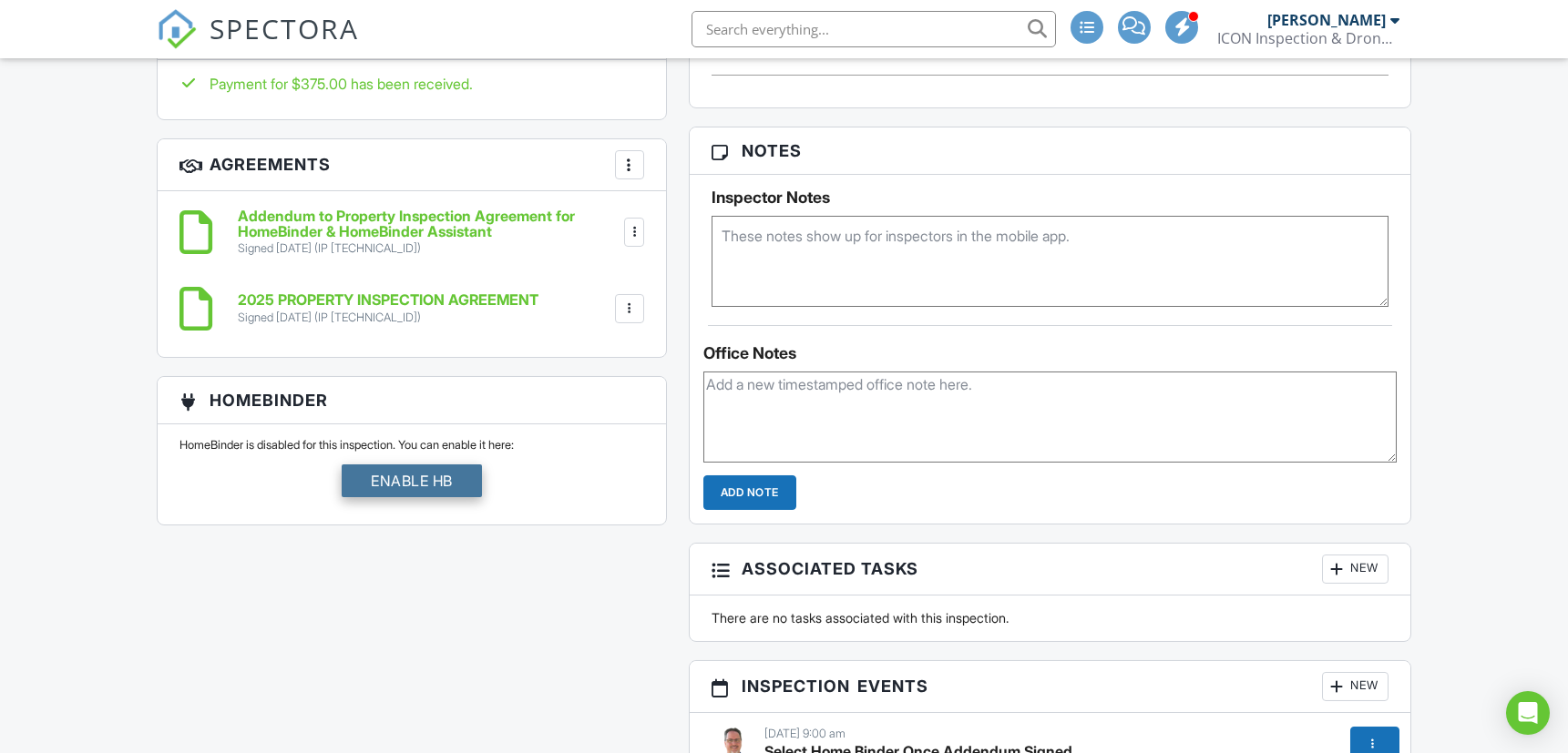
click at [384, 477] on div "Enable HB" at bounding box center [412, 480] width 141 height 33
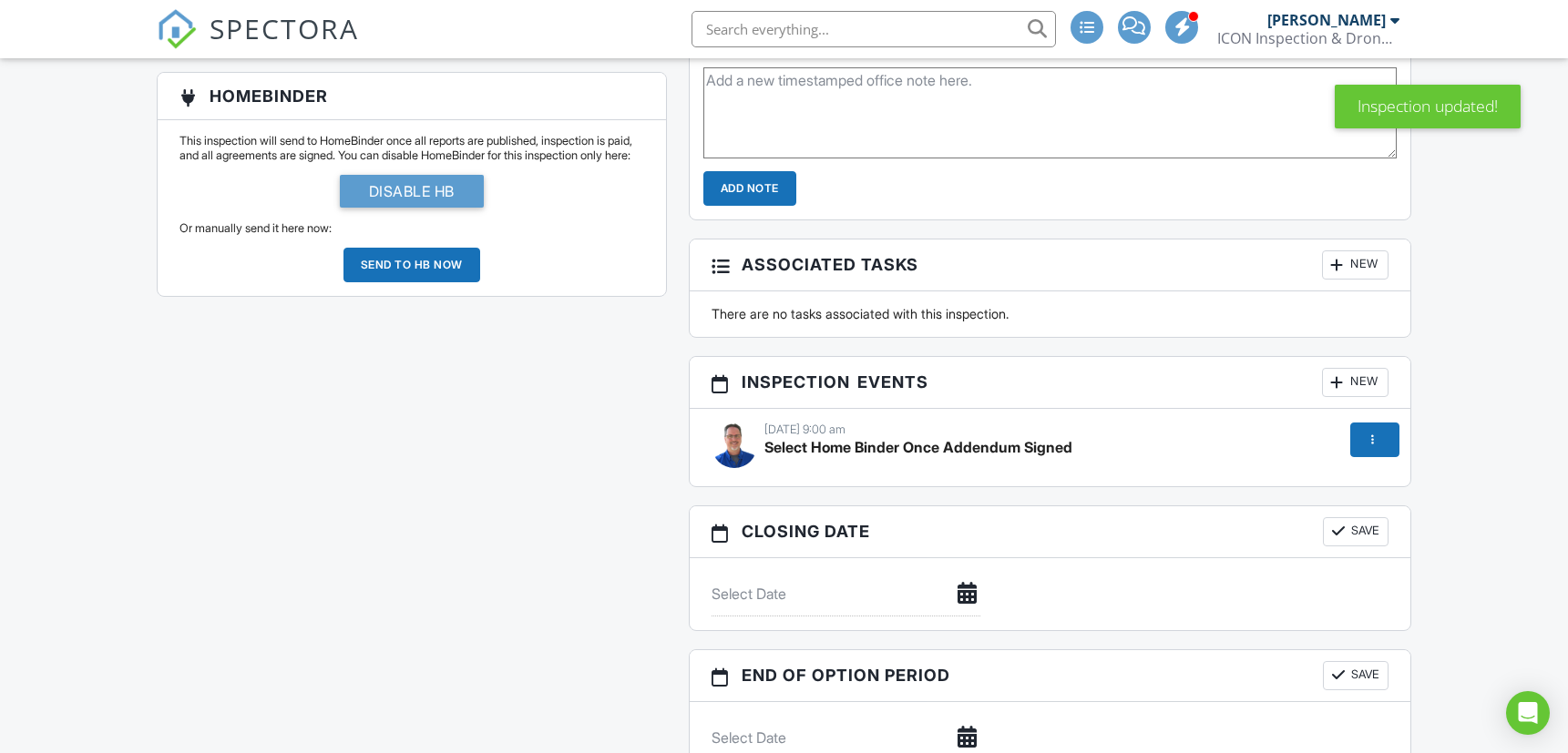
click at [1382, 436] on div at bounding box center [1374, 440] width 49 height 34
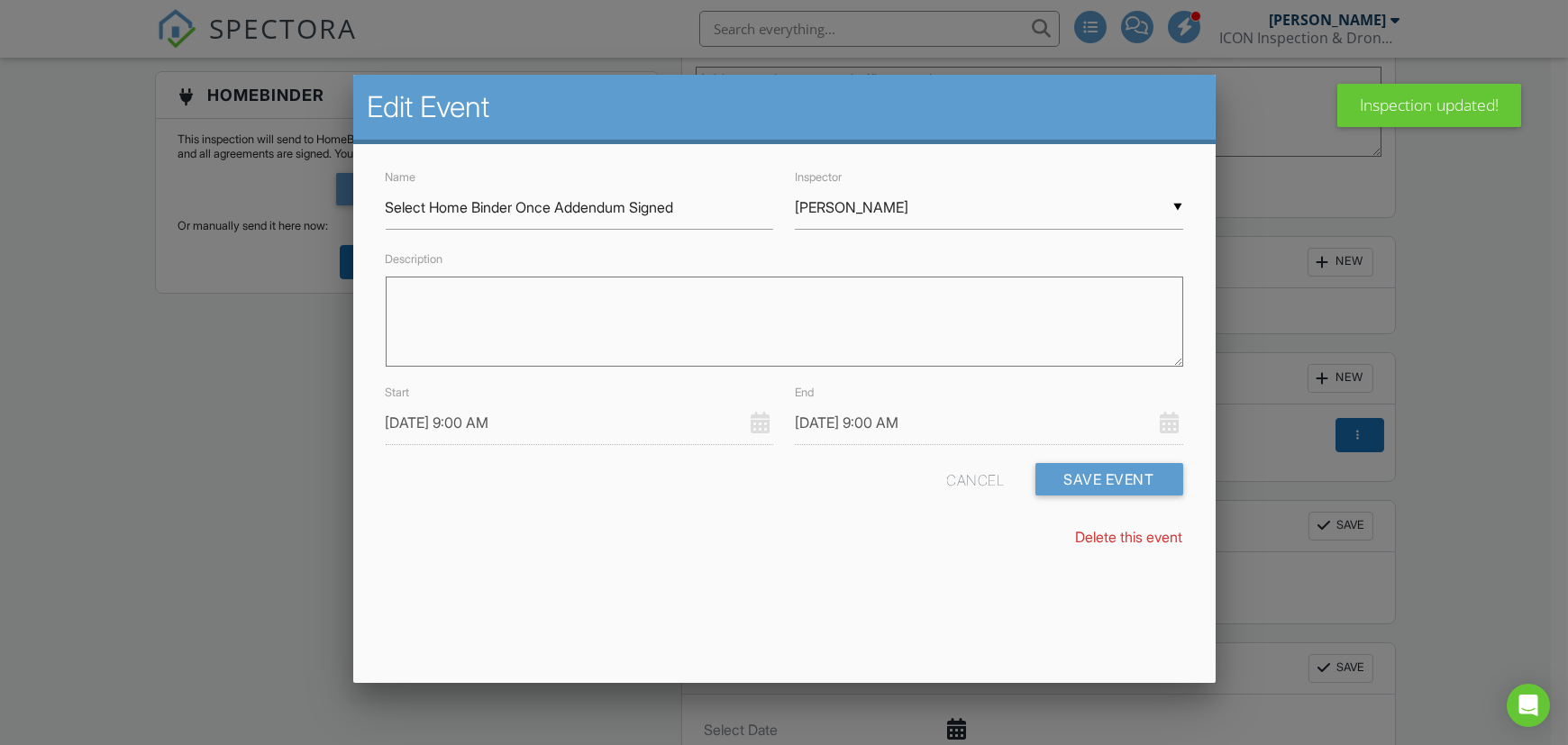
click at [1151, 537] on link "Delete this event" at bounding box center [1129, 537] width 107 height 18
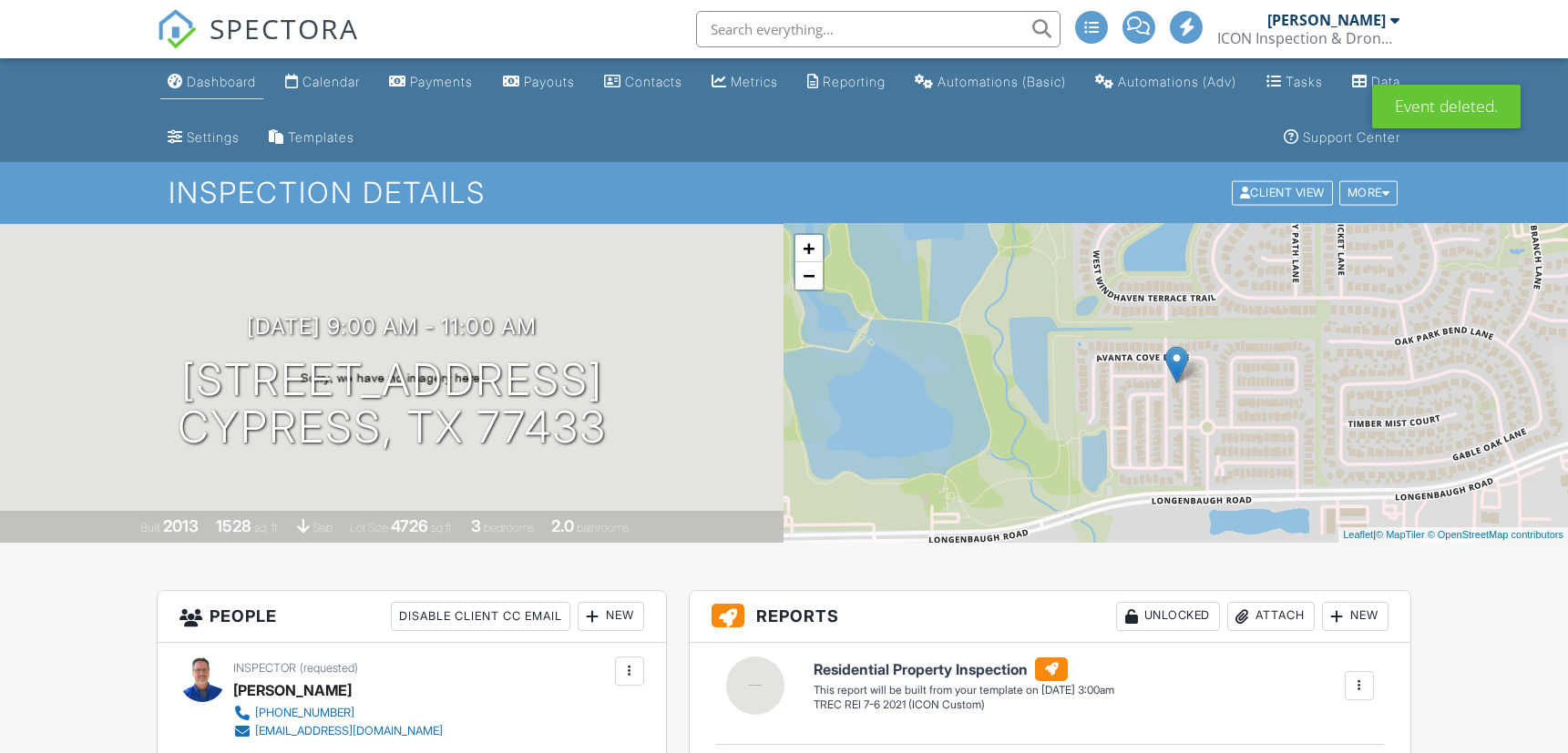
click at [195, 87] on div "Dashboard" at bounding box center [221, 81] width 69 height 15
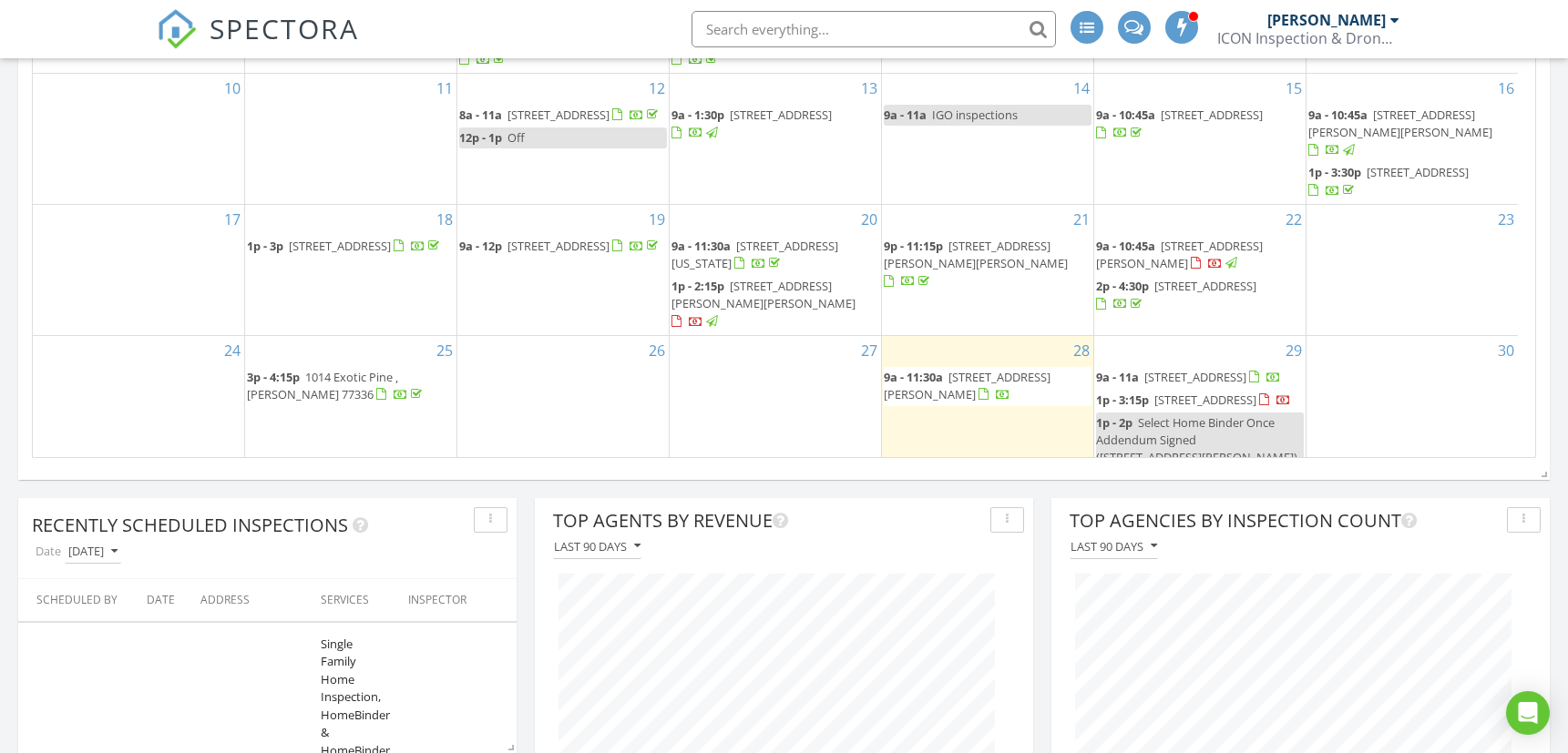
scroll to position [1402, 0]
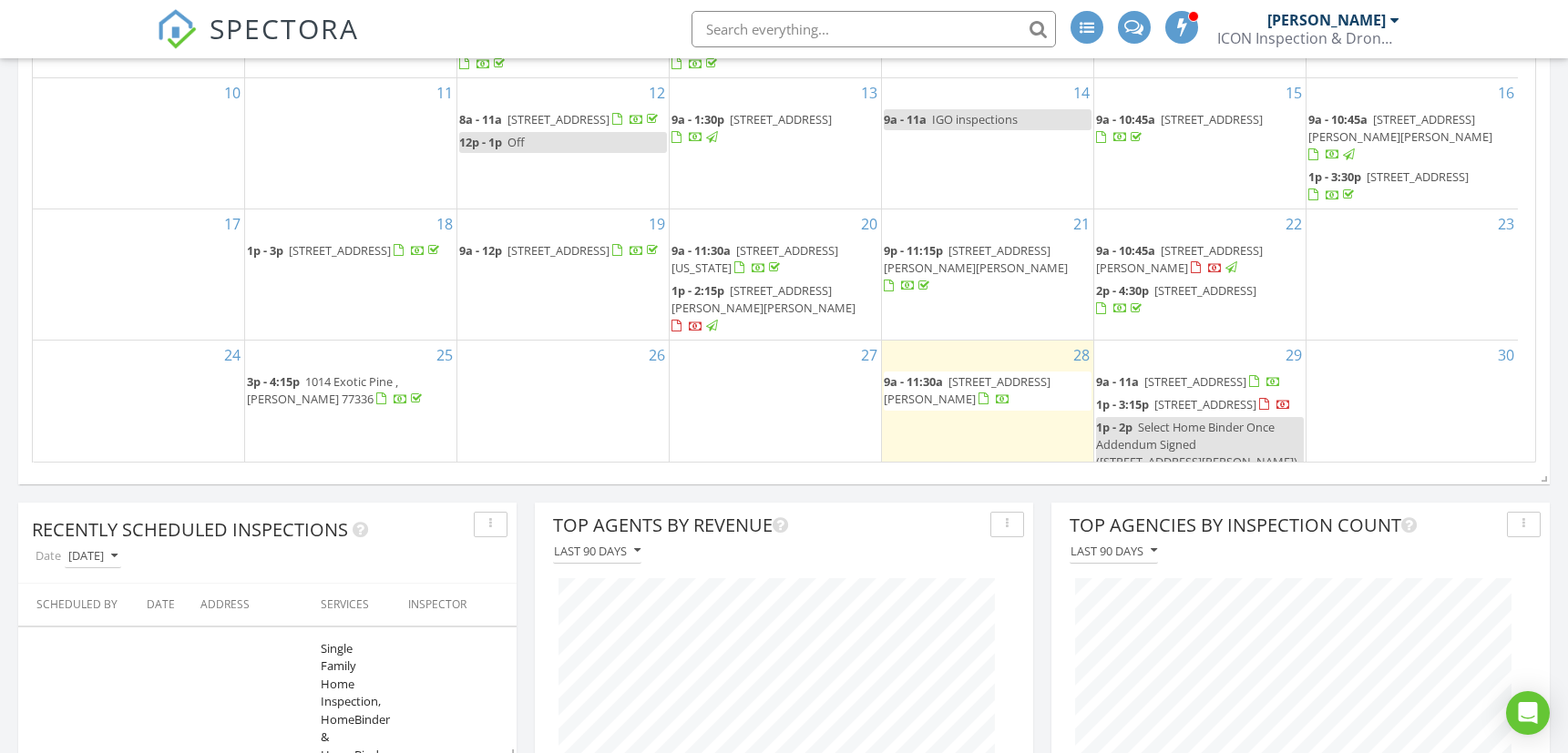
click at [749, 282] on span "1215 Peter Pine St, Huffman 77336" at bounding box center [763, 299] width 184 height 33
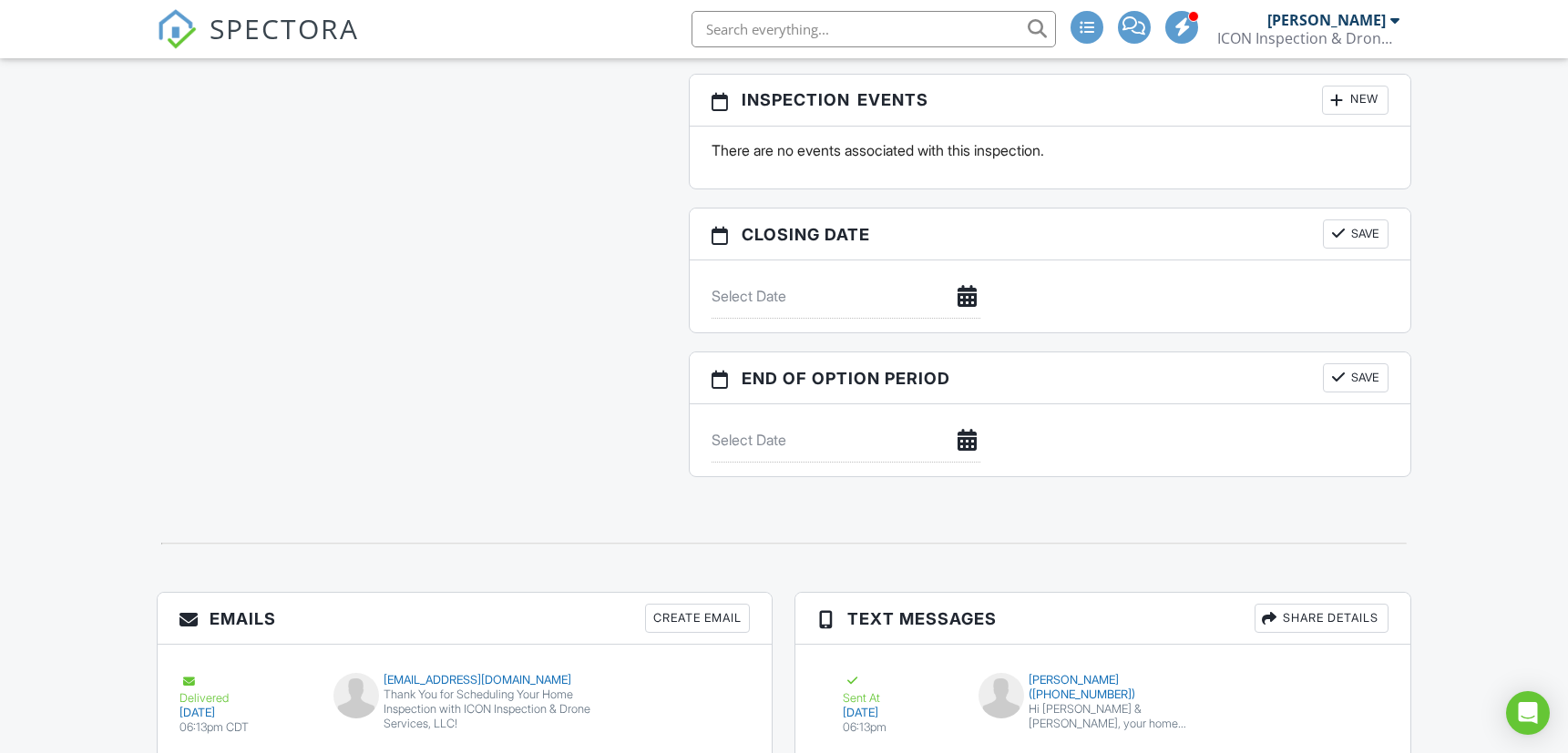
scroll to position [2427, 0]
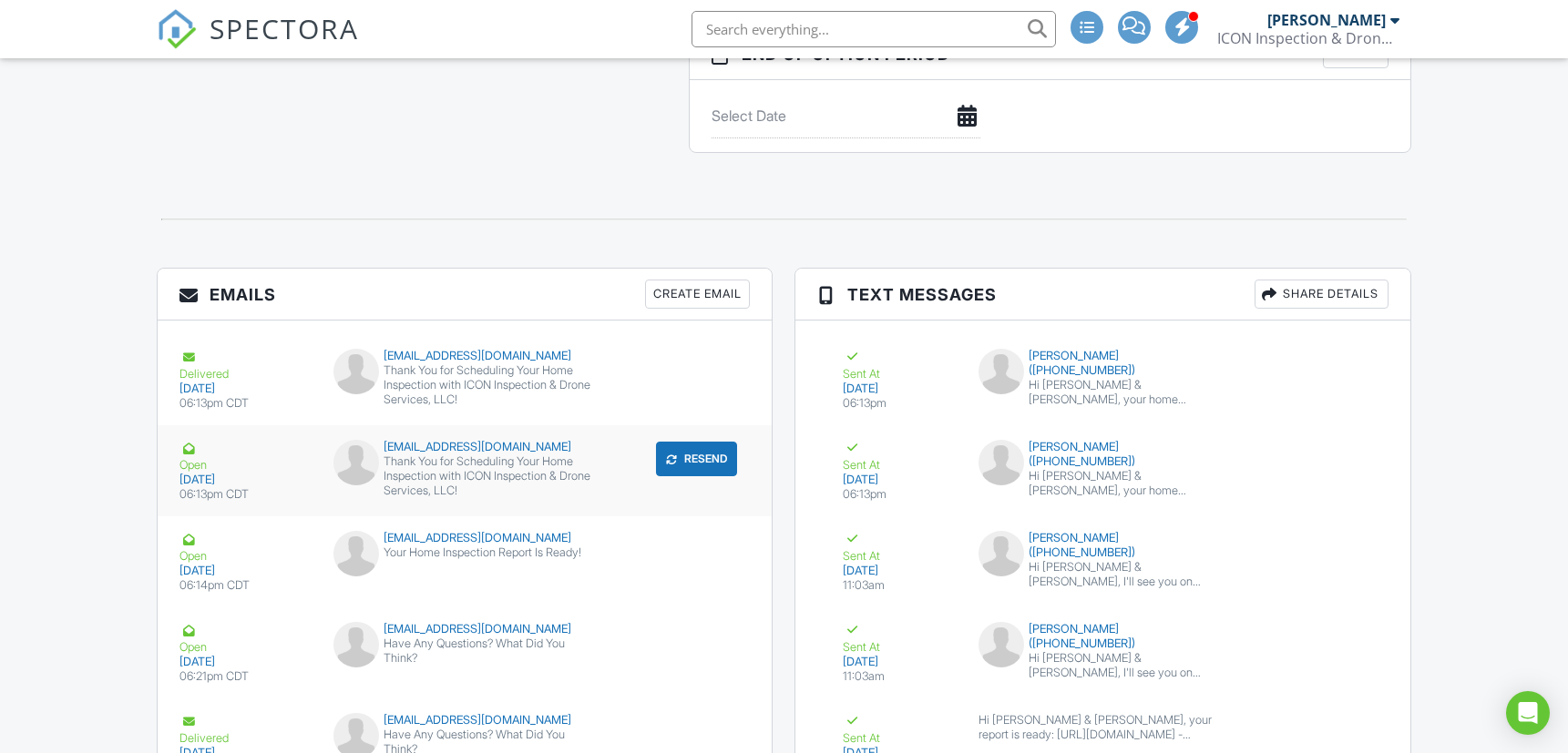
click at [688, 451] on button "Resend" at bounding box center [696, 459] width 81 height 34
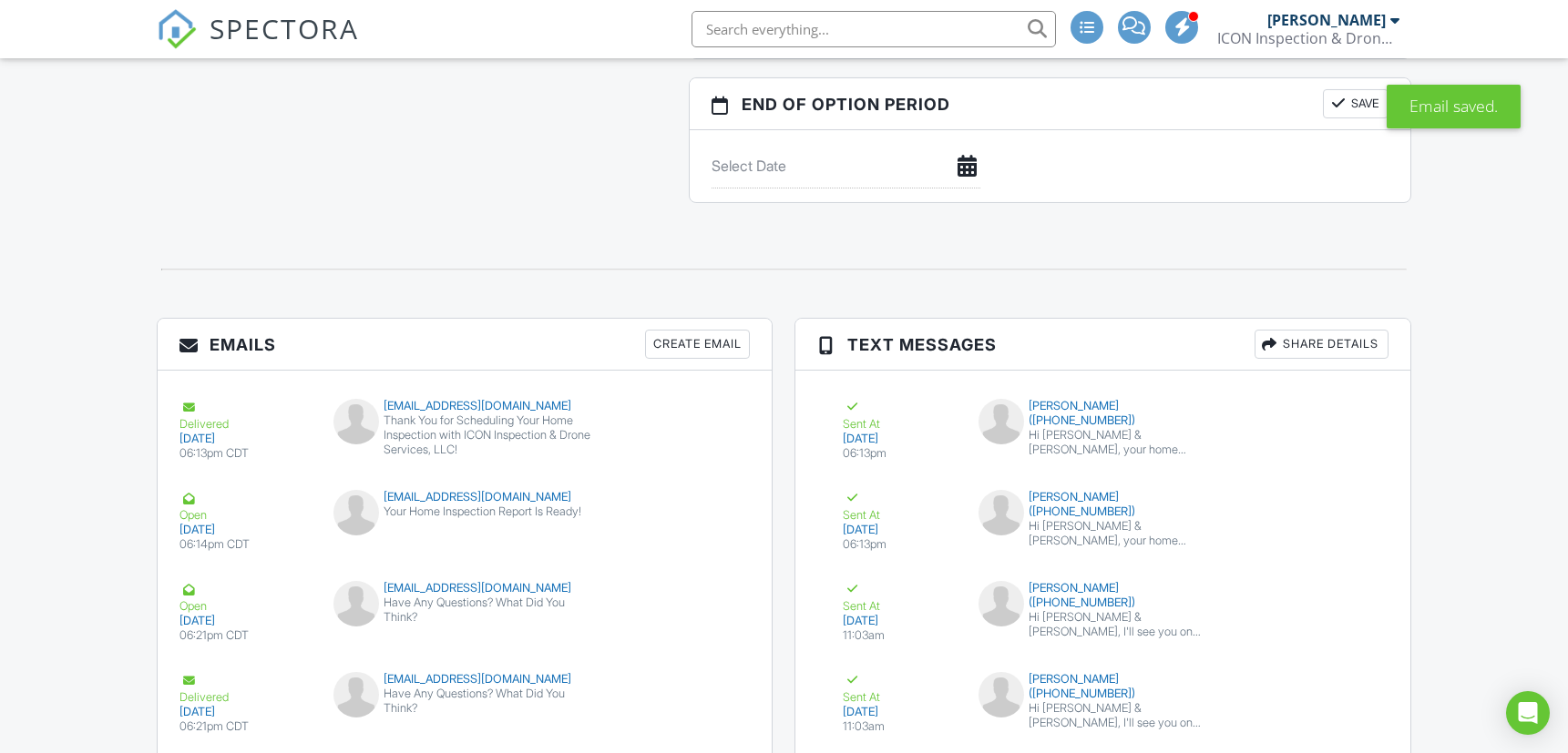
scroll to position [2427, 0]
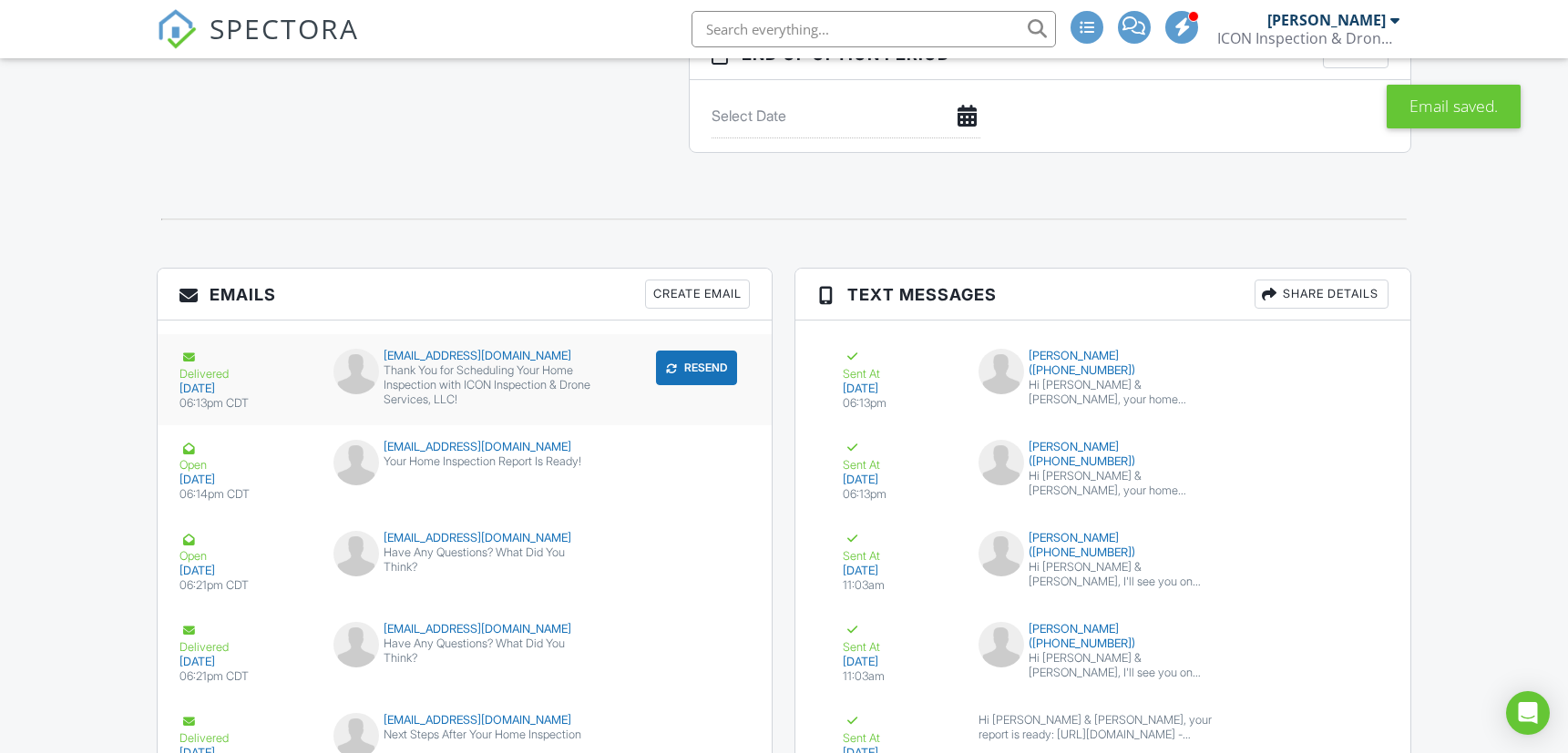
click at [714, 367] on button "Resend" at bounding box center [696, 367] width 81 height 34
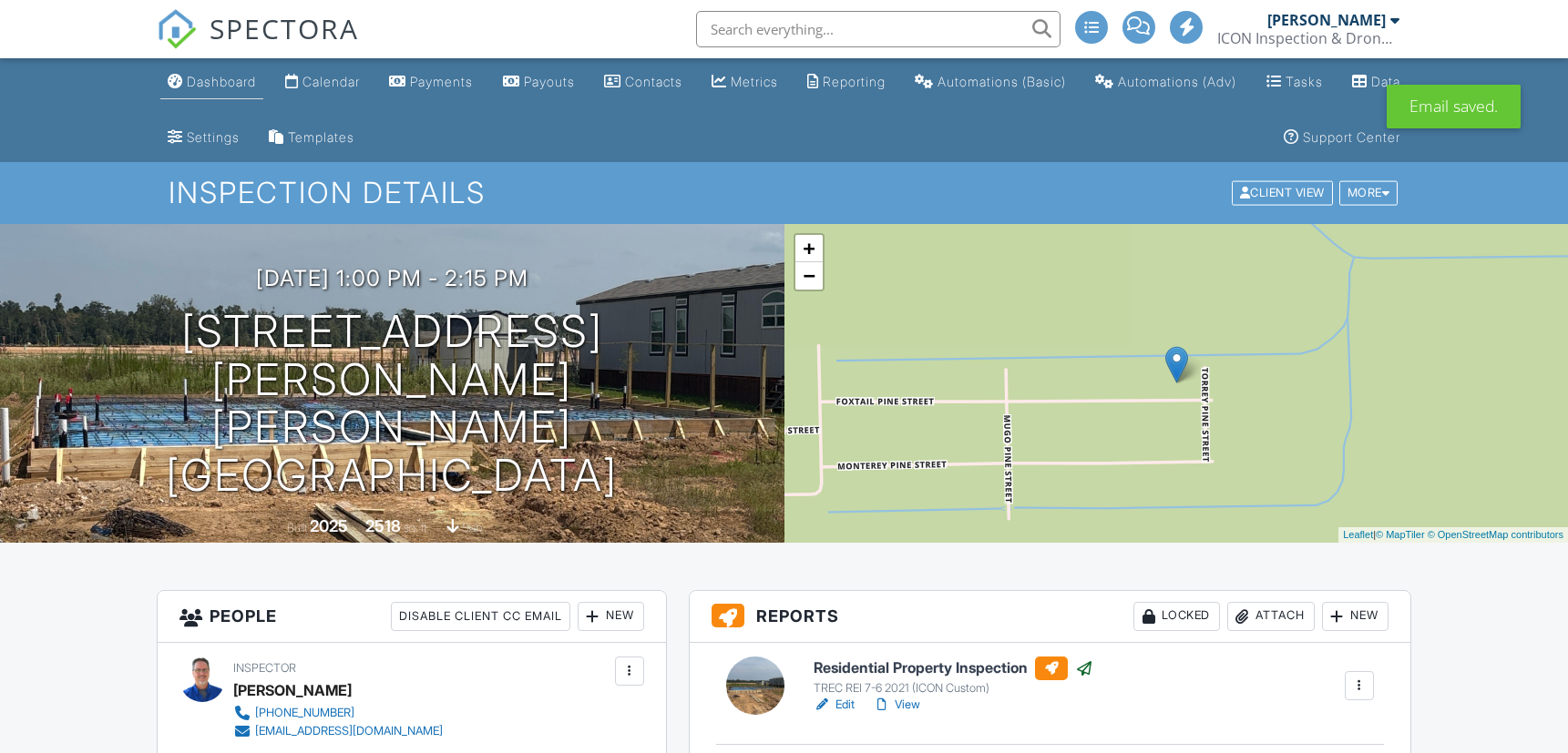
click at [194, 78] on div "Dashboard" at bounding box center [221, 81] width 69 height 15
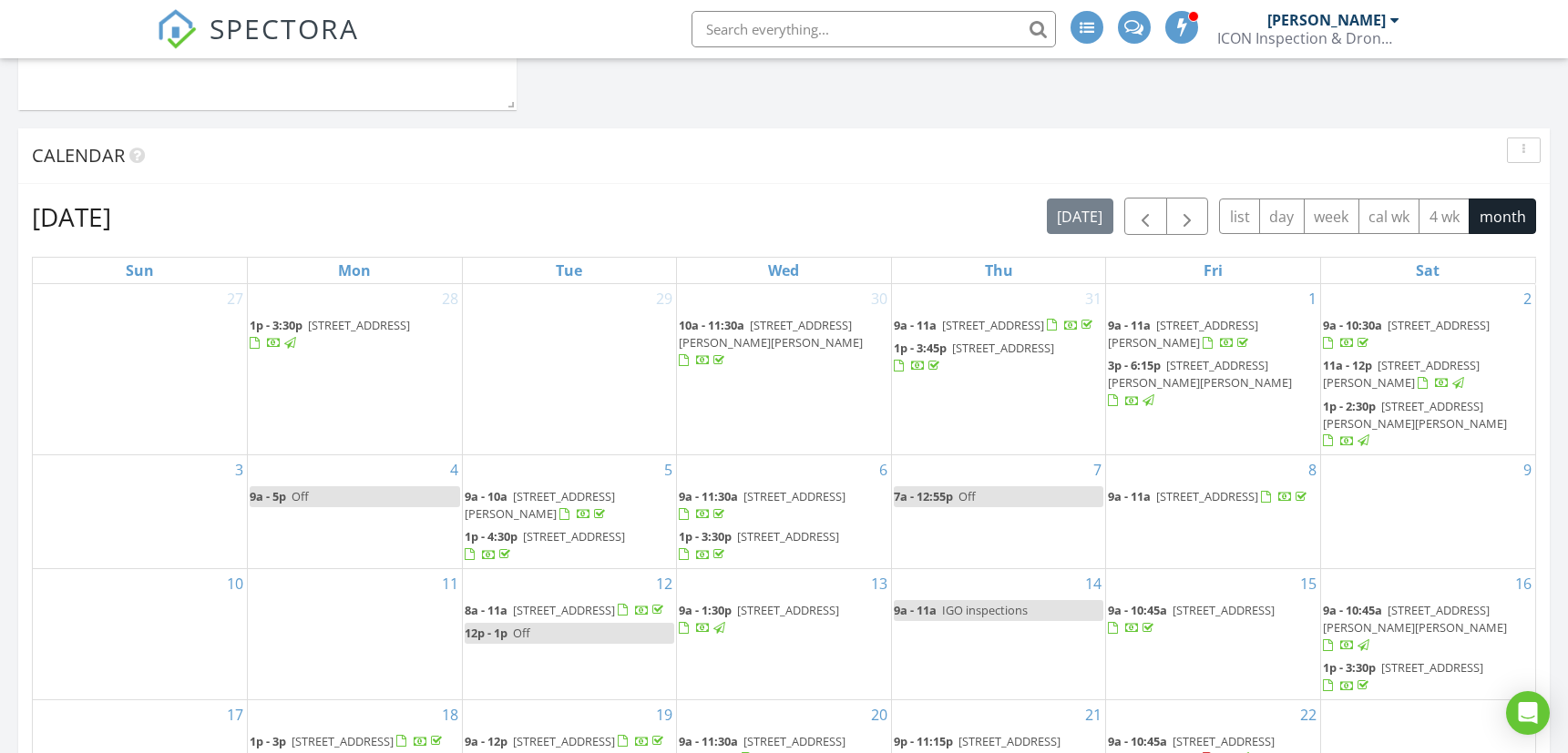
scroll to position [1214, 0]
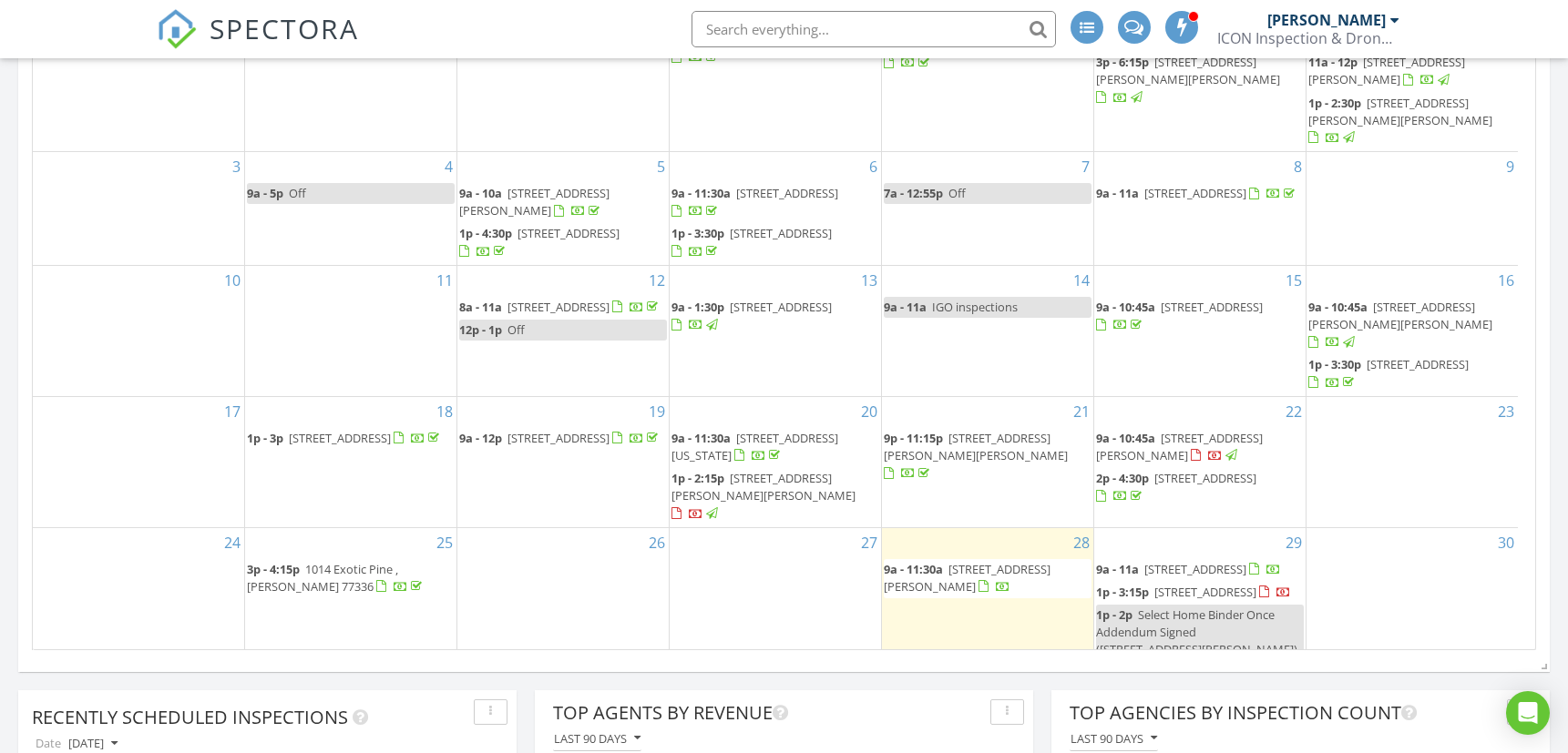
click at [1219, 430] on span "1109 Longleaf Pine St, Huffman 77336" at bounding box center [1179, 446] width 167 height 33
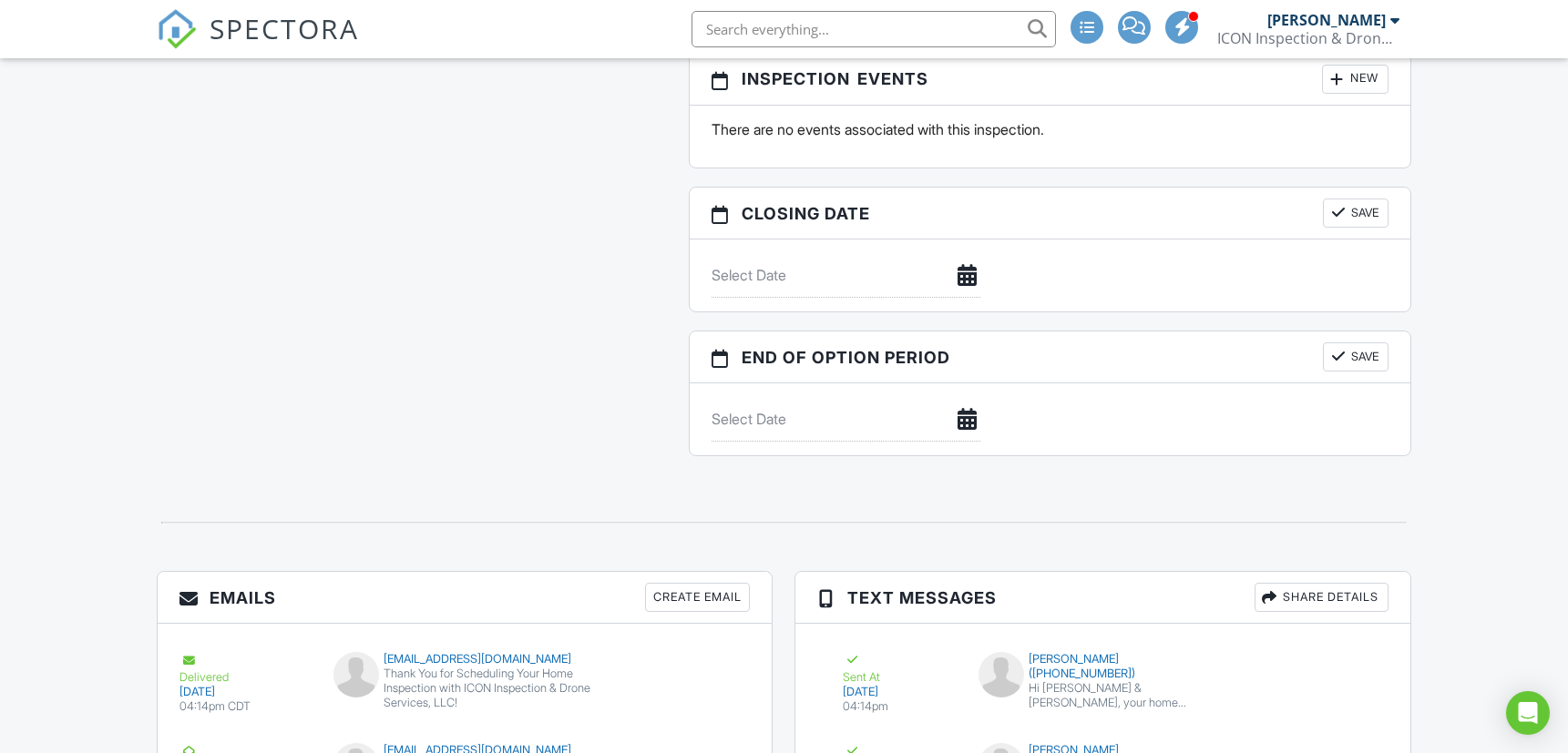
scroll to position [2427, 0]
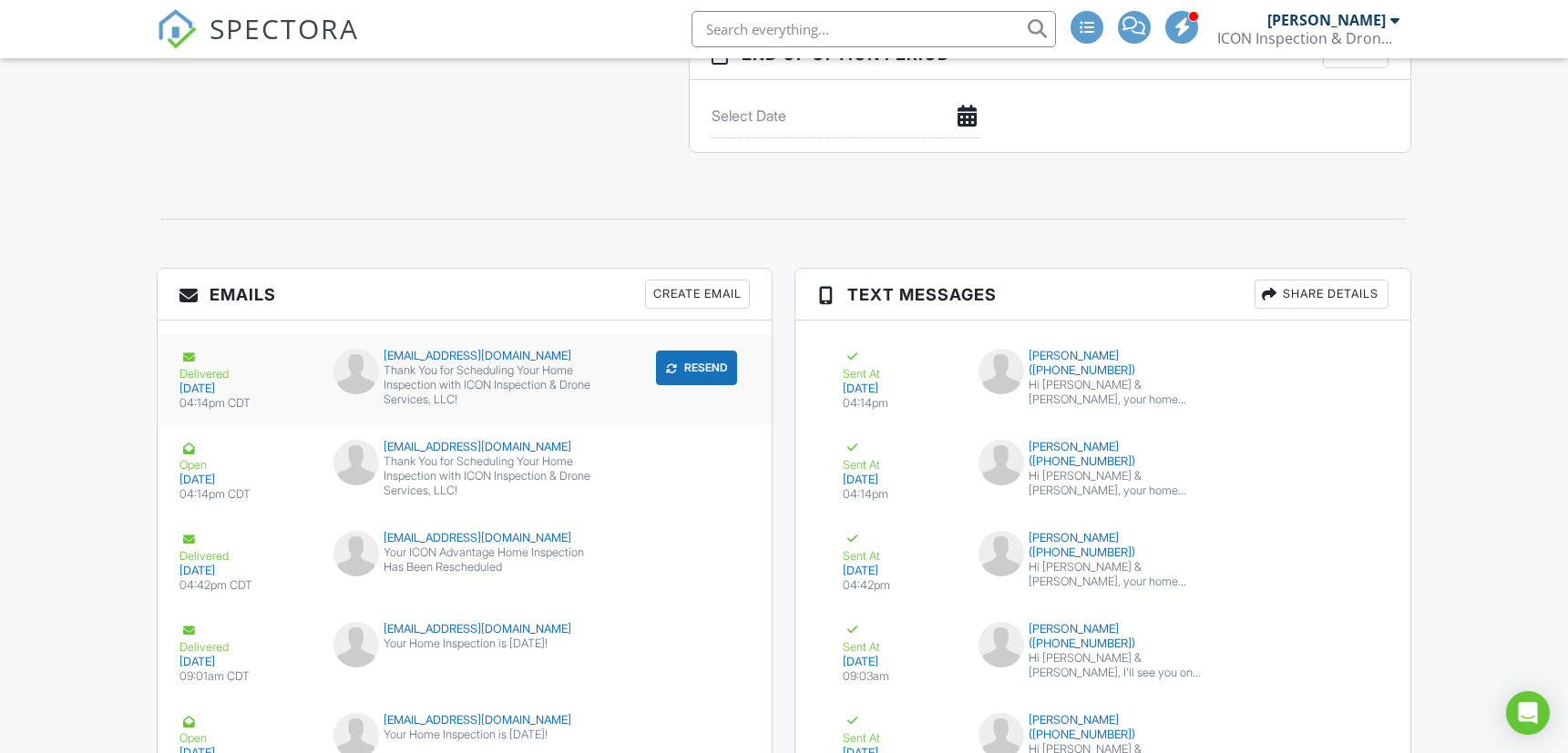
click at [691, 375] on button "Resend" at bounding box center [696, 367] width 81 height 34
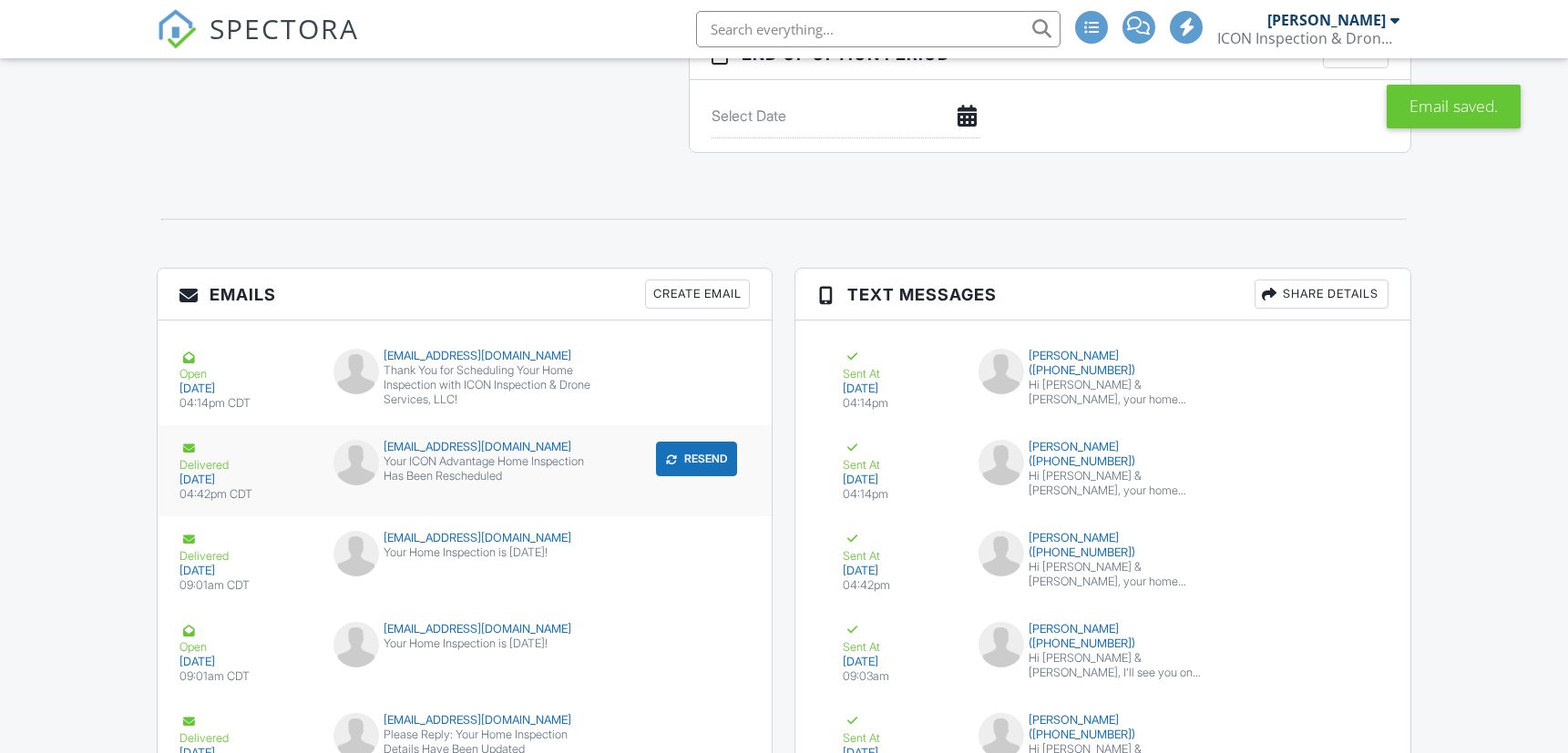
click at [707, 454] on button "Resend" at bounding box center [696, 459] width 81 height 34
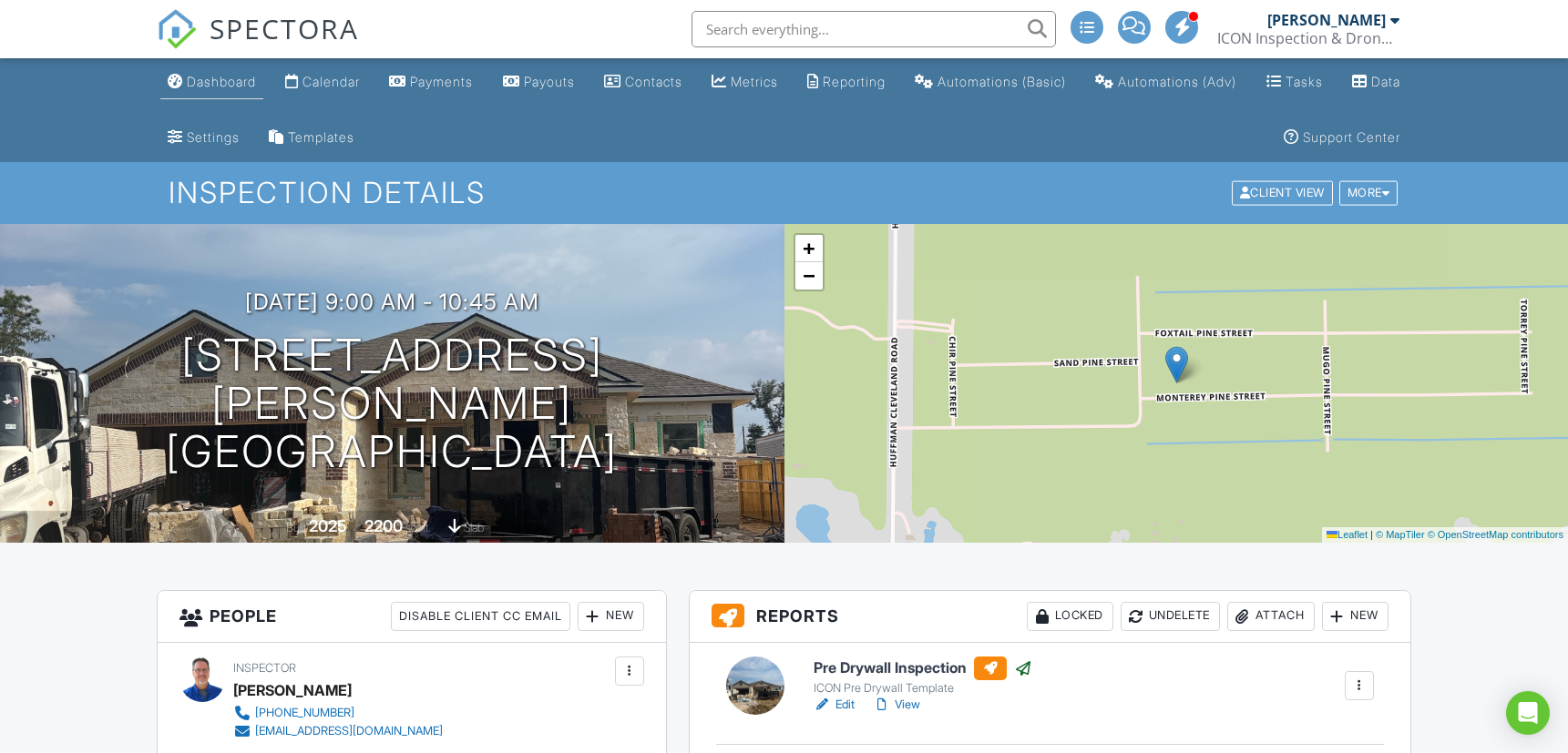
click at [202, 86] on div "Dashboard" at bounding box center [221, 81] width 69 height 15
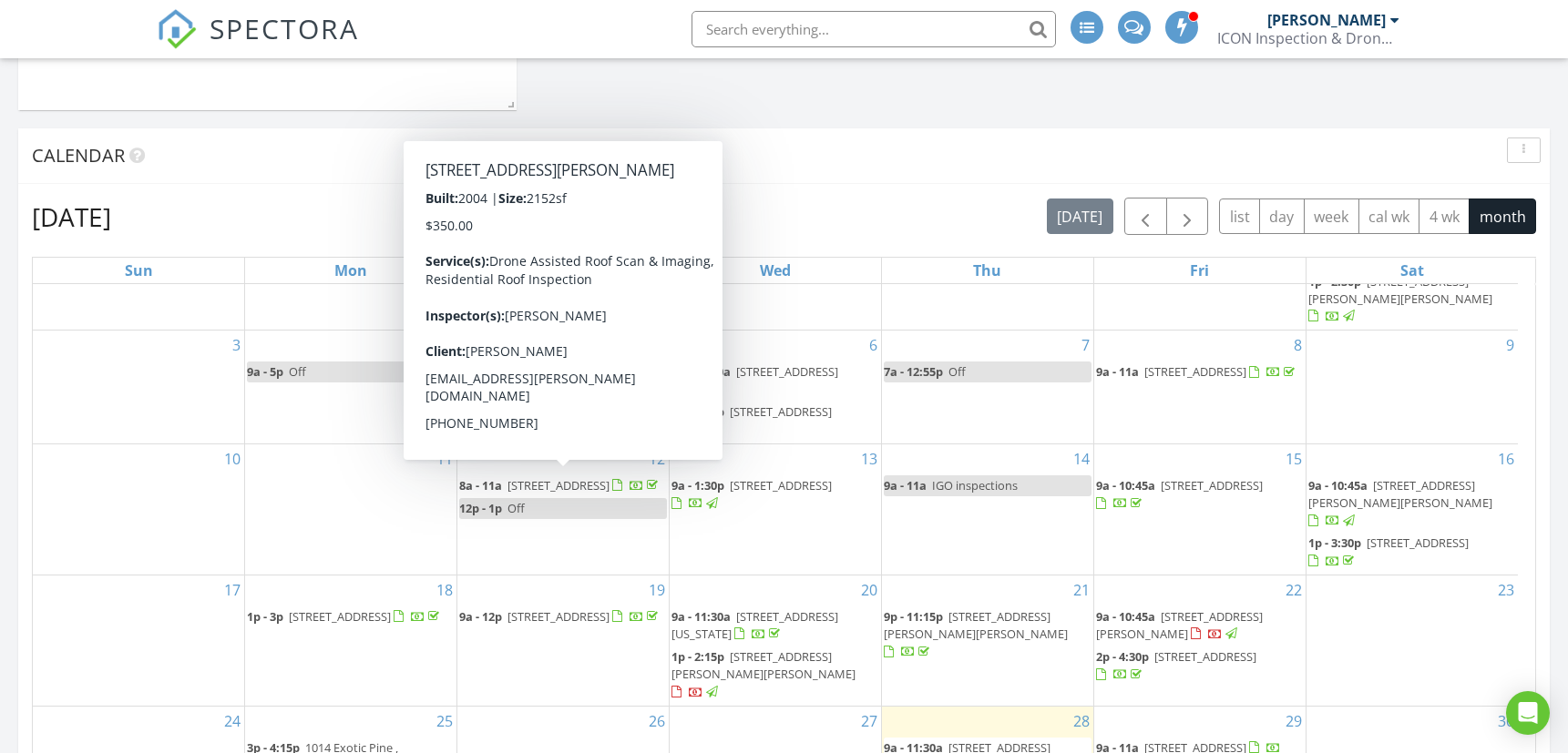
scroll to position [129, 0]
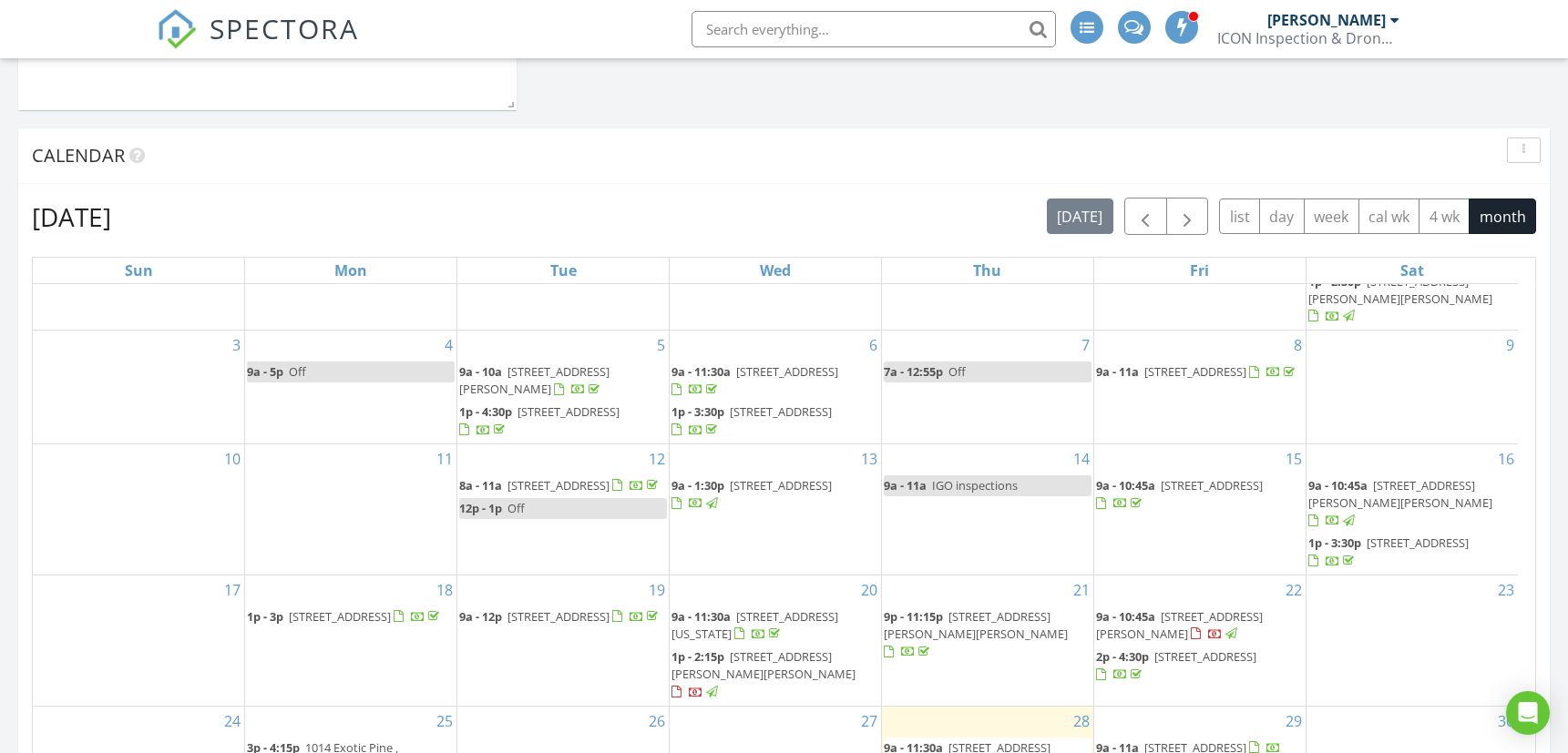
click at [1249, 609] on span "1109 Longleaf Pine St, Huffman 77336" at bounding box center [1179, 625] width 167 height 33
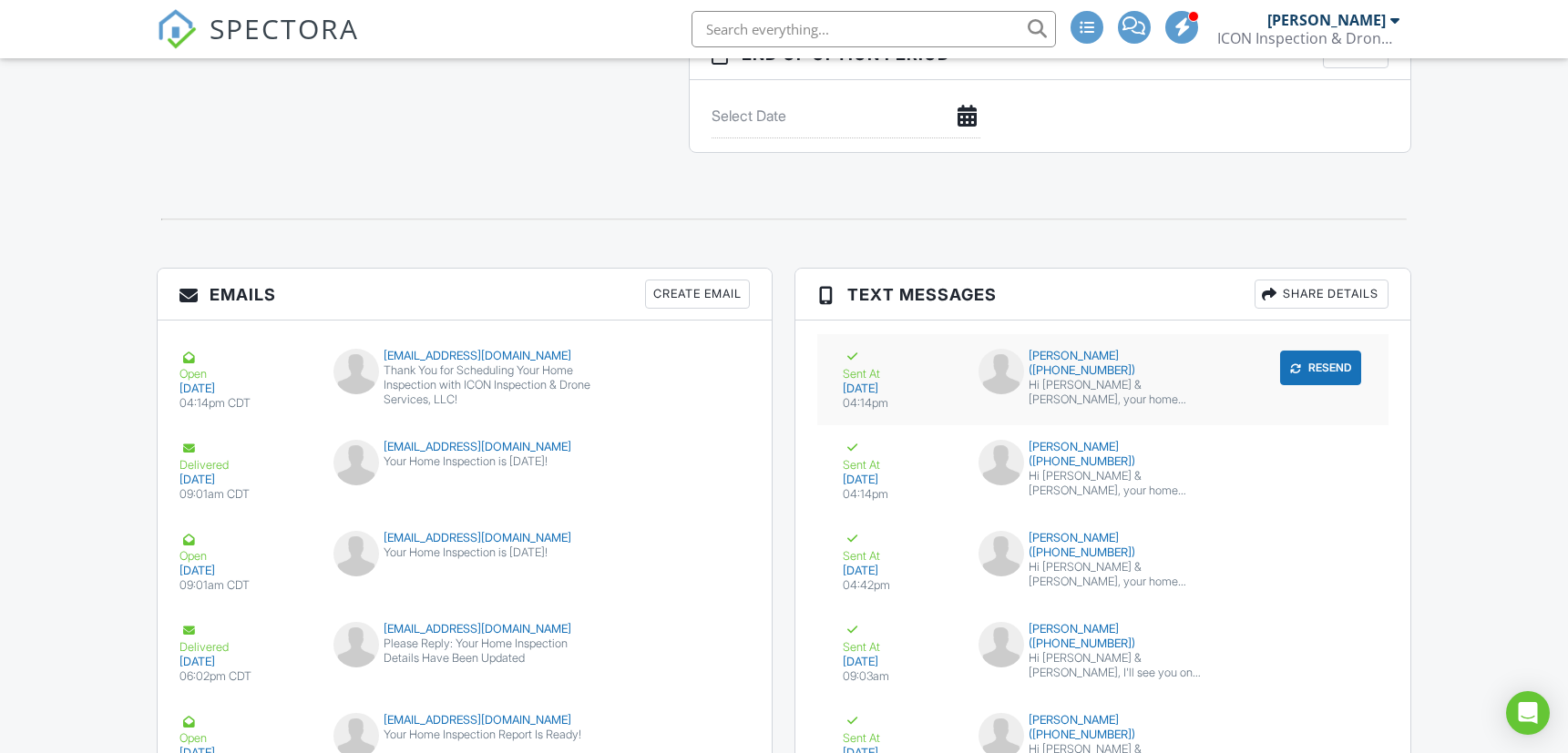
click at [1311, 367] on button "Resend" at bounding box center [1320, 367] width 81 height 34
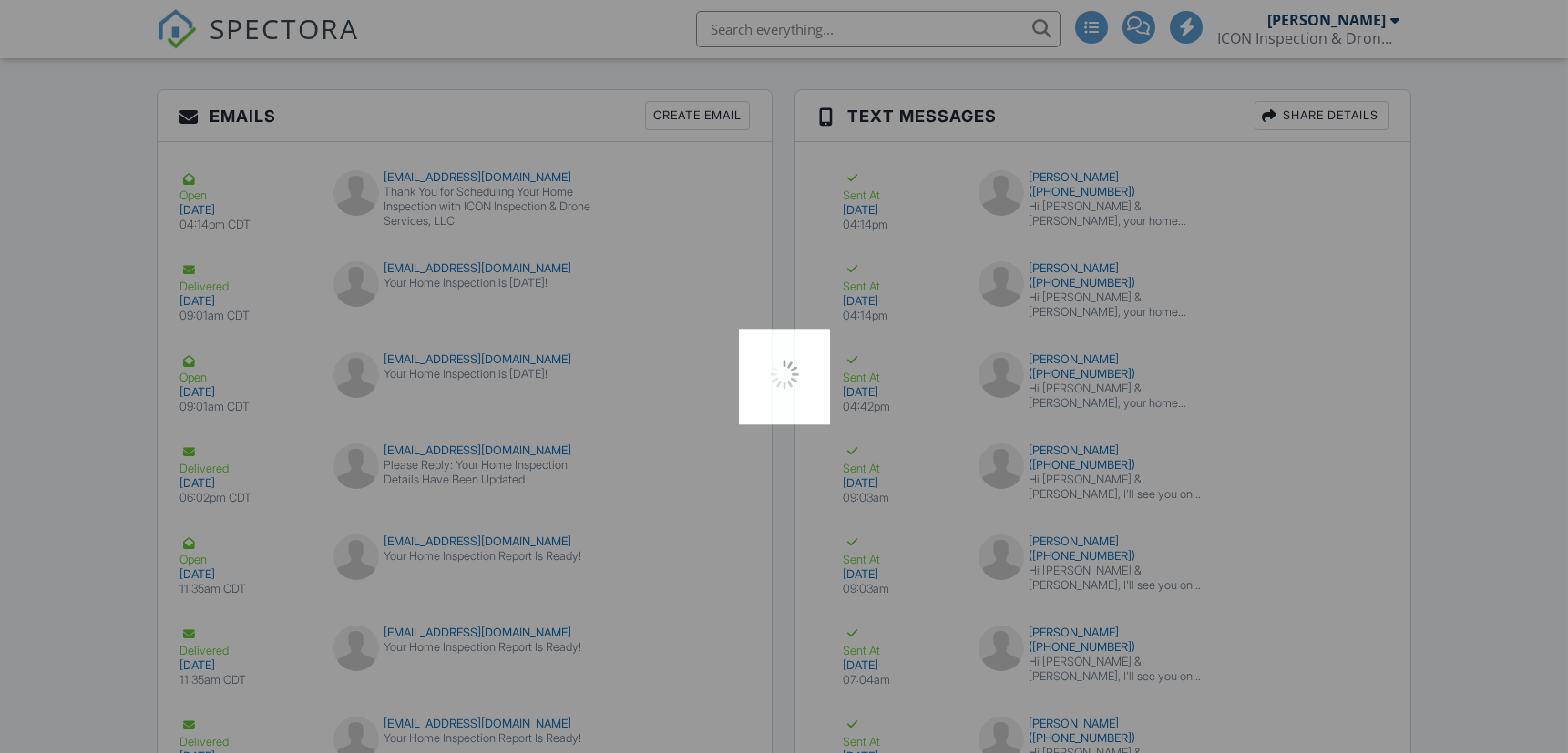
scroll to position [2427, 0]
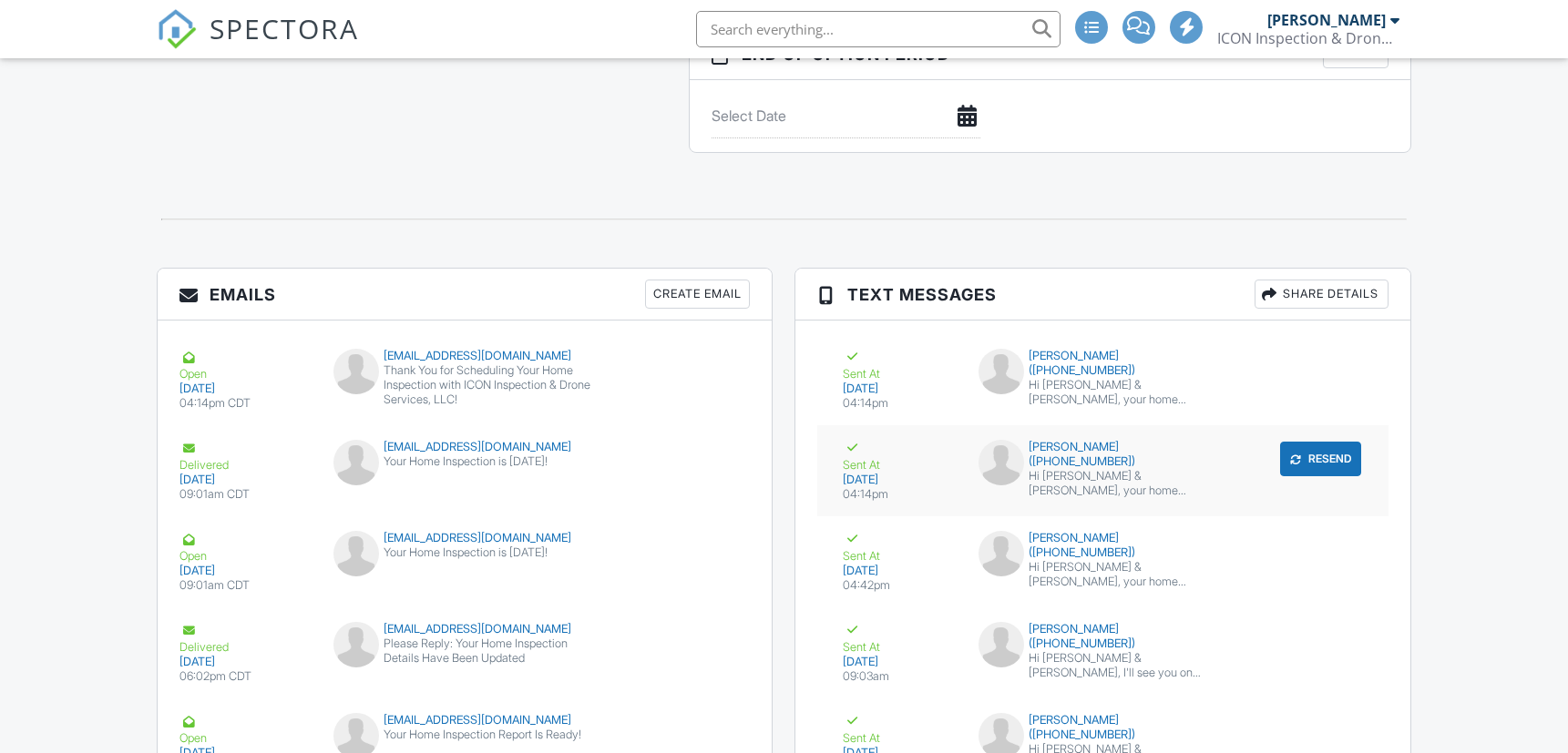
click at [1309, 460] on button "Resend" at bounding box center [1320, 459] width 81 height 34
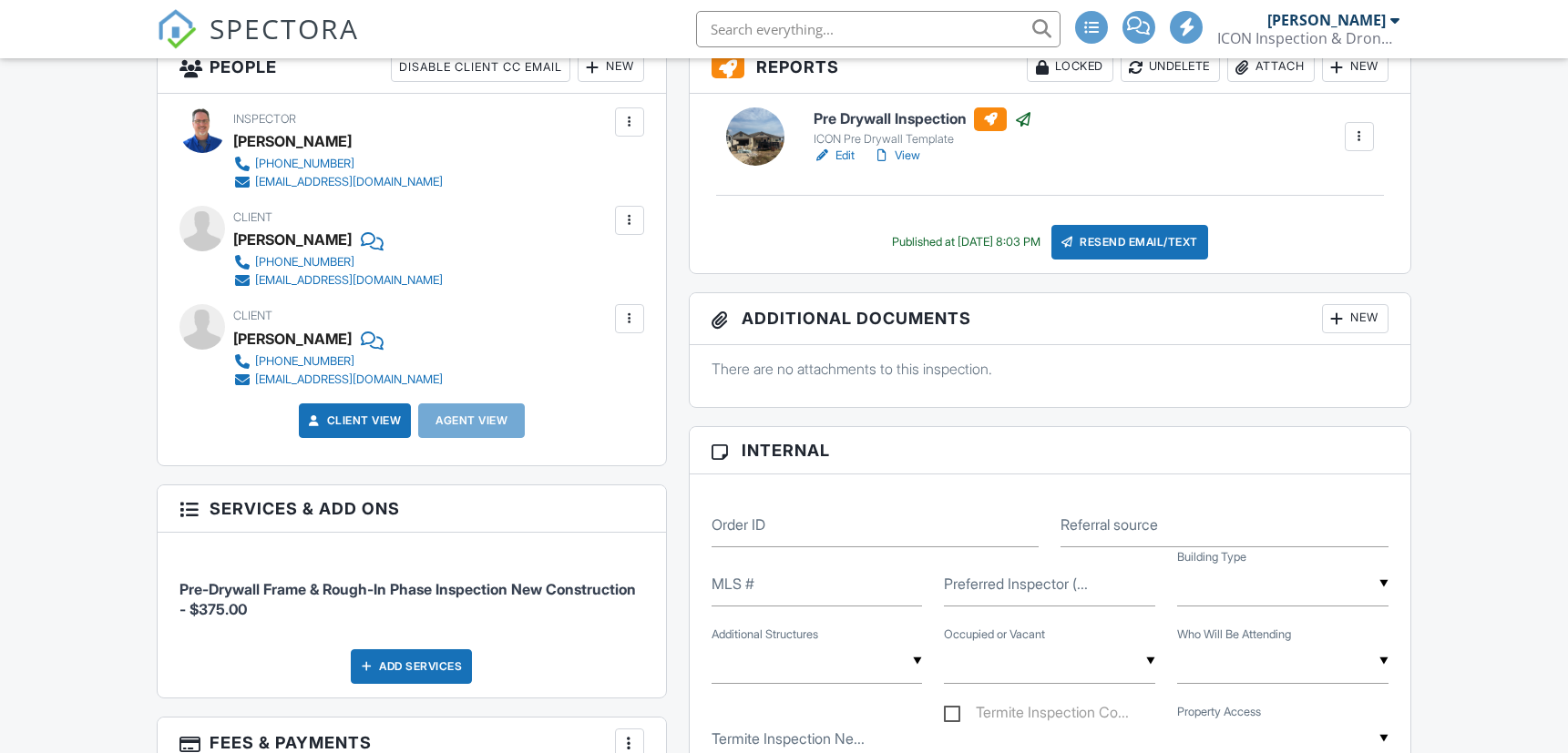
scroll to position [0, 0]
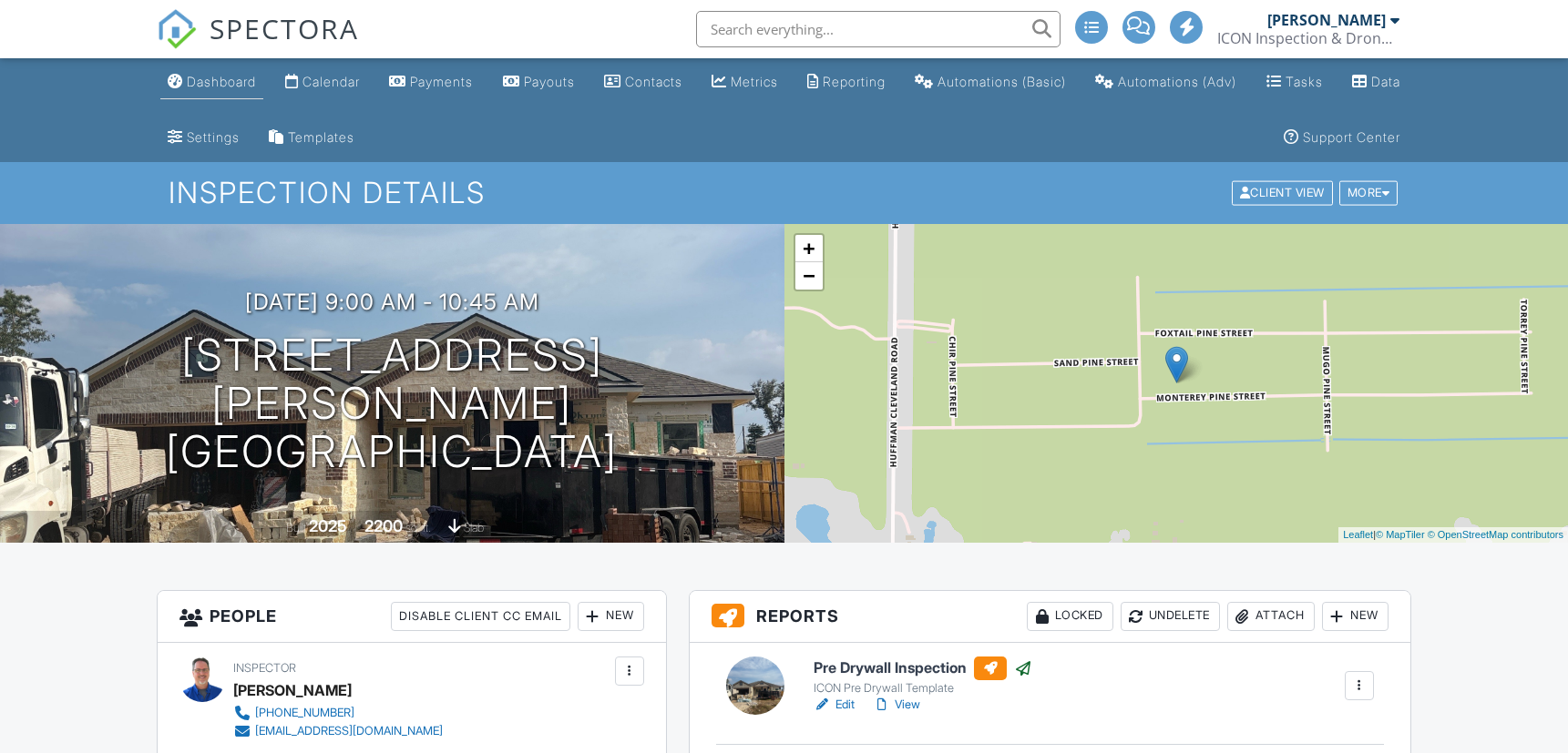
click at [242, 81] on div "Dashboard" at bounding box center [221, 81] width 69 height 15
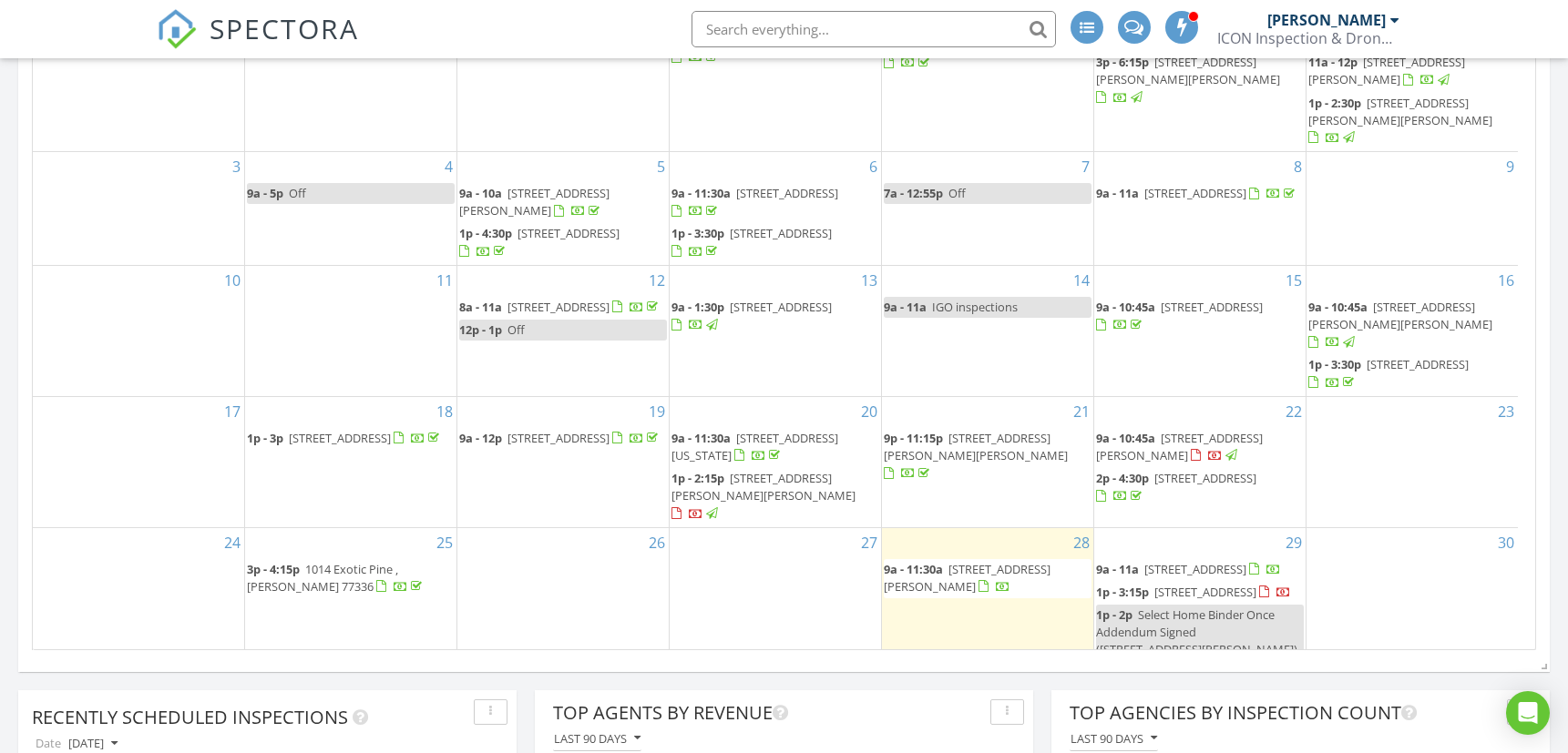
click at [781, 470] on span "[STREET_ADDRESS][PERSON_NAME][PERSON_NAME]" at bounding box center [763, 486] width 184 height 33
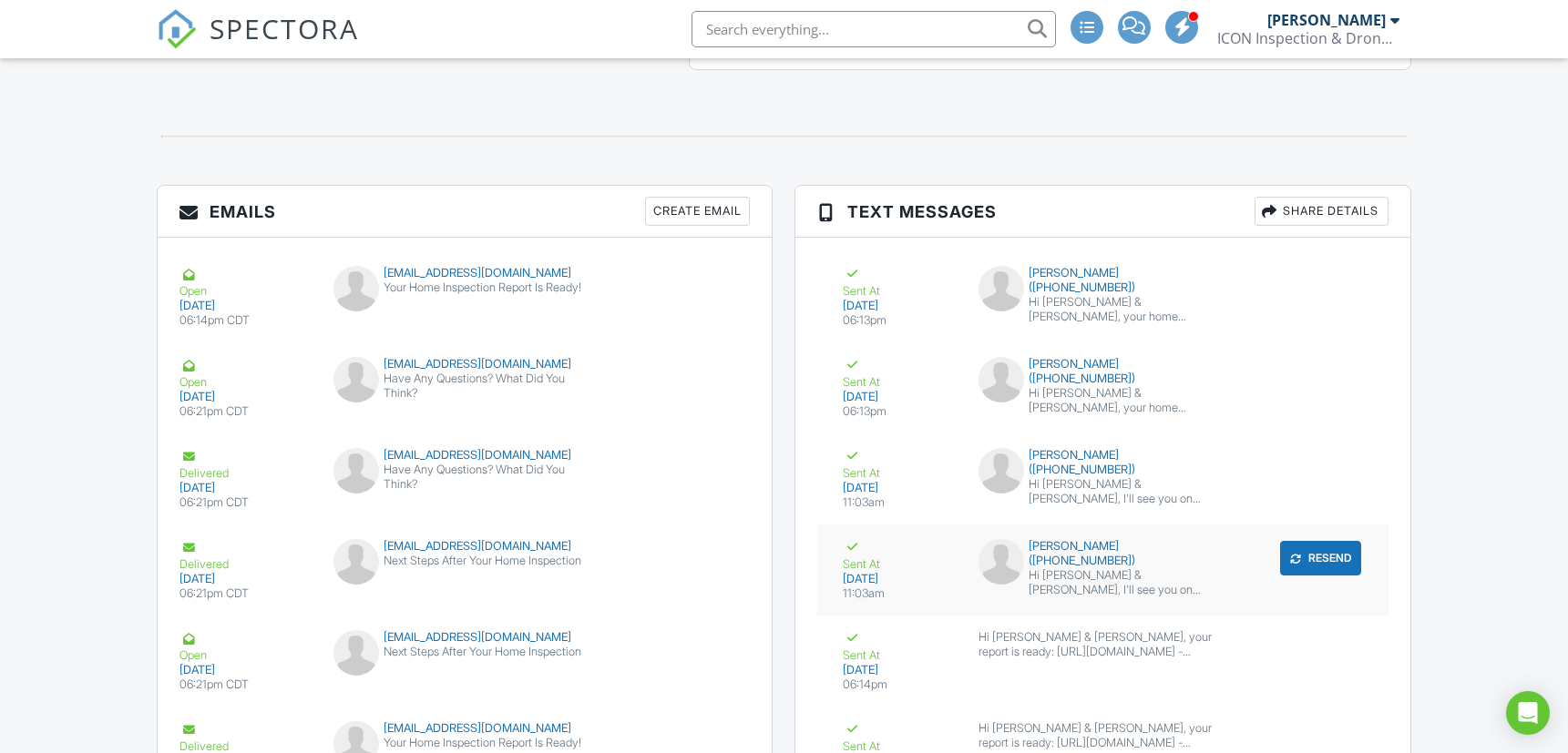
scroll to position [2427, 0]
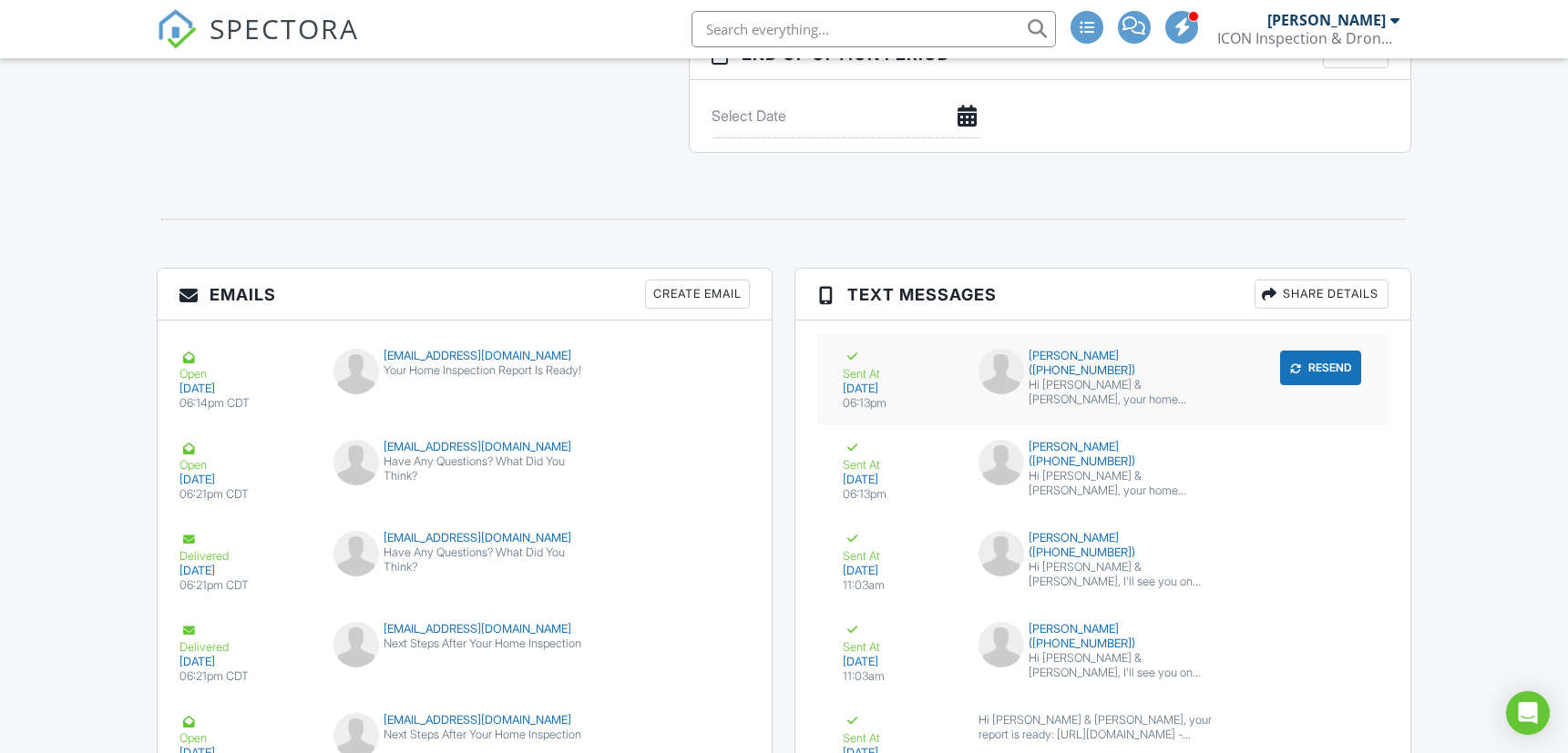
click at [1310, 358] on button "Resend" at bounding box center [1320, 367] width 81 height 34
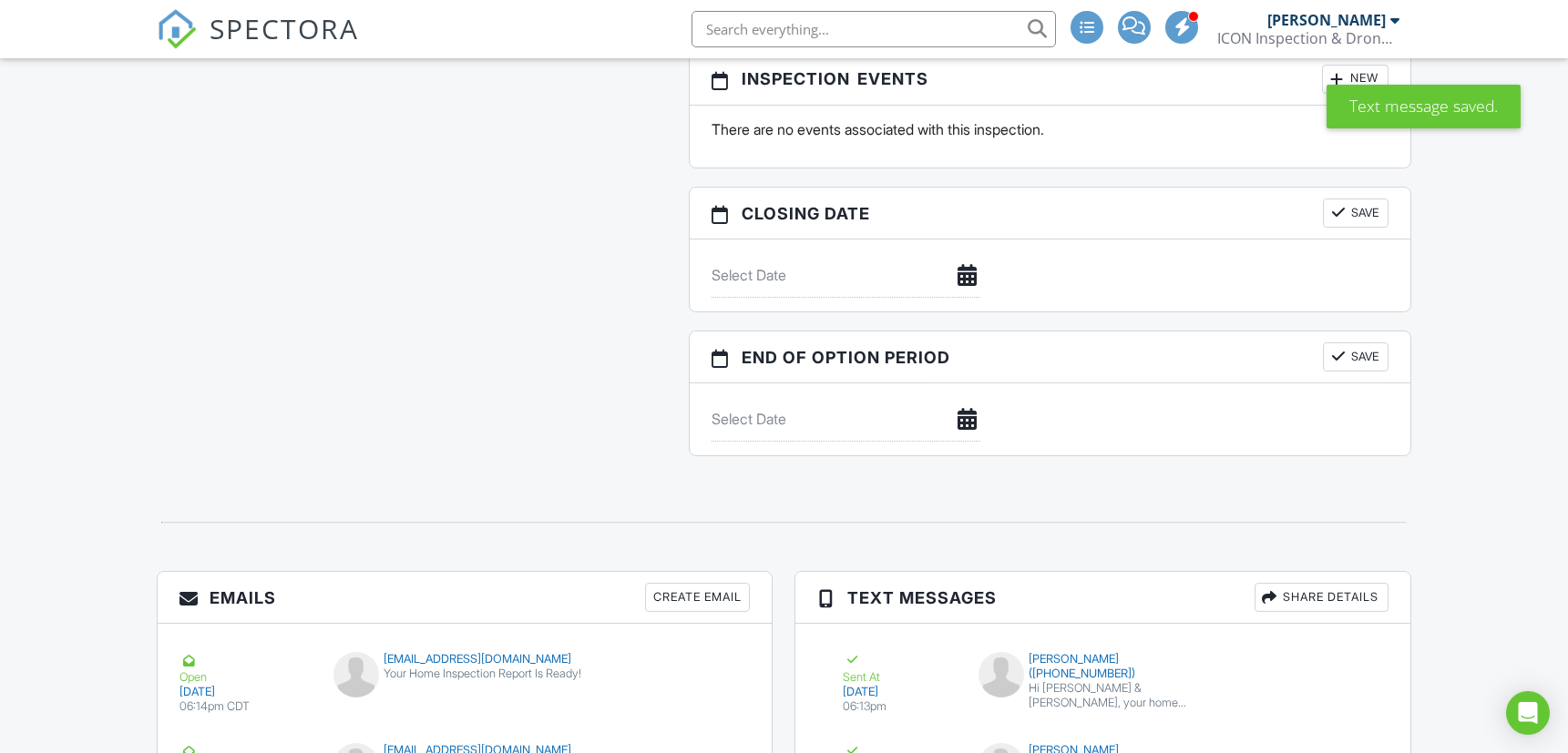
scroll to position [2427, 0]
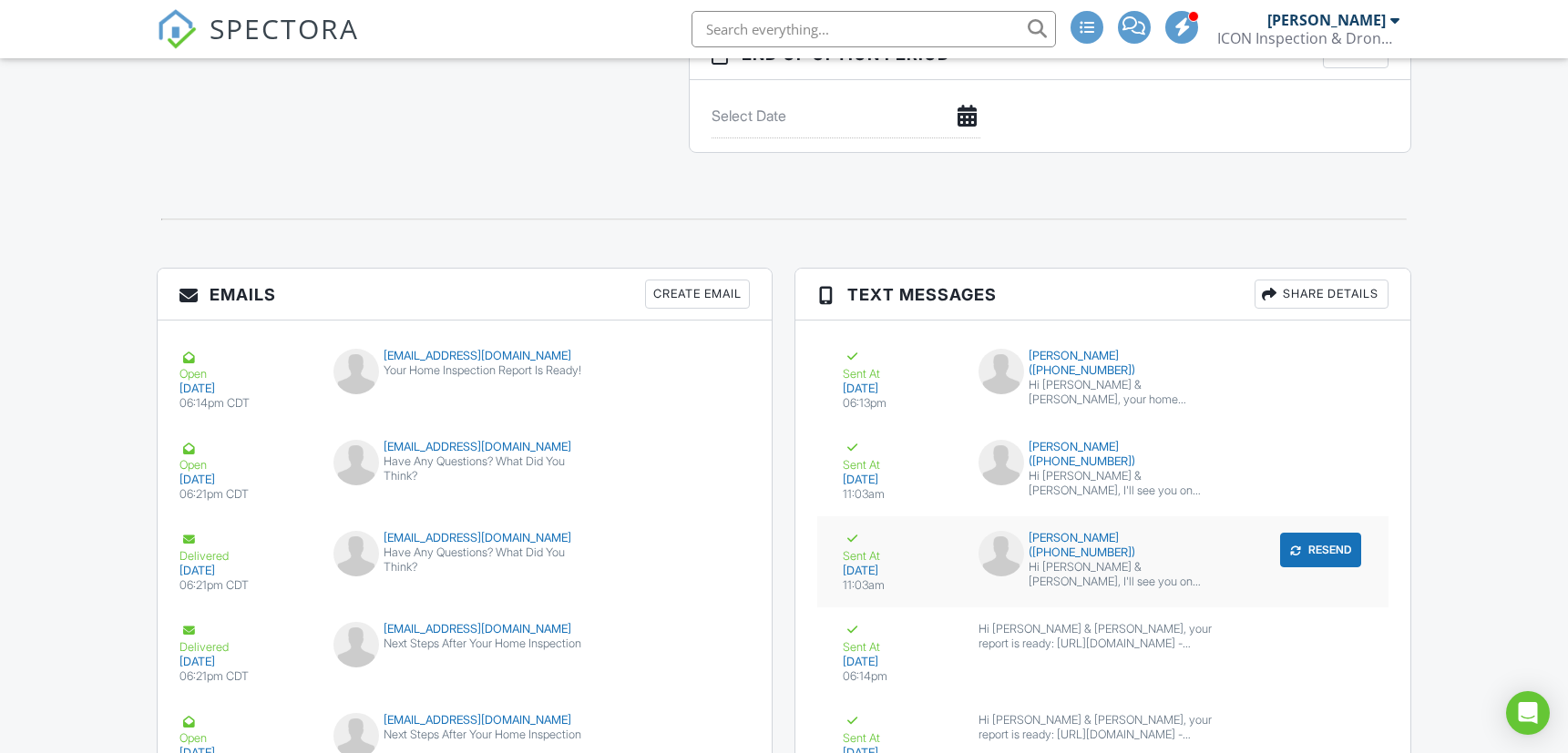
click at [1312, 547] on button "Resend" at bounding box center [1320, 550] width 81 height 34
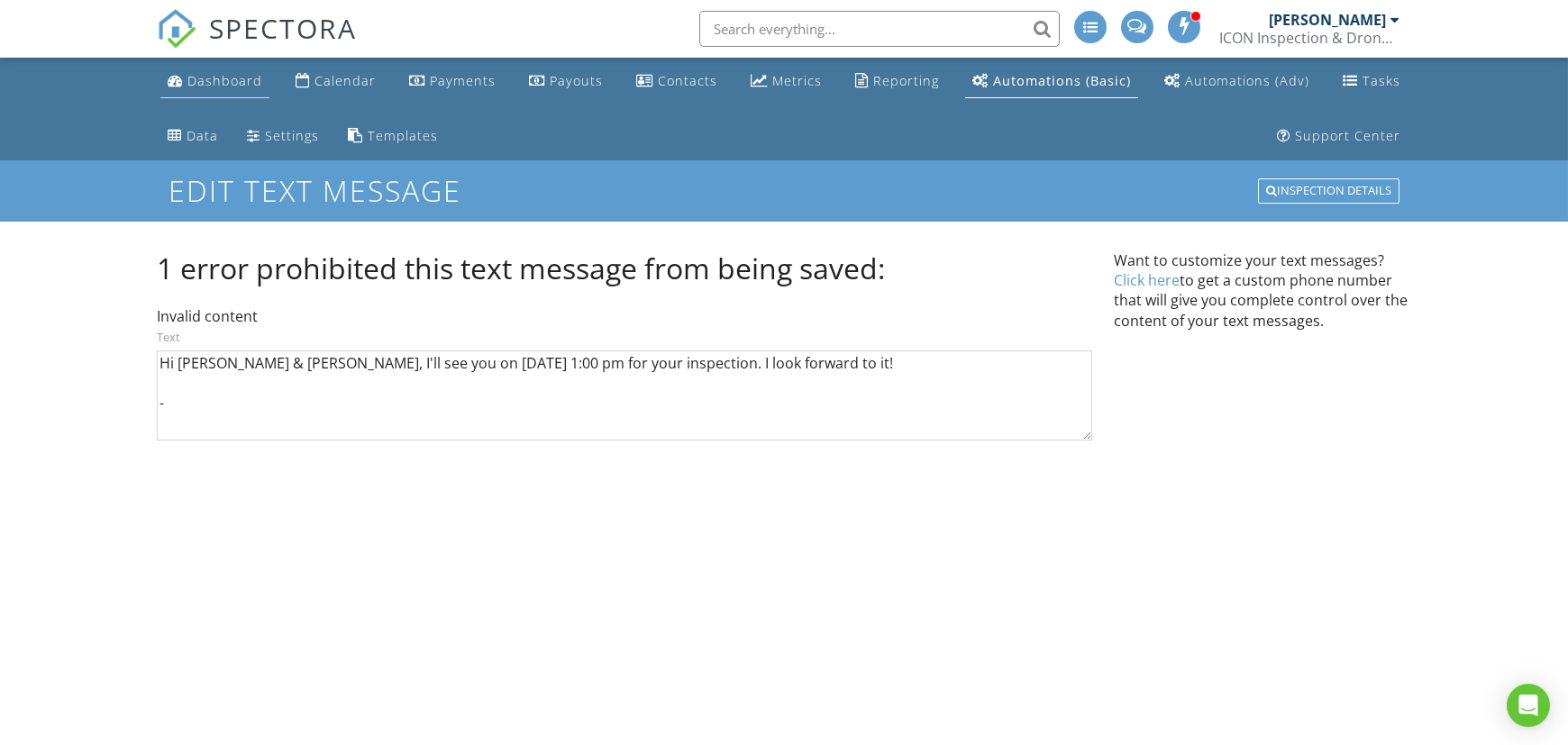
click at [194, 75] on div "Dashboard" at bounding box center [224, 80] width 75 height 17
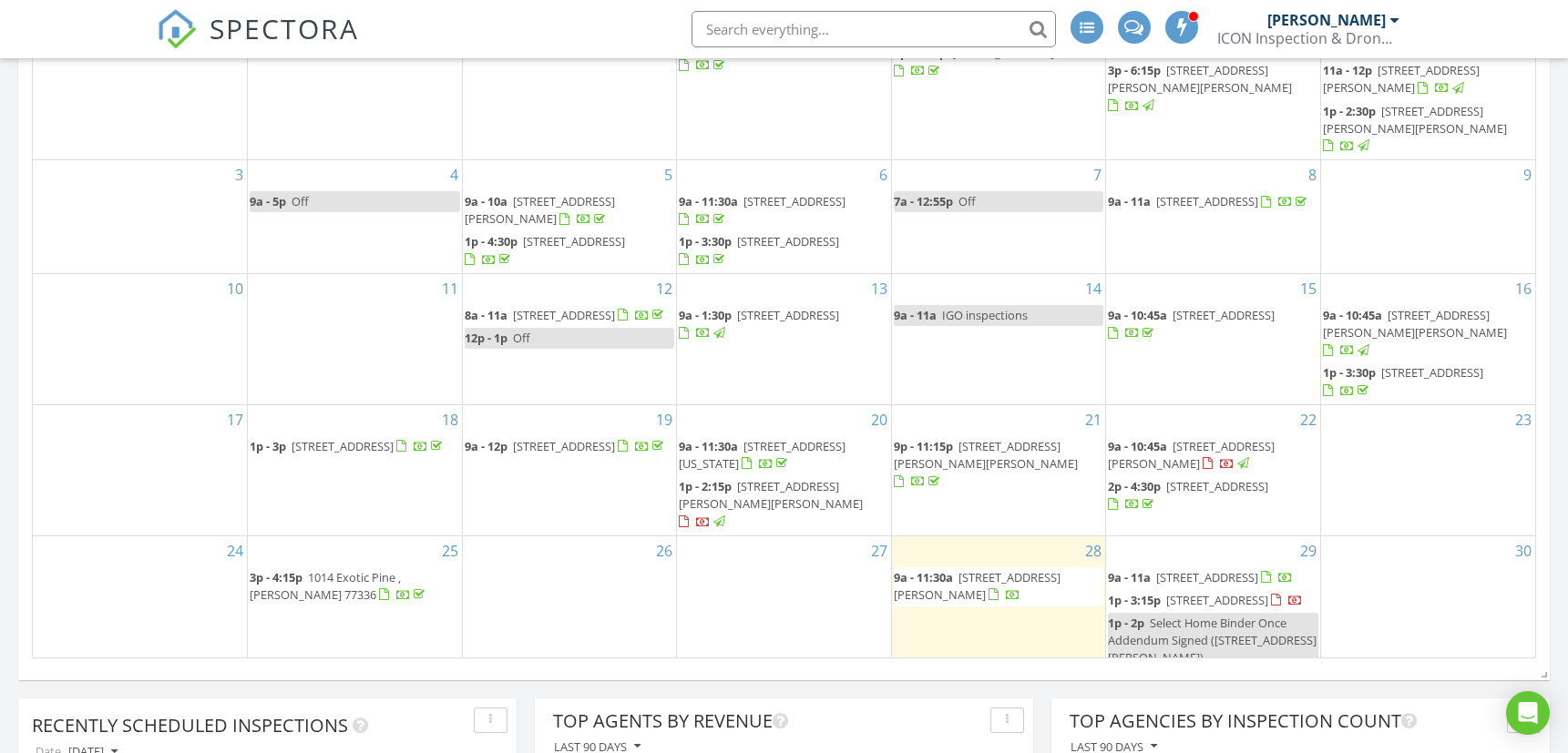
scroll to position [1214, 0]
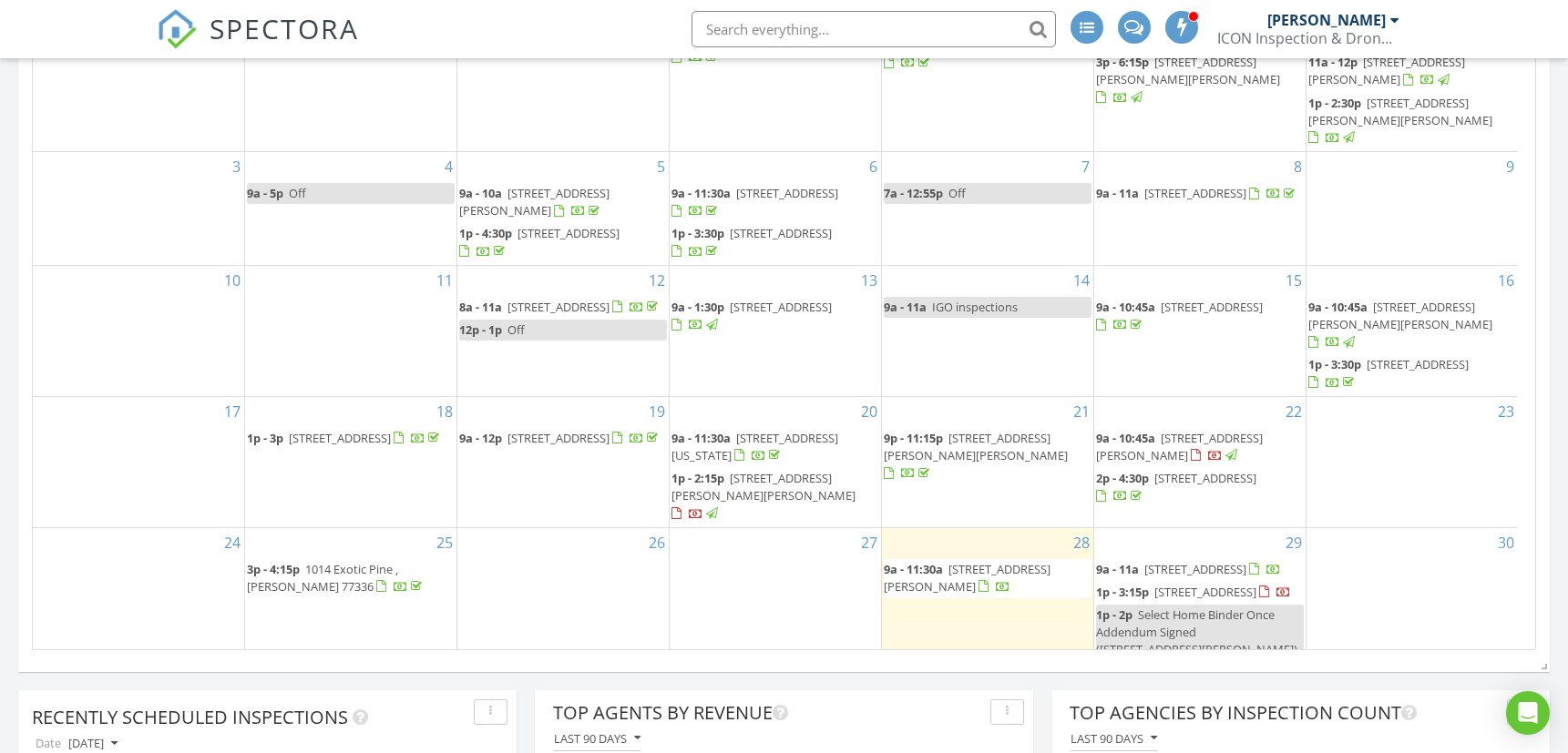
click at [821, 470] on span "1215 Peter Pine St, Huffman 77336" at bounding box center [763, 486] width 184 height 33
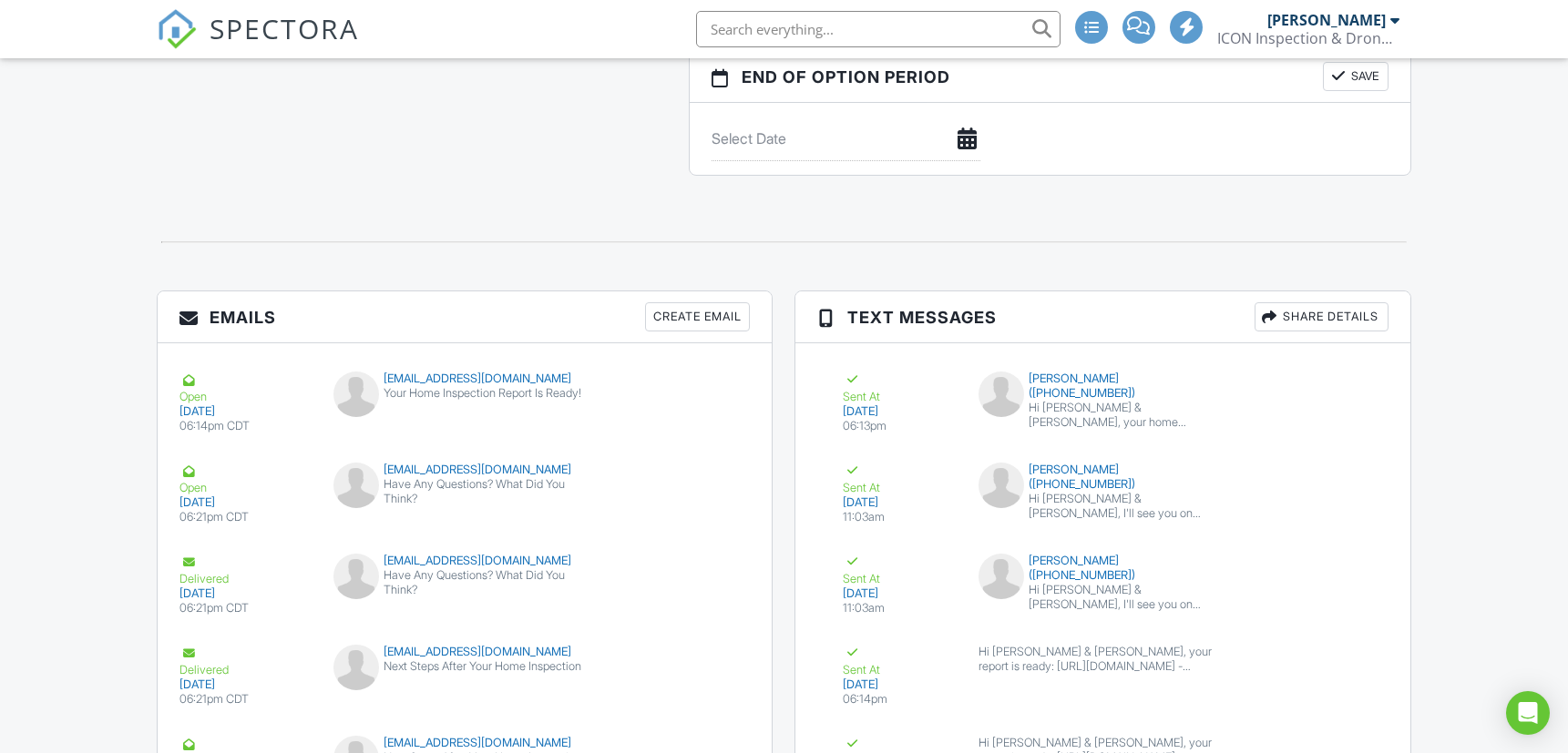
scroll to position [2427, 0]
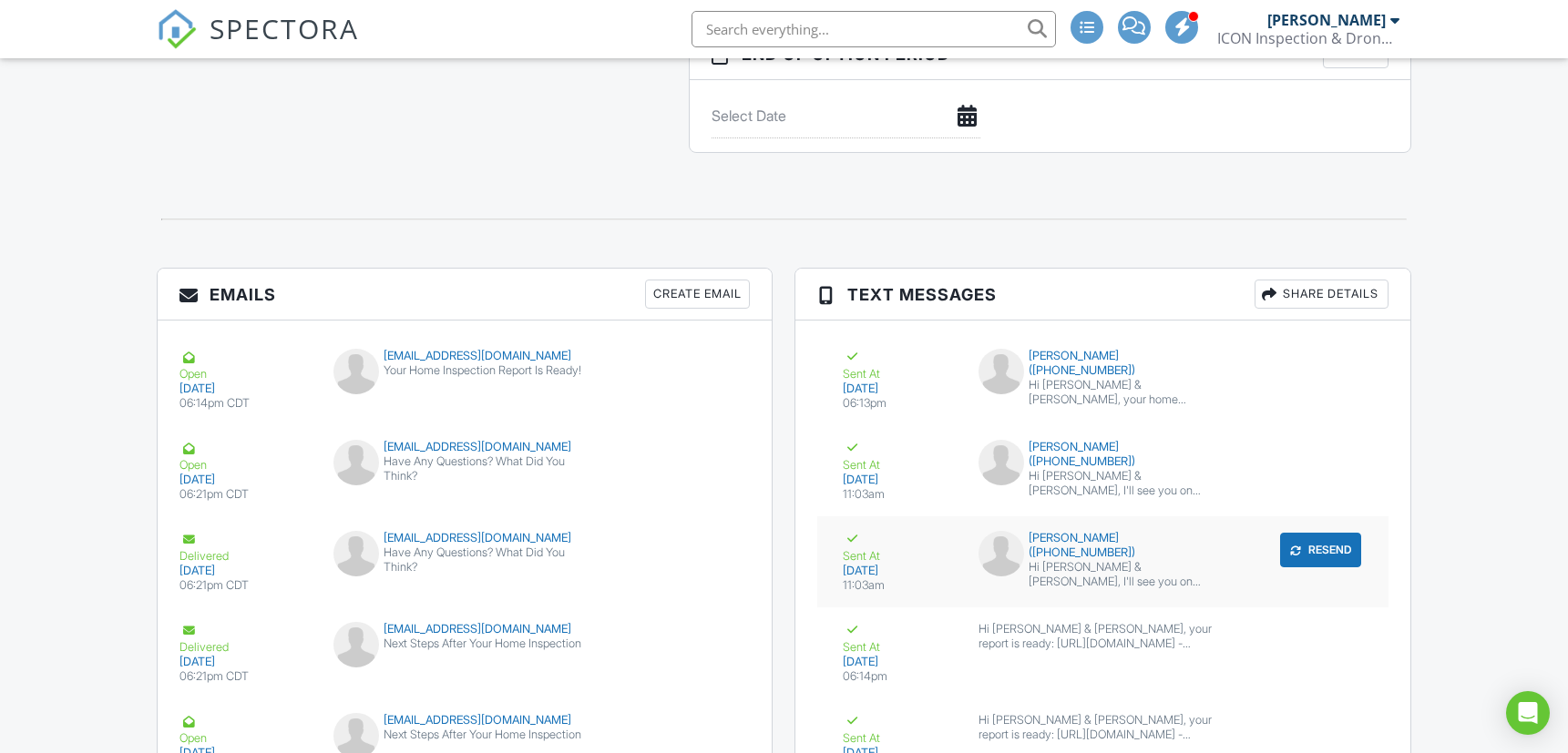
click at [1158, 560] on div "Hi [PERSON_NAME] & [PERSON_NAME], I'll see you on [DATE] 1:00 pm for your inspe…" at bounding box center [1127, 574] width 198 height 29
click at [1311, 279] on div "Share Details" at bounding box center [1321, 294] width 134 height 29
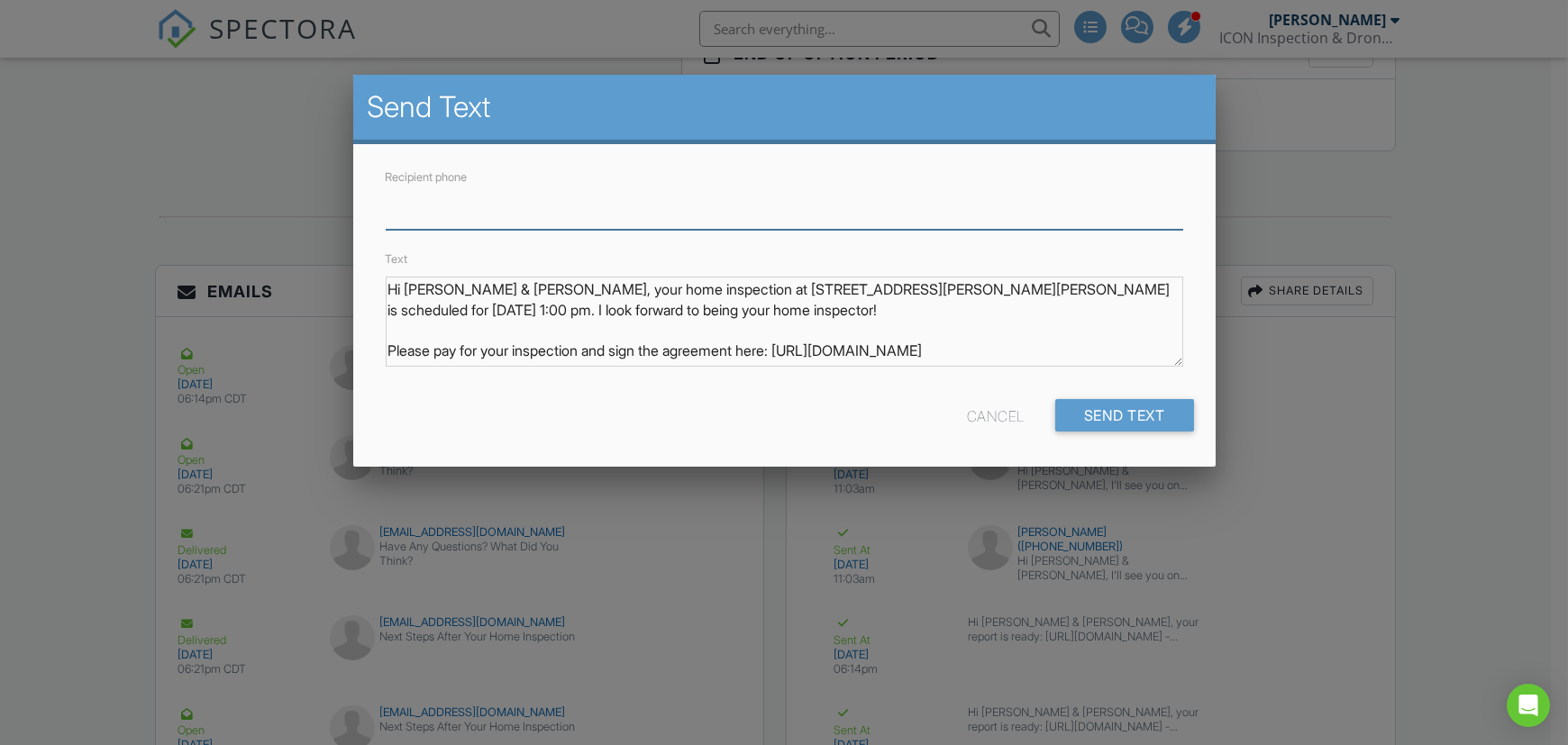
click at [573, 211] on input "Recipient phone" at bounding box center [784, 207] width 797 height 44
click at [271, 235] on div at bounding box center [784, 376] width 1568 height 931
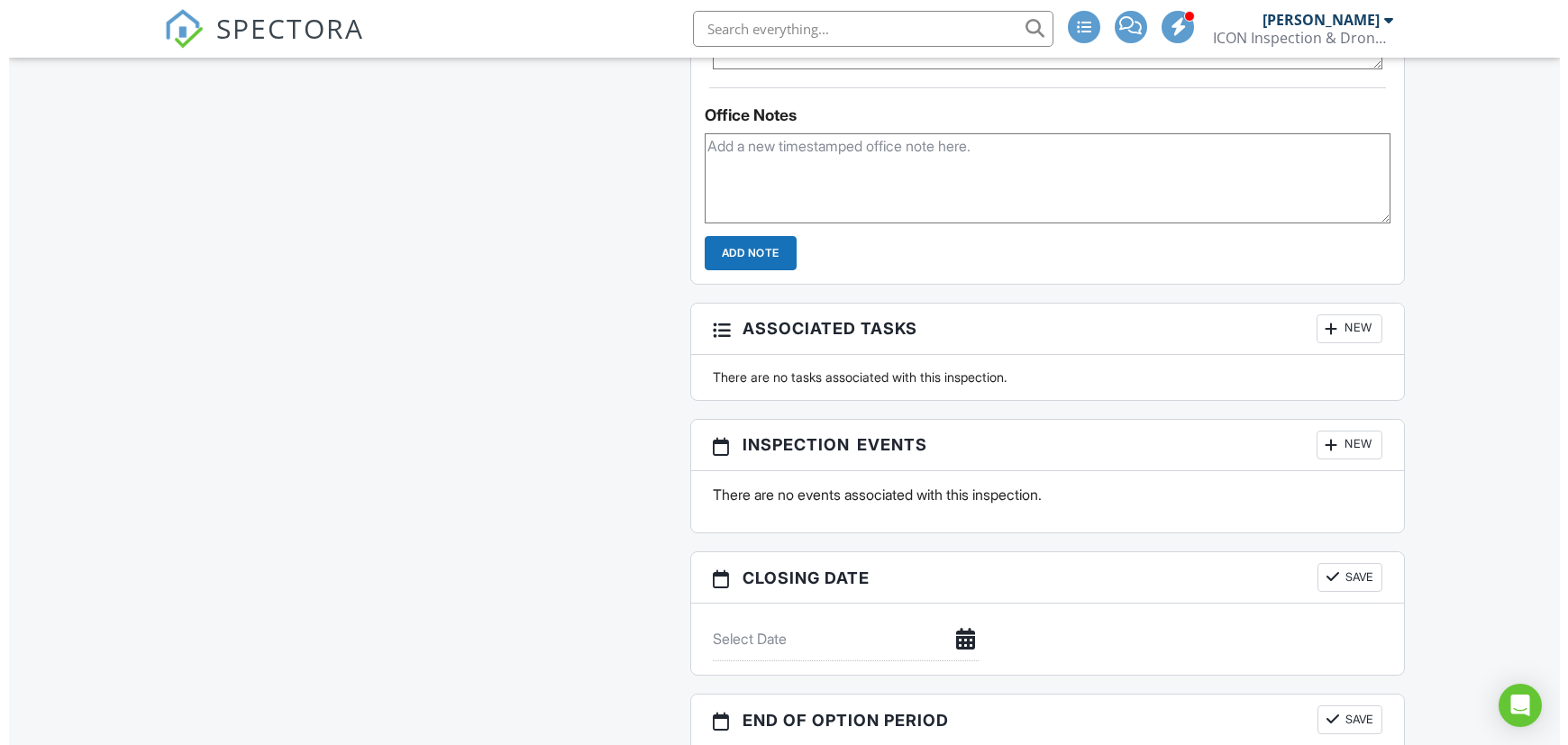
scroll to position [2102, 0]
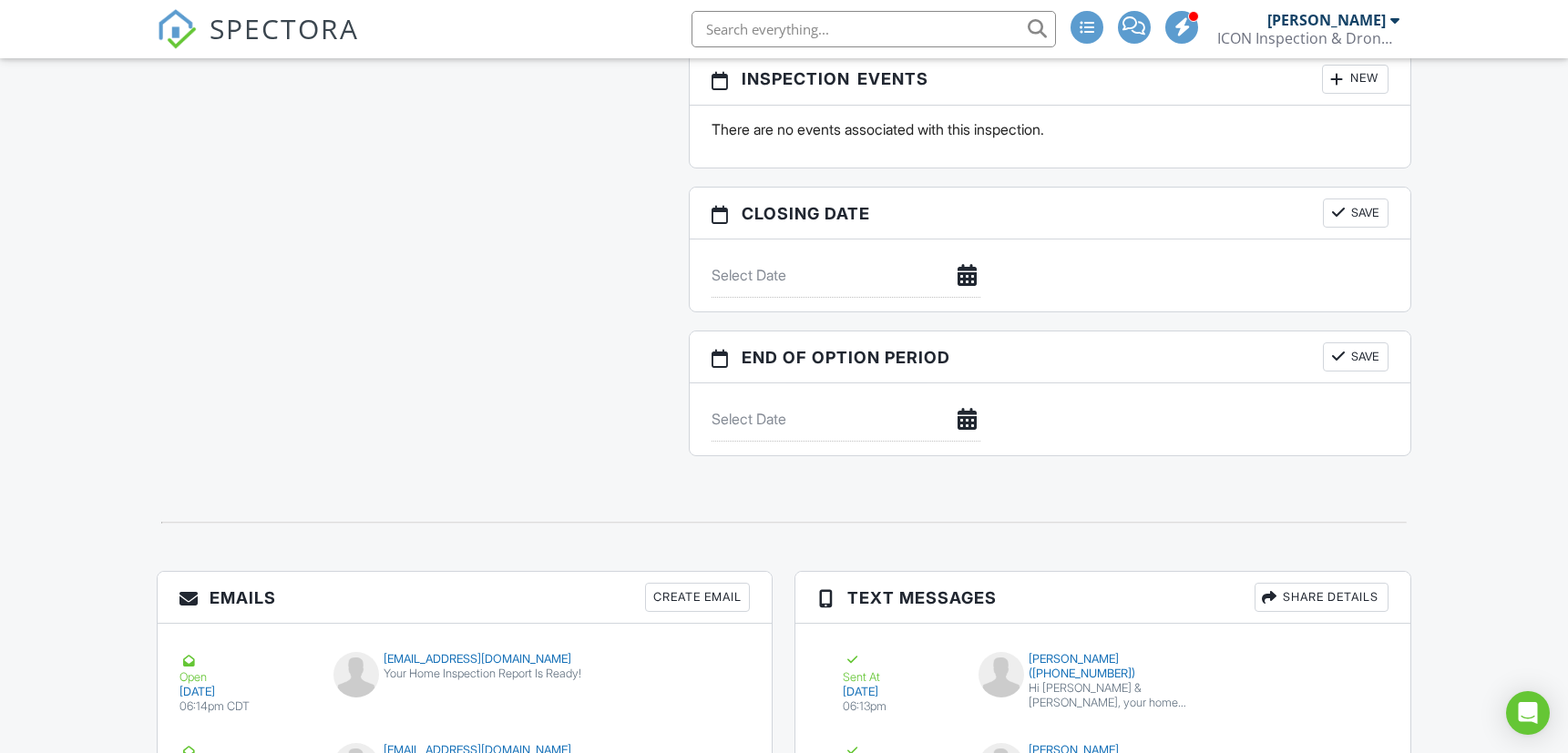
click at [1352, 586] on div "Share Details" at bounding box center [1321, 597] width 134 height 29
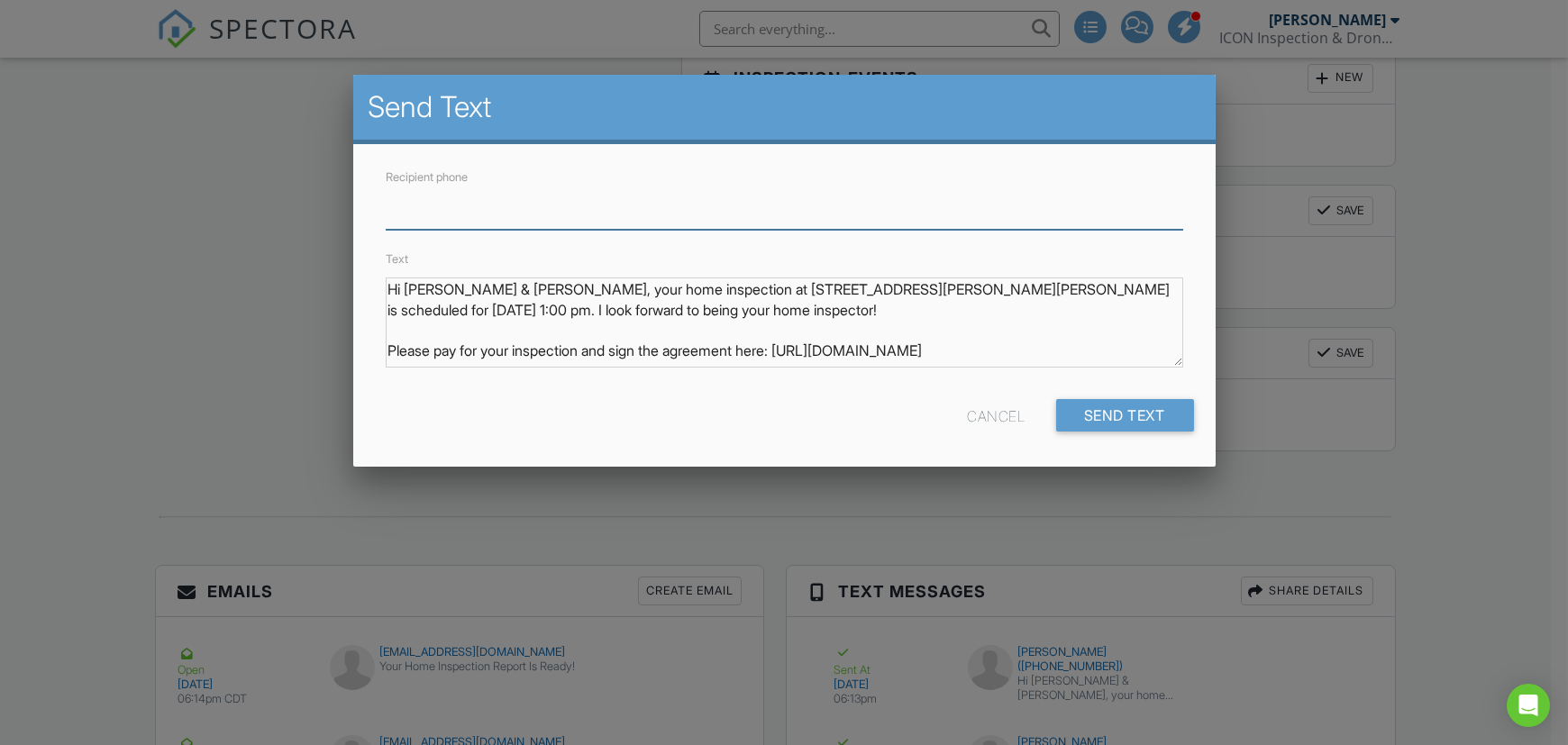
paste input "tel:[PHONE_NUMBER]"
drag, startPoint x: 408, startPoint y: 204, endPoint x: 195, endPoint y: 238, distance: 215.7
type input "[PHONE_NUMBER]"
click at [1160, 411] on input "Send Text" at bounding box center [1124, 416] width 139 height 32
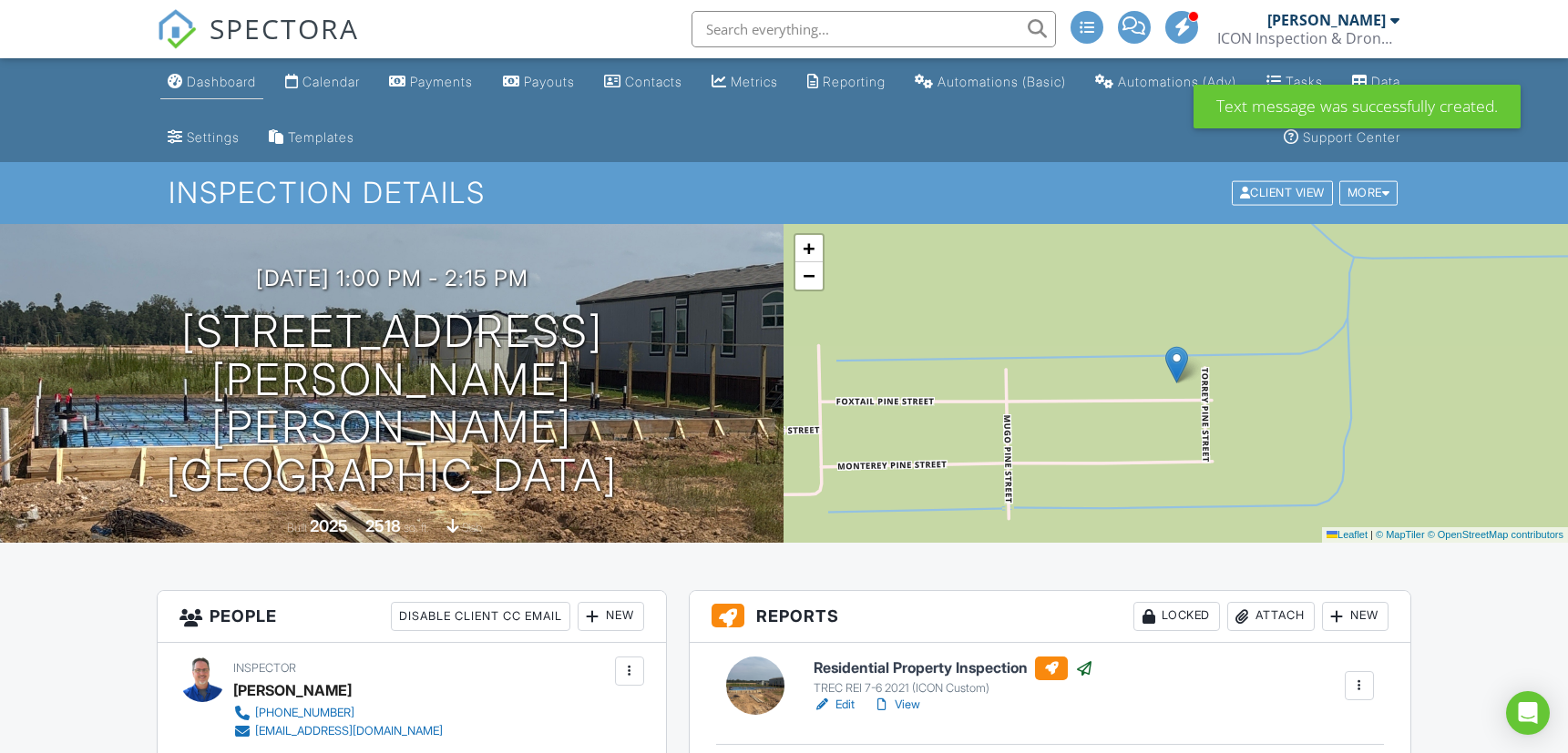
click at [232, 84] on div "Dashboard" at bounding box center [221, 81] width 69 height 15
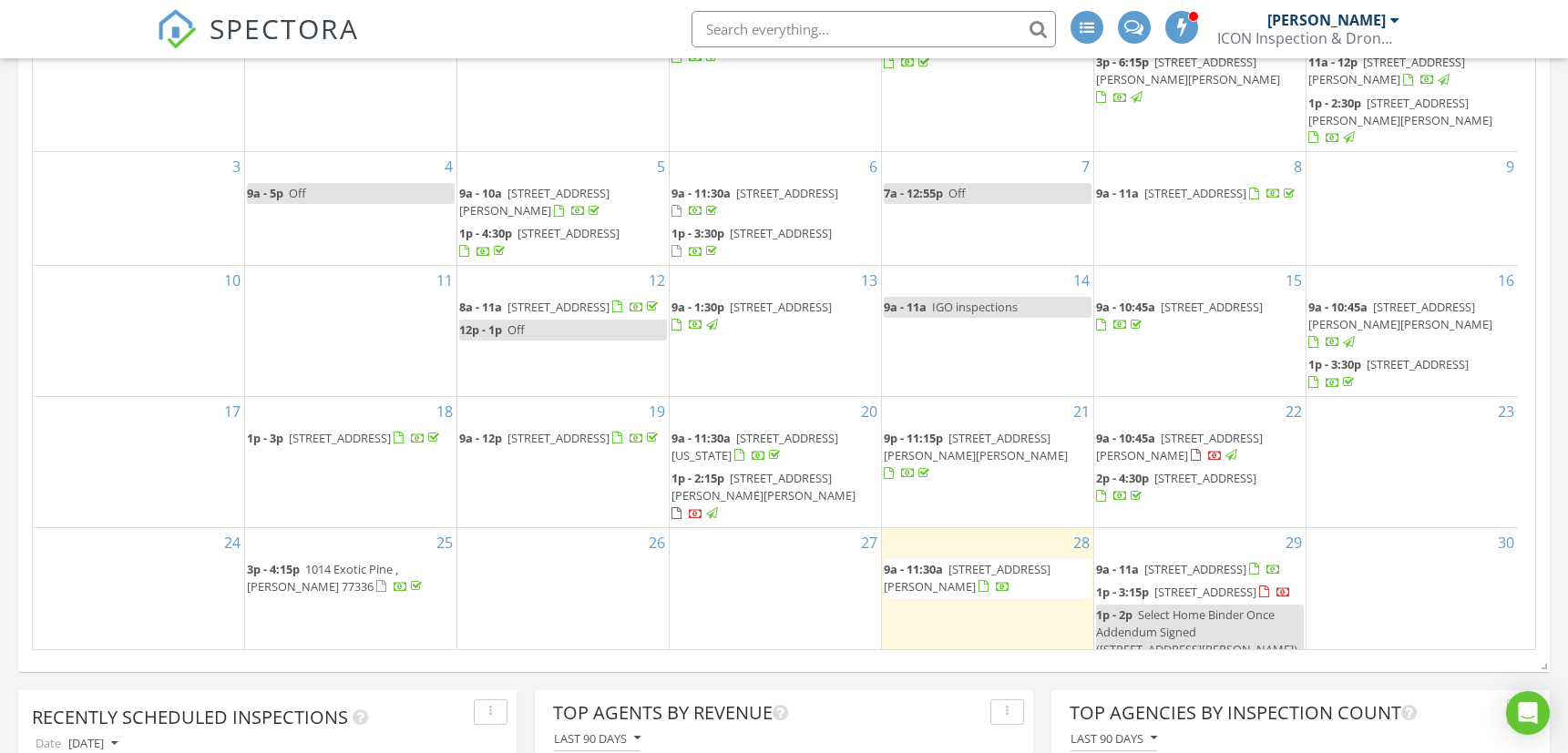
click at [1221, 430] on span "1109 Longleaf Pine St, Huffman 77336" at bounding box center [1179, 446] width 167 height 33
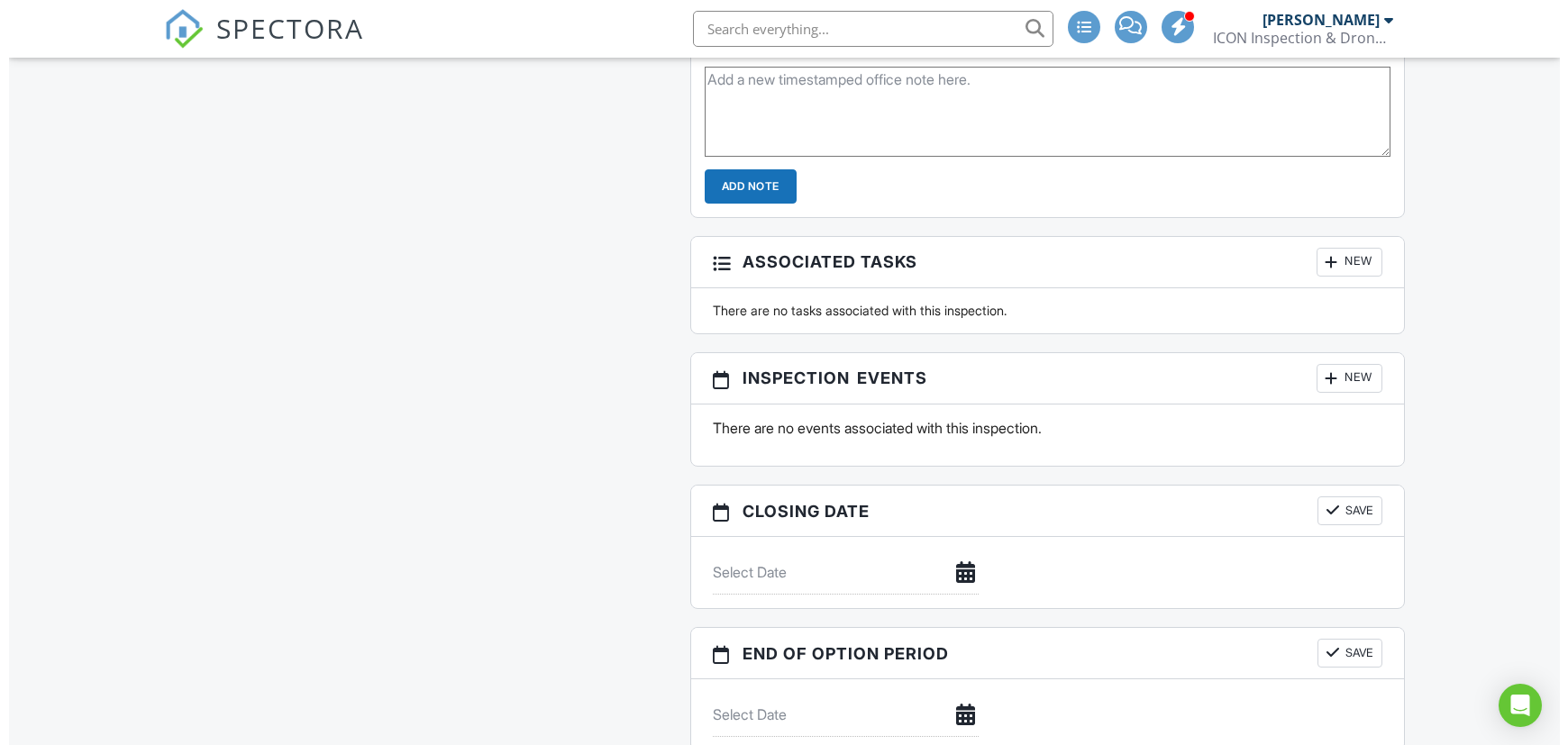
scroll to position [2402, 0]
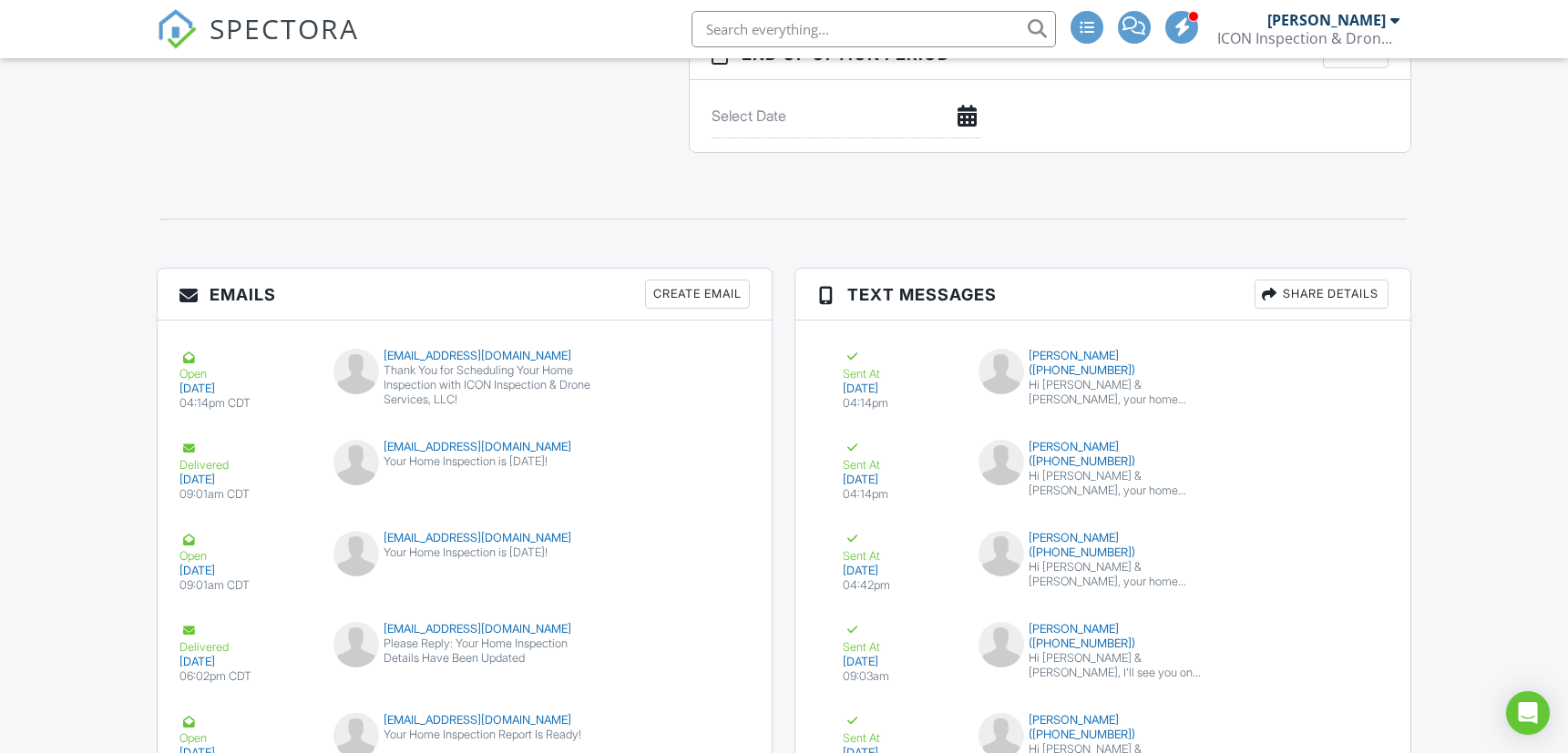
click at [1305, 288] on div "Share Details" at bounding box center [1321, 294] width 134 height 29
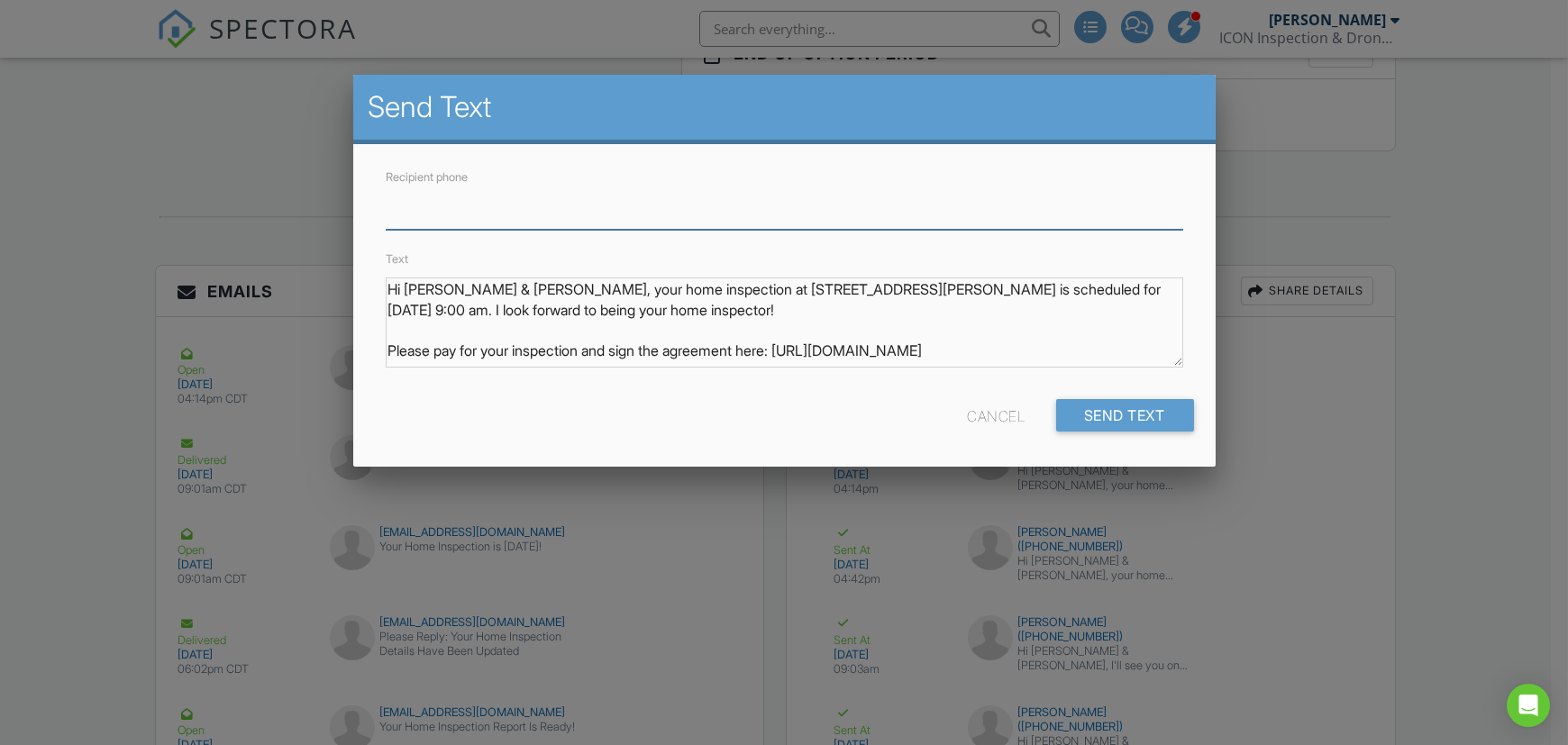
paste input "tel:[PHONE_NUMBER]"
type input "tel:[PHONE_NUMBER]"
click at [1090, 407] on input "Send Text" at bounding box center [1124, 416] width 139 height 32
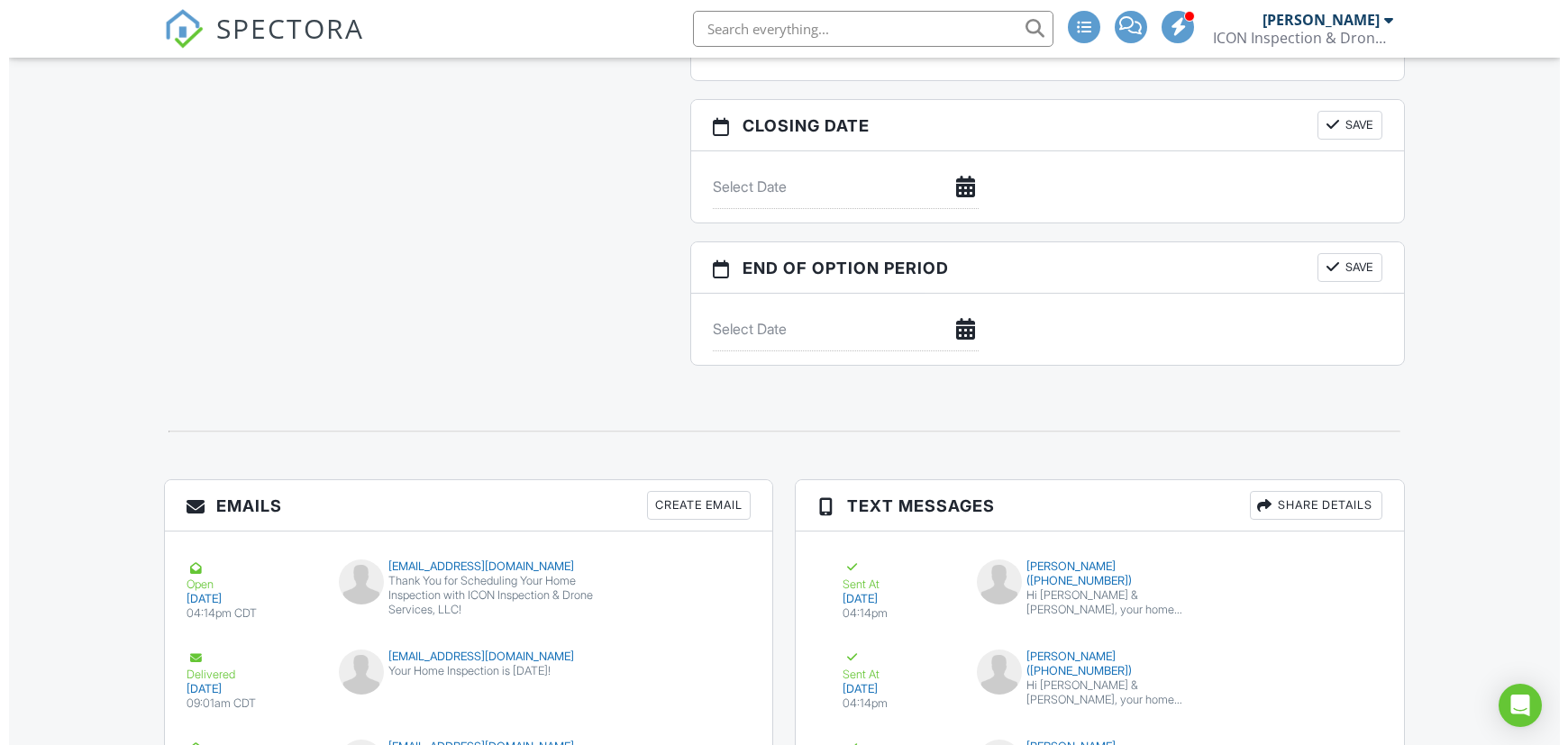
scroll to position [2402, 0]
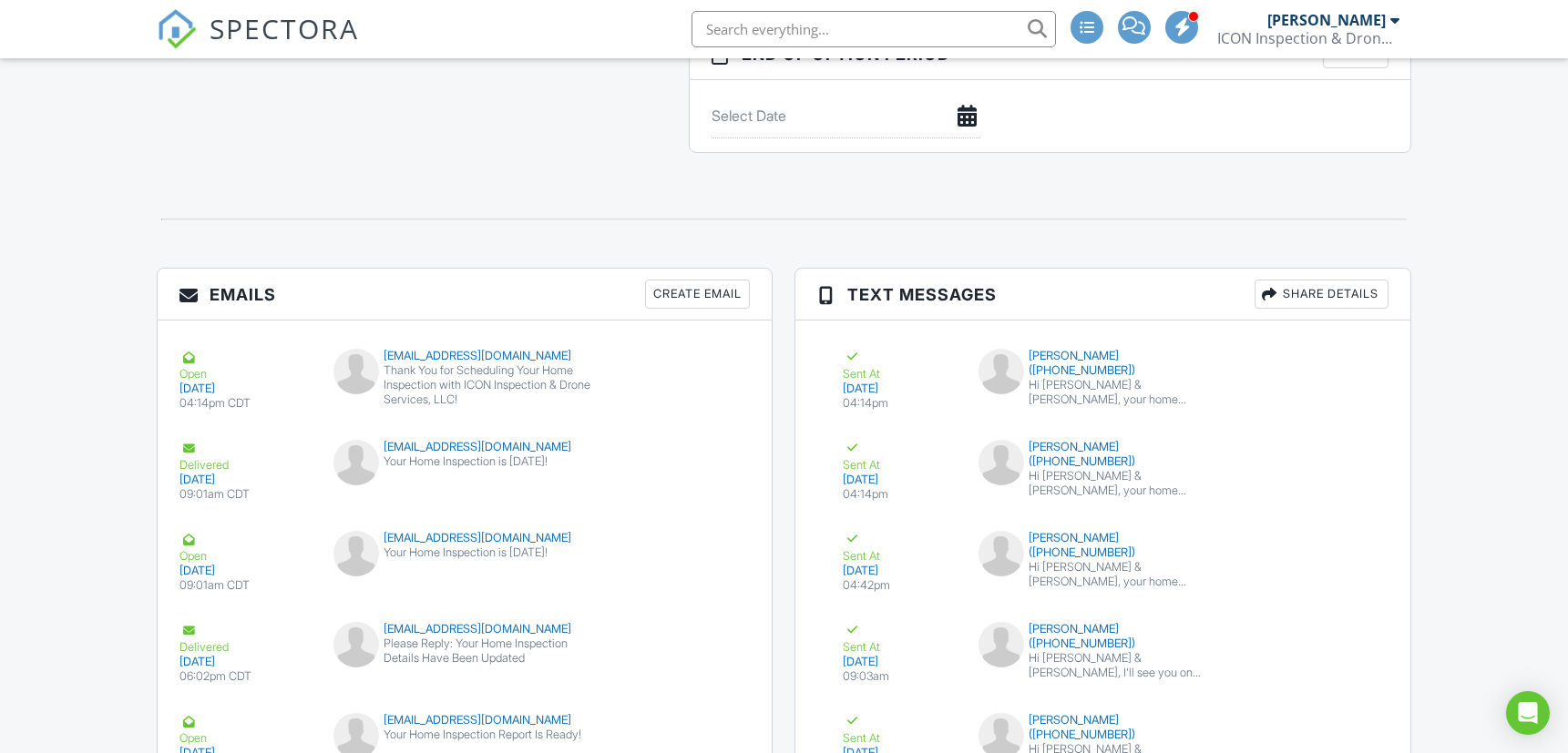
click at [1319, 287] on div "Share Details" at bounding box center [1321, 294] width 134 height 29
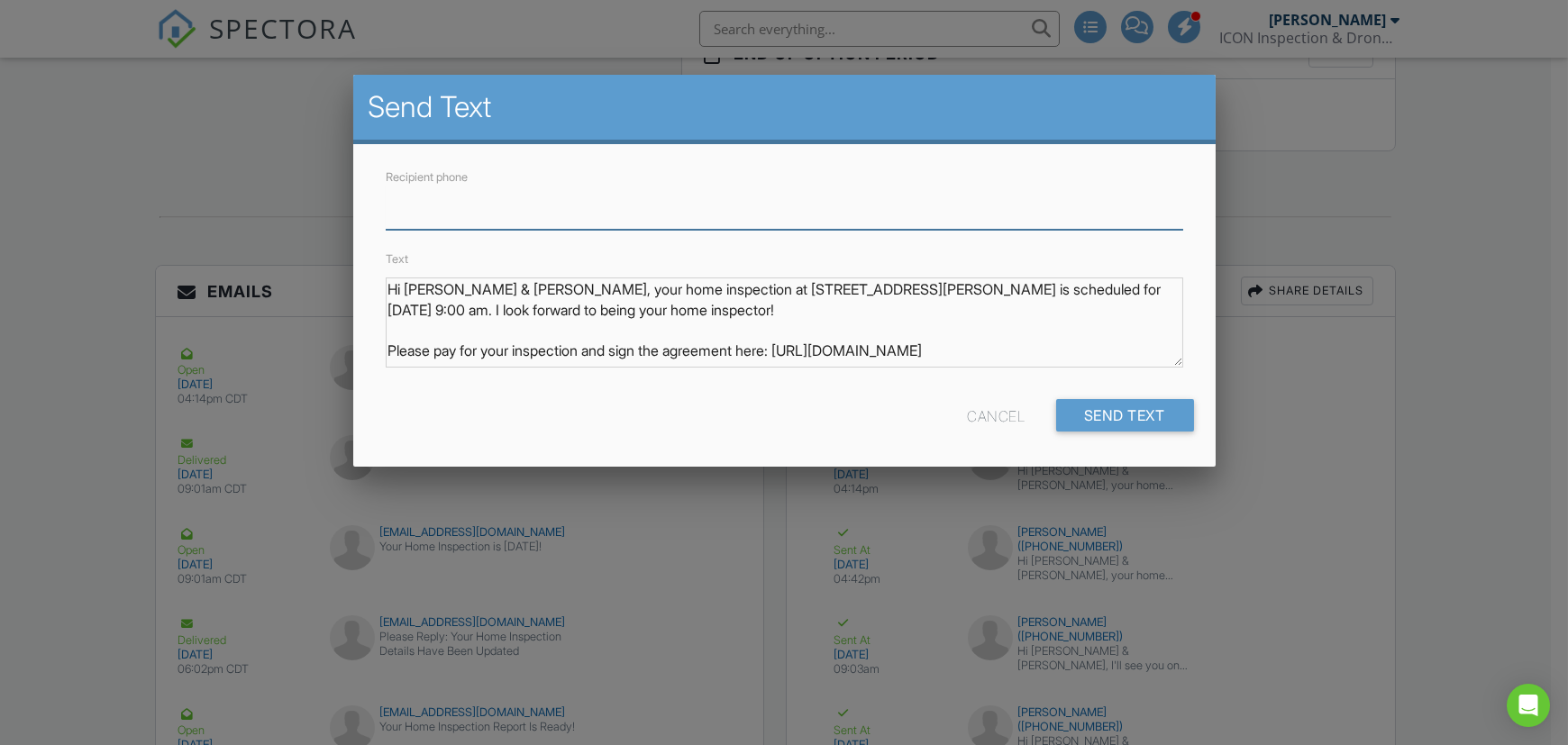
paste input "tel:[PHONE_NUMBER]"
drag, startPoint x: 406, startPoint y: 207, endPoint x: 166, endPoint y: 243, distance: 242.7
type input "[PHONE_NUMBER]"
click at [1143, 409] on input "Send Text" at bounding box center [1124, 416] width 139 height 32
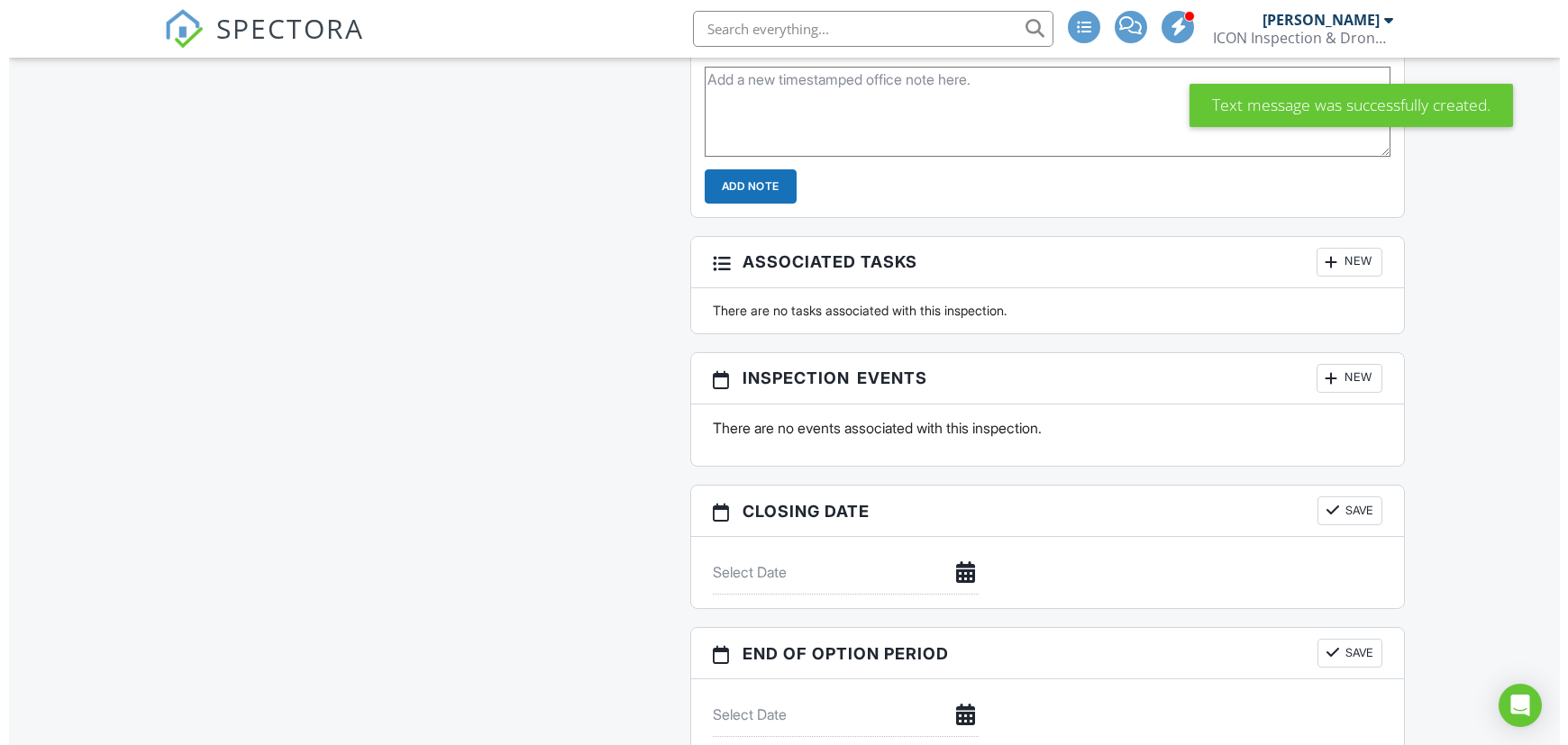
scroll to position [2402, 0]
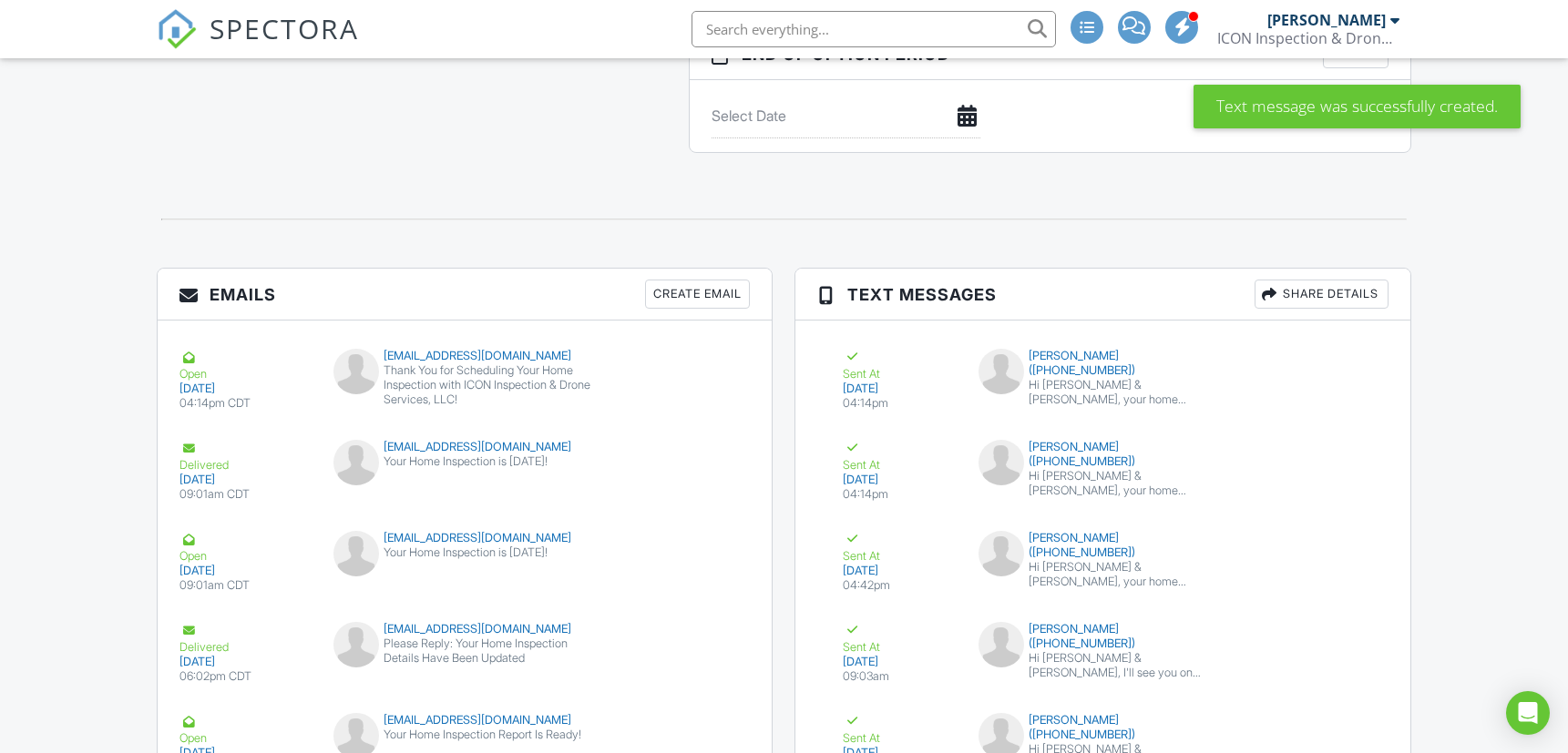
click at [1289, 286] on div "Share Details" at bounding box center [1321, 294] width 134 height 29
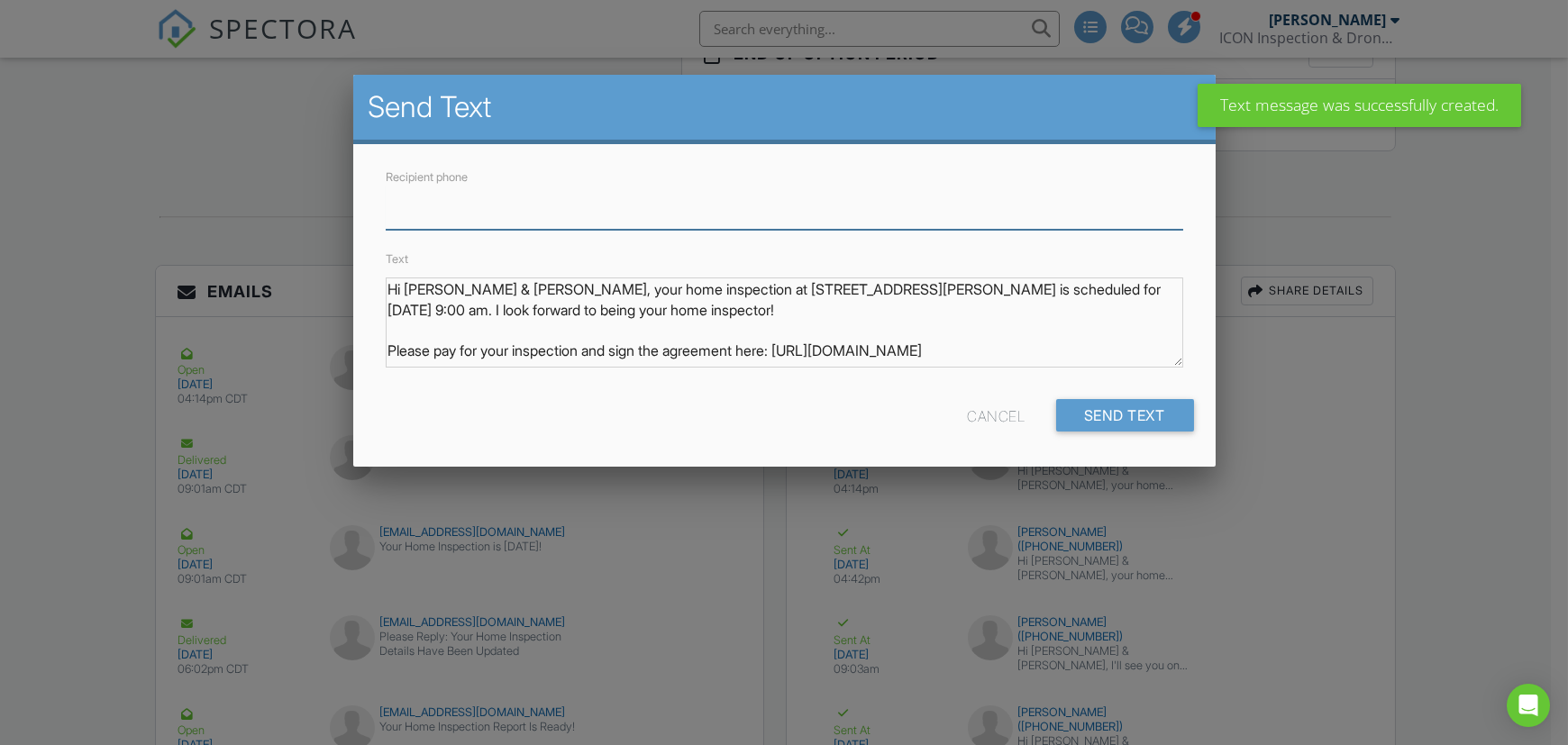
paste input "tel:832-882-6983"
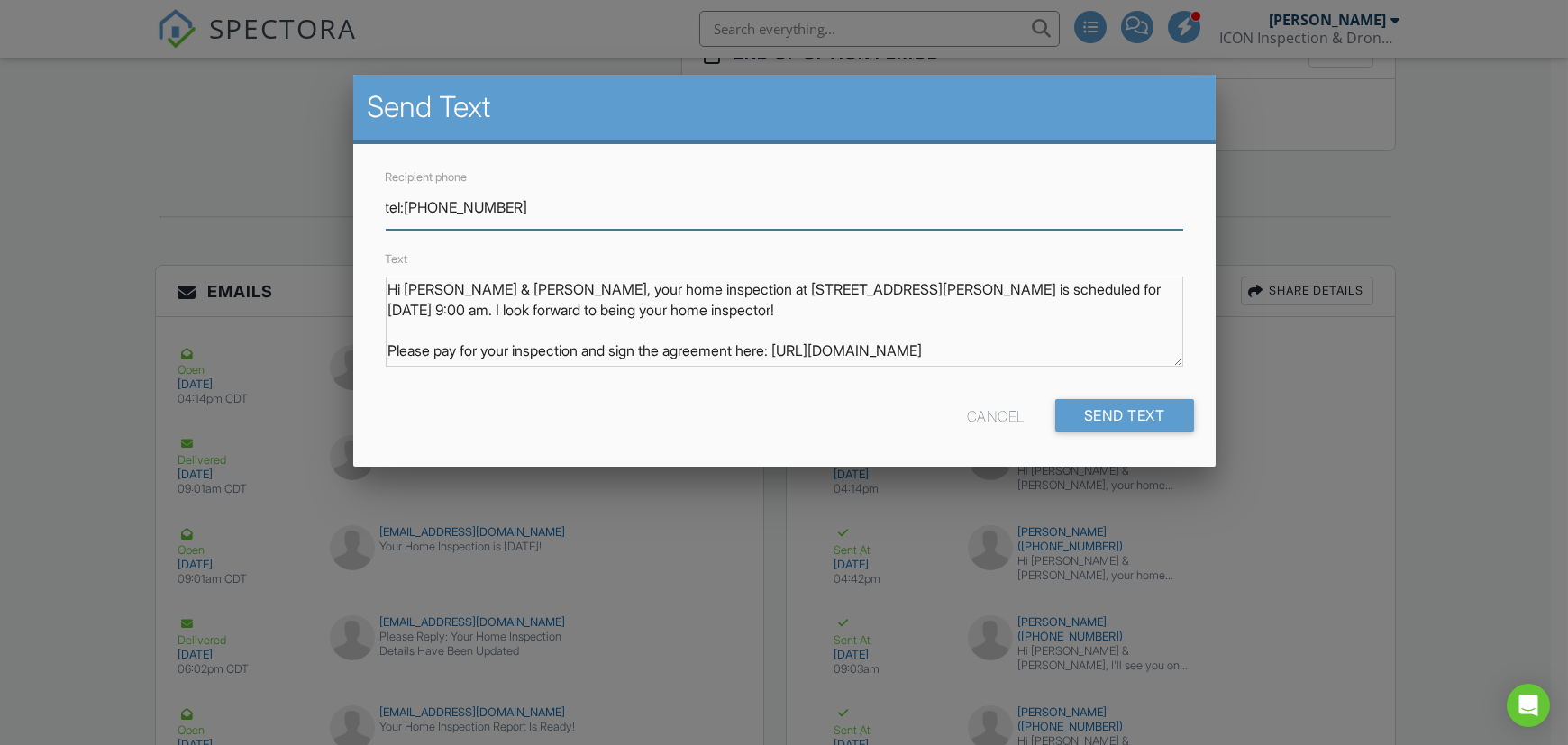
drag, startPoint x: 409, startPoint y: 202, endPoint x: 126, endPoint y: 256, distance: 288.1
type input "832-882-6983"
click at [1157, 407] on input "Send Text" at bounding box center [1124, 416] width 139 height 32
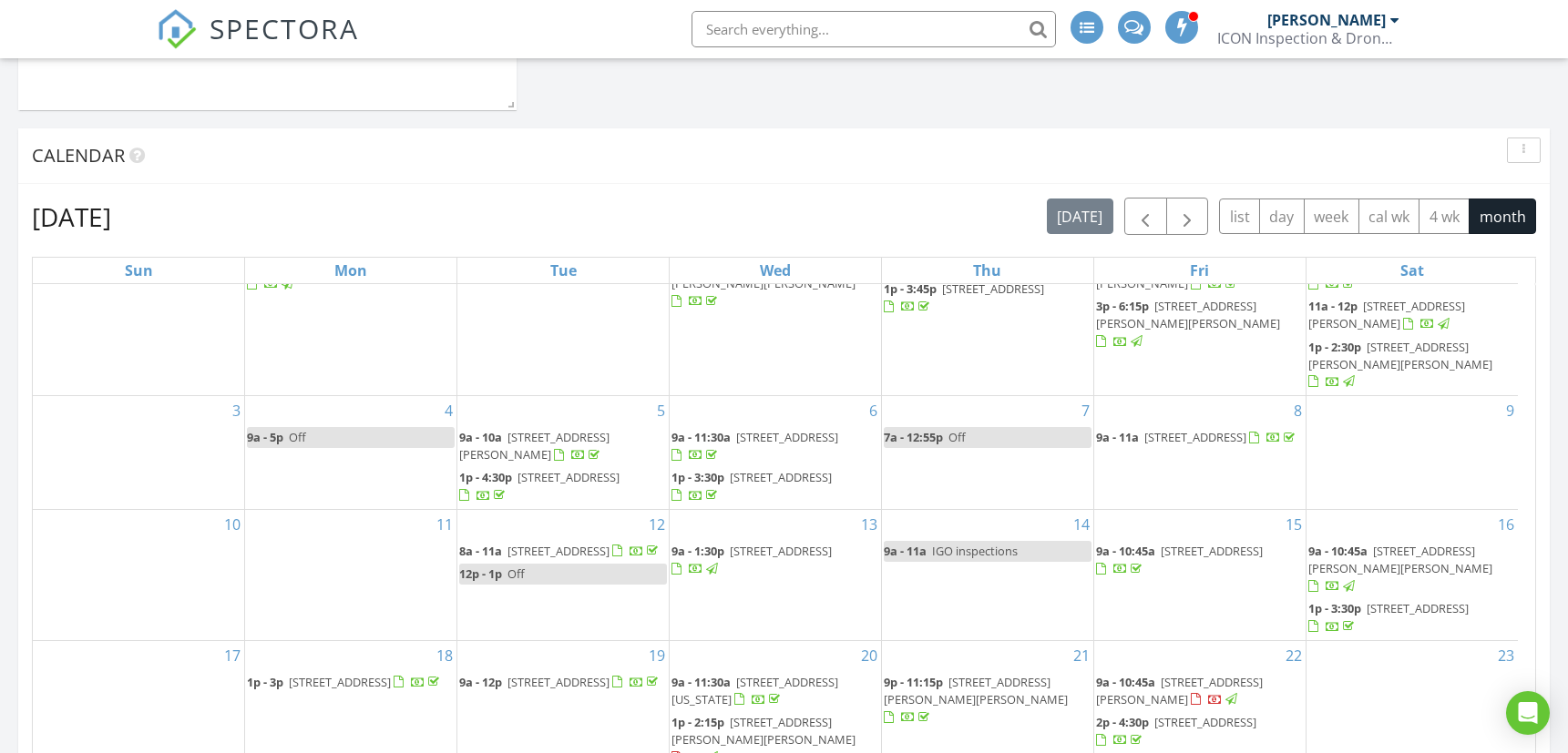
scroll to position [129, 0]
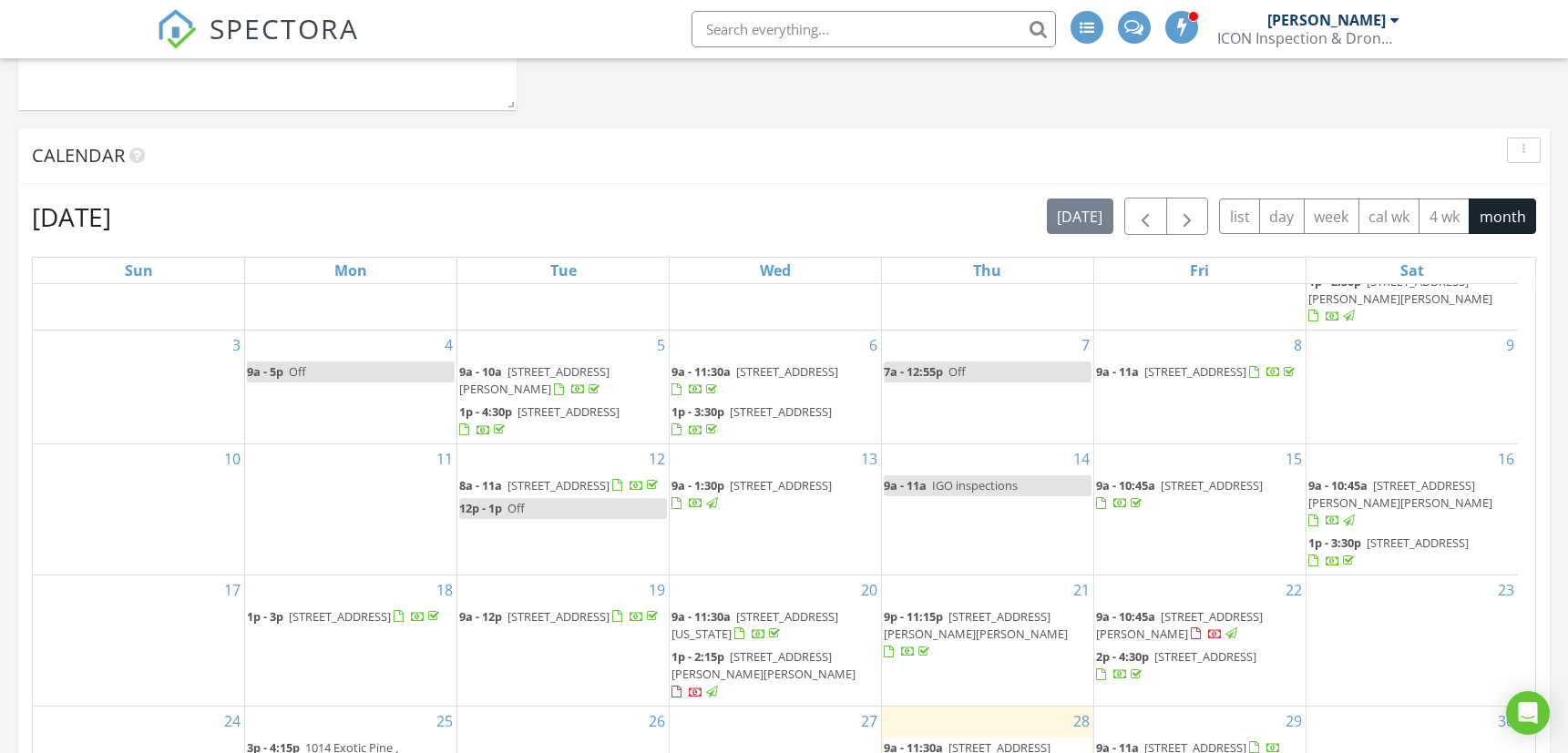
click at [1367, 34] on div "ICON Inspection & Drone Services, LLC" at bounding box center [1308, 37] width 182 height 18
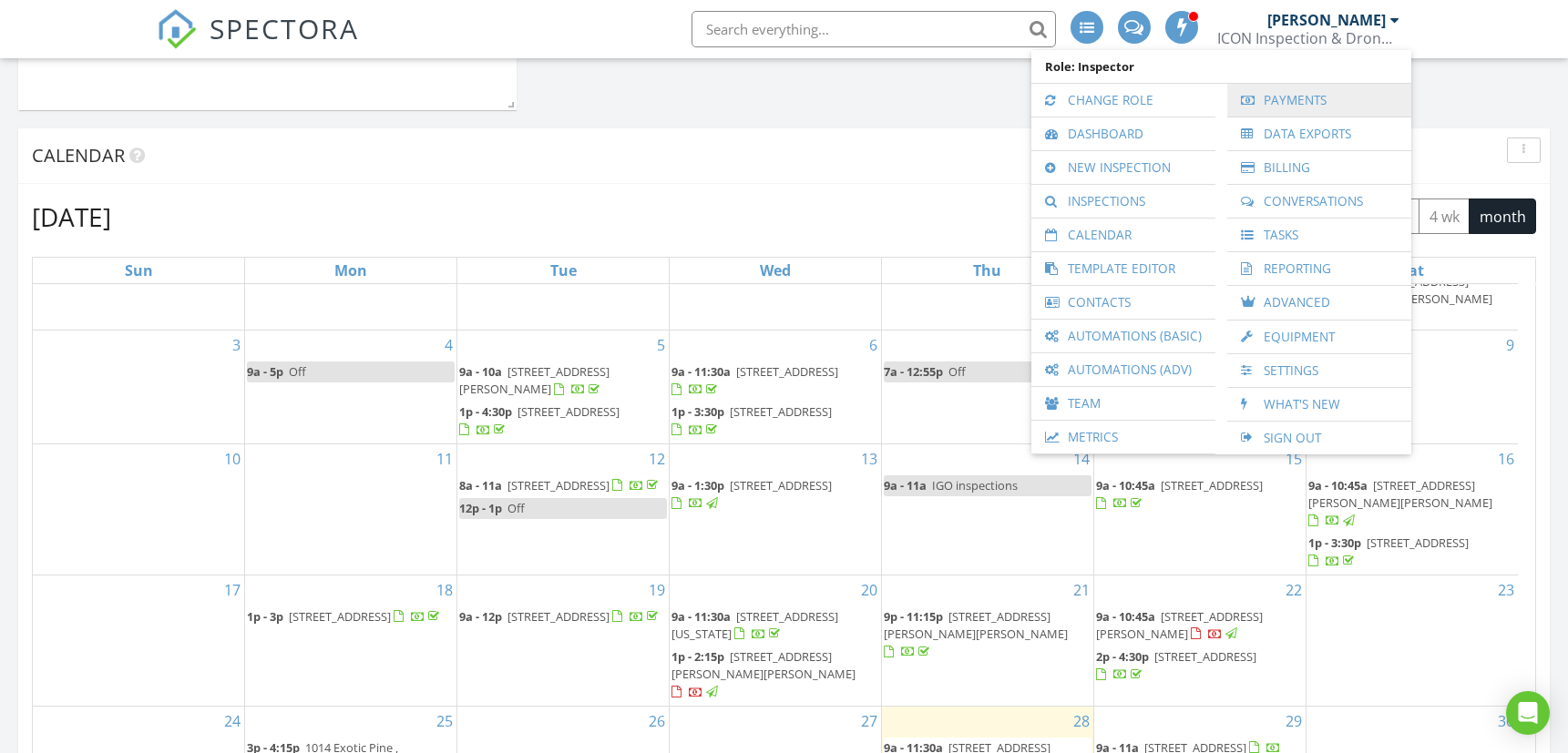
click at [1296, 98] on link "Payments" at bounding box center [1318, 100] width 166 height 33
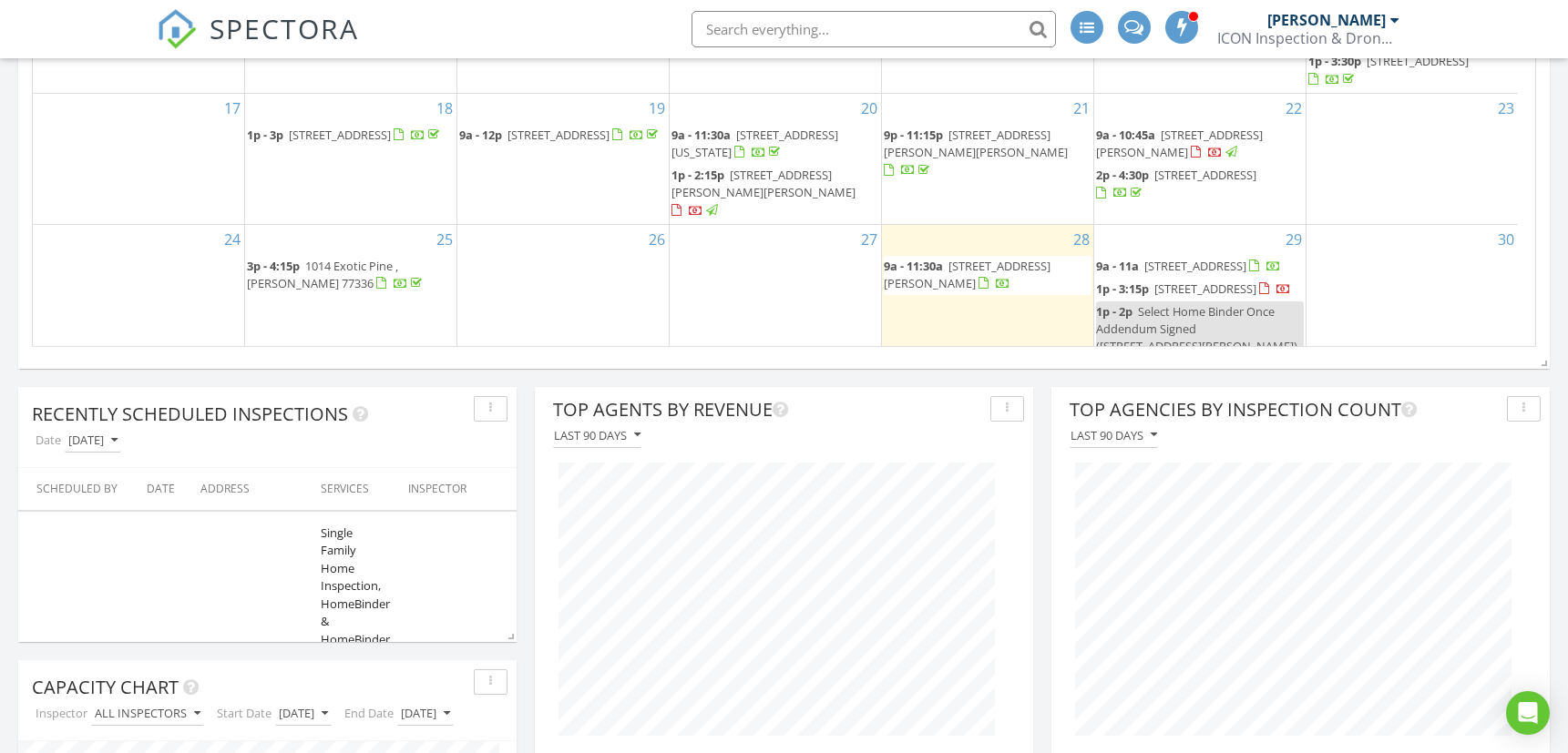
scroll to position [1214, 0]
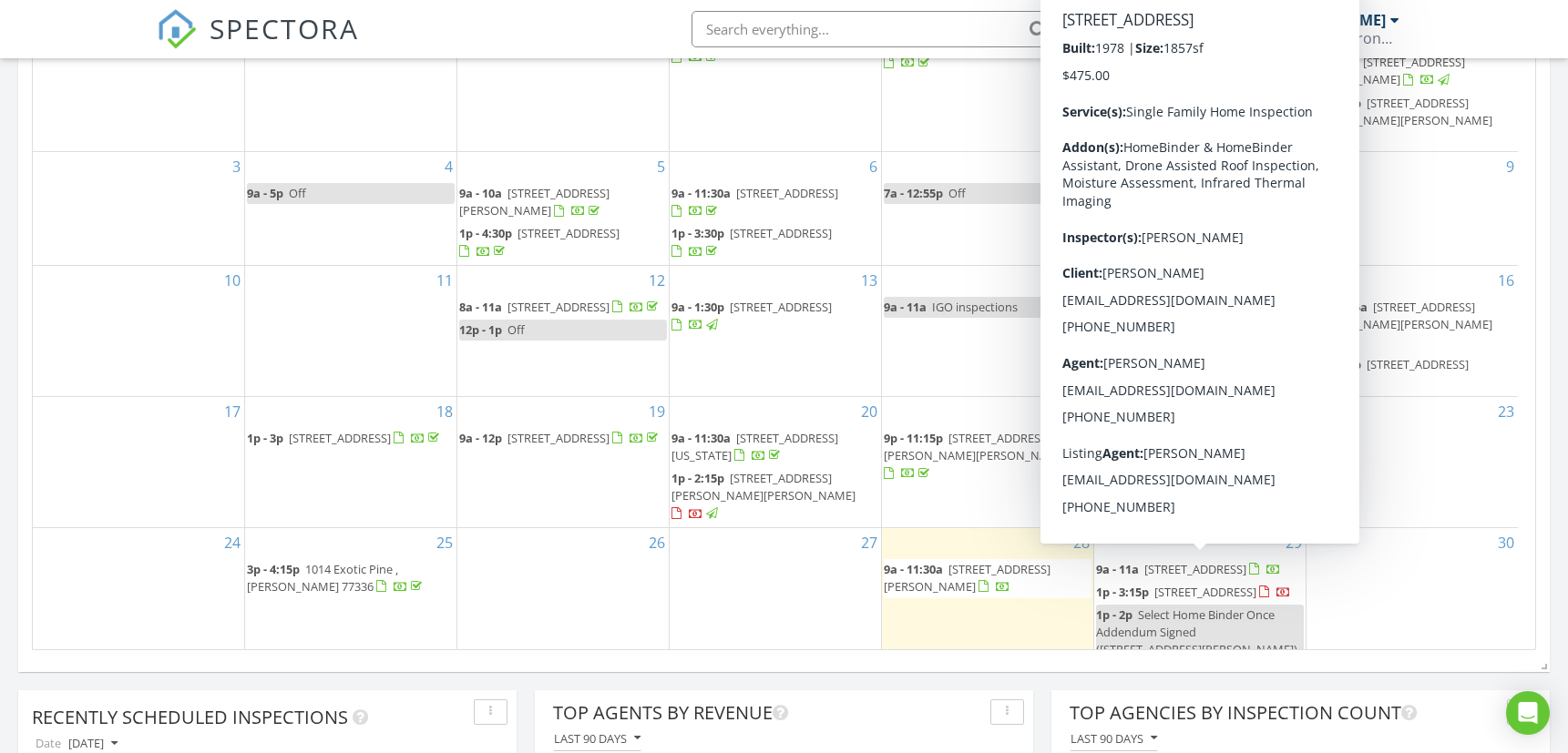
click at [1185, 584] on span "[STREET_ADDRESS]" at bounding box center [1205, 591] width 102 height 16
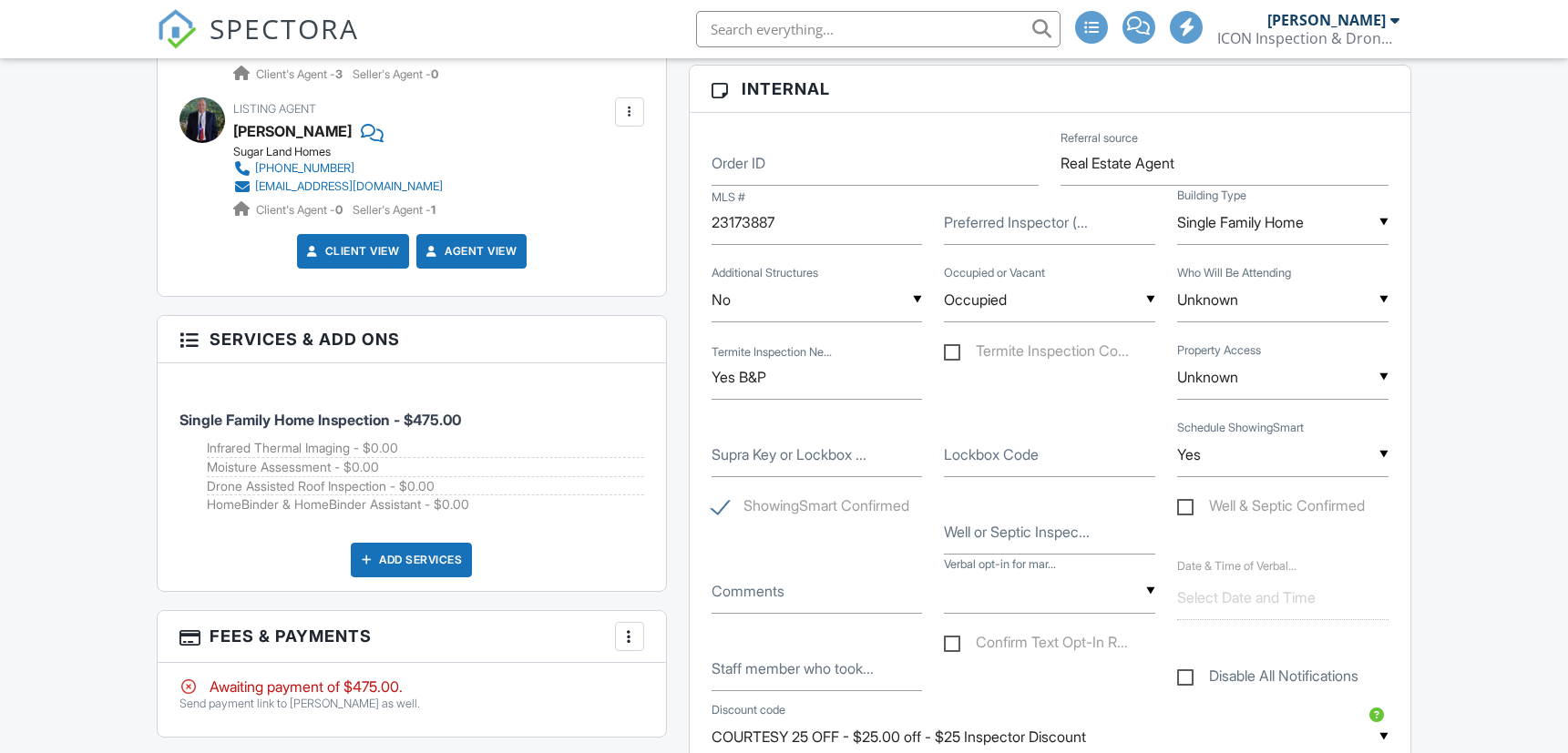
click at [1001, 637] on label "Confirm Text Opt-In R..." at bounding box center [1036, 645] width 184 height 23
click at [955, 639] on input "Confirm Text Opt-In R..." at bounding box center [950, 645] width 11 height 11
click at [998, 639] on label "Confirm Text Opt-In R..." at bounding box center [1036, 645] width 184 height 23
checkbox input "false"
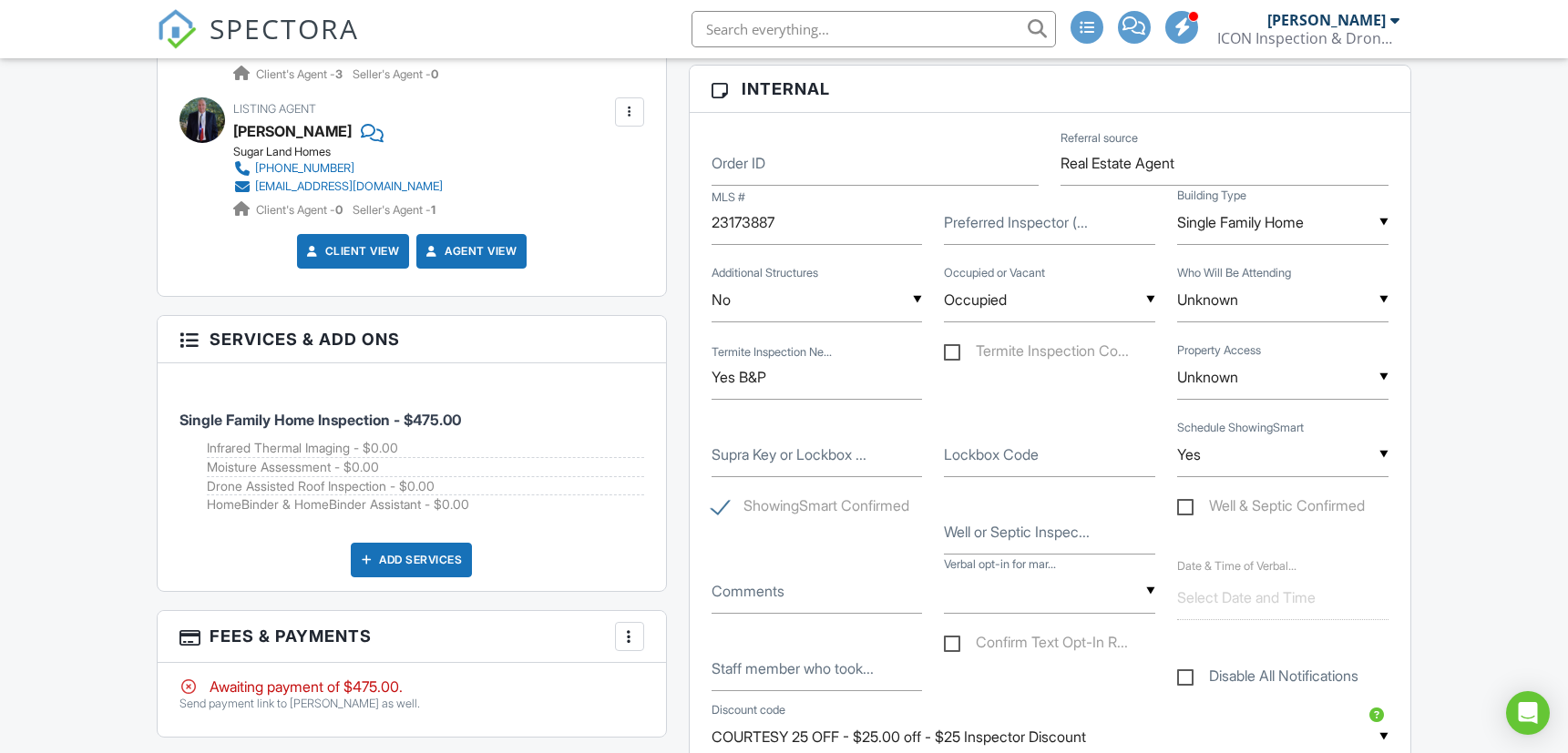
click at [954, 349] on label "Termite Inspection Co..." at bounding box center [1036, 354] width 185 height 23
click at [954, 349] on input "Termite Inspection Co..." at bounding box center [950, 354] width 11 height 11
checkbox input "true"
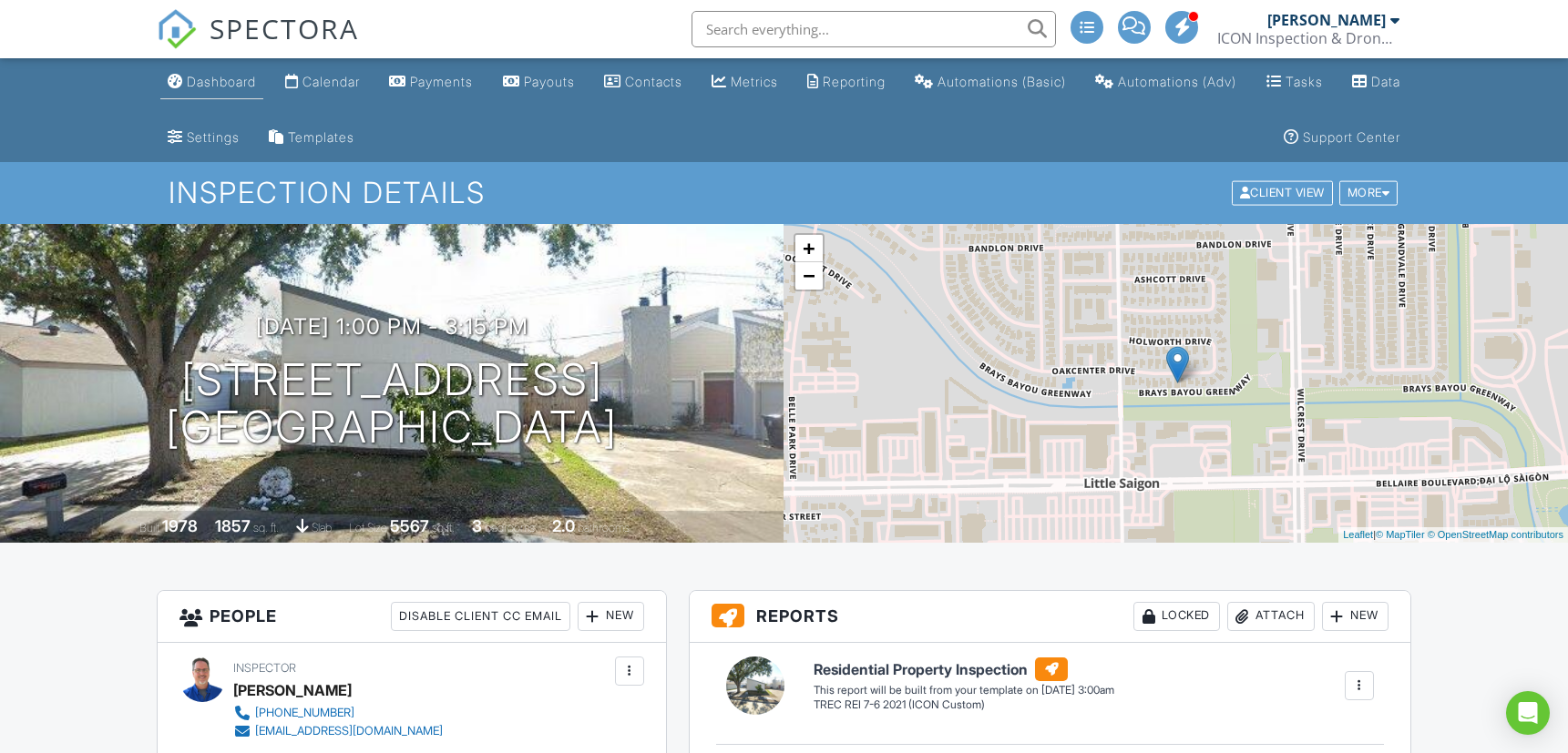
click at [235, 85] on div "Dashboard" at bounding box center [221, 81] width 69 height 15
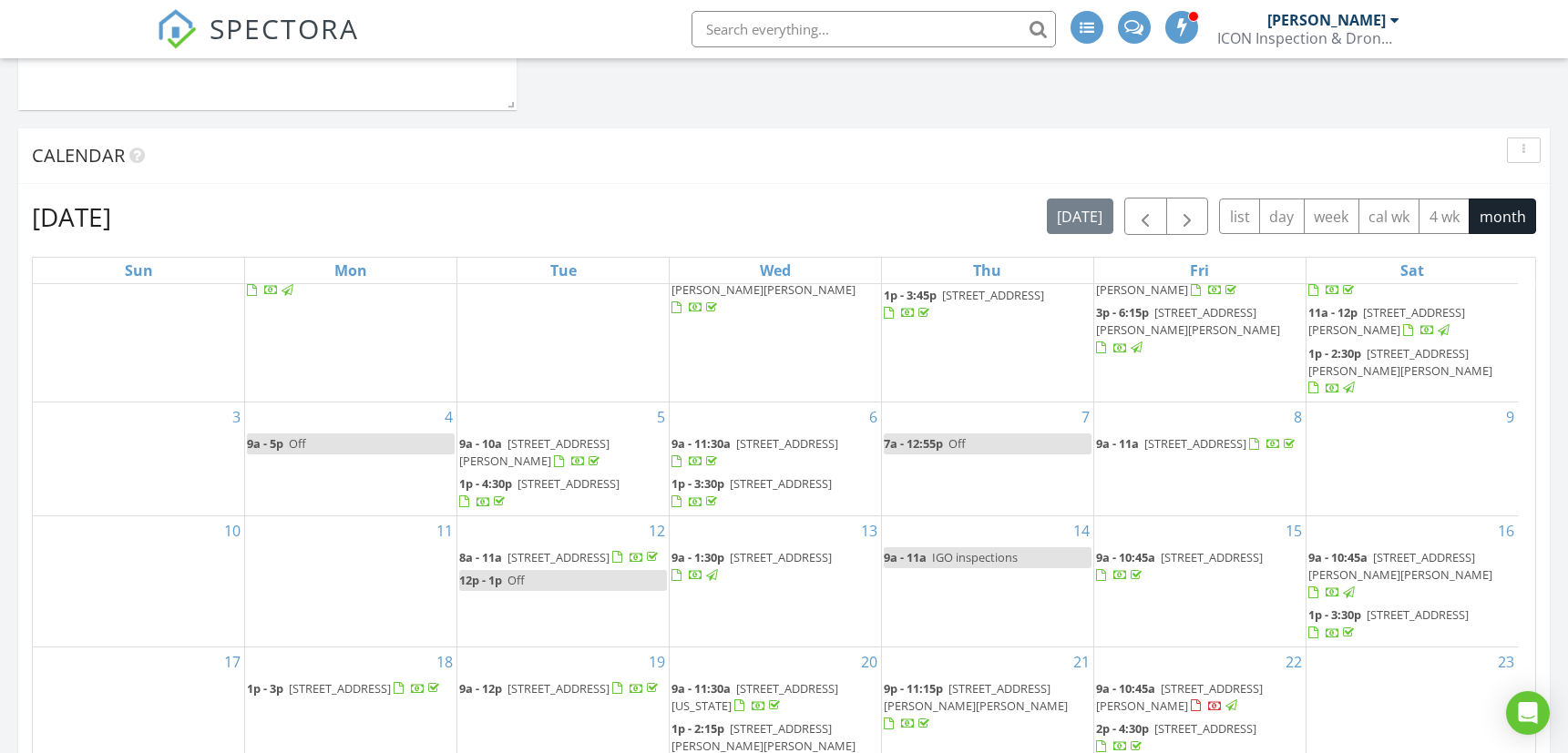
scroll to position [129, 0]
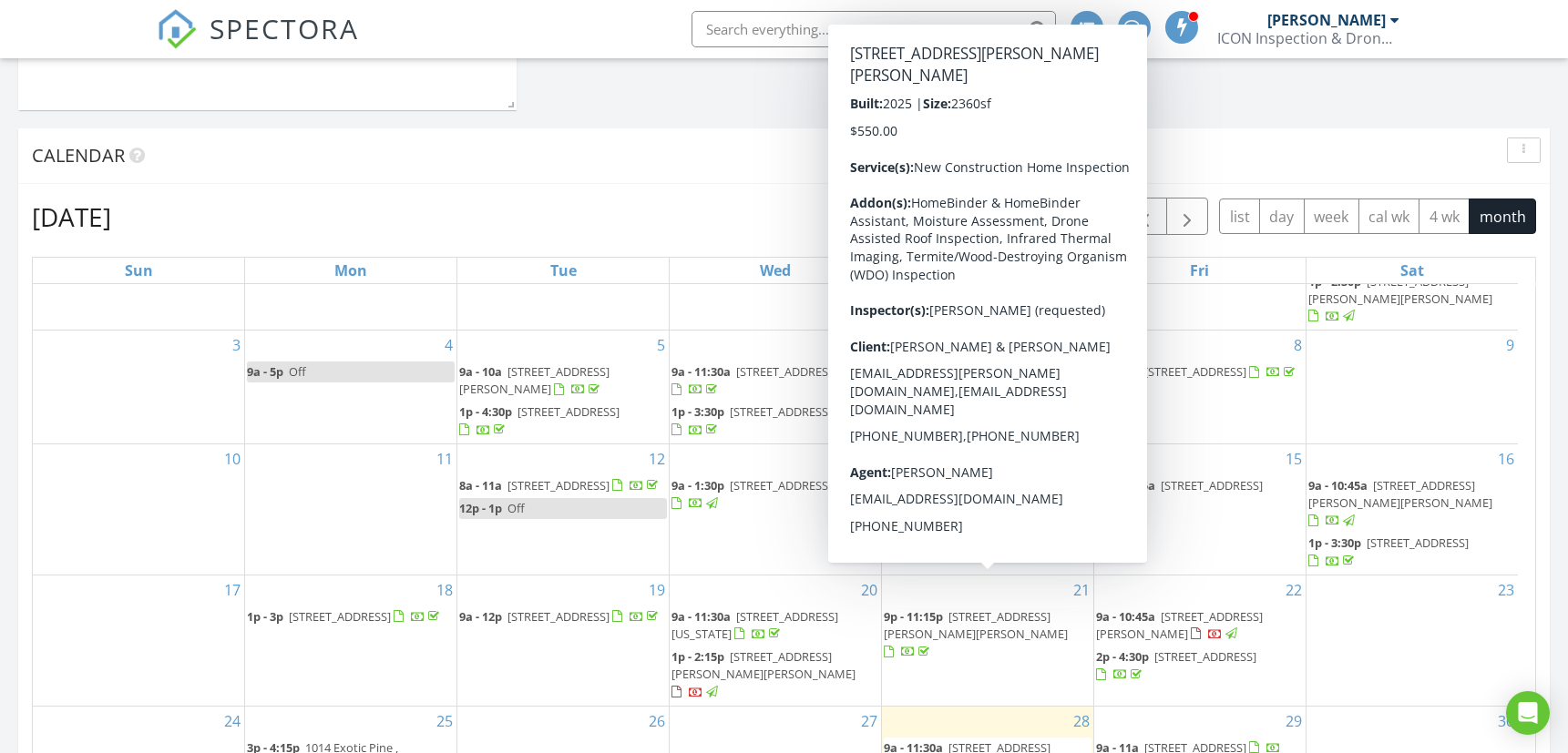
click at [646, 166] on div "Calendar" at bounding box center [770, 155] width 1477 height 28
